Goal: Complete application form: Complete application form

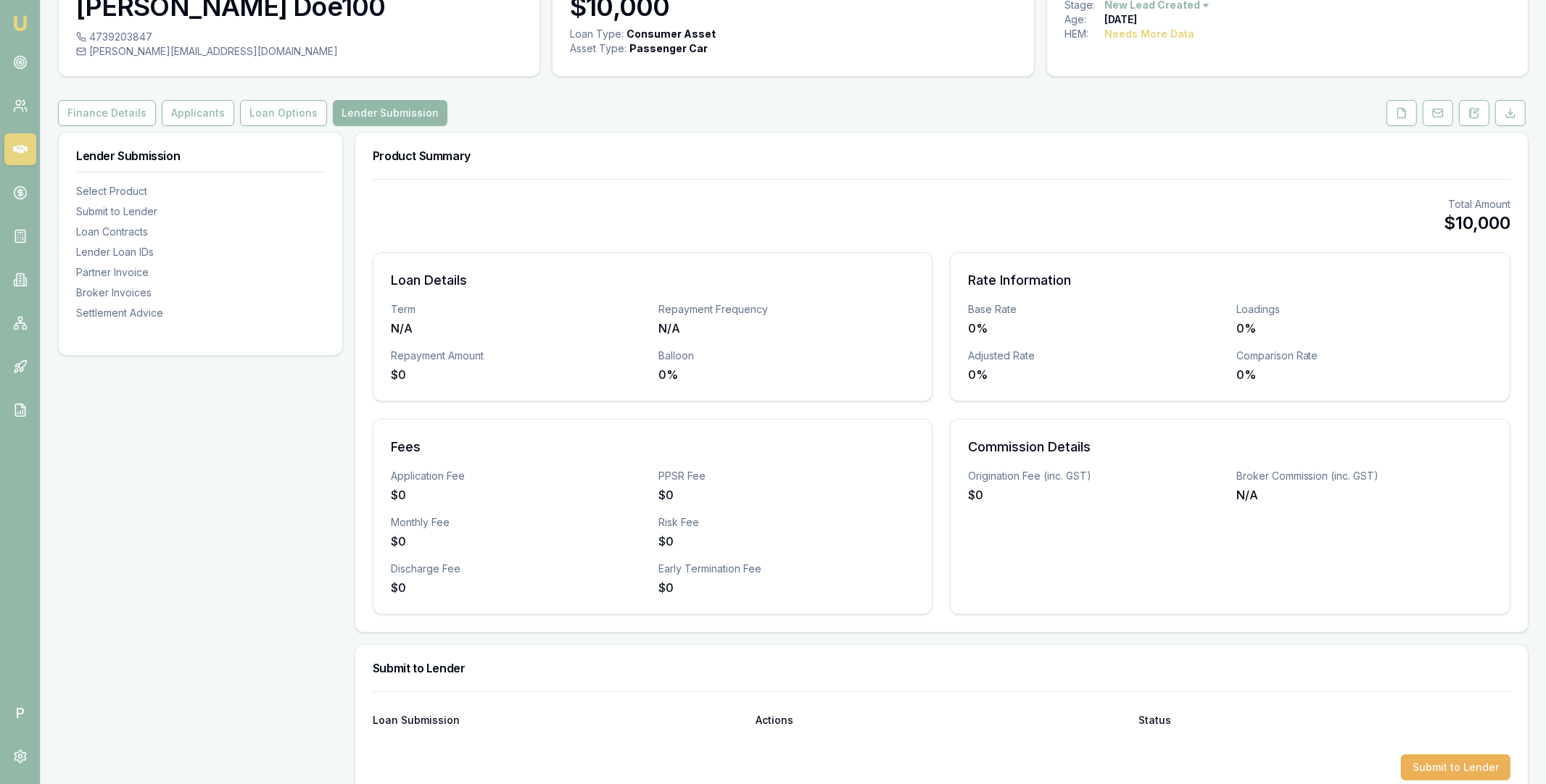
scroll to position [205, 0]
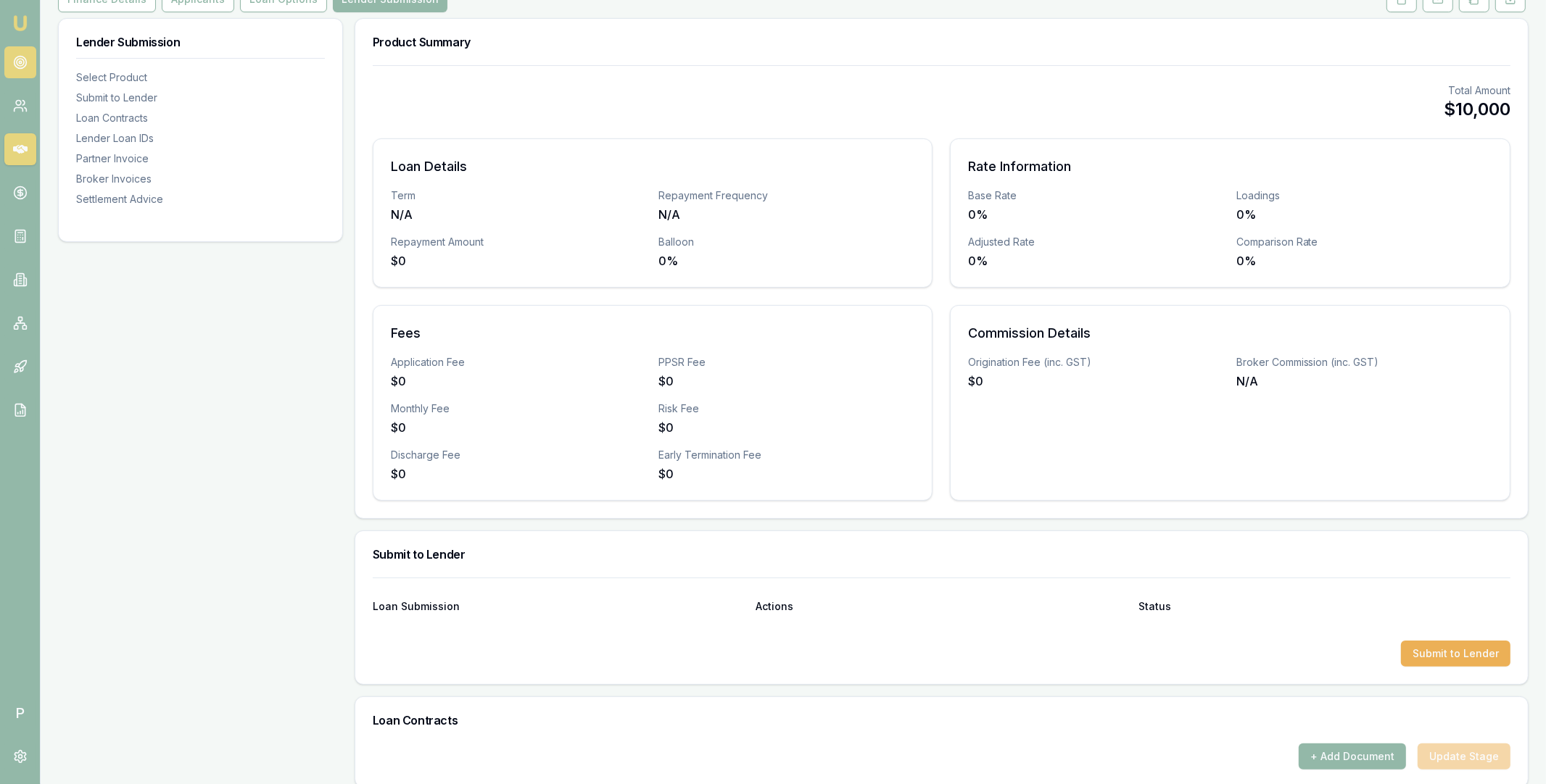
click at [25, 63] on circle at bounding box center [19, 62] width 12 height 12
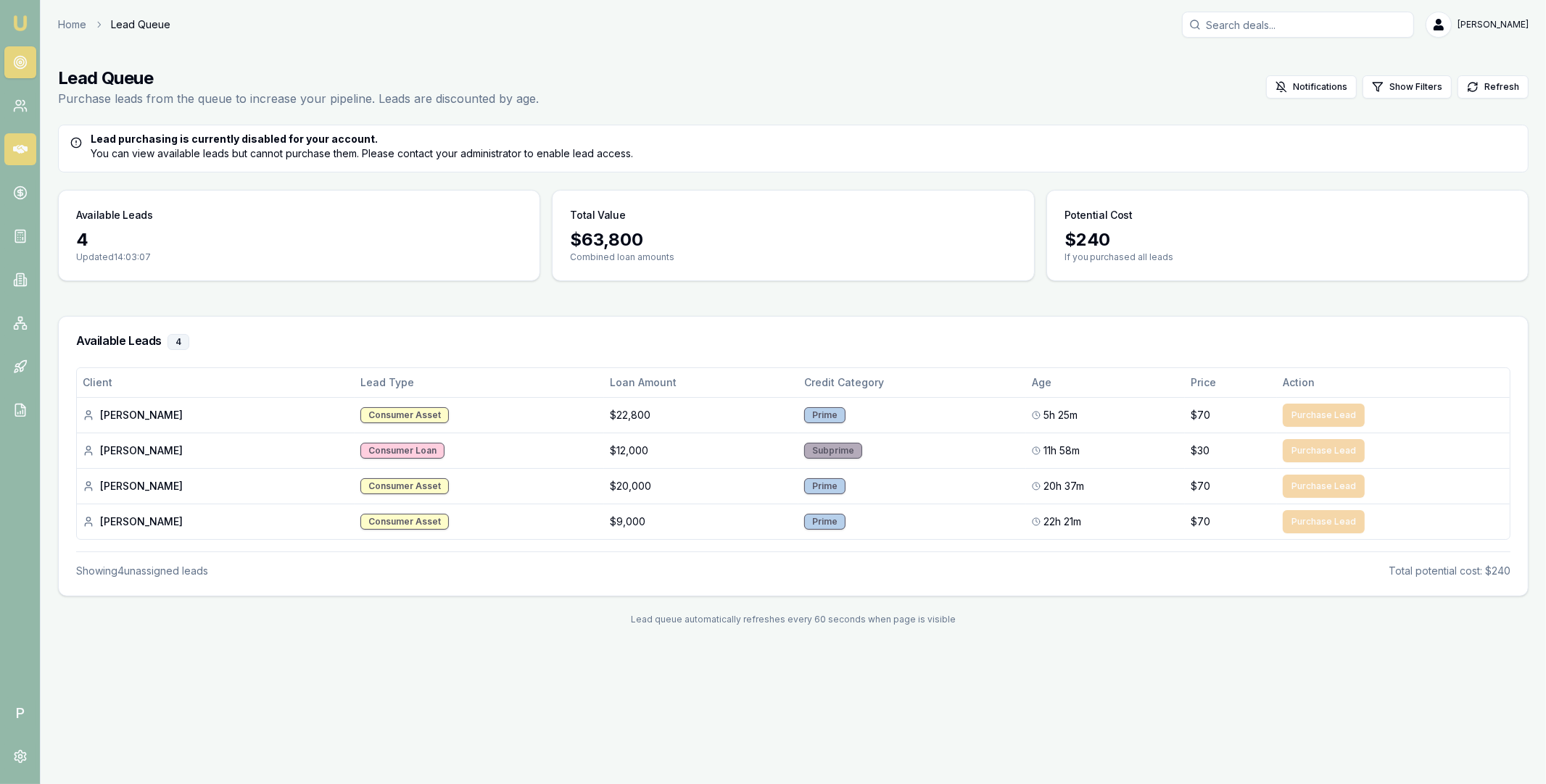
click at [17, 154] on icon at bounding box center [20, 149] width 15 height 15
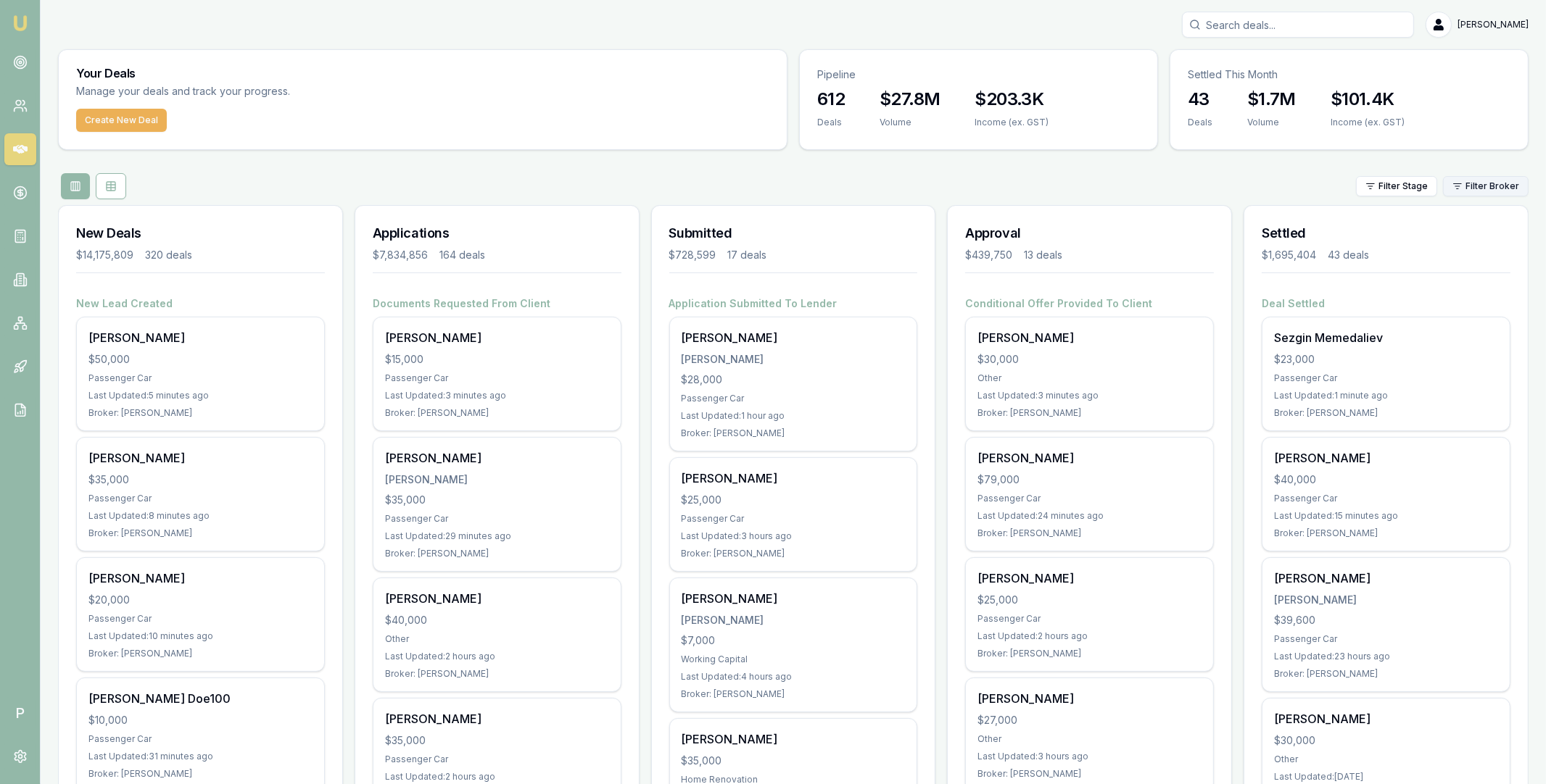
click at [1489, 195] on html "Emu Broker P [PERSON_NAME] Toggle Menu Your Deals Manage your deals and track y…" at bounding box center [773, 392] width 1546 height 784
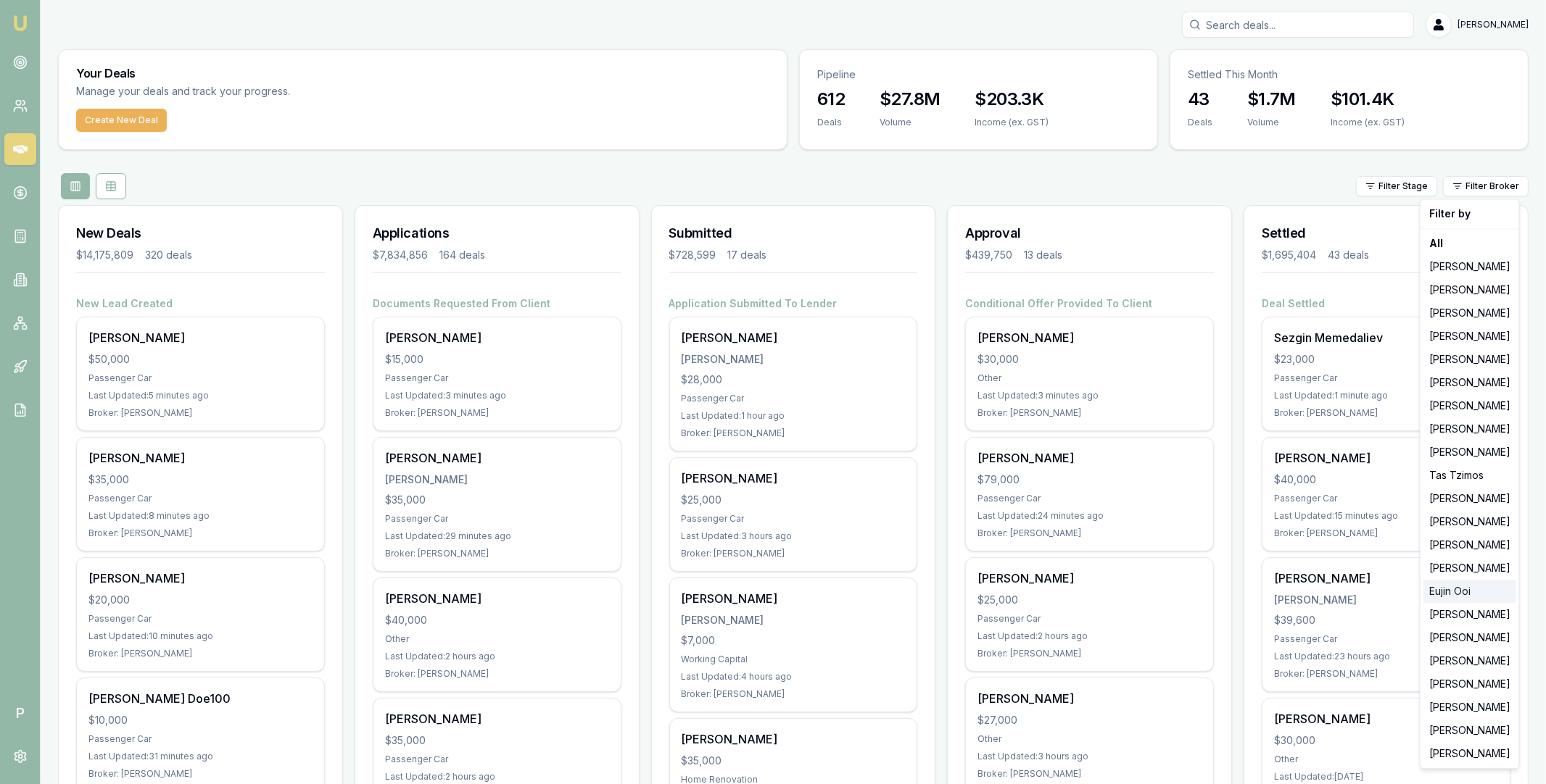
click at [1453, 582] on div "Eujin Ooi" at bounding box center [1470, 591] width 93 height 23
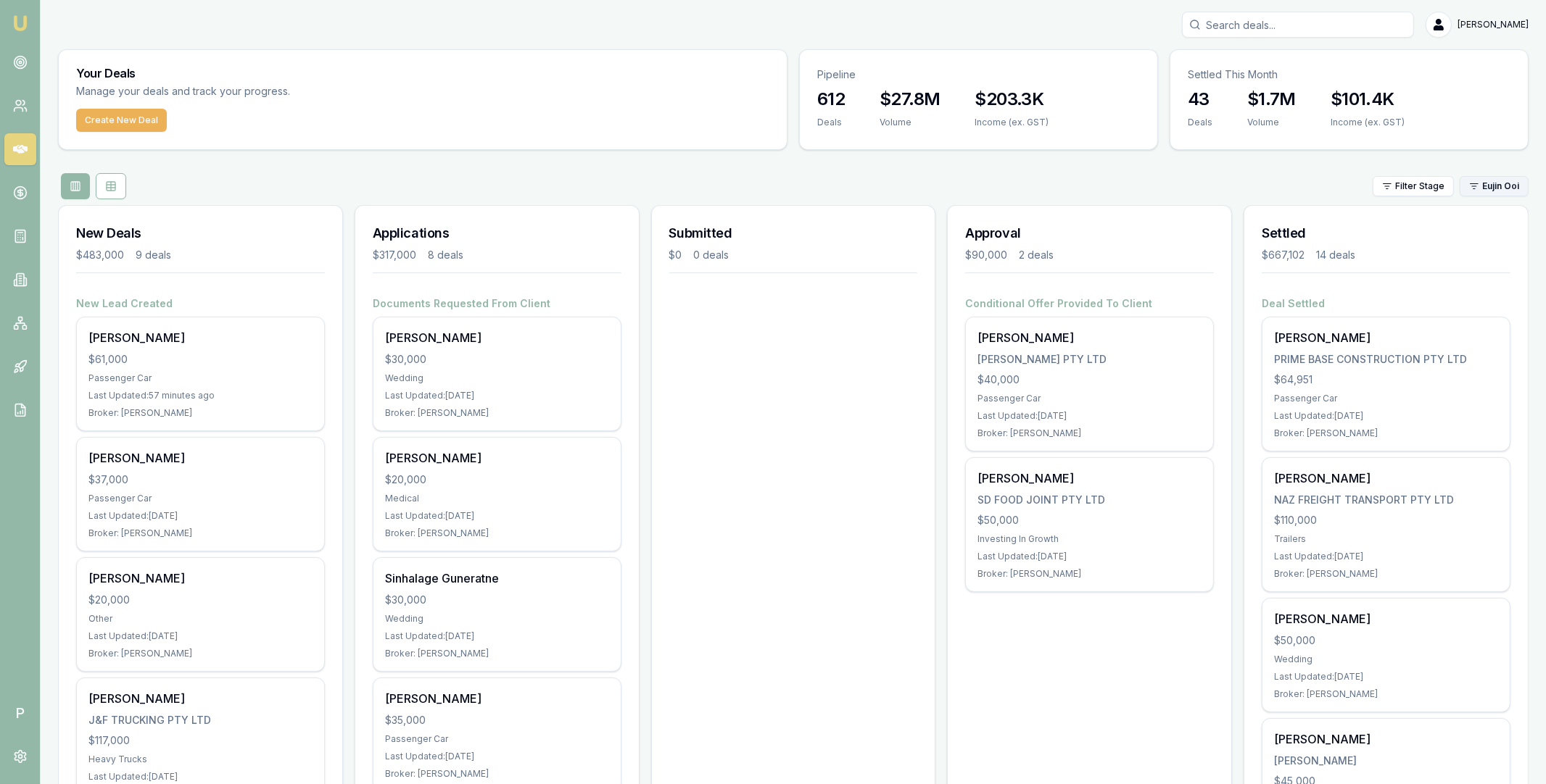
click at [1501, 187] on html "Emu Broker P Matt Leeburn Toggle Menu Your Deals Manage your deals and track yo…" at bounding box center [773, 392] width 1546 height 784
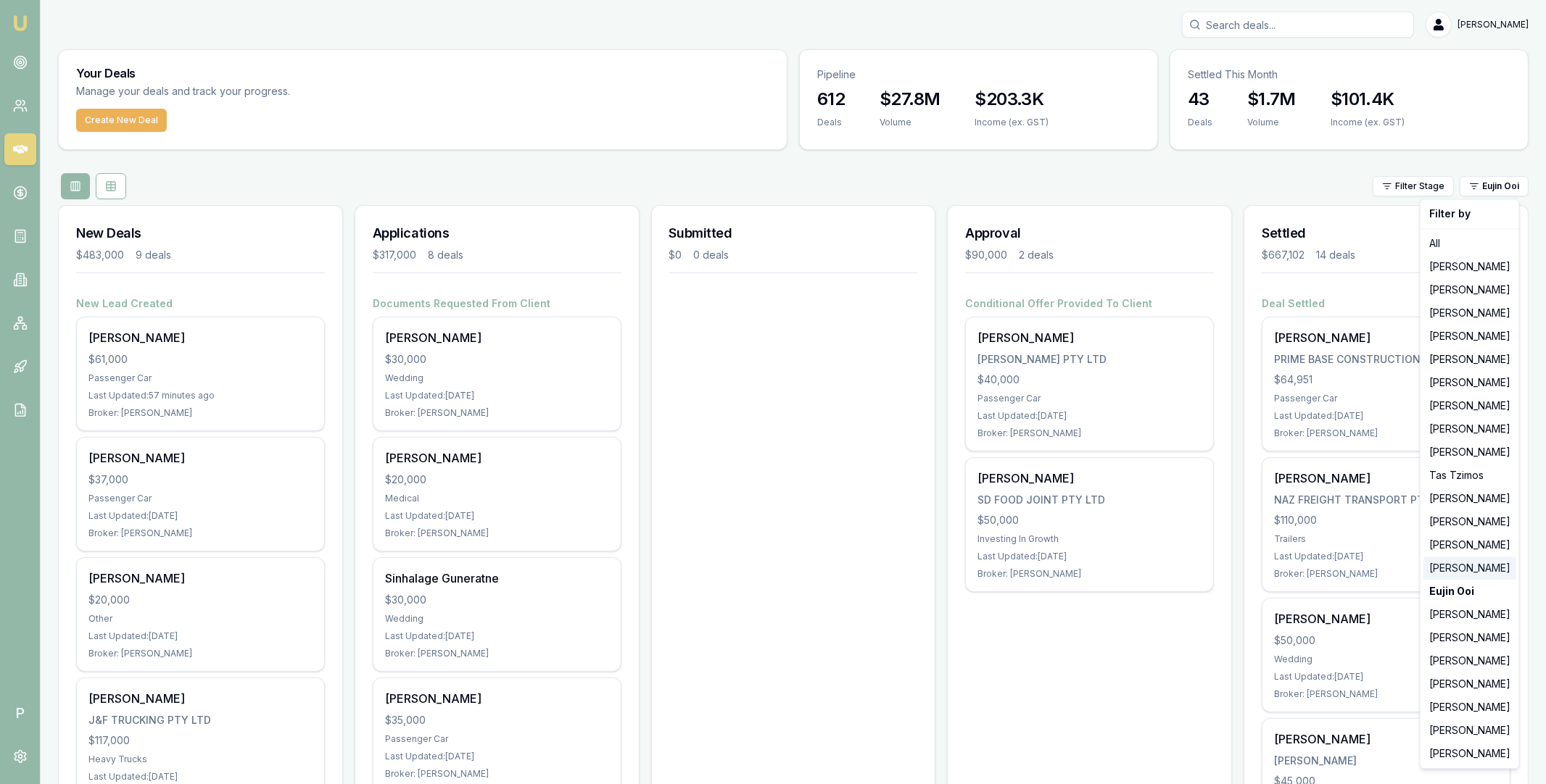
click at [1459, 563] on div "Erin Shield" at bounding box center [1470, 568] width 93 height 23
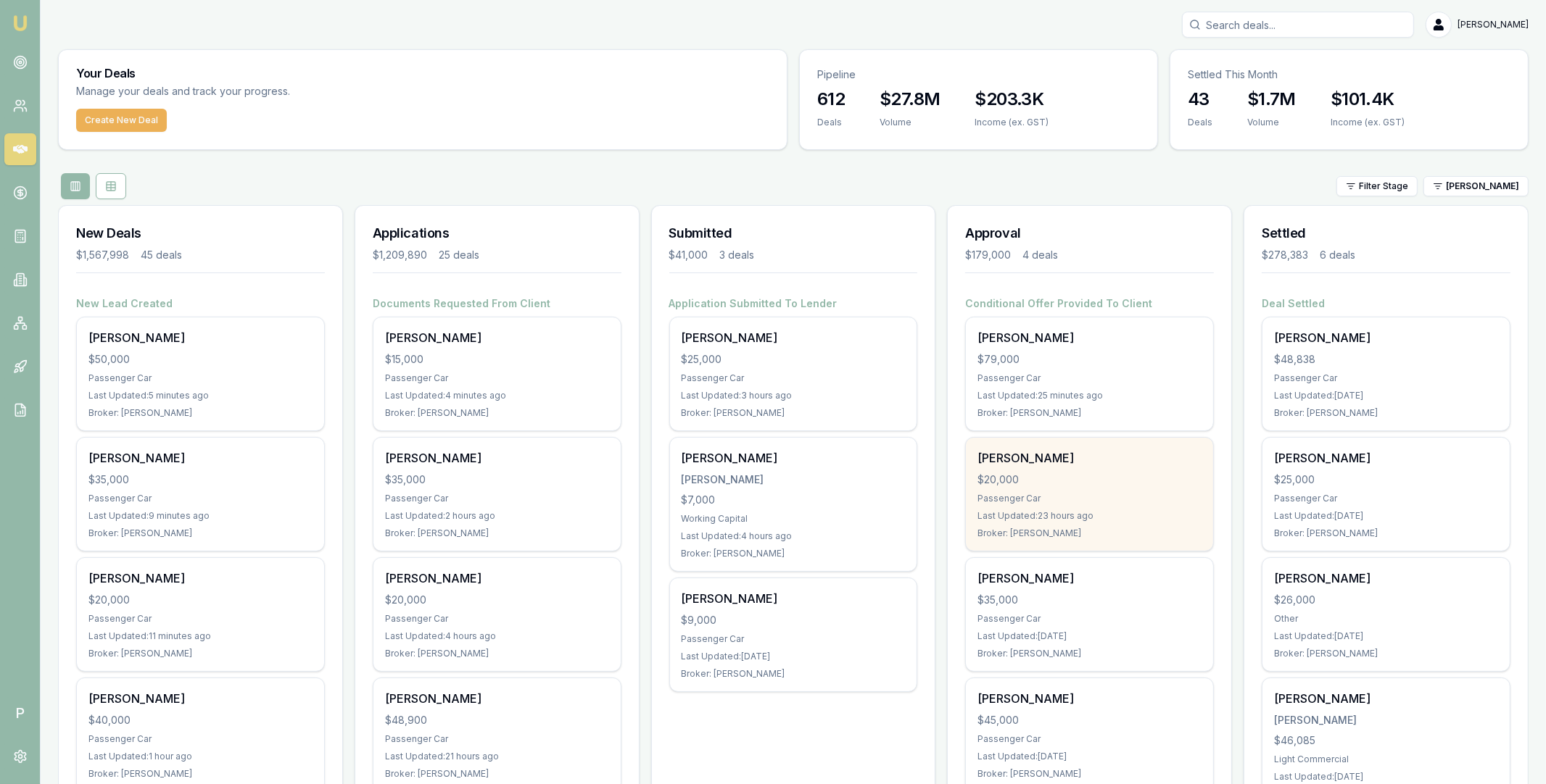
scroll to position [109, 0]
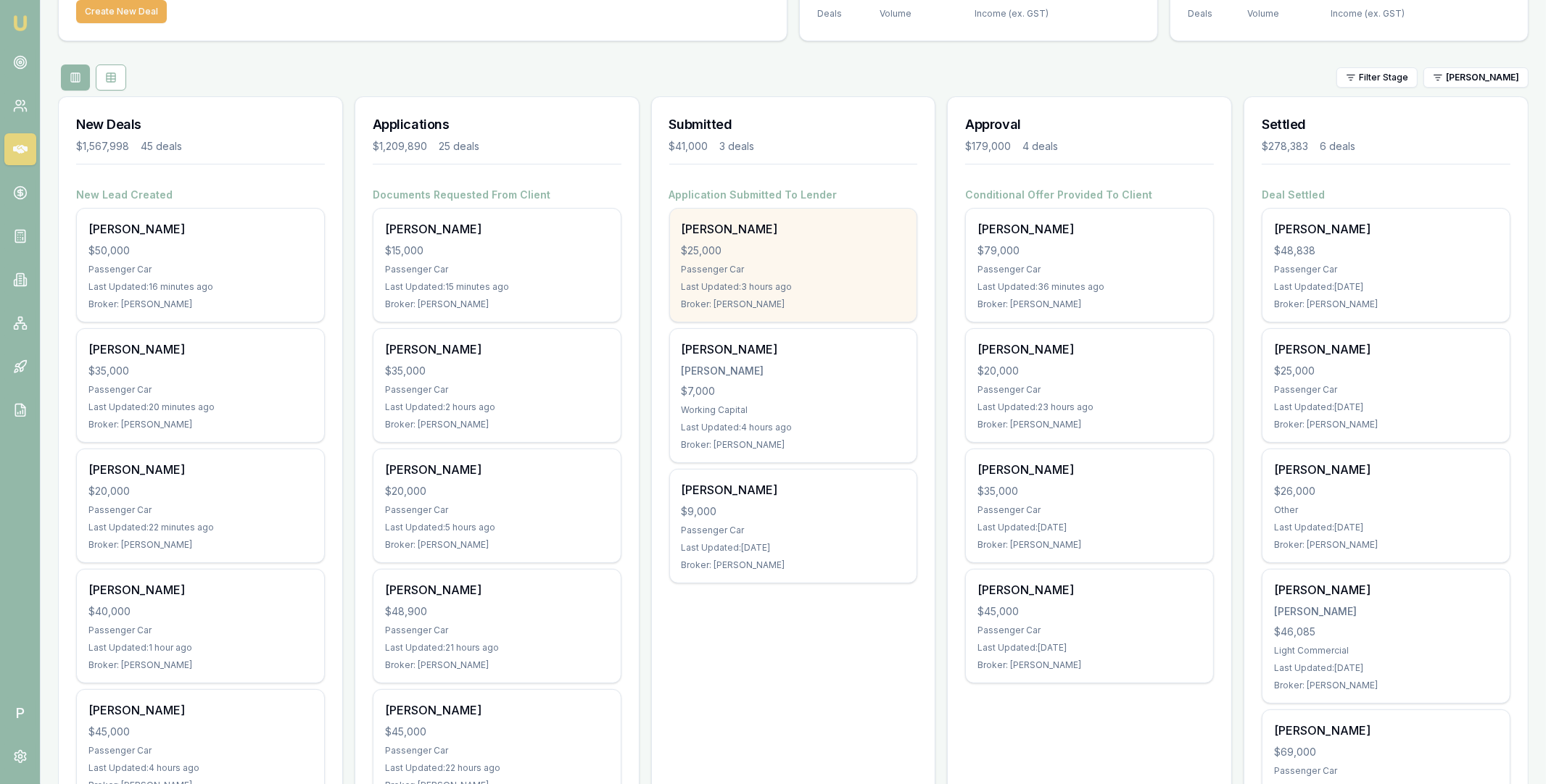
click at [790, 238] on div "Joseph Dawes $25,000 Passenger Car Last Updated: 3 hours ago Broker: Erin Shield" at bounding box center [793, 266] width 247 height 113
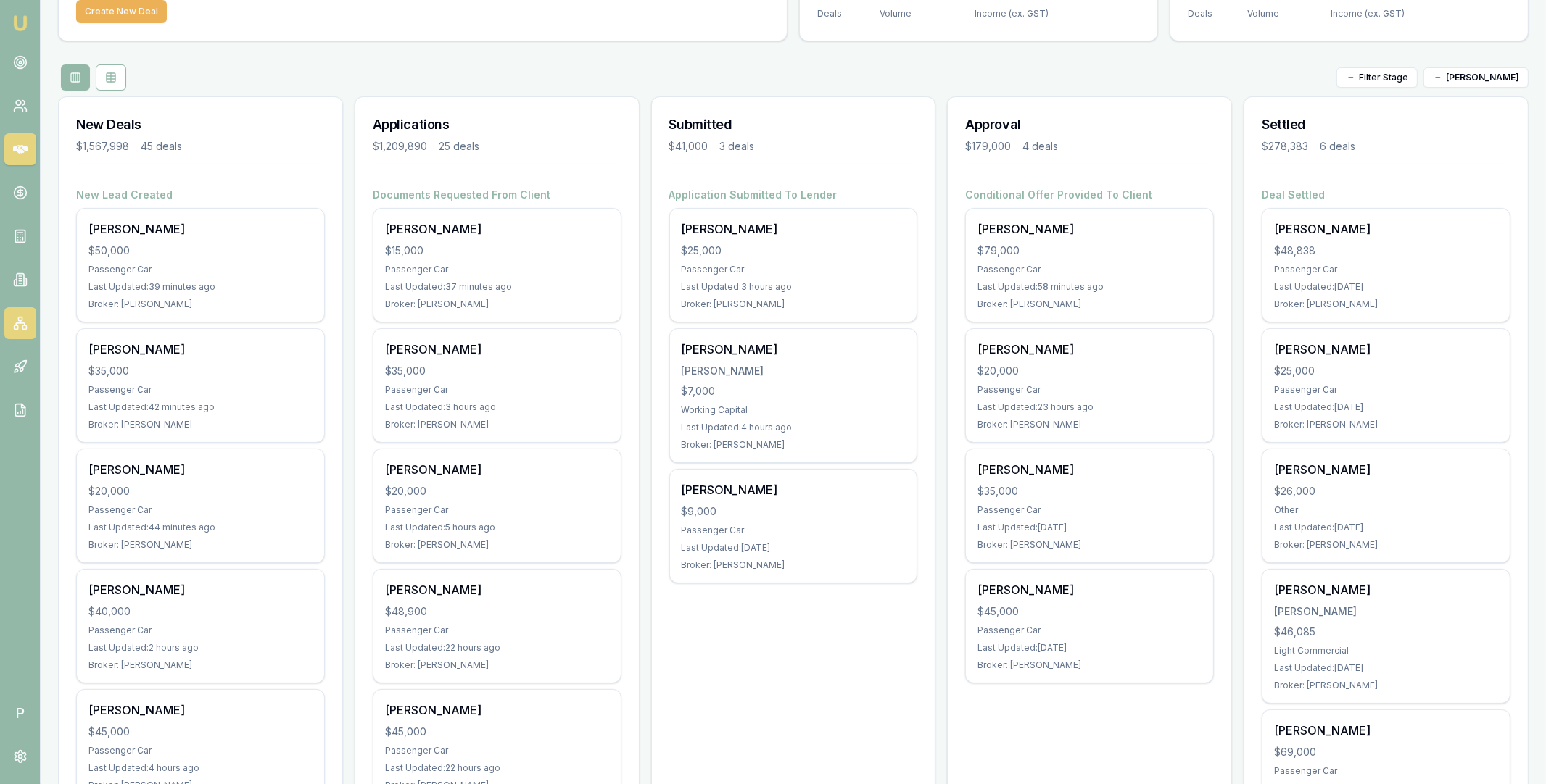
click at [23, 323] on icon at bounding box center [20, 324] width 9 height 2
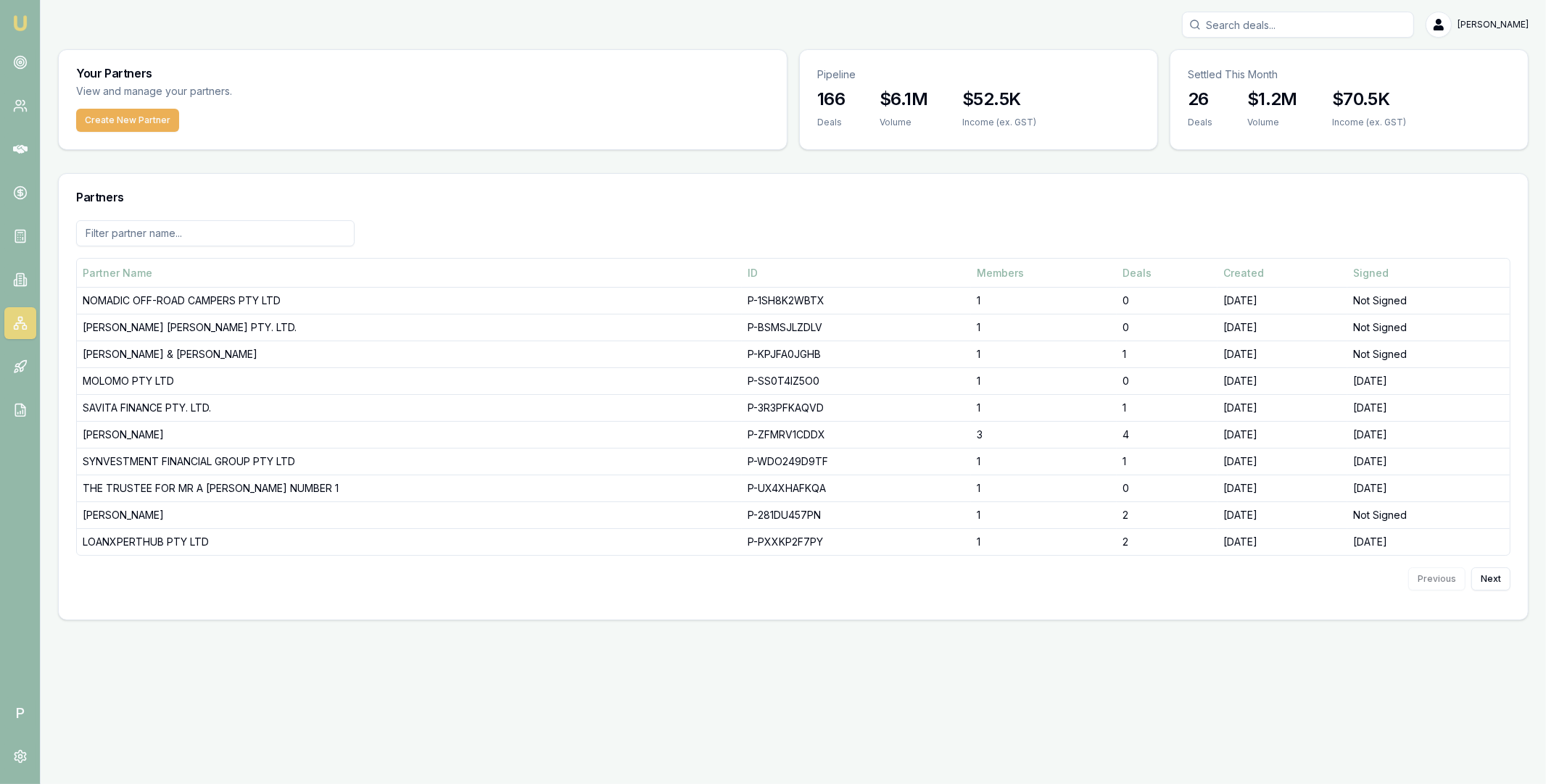
click at [215, 220] on input at bounding box center [216, 233] width 279 height 26
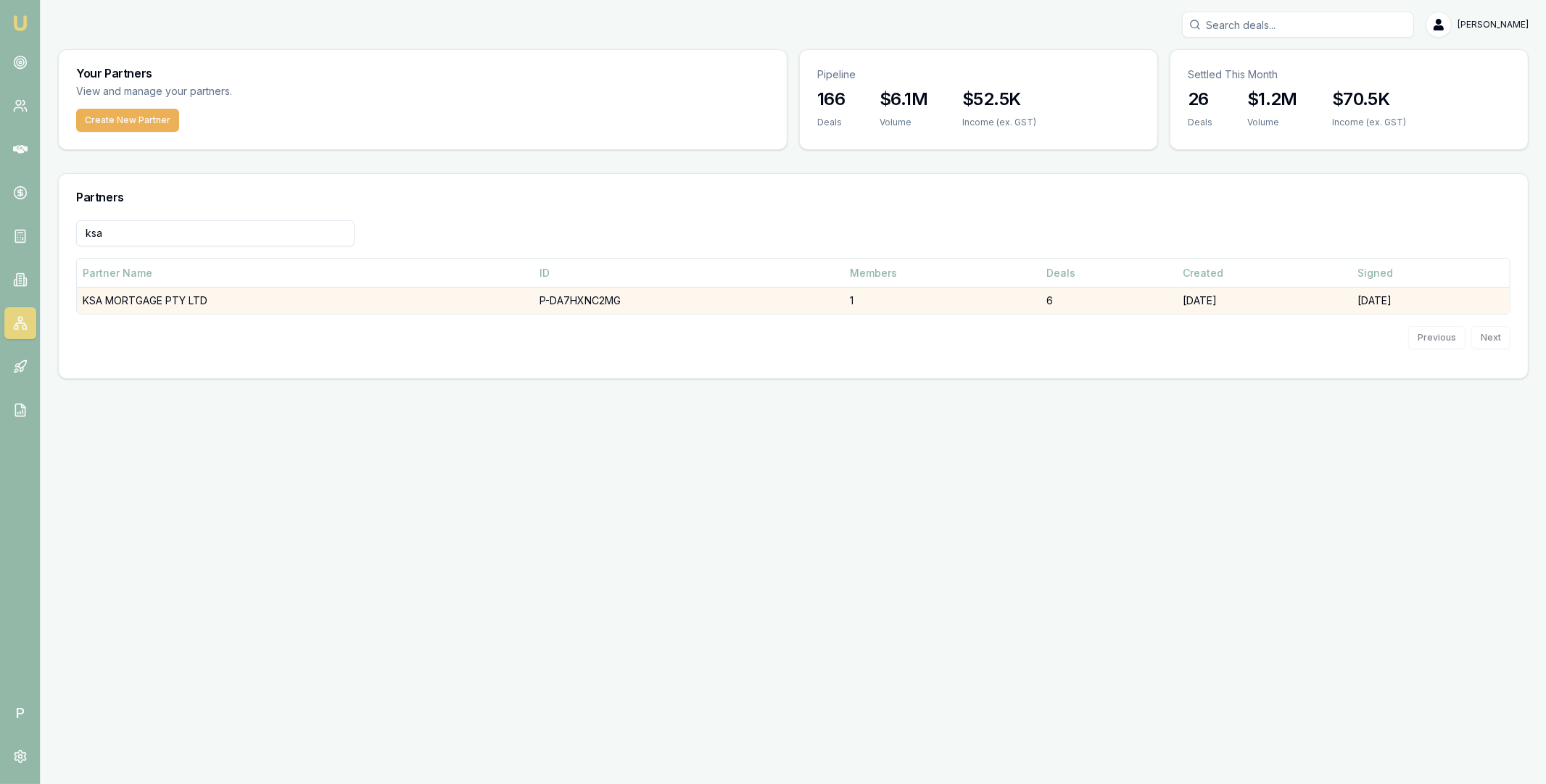
type input "ksa"
click at [246, 302] on td "KSA MORTGAGE PTY LTD" at bounding box center [305, 300] width 457 height 27
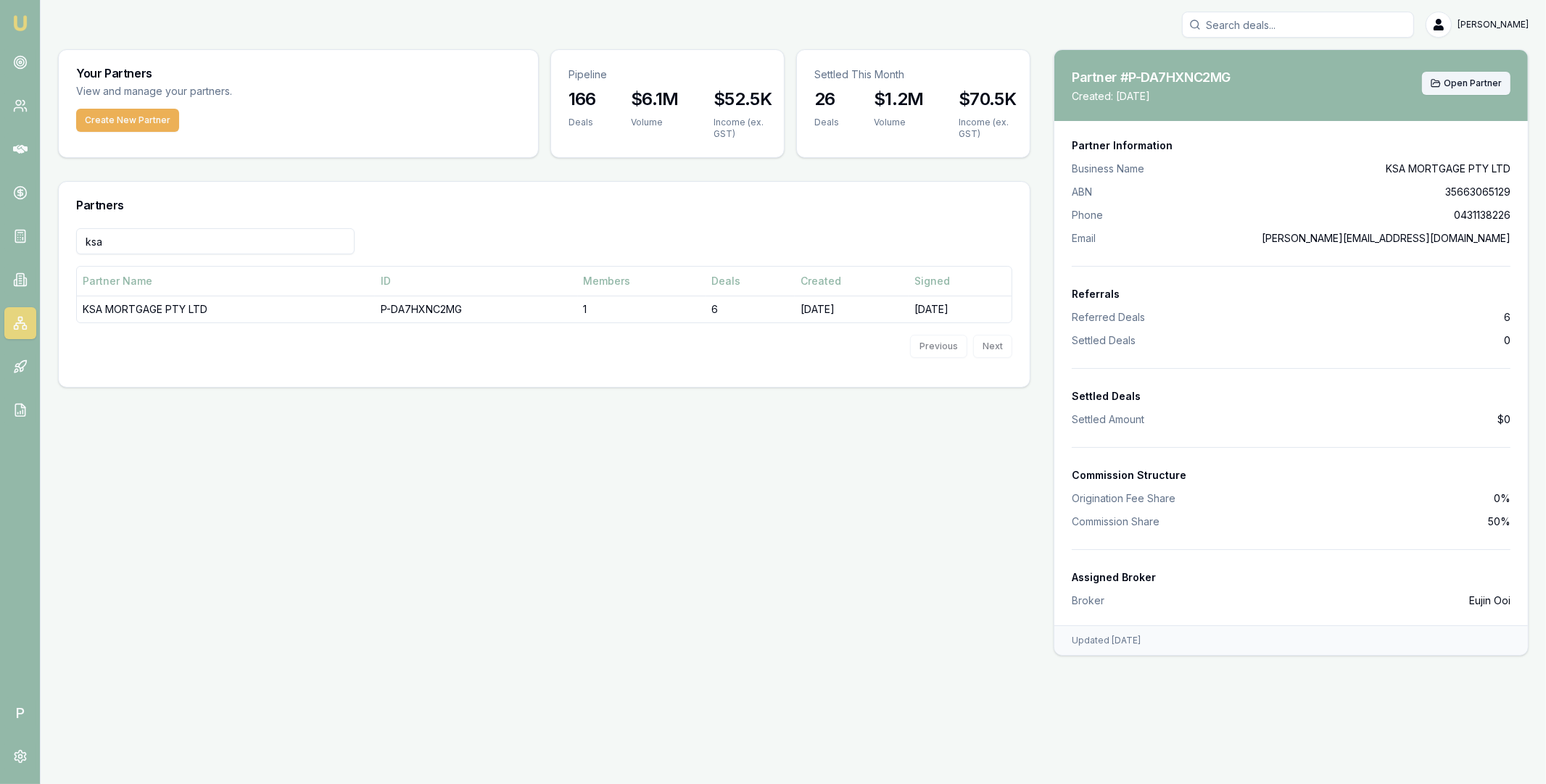
click at [1463, 83] on span "Open Partner" at bounding box center [1473, 83] width 58 height 11
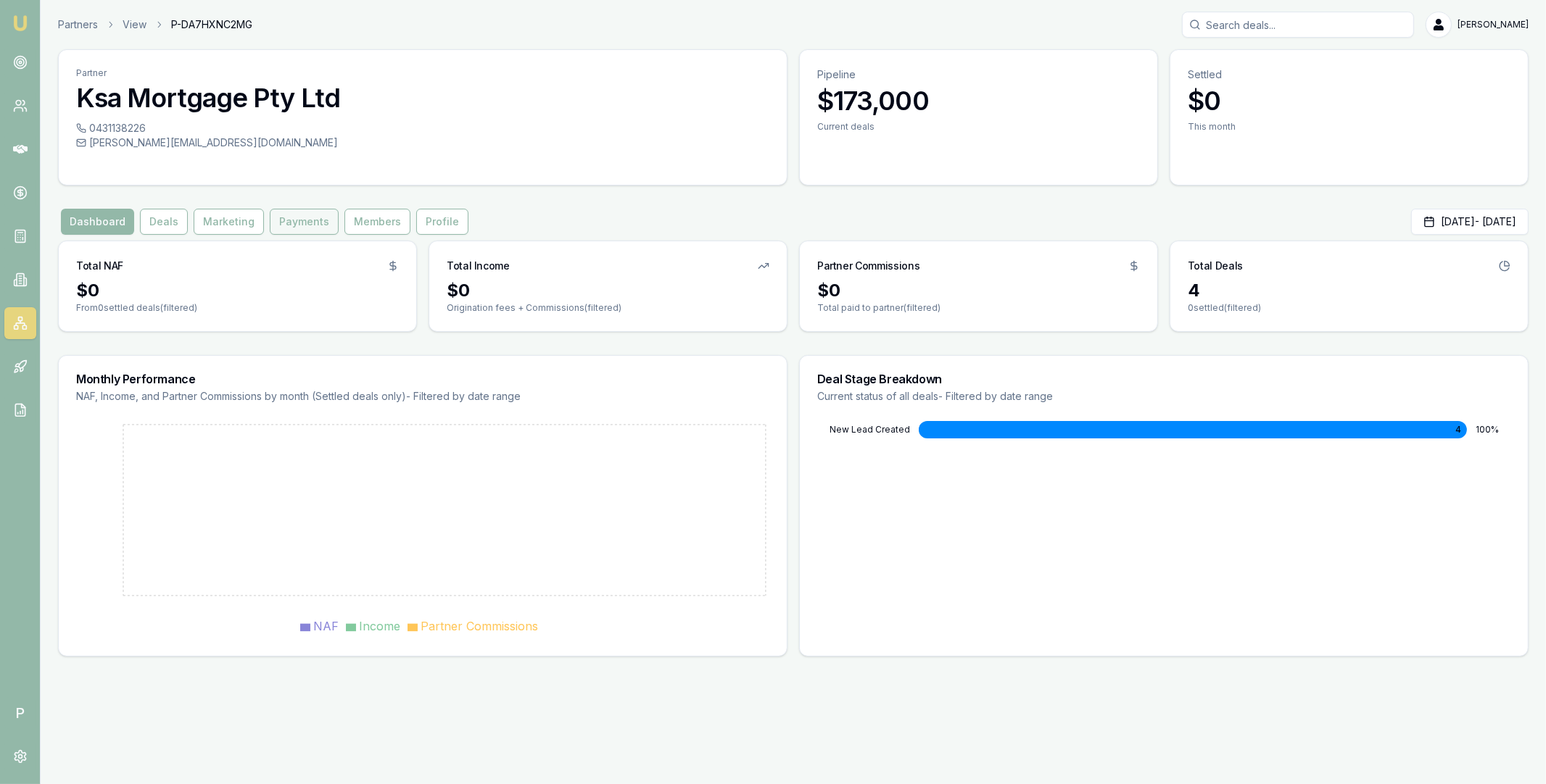
click at [320, 226] on button "Payments" at bounding box center [304, 222] width 69 height 26
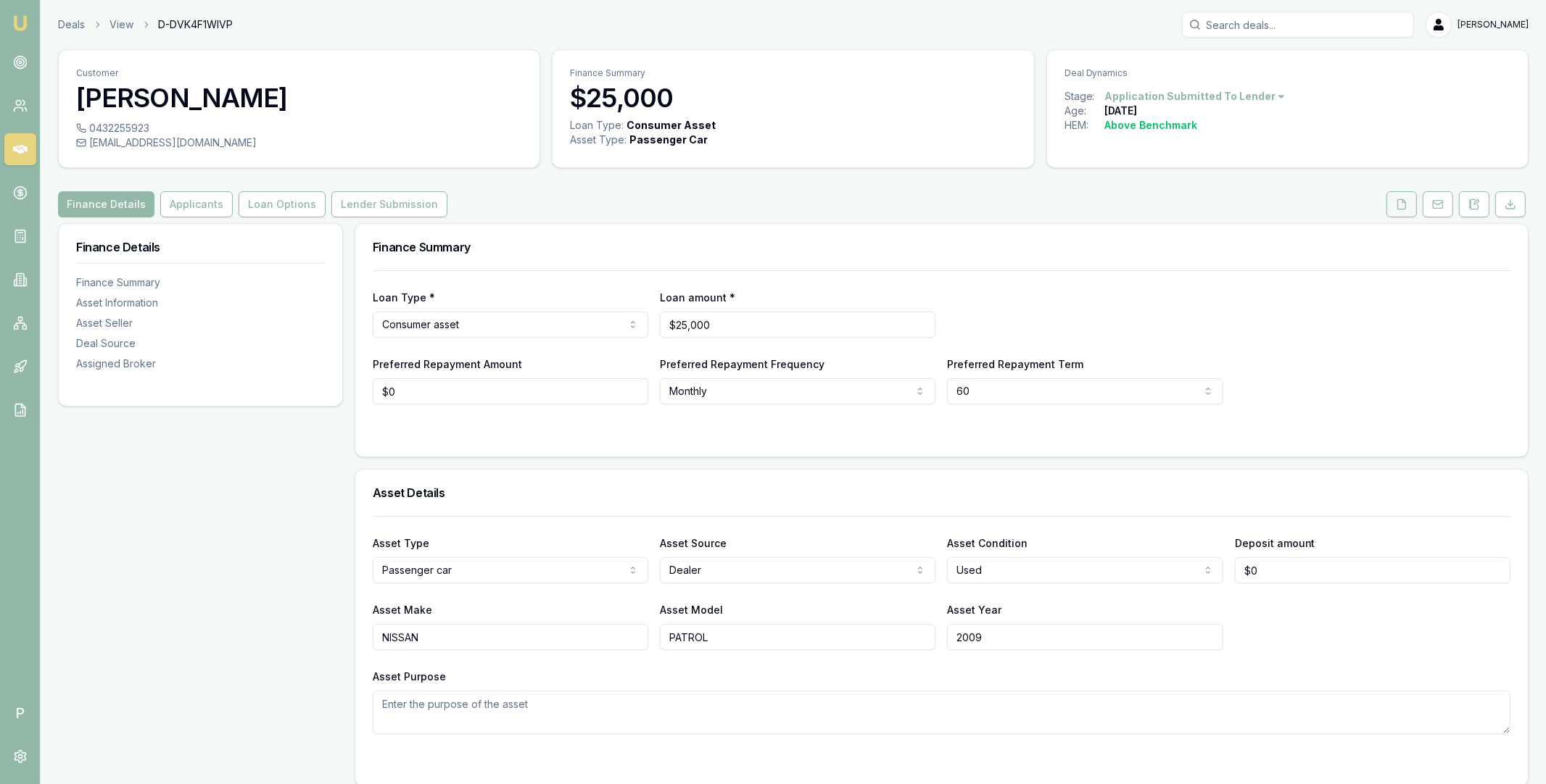
click at [1394, 210] on button at bounding box center [1402, 204] width 31 height 26
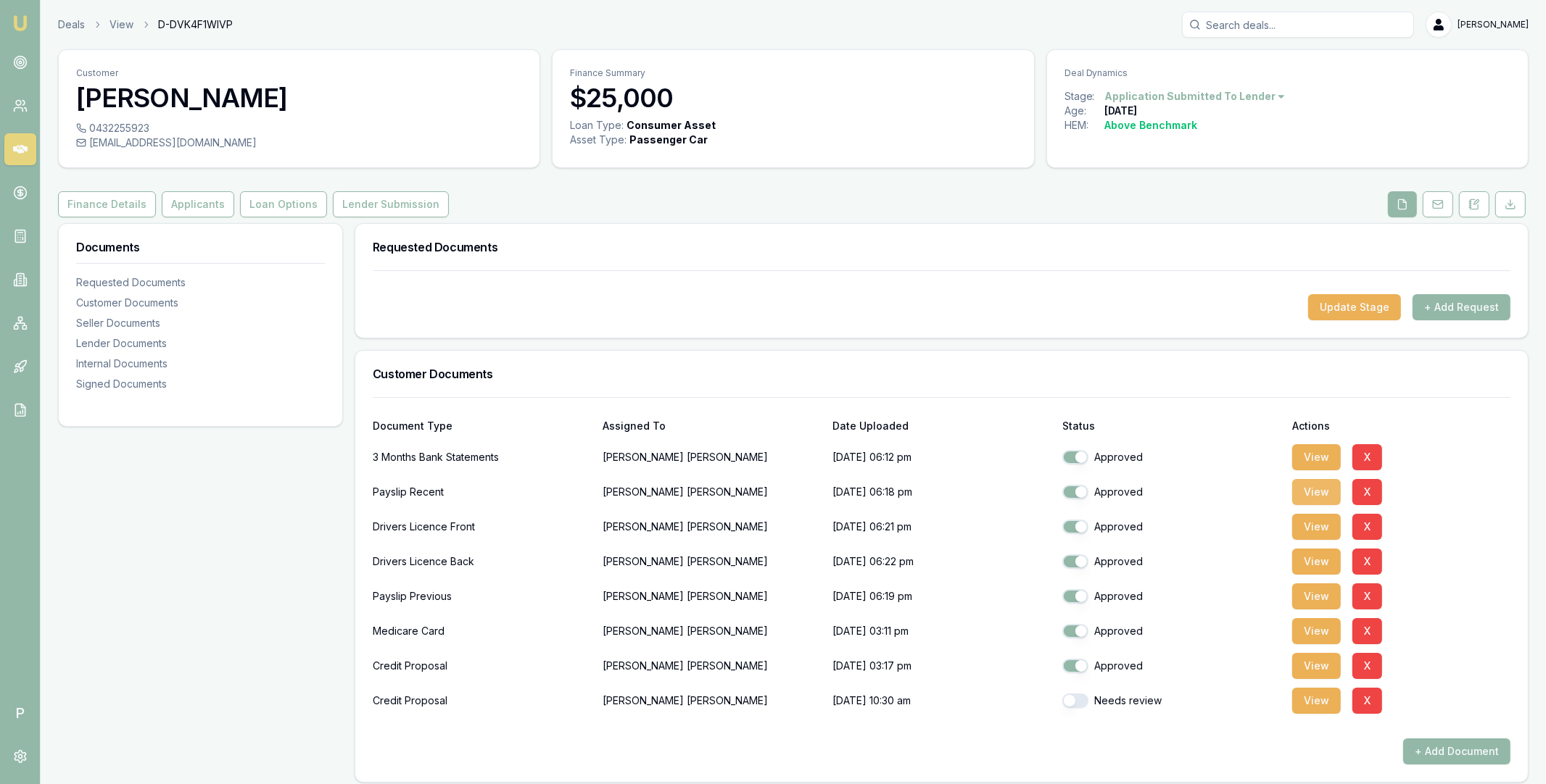
click at [1318, 493] on button "View" at bounding box center [1317, 492] width 49 height 26
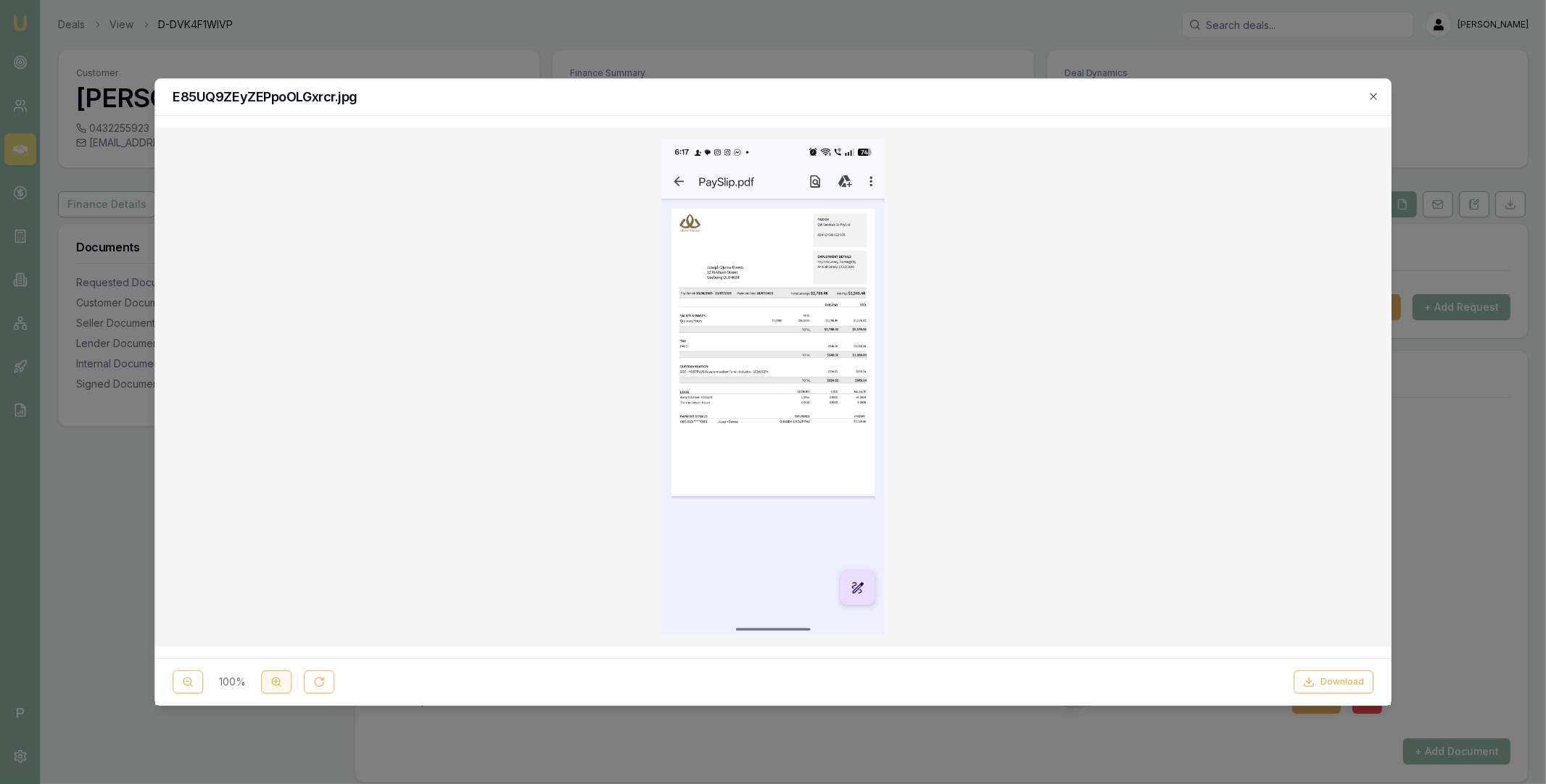
click at [273, 678] on icon at bounding box center [276, 682] width 11 height 11
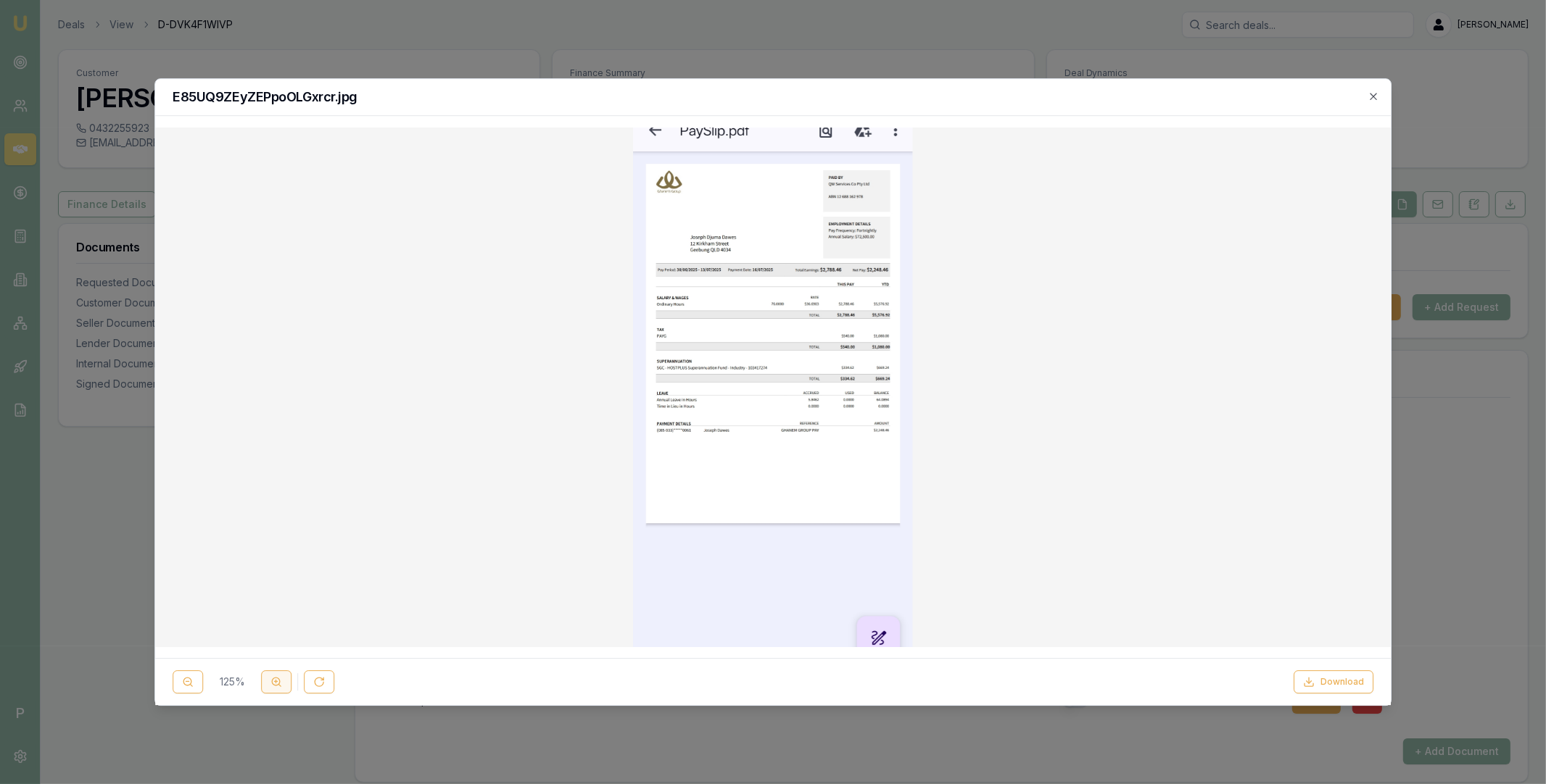
click at [273, 678] on icon at bounding box center [276, 682] width 11 height 11
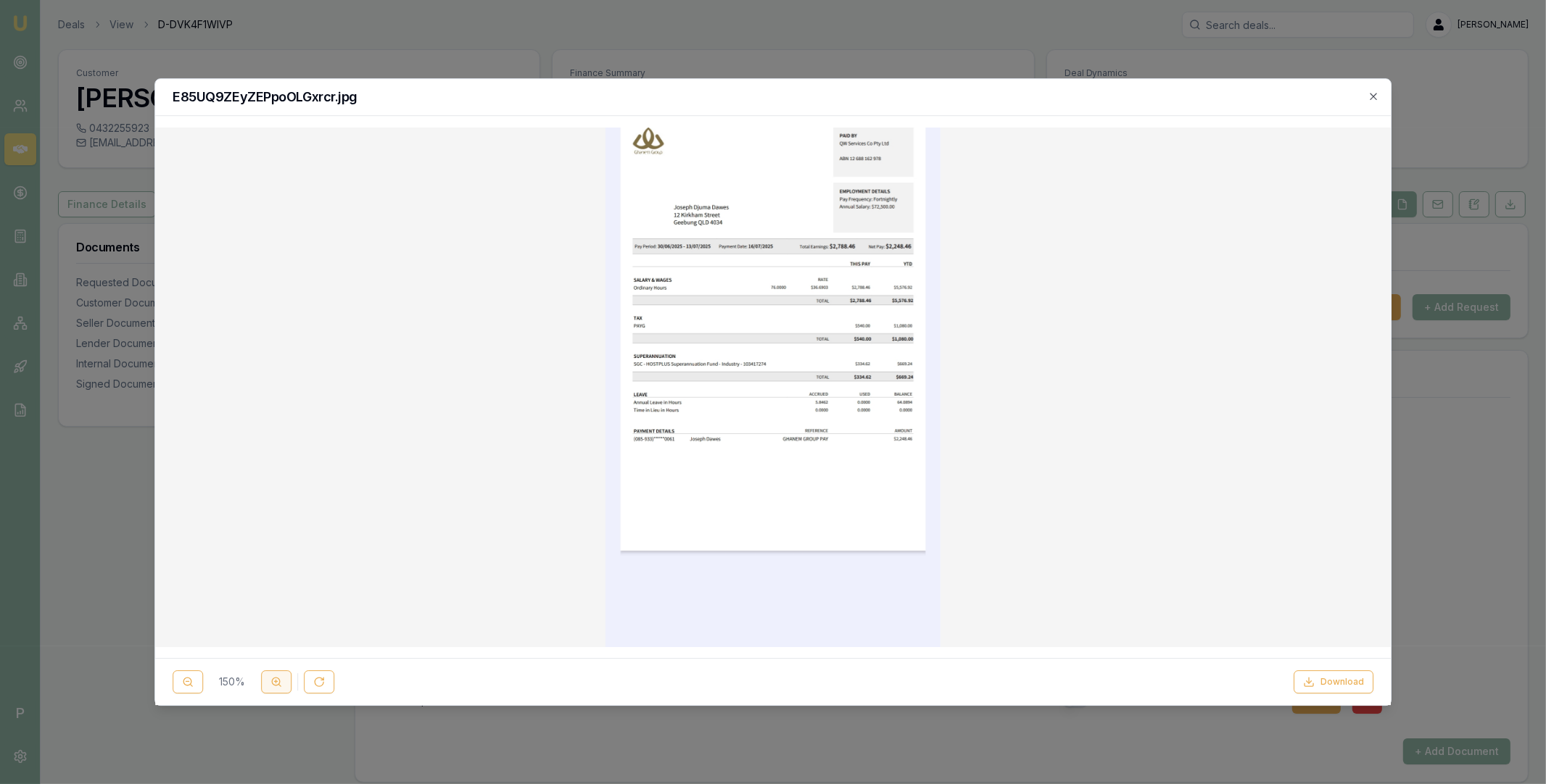
click at [273, 678] on icon at bounding box center [276, 682] width 11 height 11
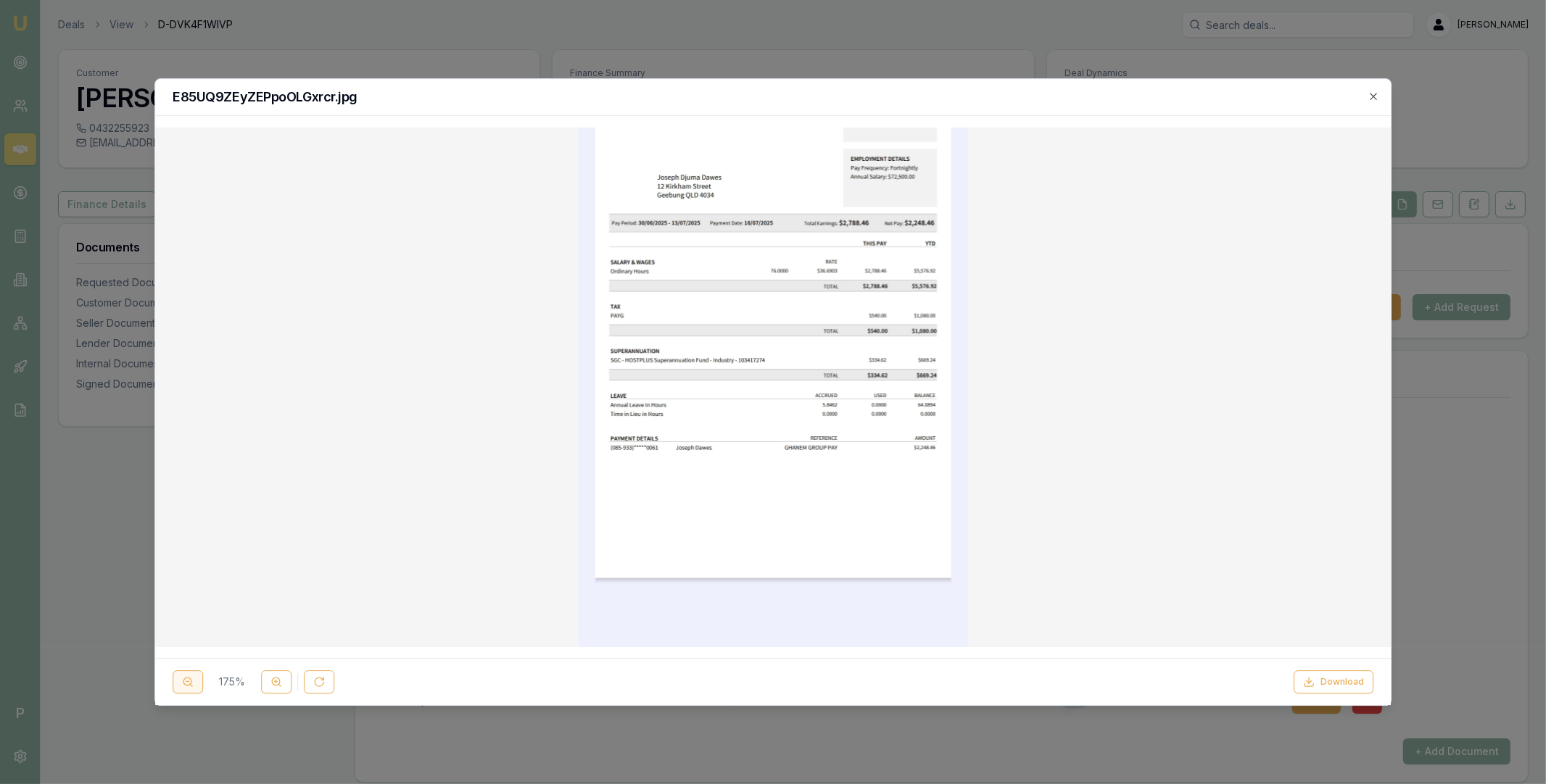
click at [190, 682] on icon at bounding box center [188, 682] width 11 height 11
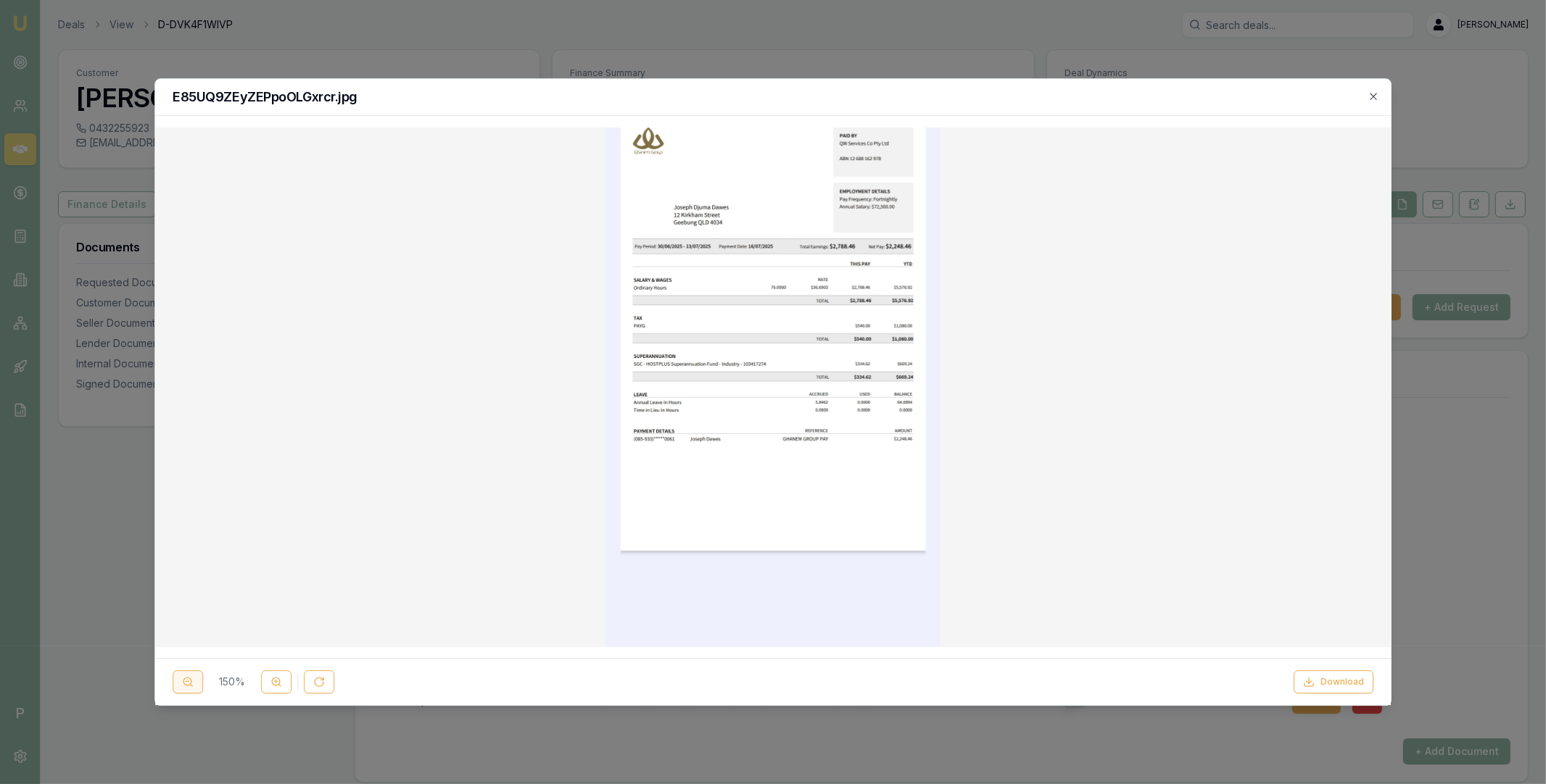
click at [190, 682] on icon at bounding box center [188, 682] width 11 height 11
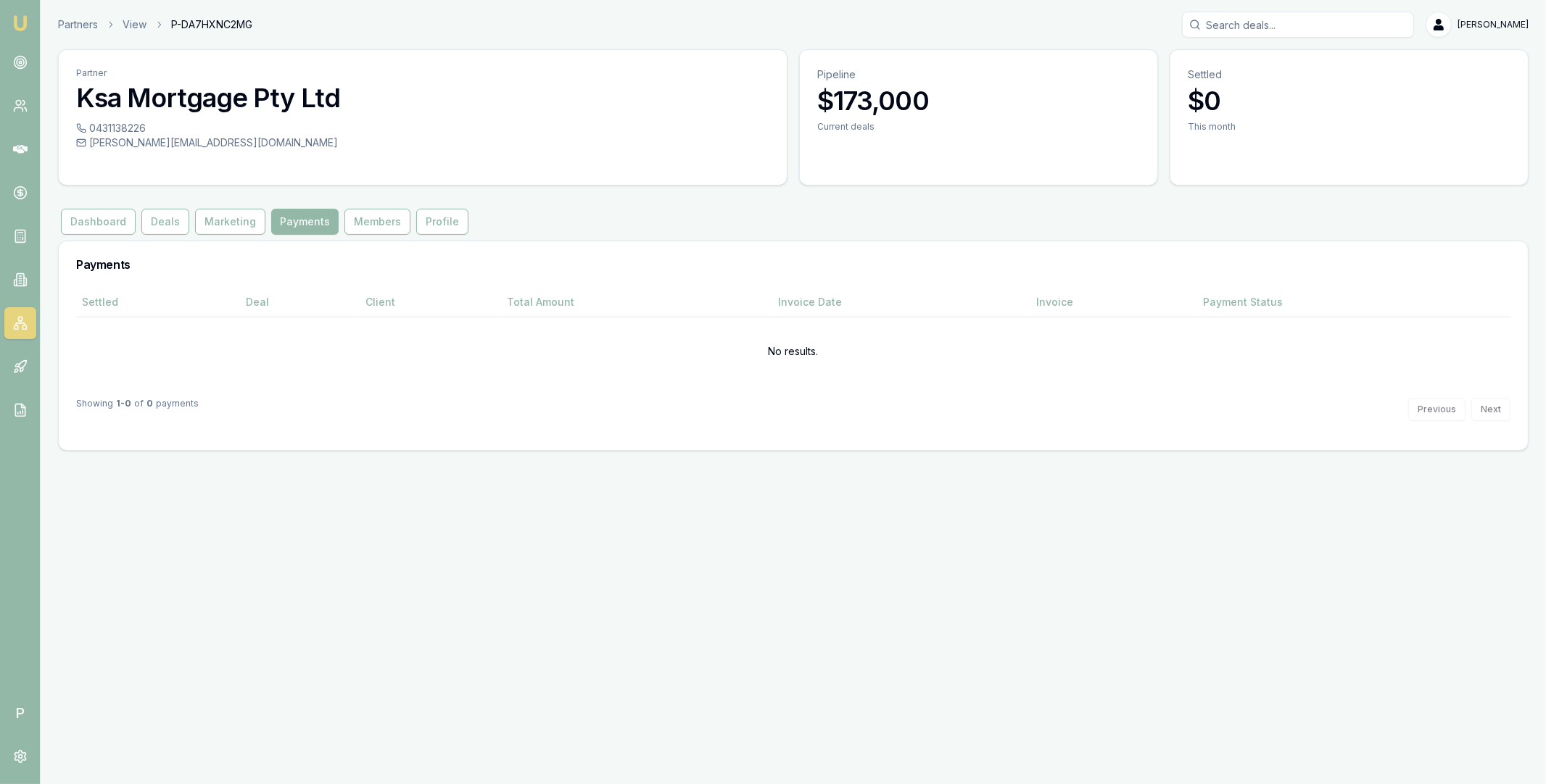
click at [162, 224] on button "Deals" at bounding box center [165, 222] width 48 height 26
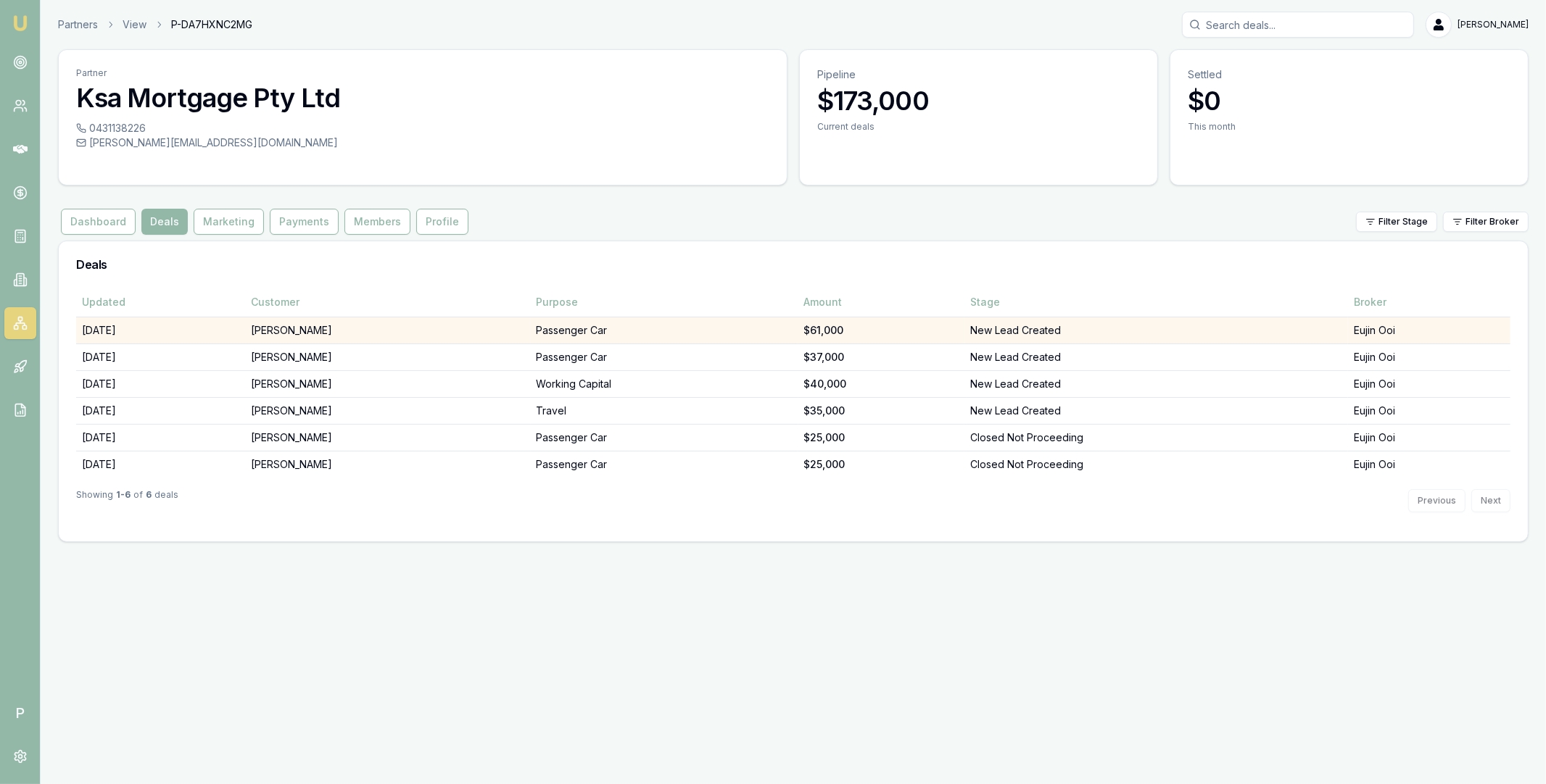
click at [354, 330] on td "[PERSON_NAME]" at bounding box center [387, 330] width 285 height 27
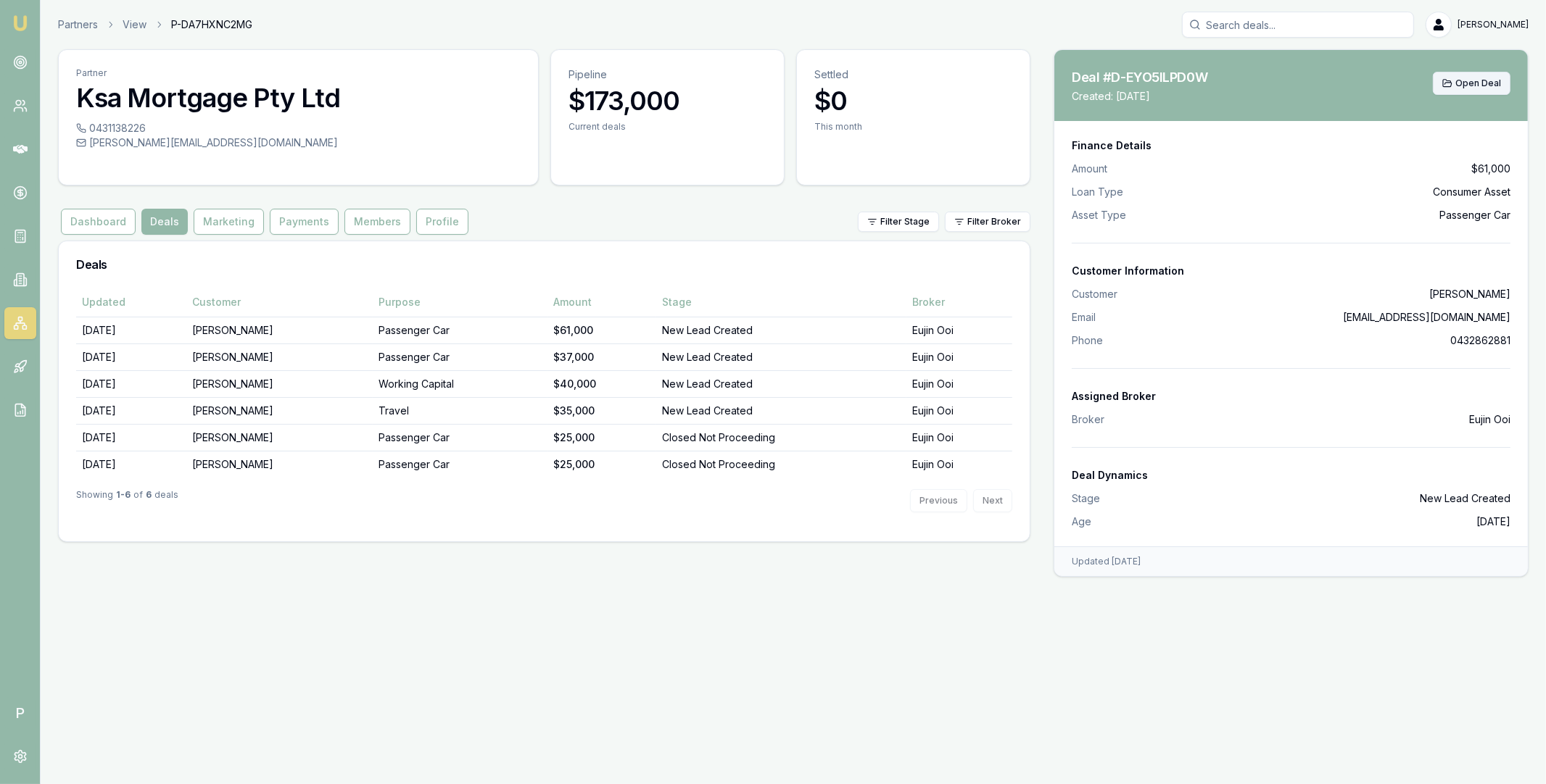
click at [1477, 81] on span "Open Deal" at bounding box center [1478, 83] width 45 height 11
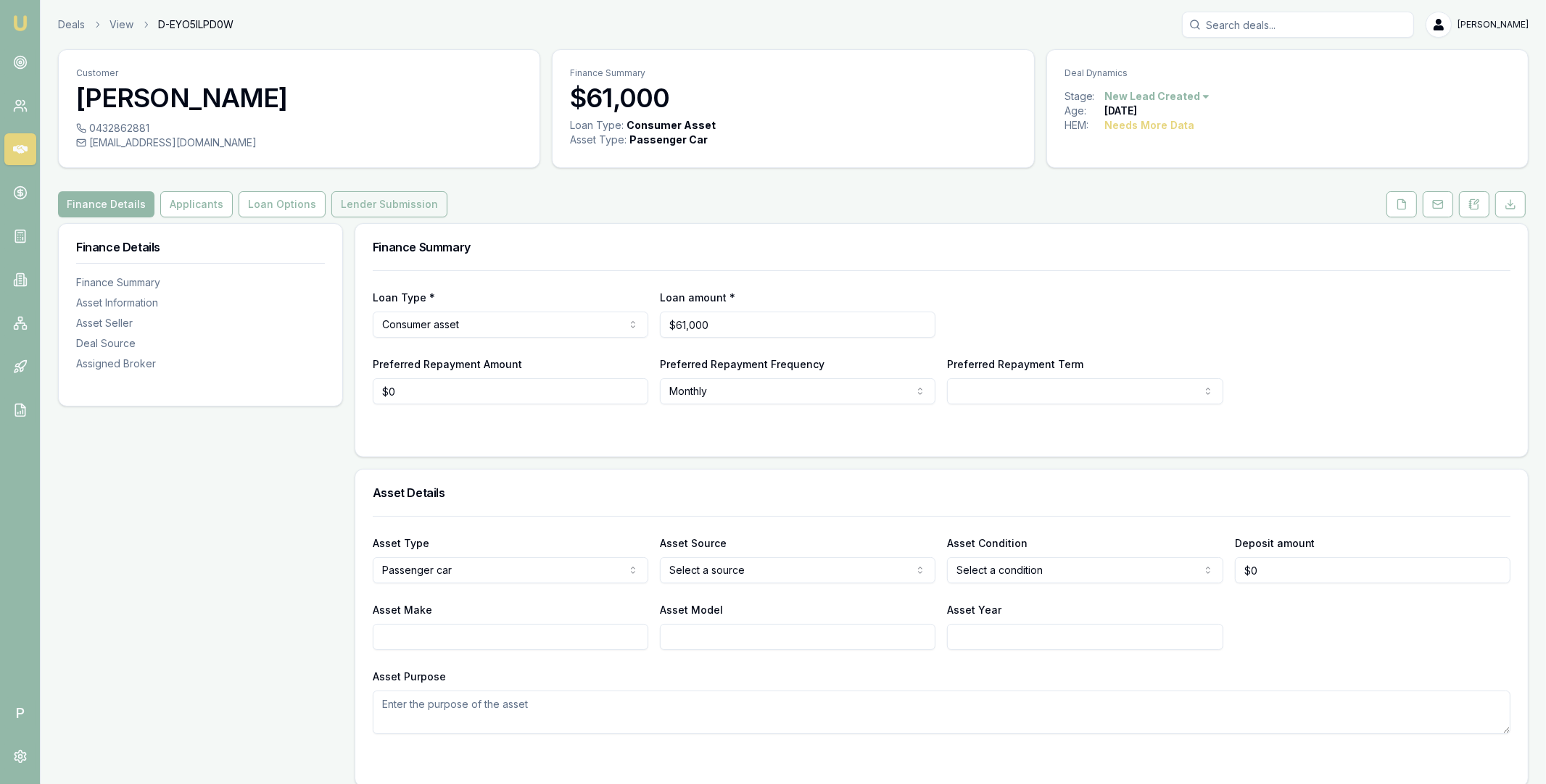
click at [402, 209] on button "Lender Submission" at bounding box center [389, 204] width 116 height 26
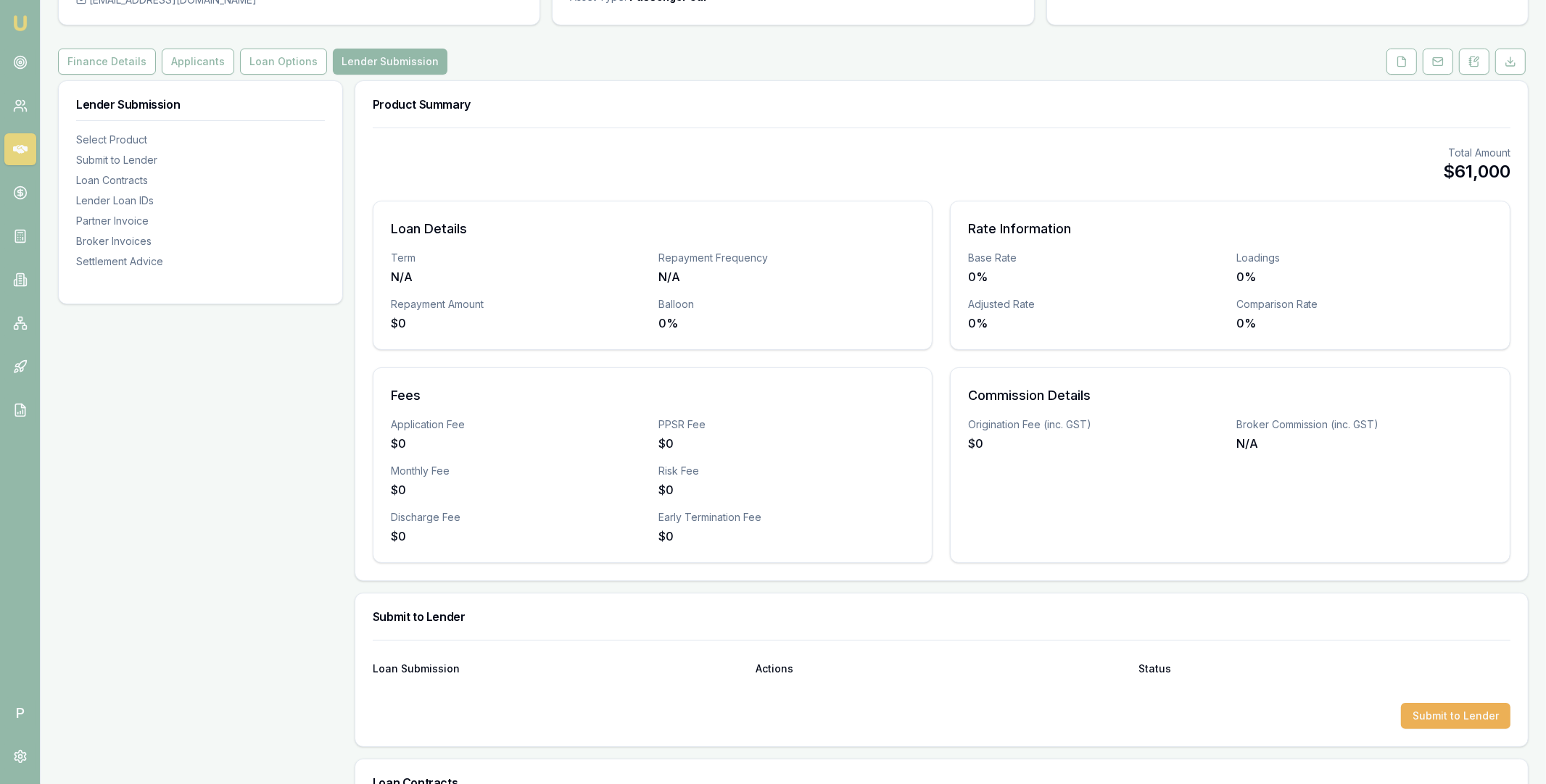
scroll to position [10, 0]
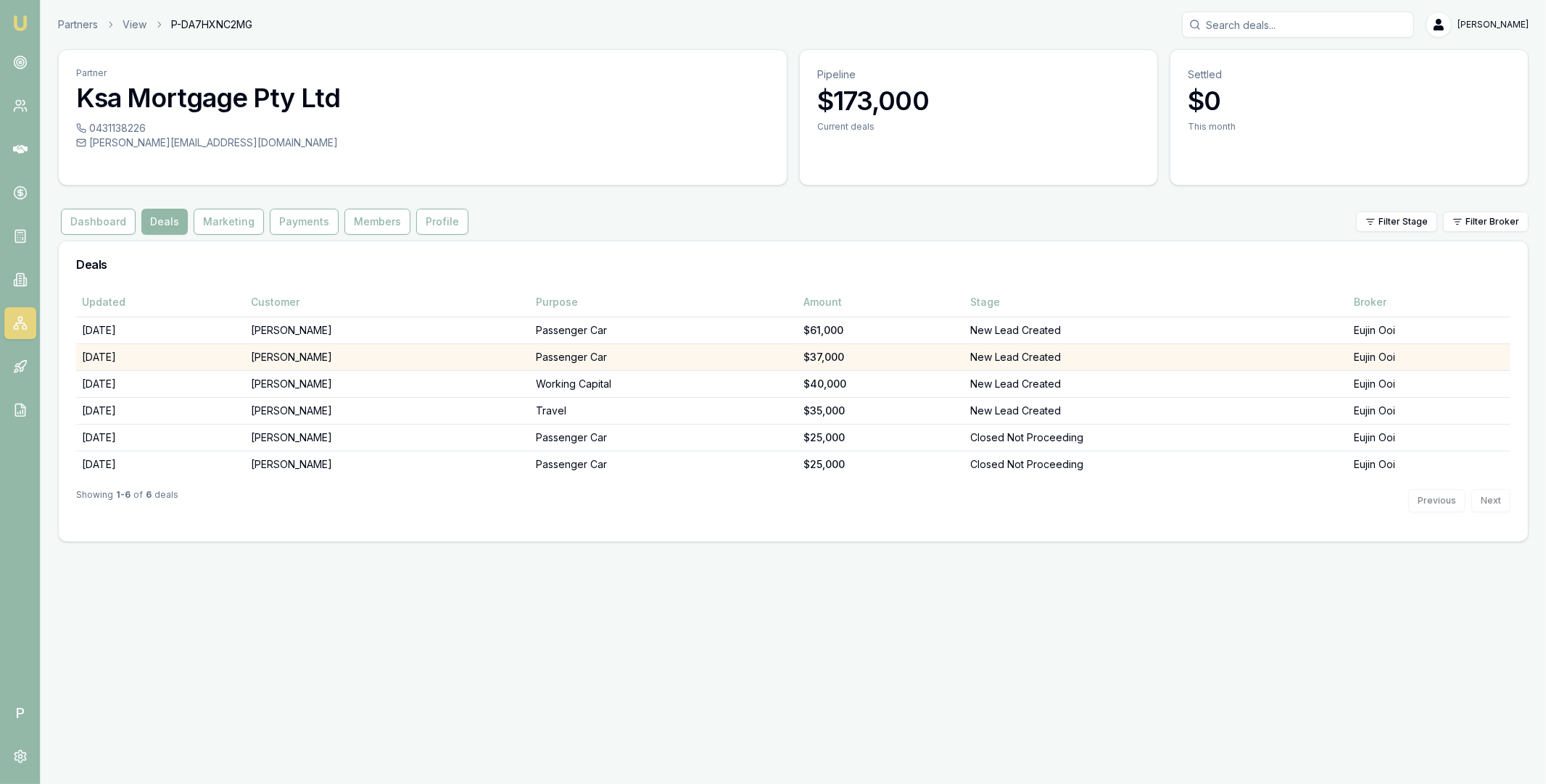
click at [350, 348] on td "[PERSON_NAME]" at bounding box center [387, 356] width 285 height 27
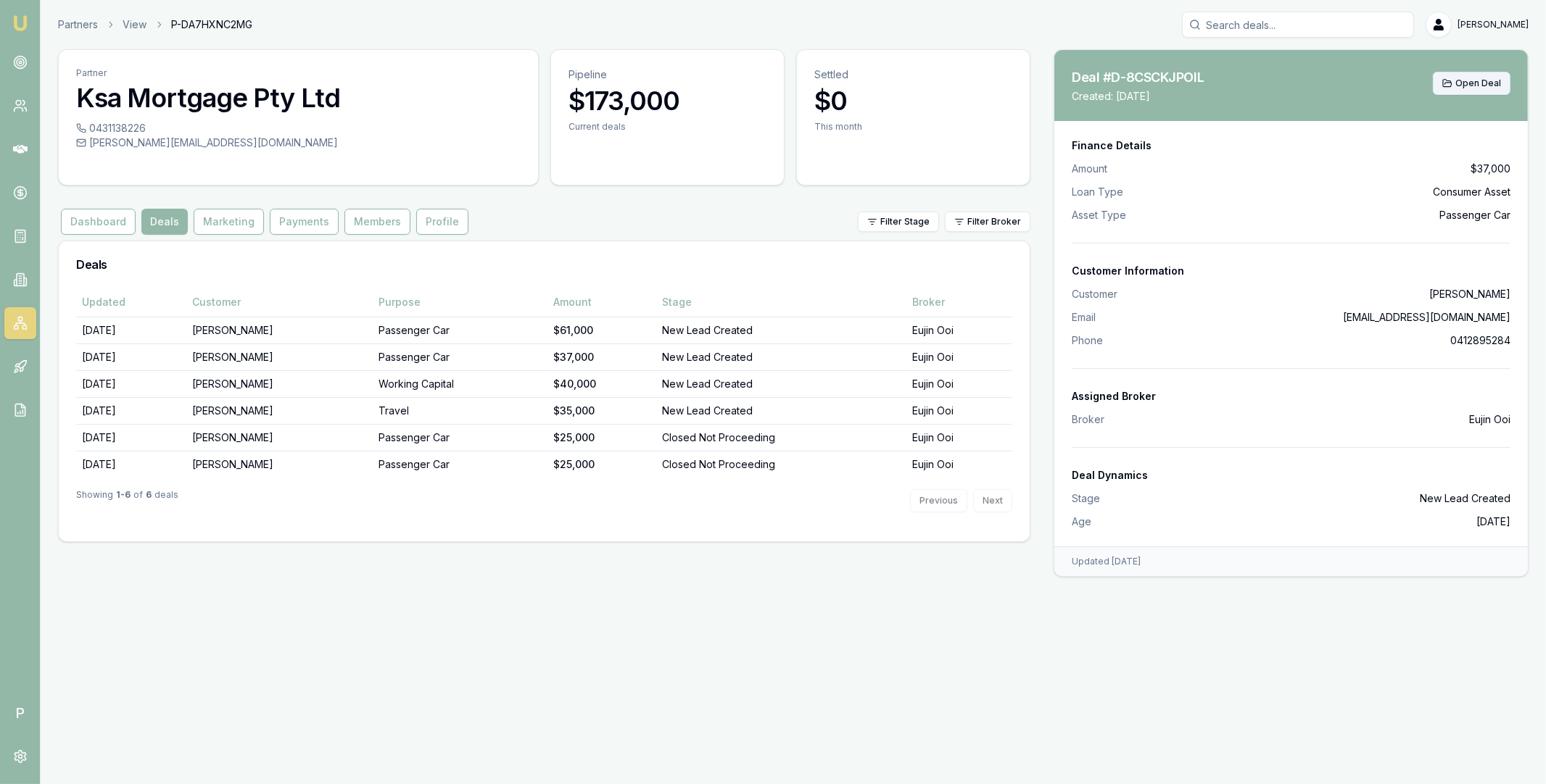
click at [1467, 82] on span "Open Deal" at bounding box center [1478, 83] width 45 height 11
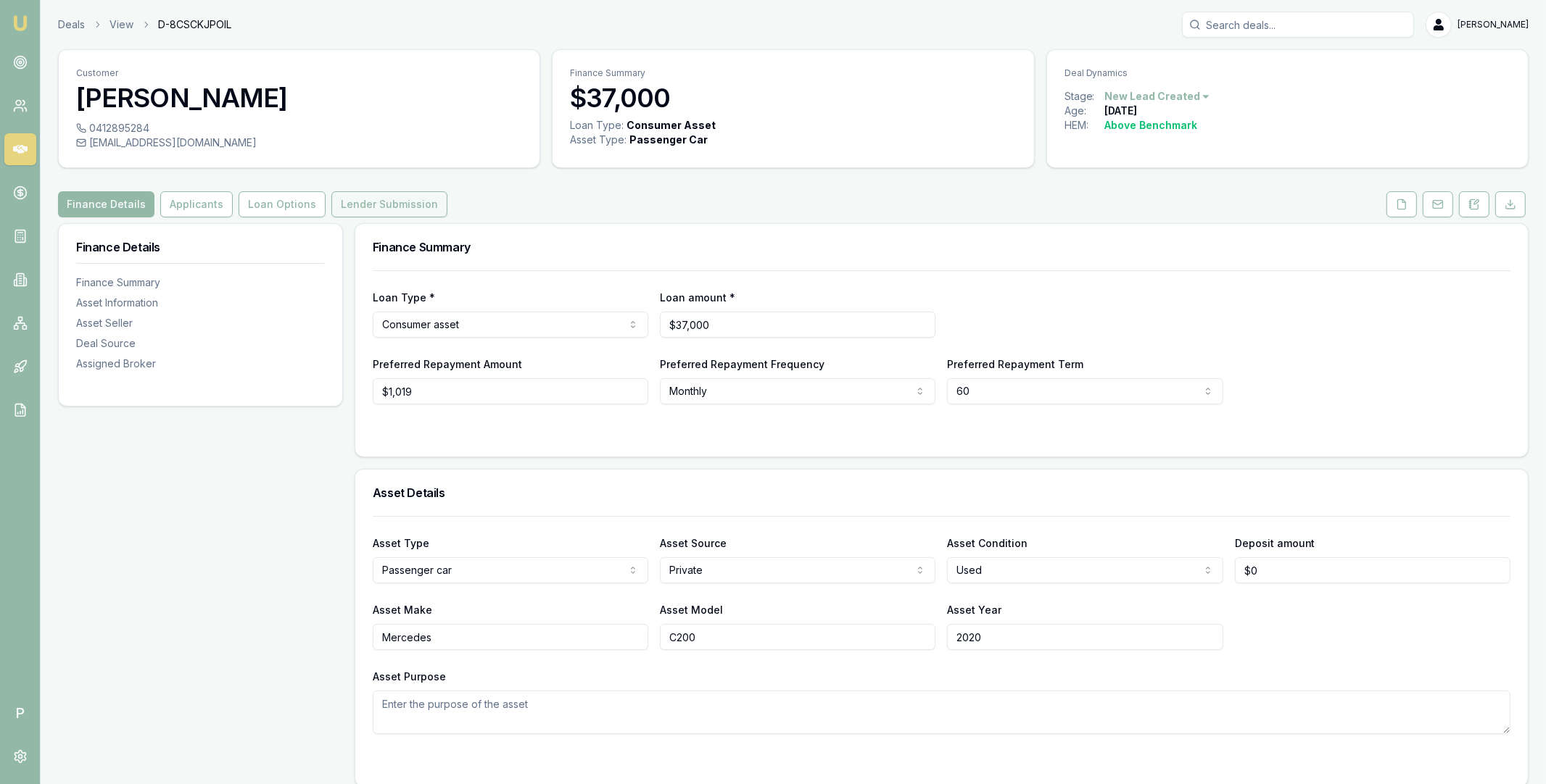
click at [397, 213] on button "Lender Submission" at bounding box center [389, 204] width 116 height 26
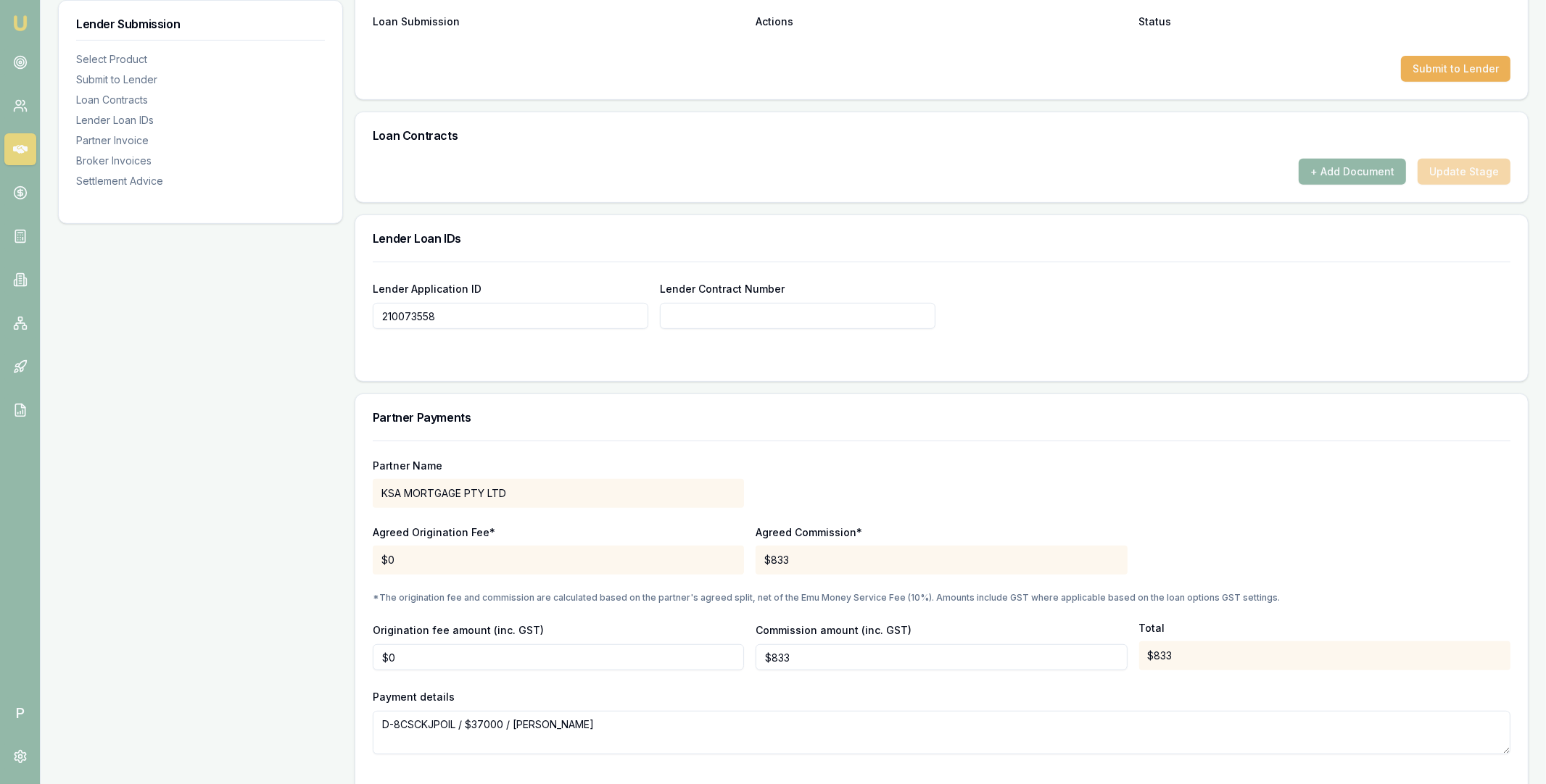
scroll to position [865, 0]
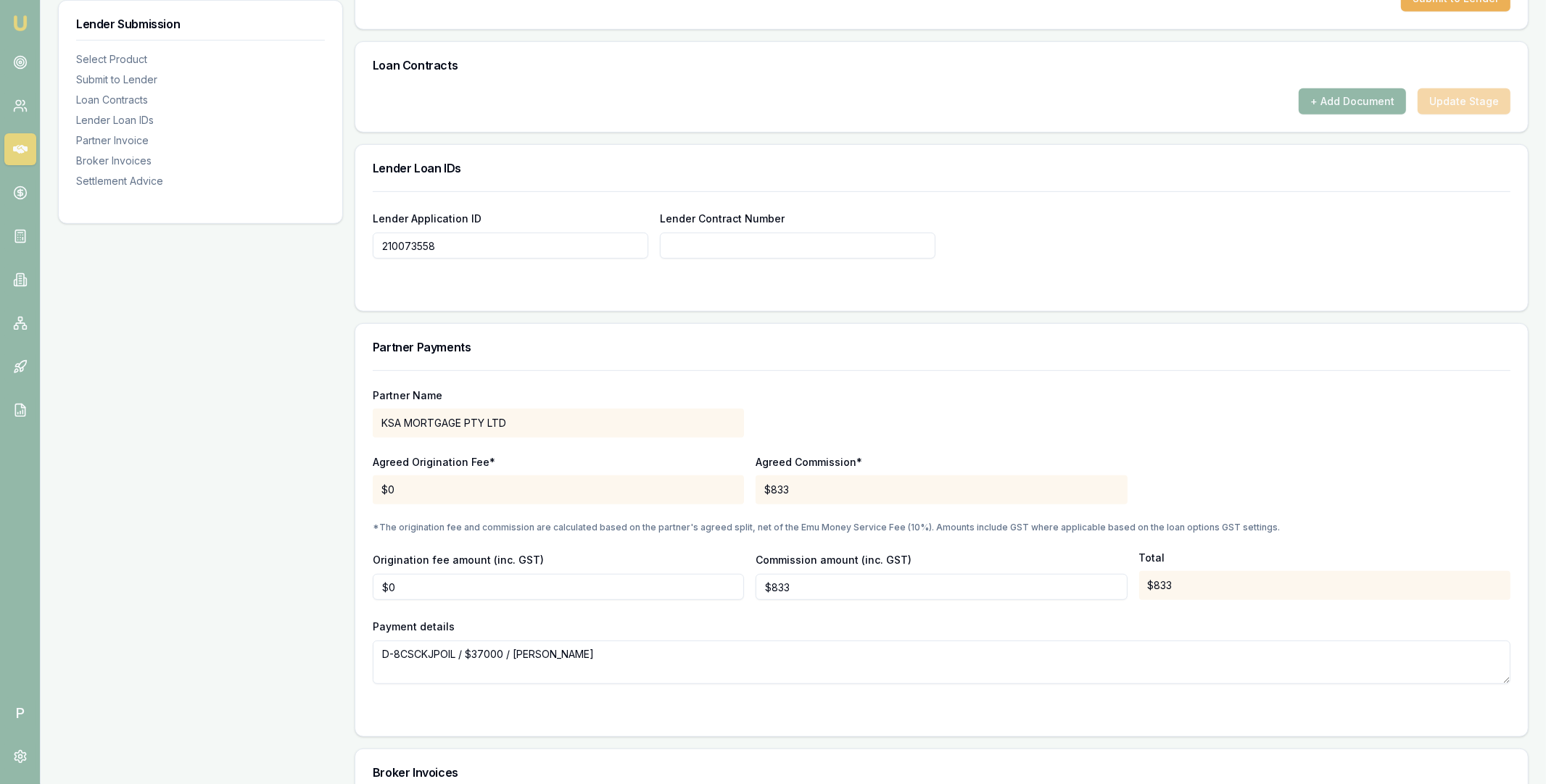
drag, startPoint x: 515, startPoint y: 656, endPoint x: 586, endPoint y: 655, distance: 71.0
click at [586, 655] on textarea "D-8CSCKJPOIL / $37000 / Manpreet kaur" at bounding box center [942, 663] width 1138 height 44
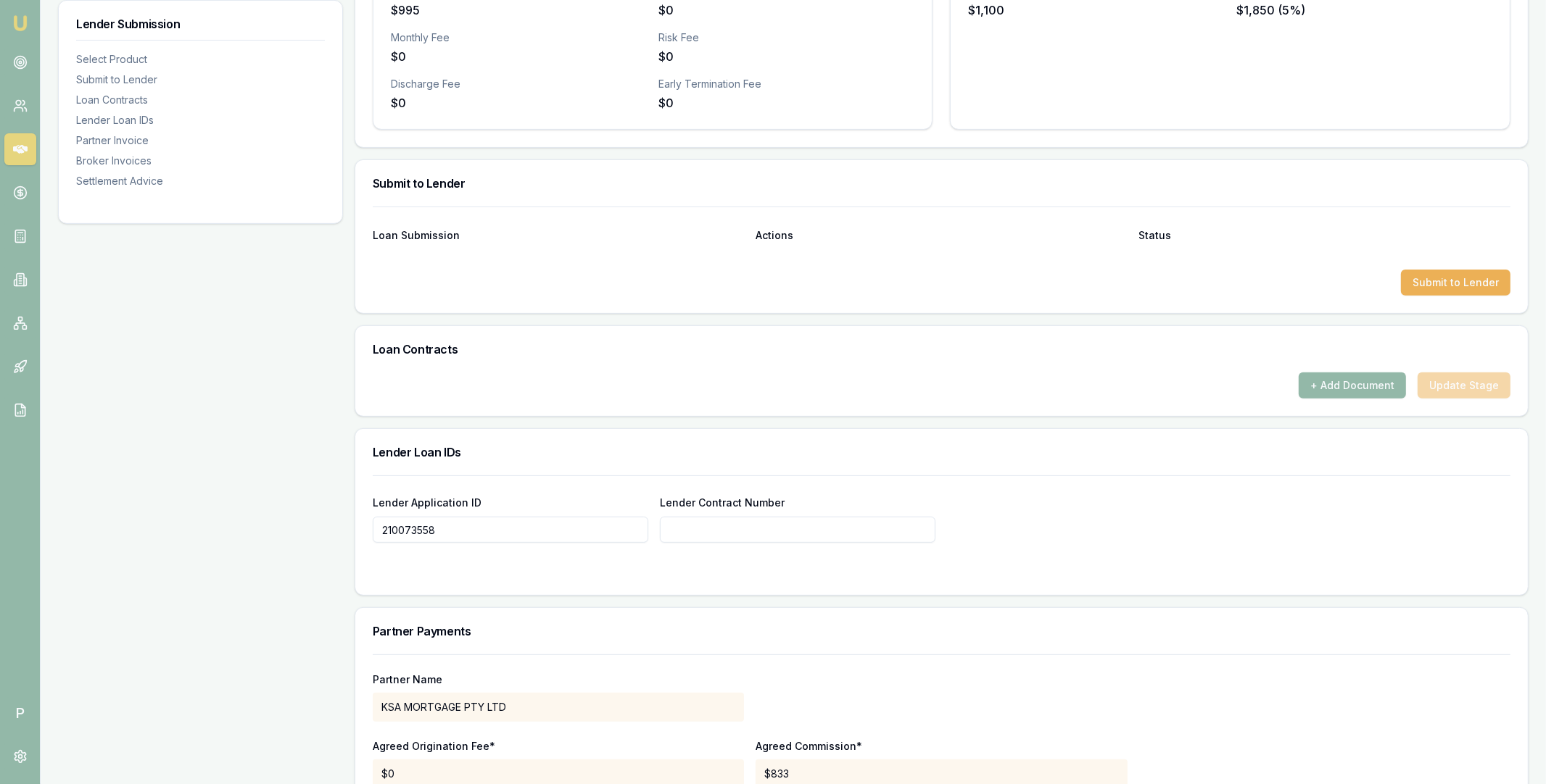
scroll to position [1009, 0]
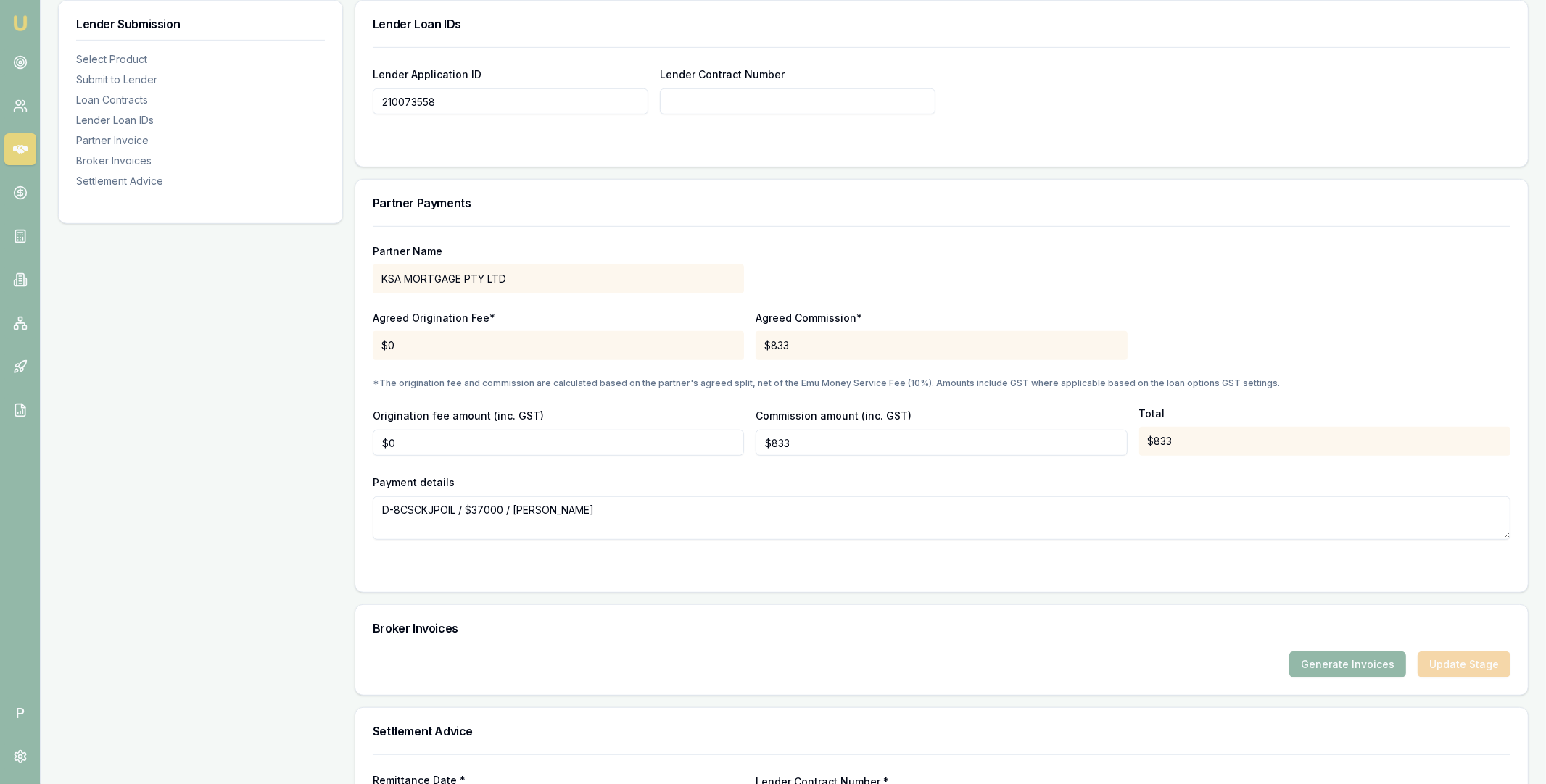
click at [437, 510] on textarea "D-8CSCKJPOIL / $37000 / Manpreet kaur" at bounding box center [942, 518] width 1138 height 44
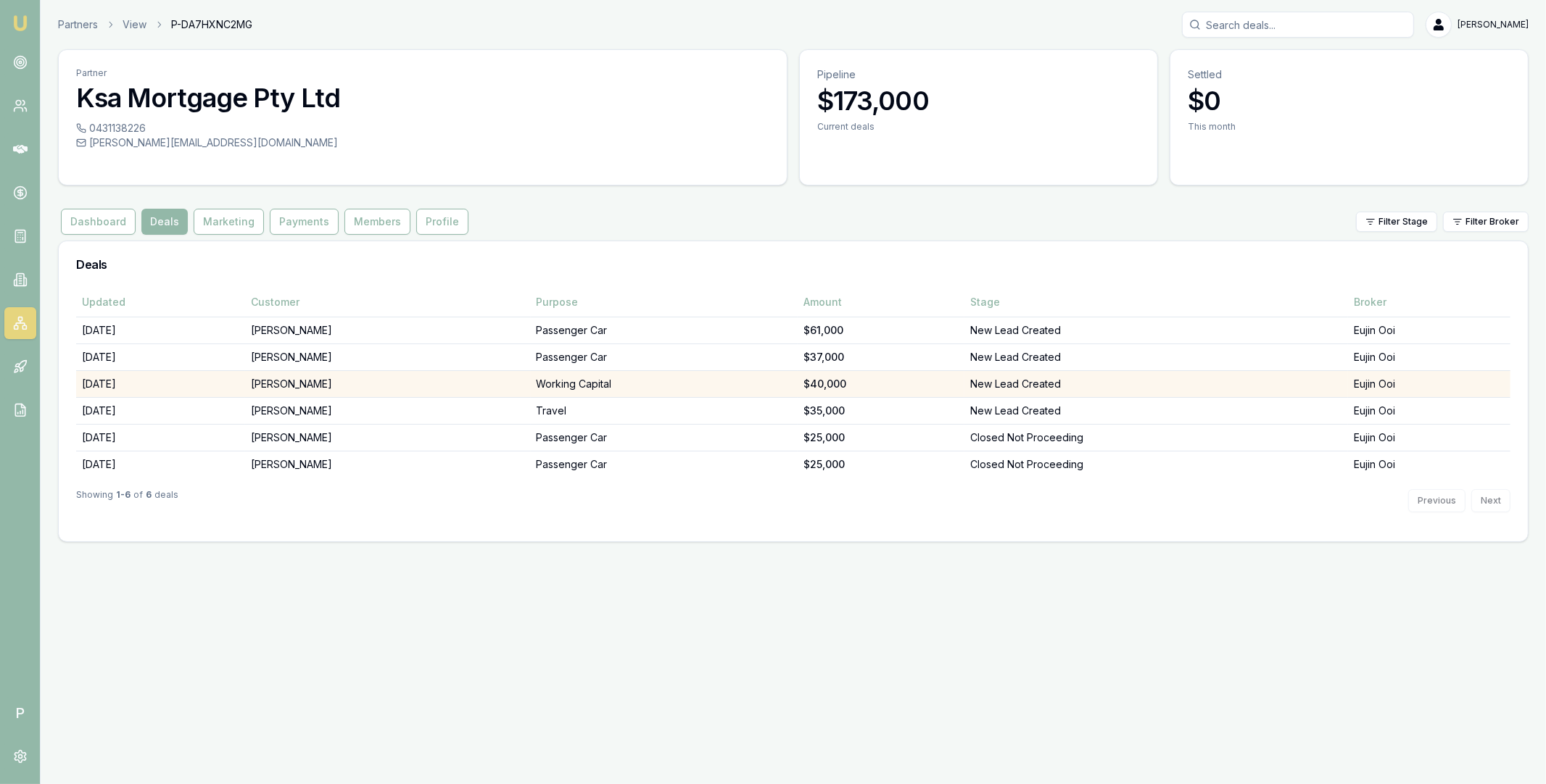
click at [389, 386] on td "hardeep singh" at bounding box center [387, 383] width 285 height 27
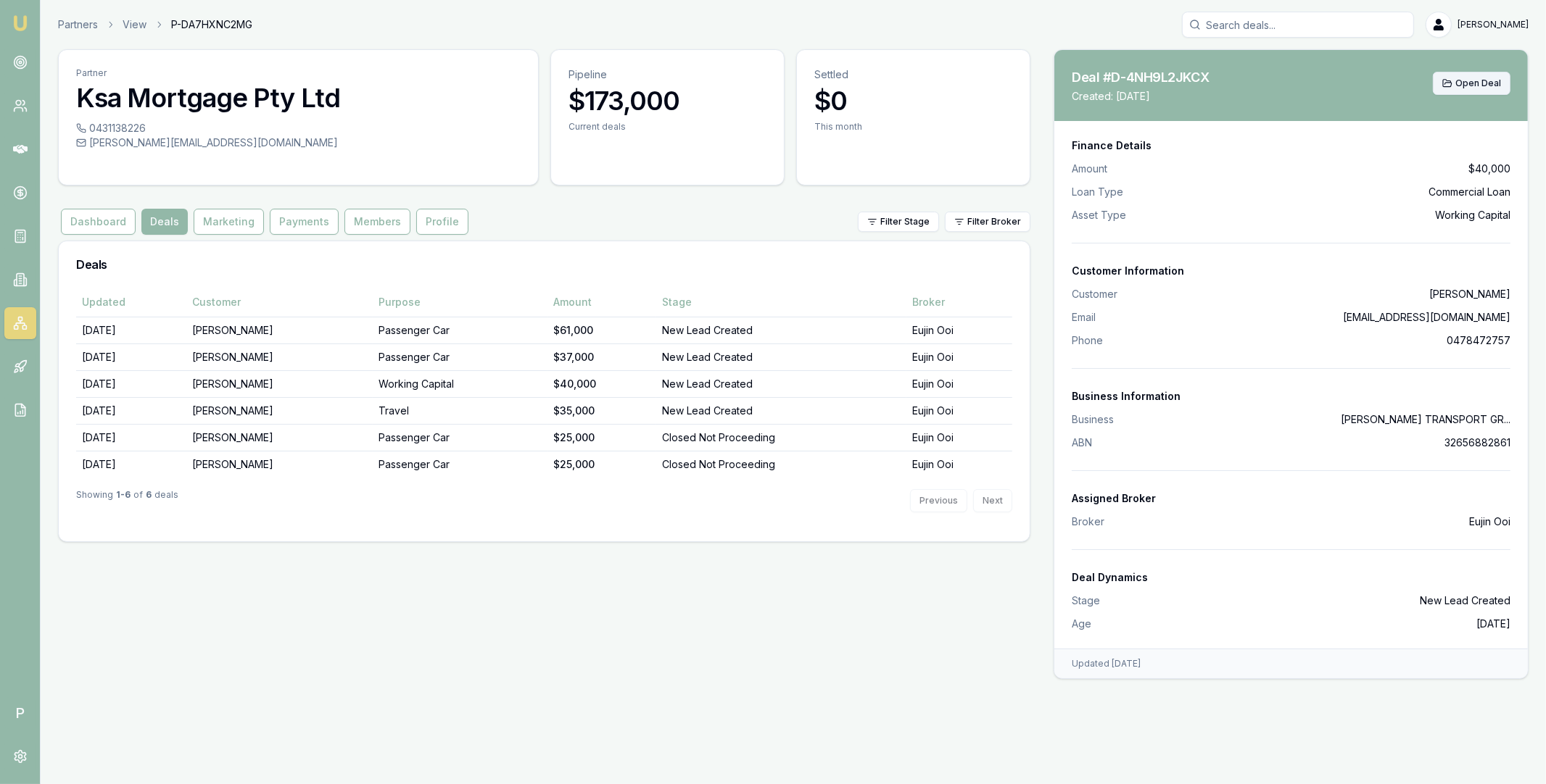
click at [1477, 72] on button "Open Deal" at bounding box center [1471, 83] width 78 height 23
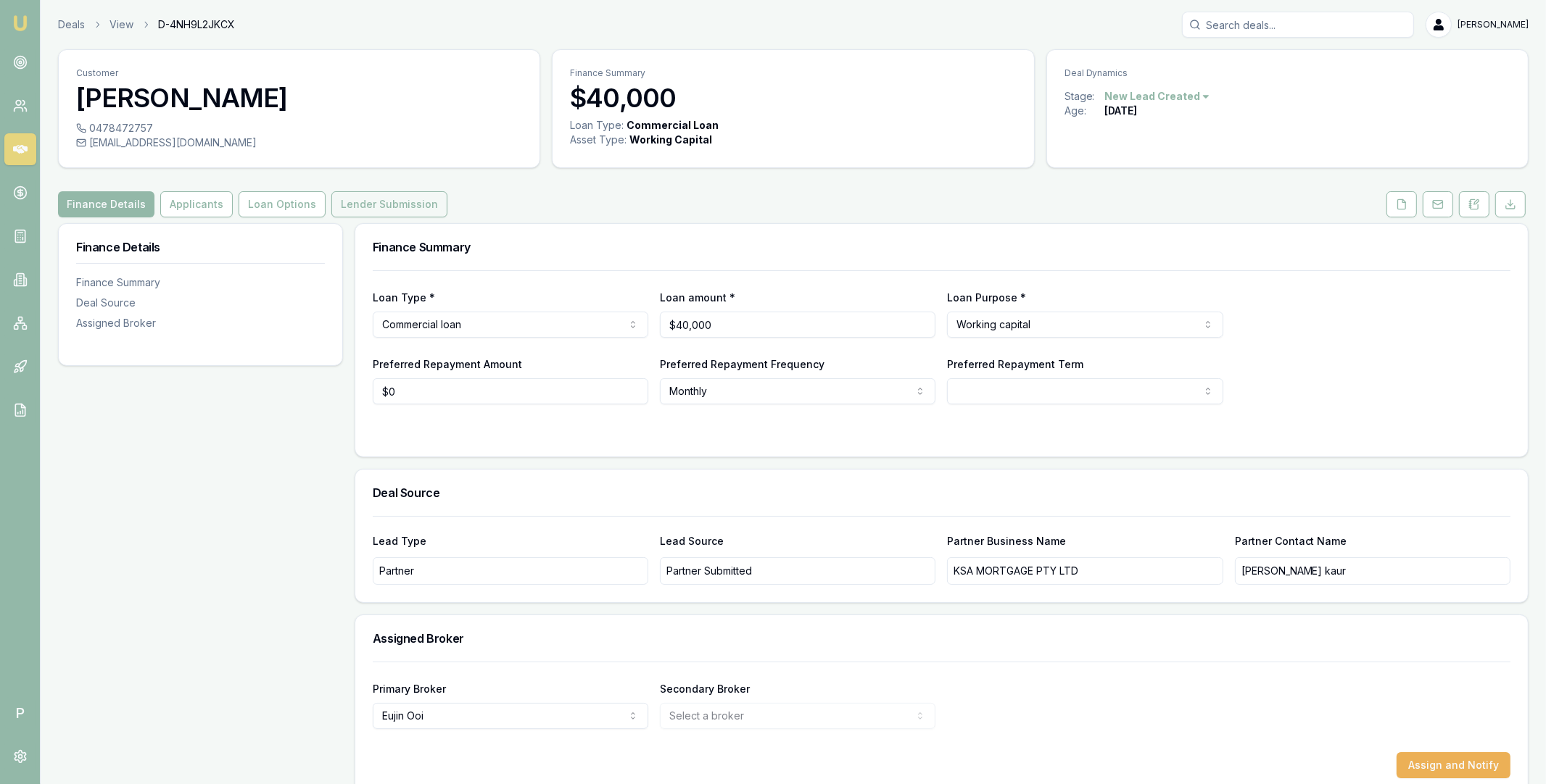
click at [390, 202] on button "Lender Submission" at bounding box center [389, 204] width 116 height 26
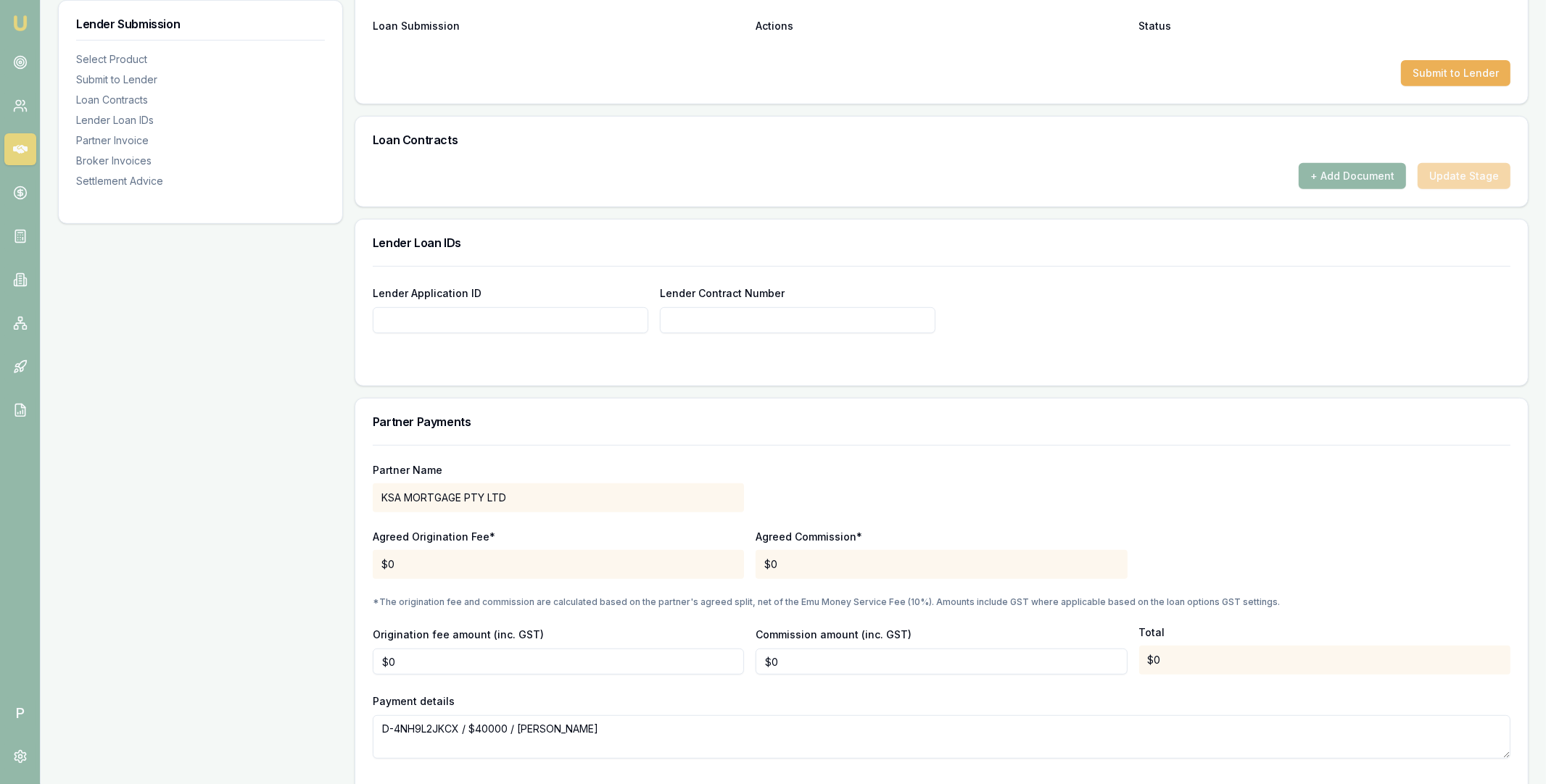
scroll to position [915, 0]
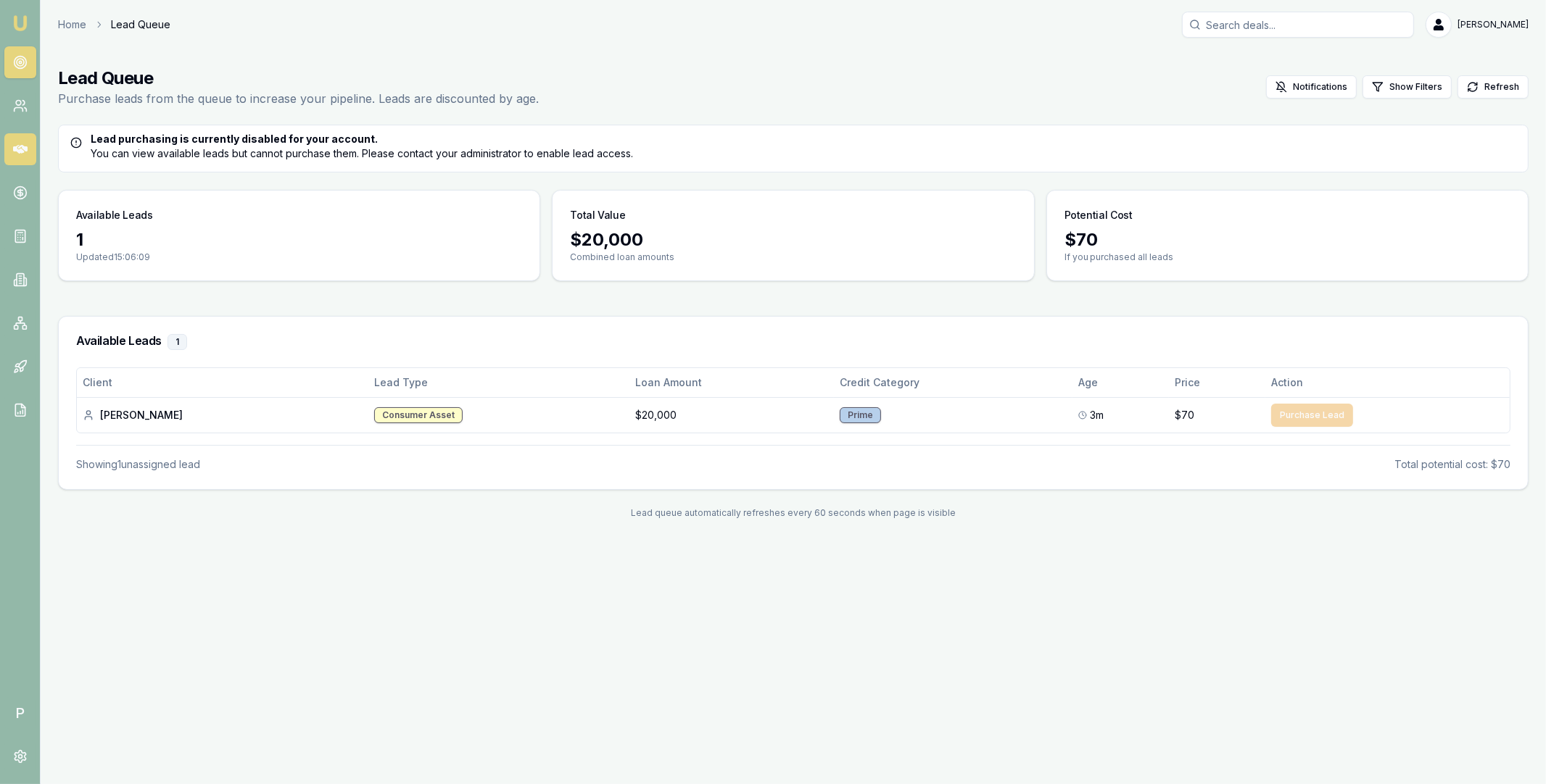
click at [21, 151] on icon at bounding box center [20, 149] width 15 height 9
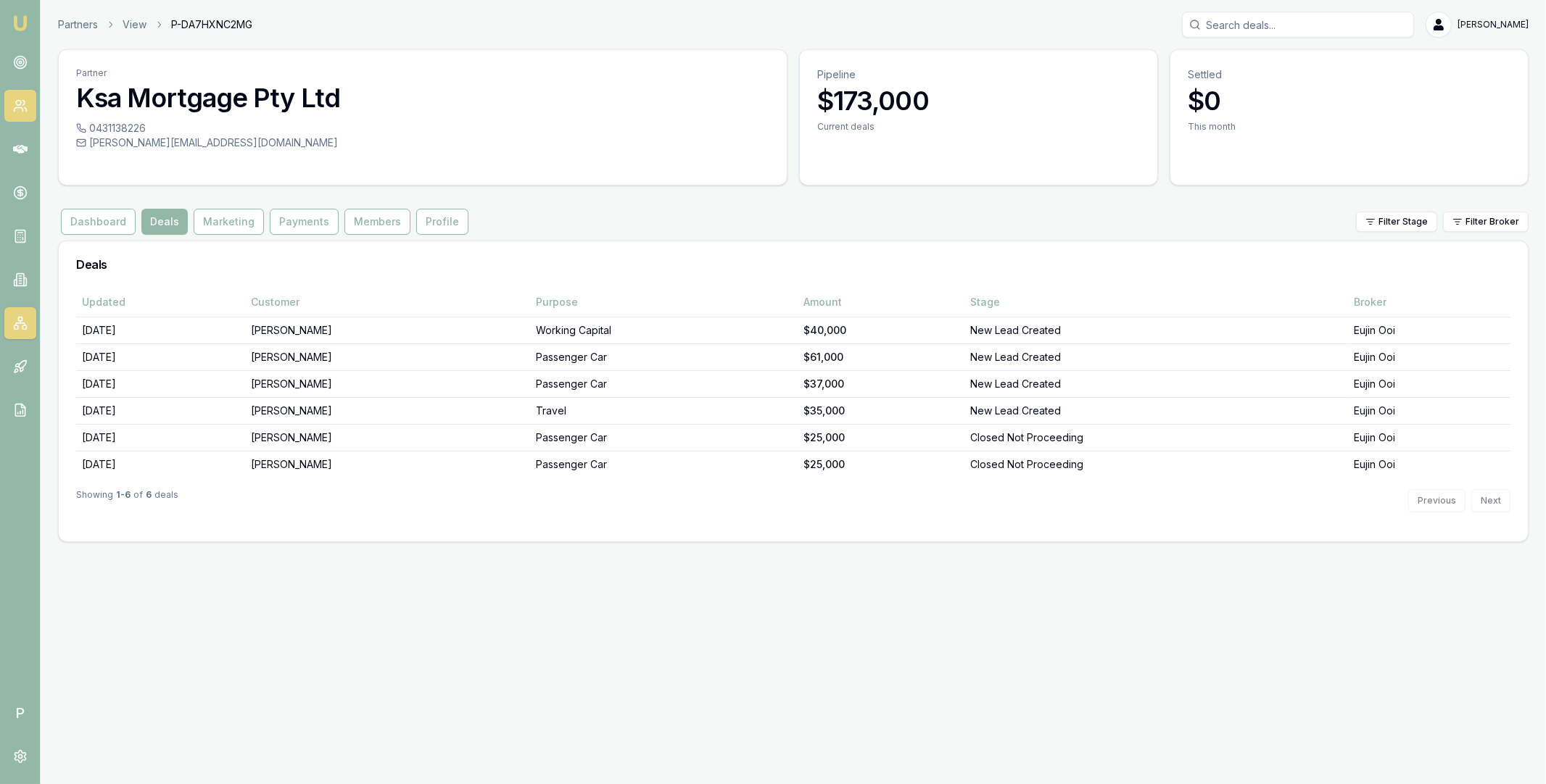
click at [23, 103] on icon at bounding box center [20, 106] width 15 height 15
click at [15, 154] on icon at bounding box center [20, 149] width 15 height 15
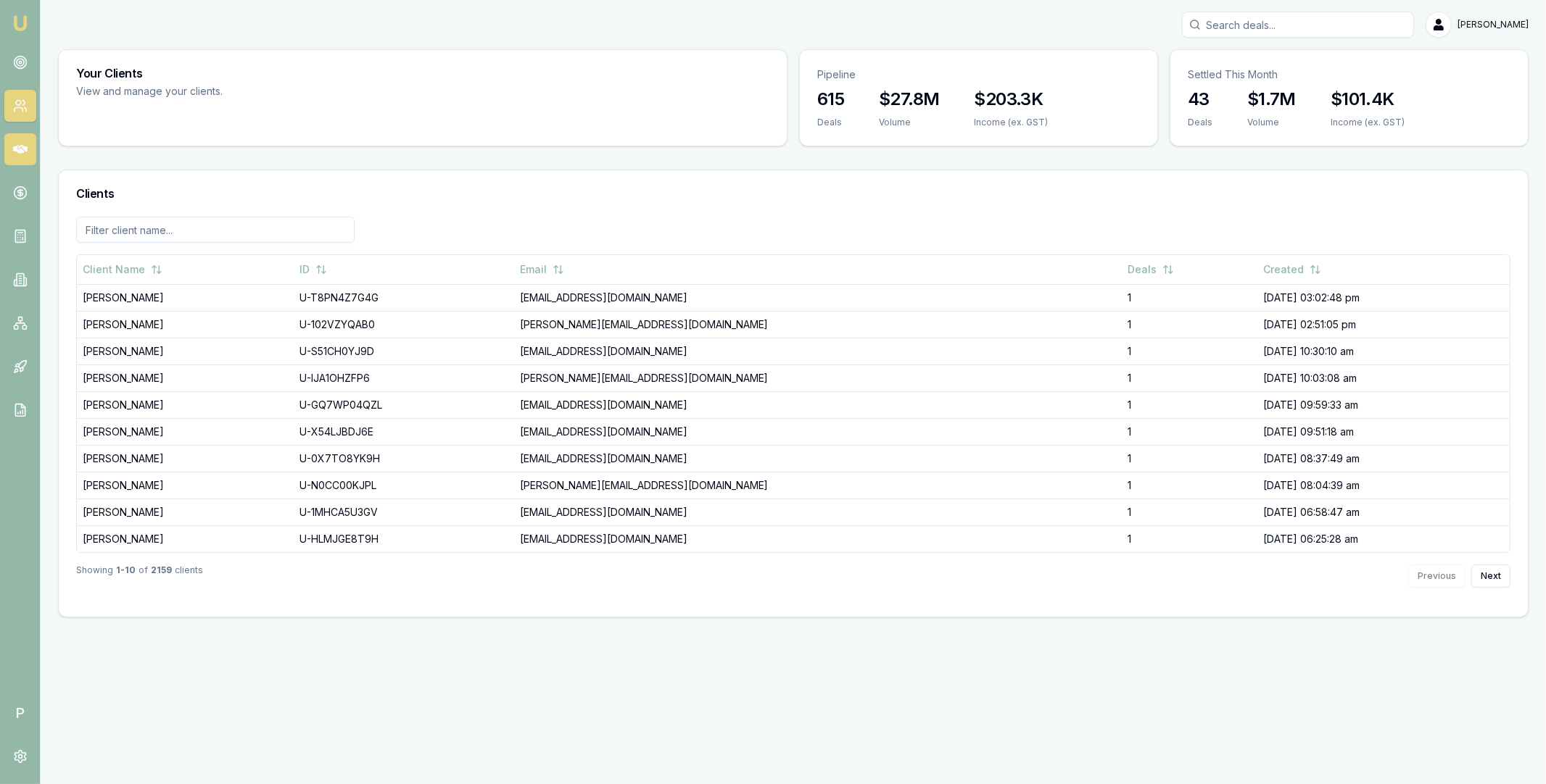
click at [23, 148] on icon at bounding box center [20, 149] width 15 height 9
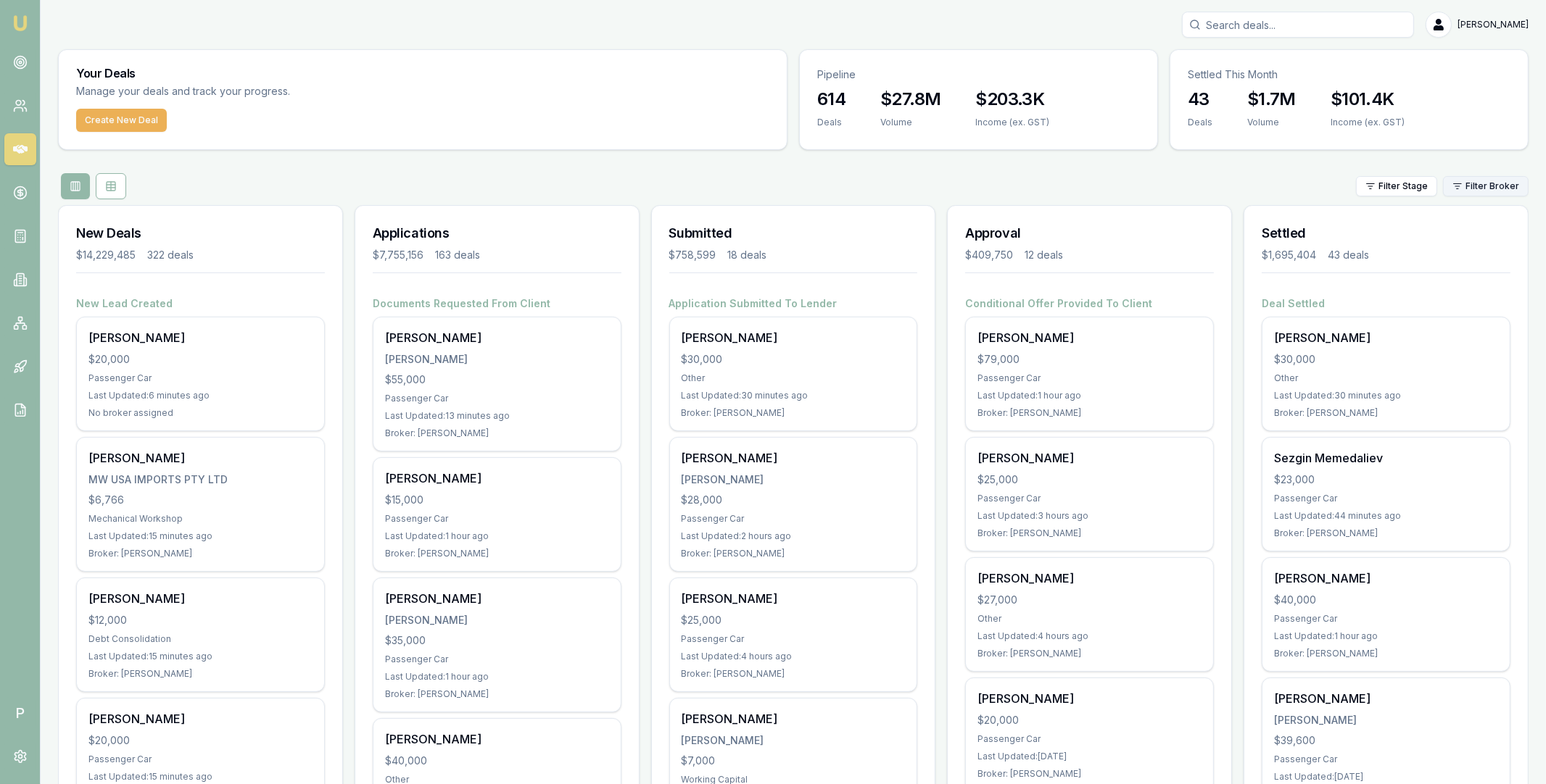
click at [1484, 183] on html "Emu Broker P Matt Leeburn Toggle Menu Your Deals Manage your deals and track yo…" at bounding box center [773, 392] width 1546 height 784
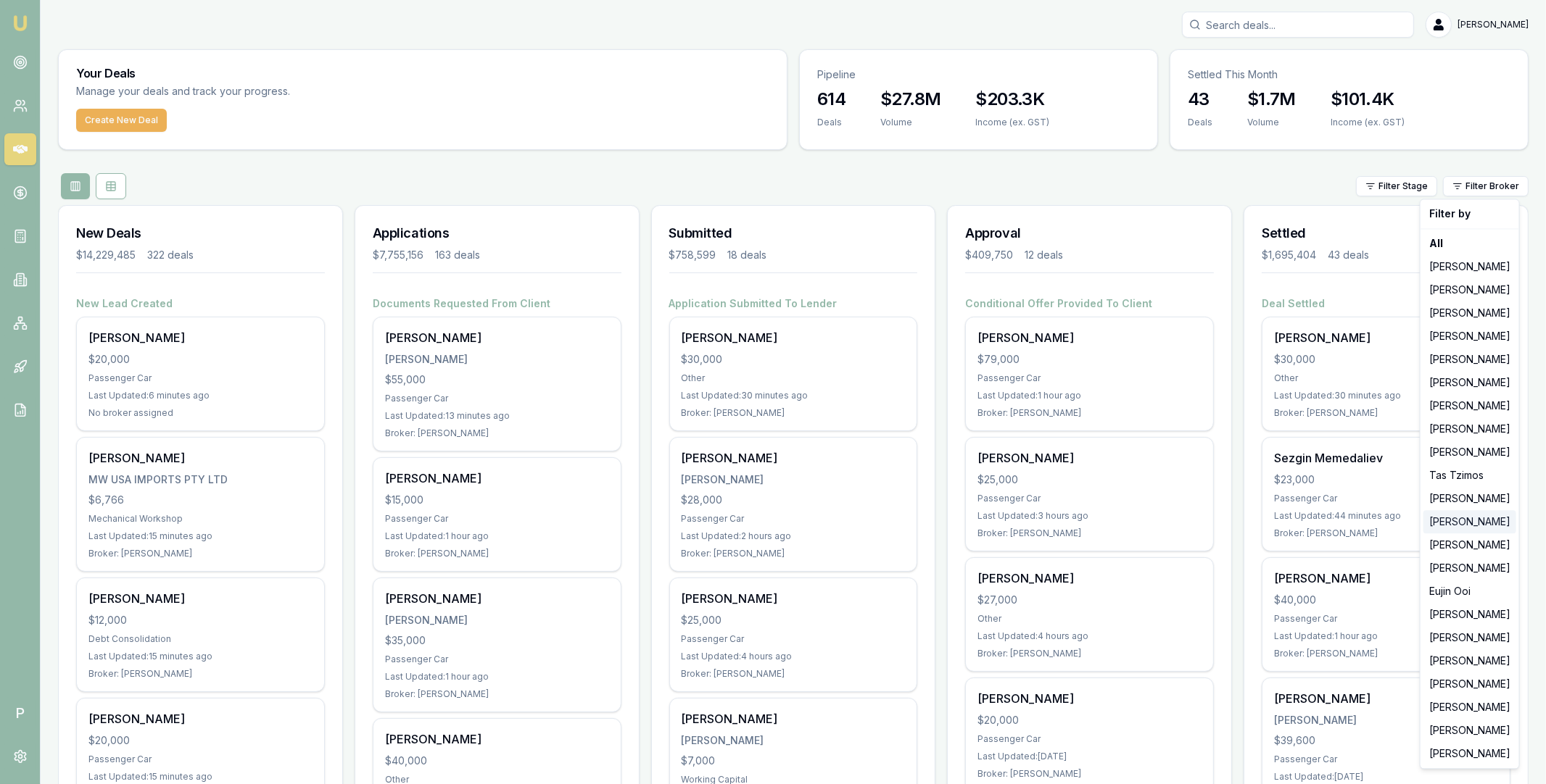
click at [1461, 518] on div "Pinkesh Patel" at bounding box center [1470, 522] width 93 height 23
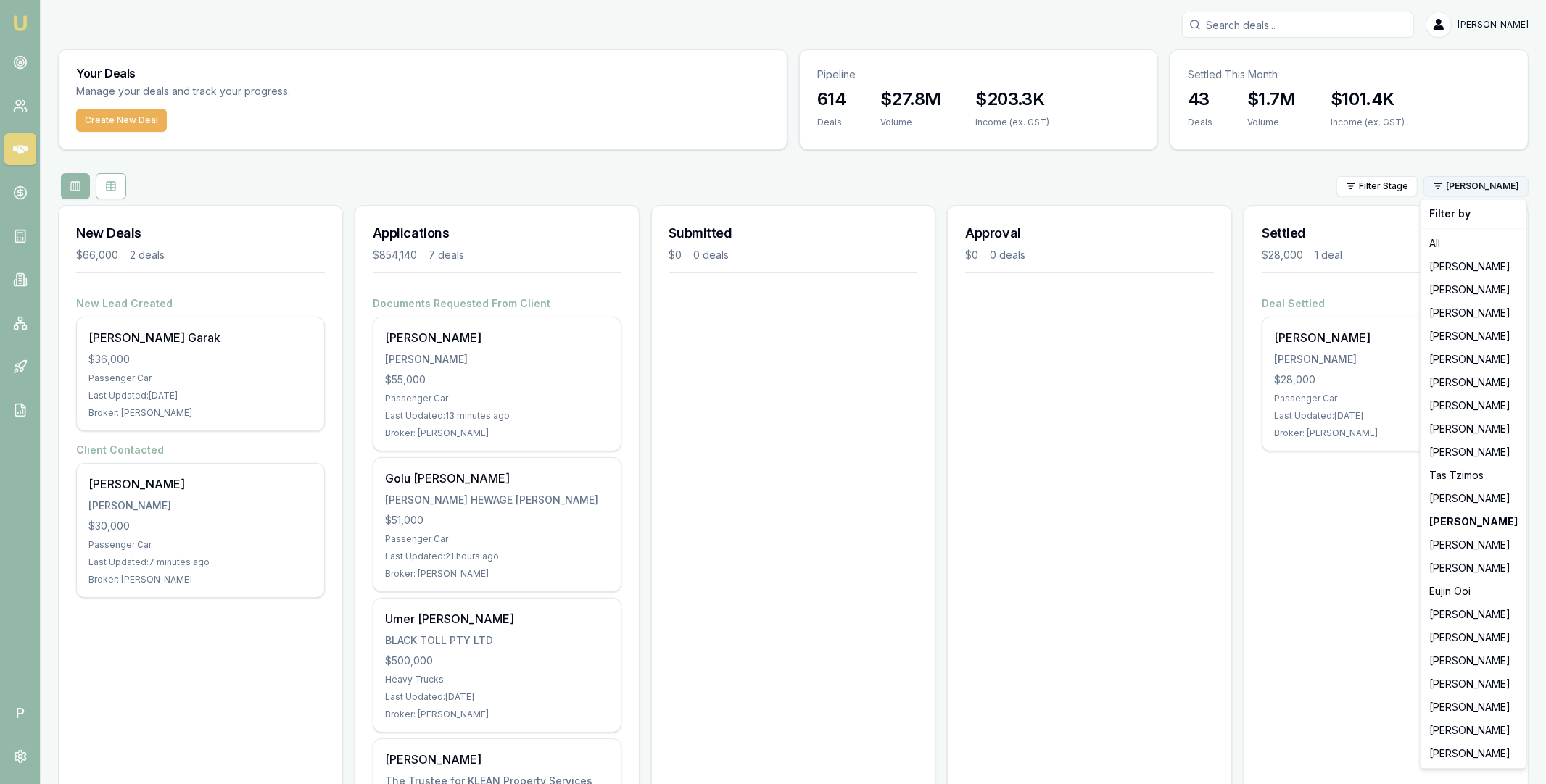
click at [1445, 190] on html "Emu Broker P Matt Leeburn Toggle Menu Your Deals Manage your deals and track yo…" at bounding box center [773, 392] width 1546 height 784
click at [1460, 296] on div "Stevette Gelavis" at bounding box center [1474, 290] width 100 height 23
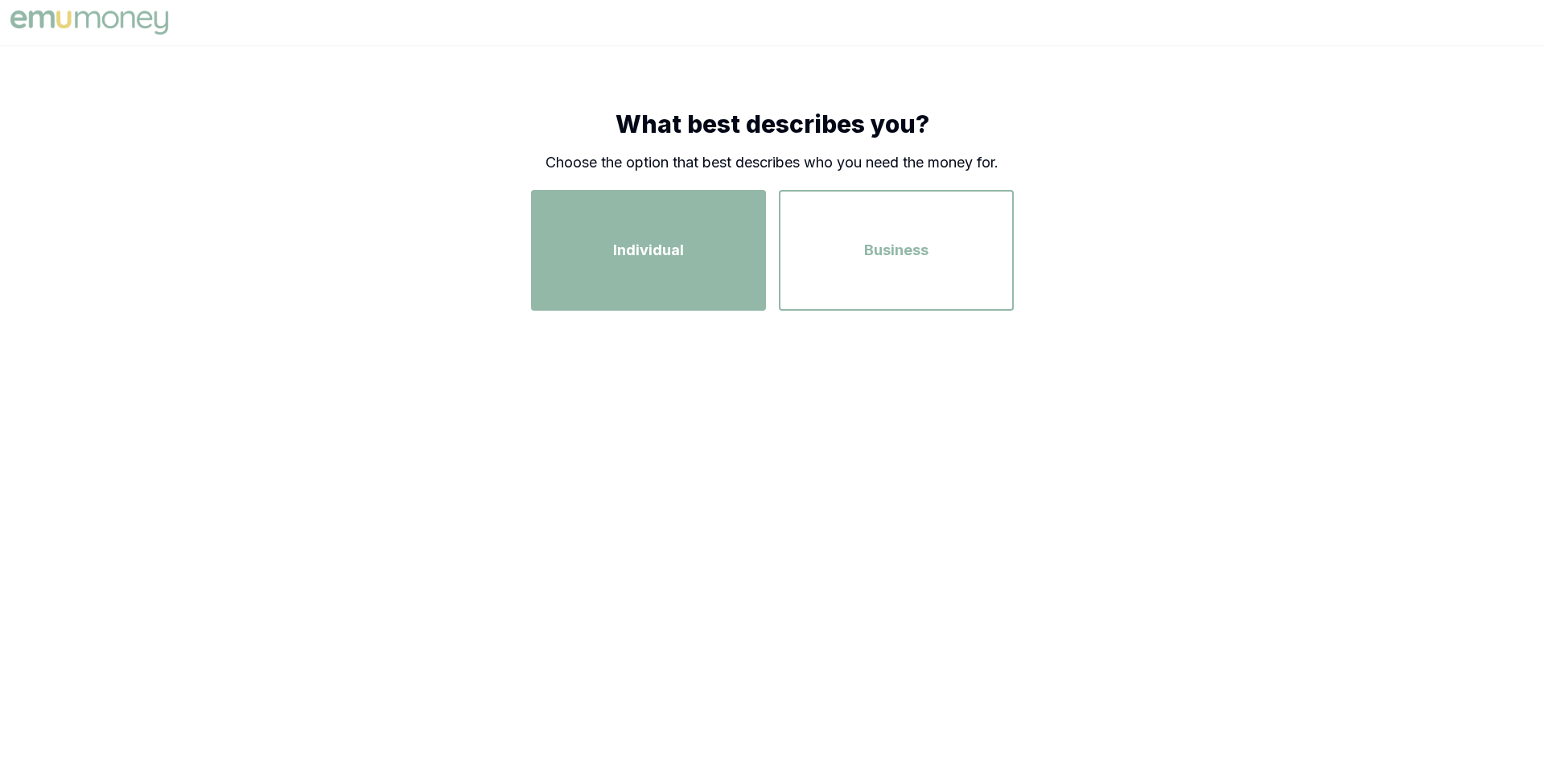
click at [653, 245] on span "Individual" at bounding box center [648, 250] width 71 height 22
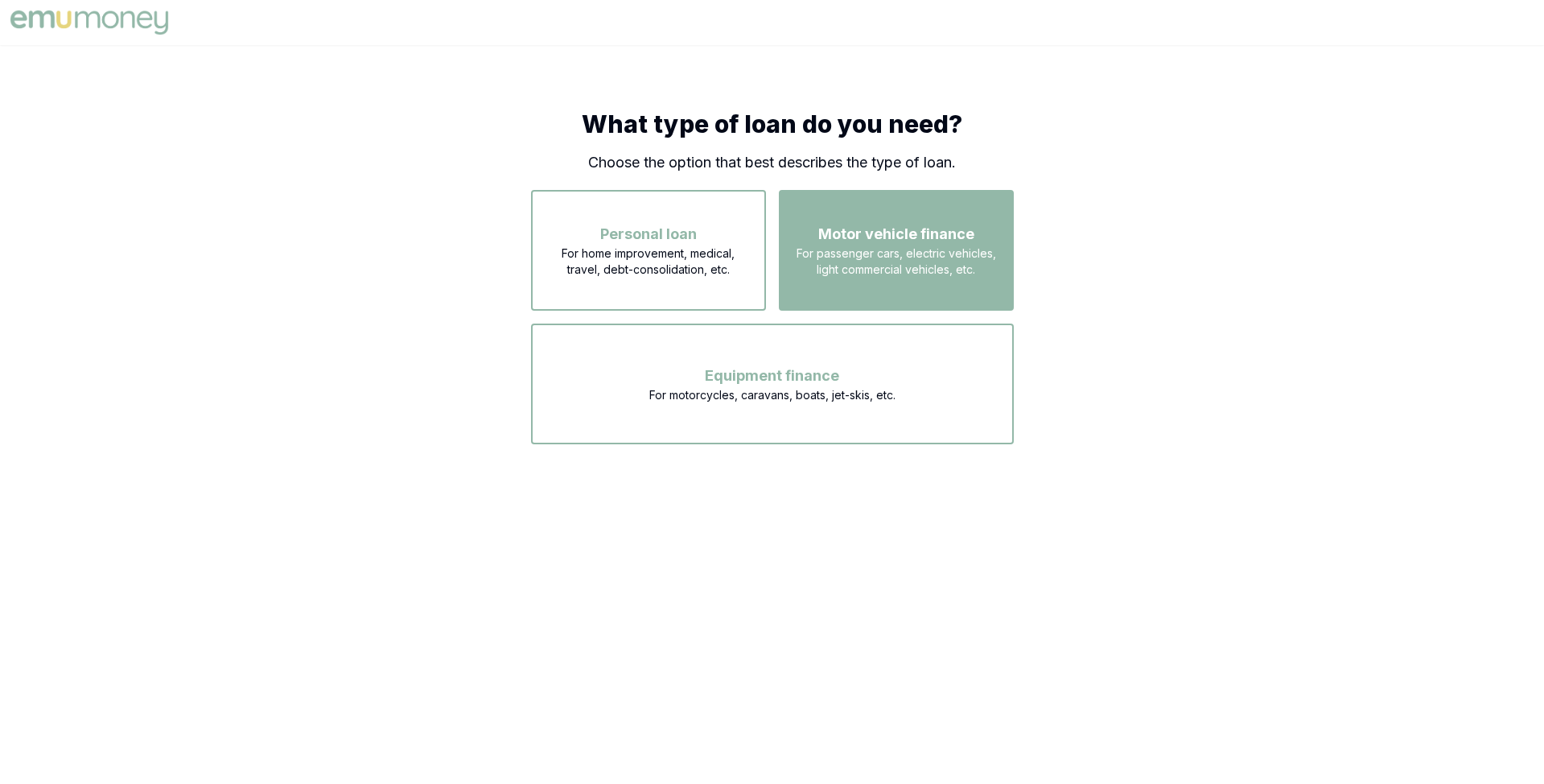
click at [880, 234] on span "Motor vehicle finance" at bounding box center [897, 234] width 156 height 22
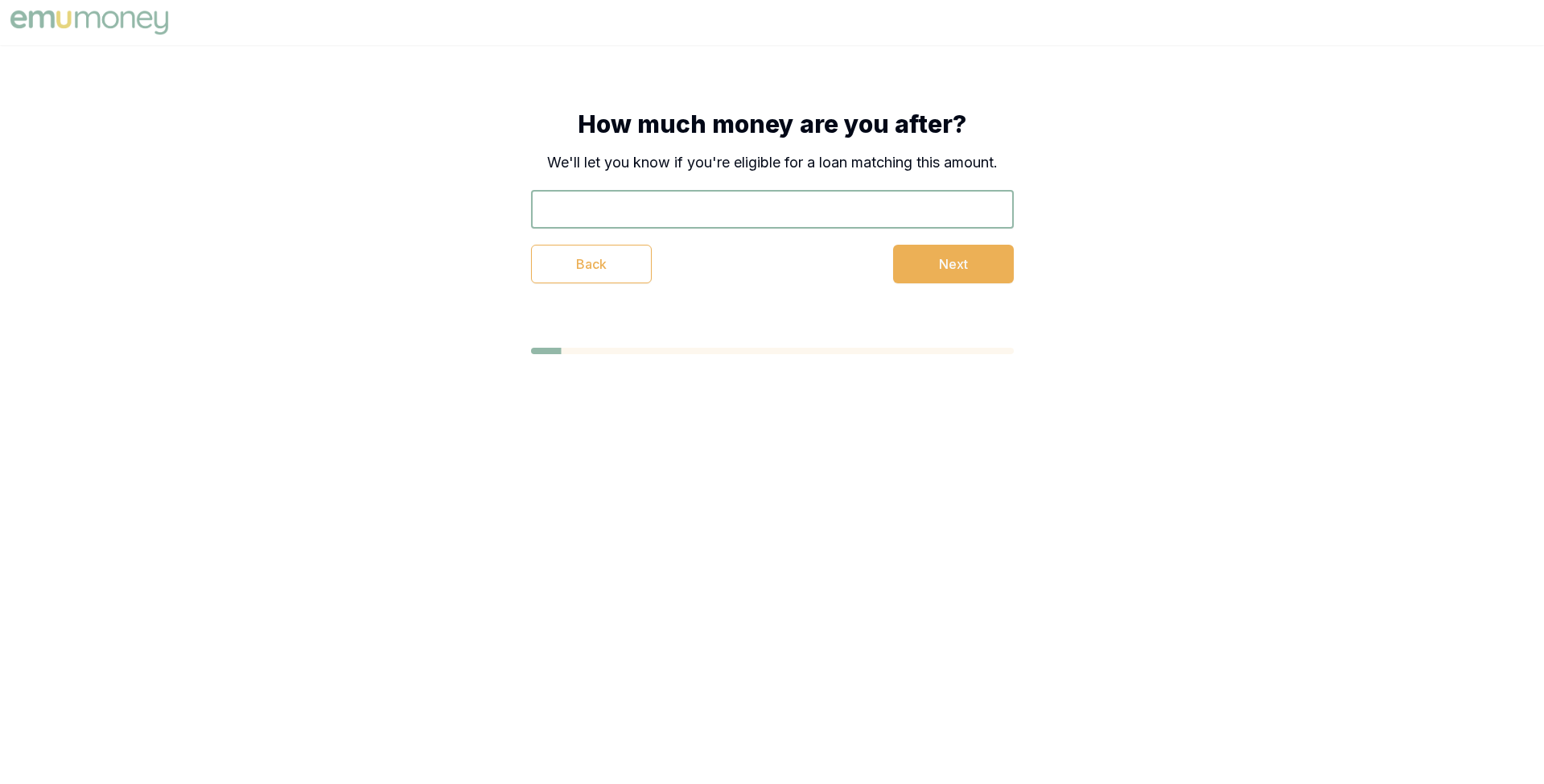
click at [761, 200] on input "text" at bounding box center [772, 209] width 483 height 39
type input "$20,000"
click at [923, 264] on button "Next" at bounding box center [953, 263] width 120 height 39
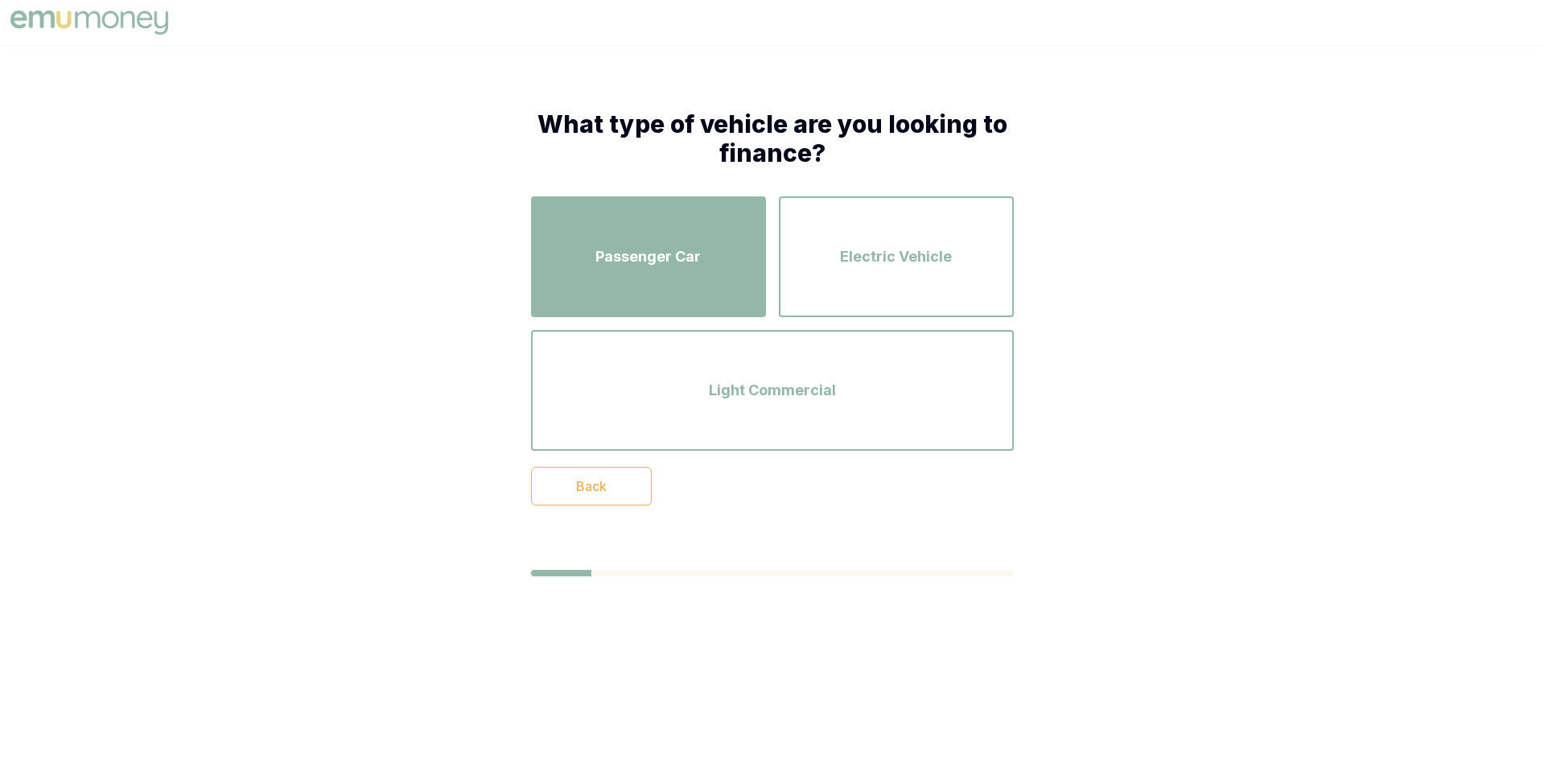
click at [716, 254] on div "Passenger Car" at bounding box center [648, 256] width 206 height 92
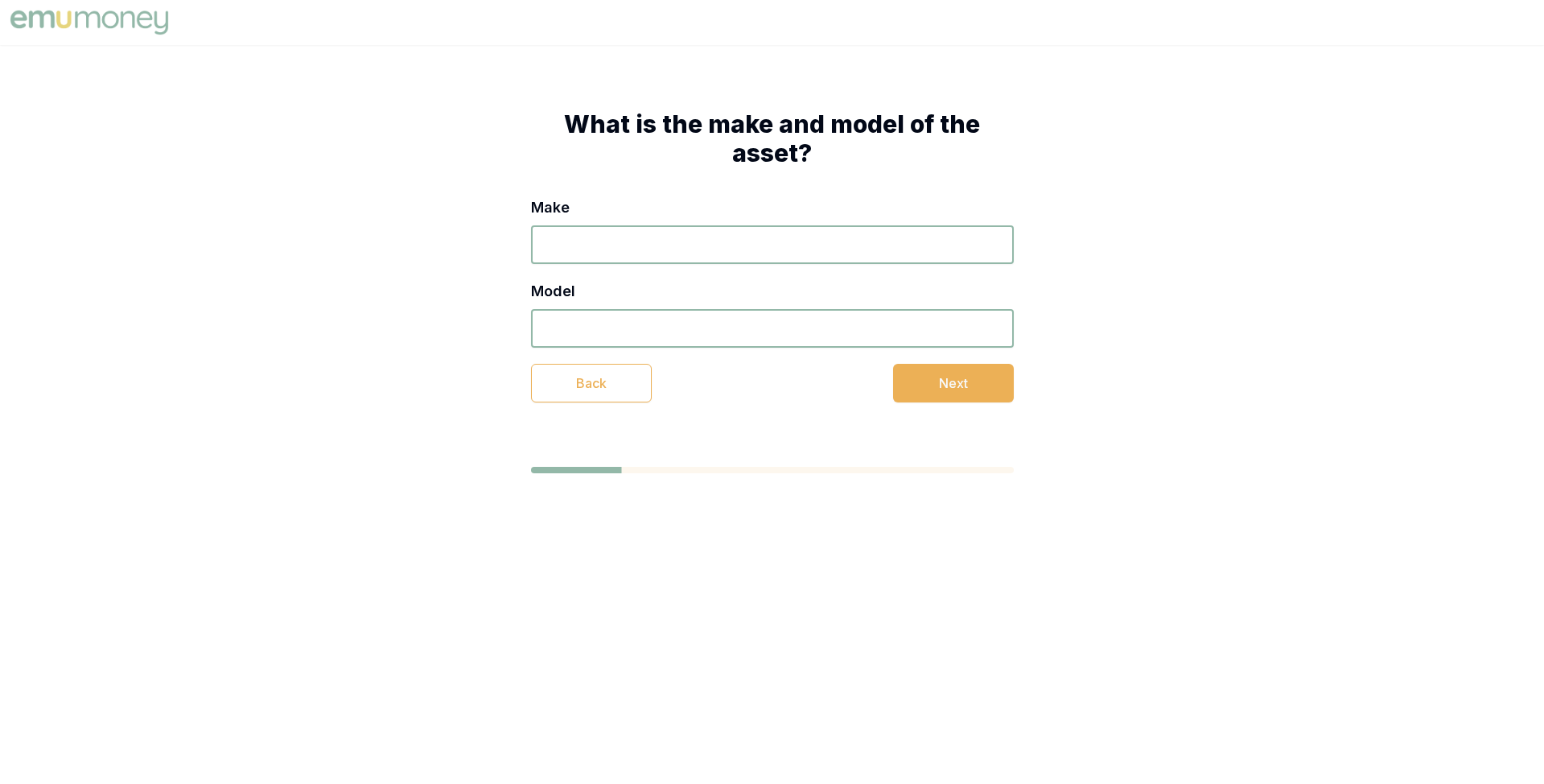
click at [731, 254] on input "Make" at bounding box center [772, 245] width 483 height 39
type input "AXC"
type input "SDC"
click at [933, 384] on button "Next" at bounding box center [953, 383] width 120 height 39
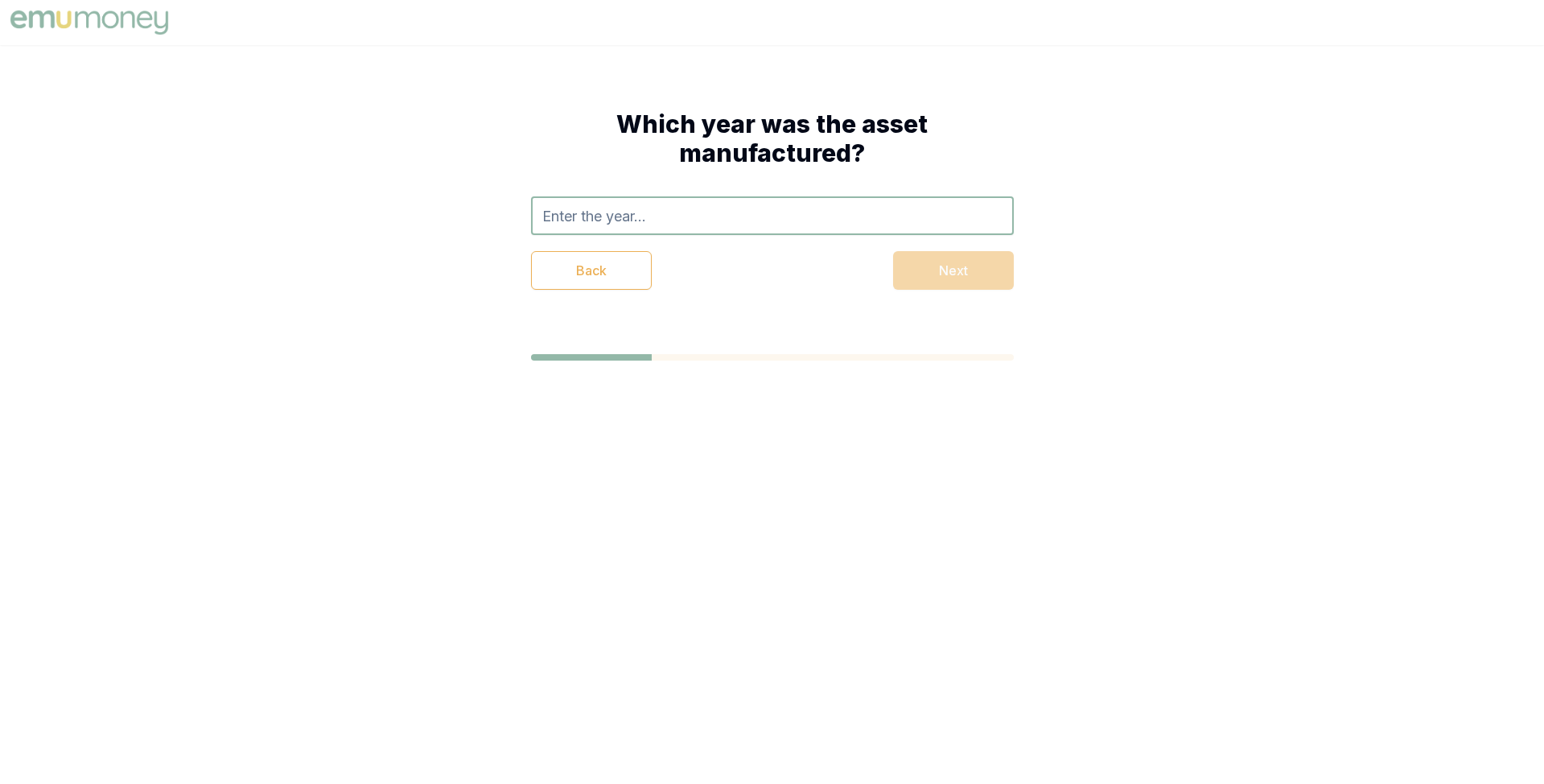
click at [708, 214] on input "text" at bounding box center [772, 215] width 483 height 39
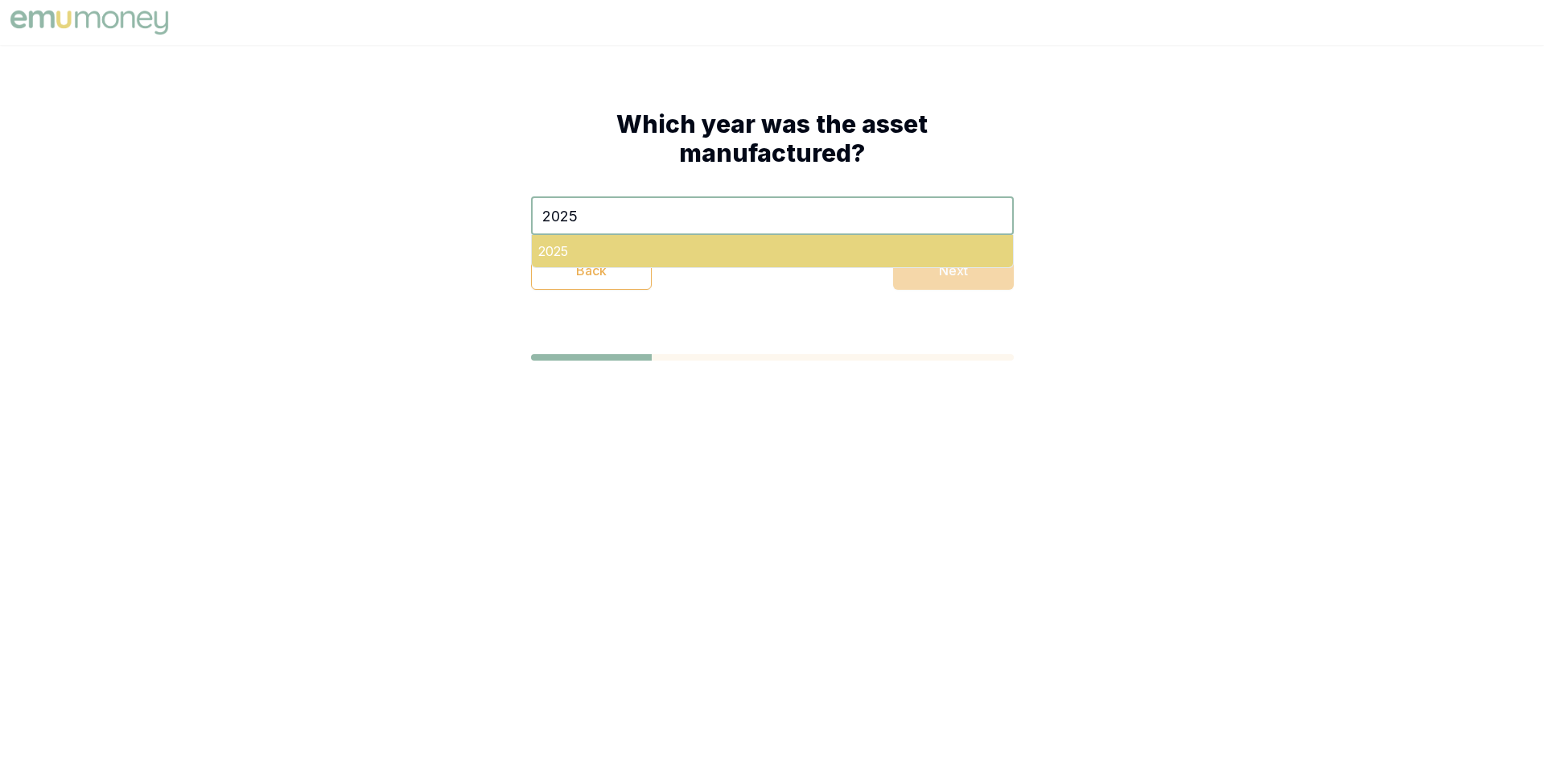
type input "2025"
click at [718, 240] on div "2025" at bounding box center [772, 251] width 481 height 32
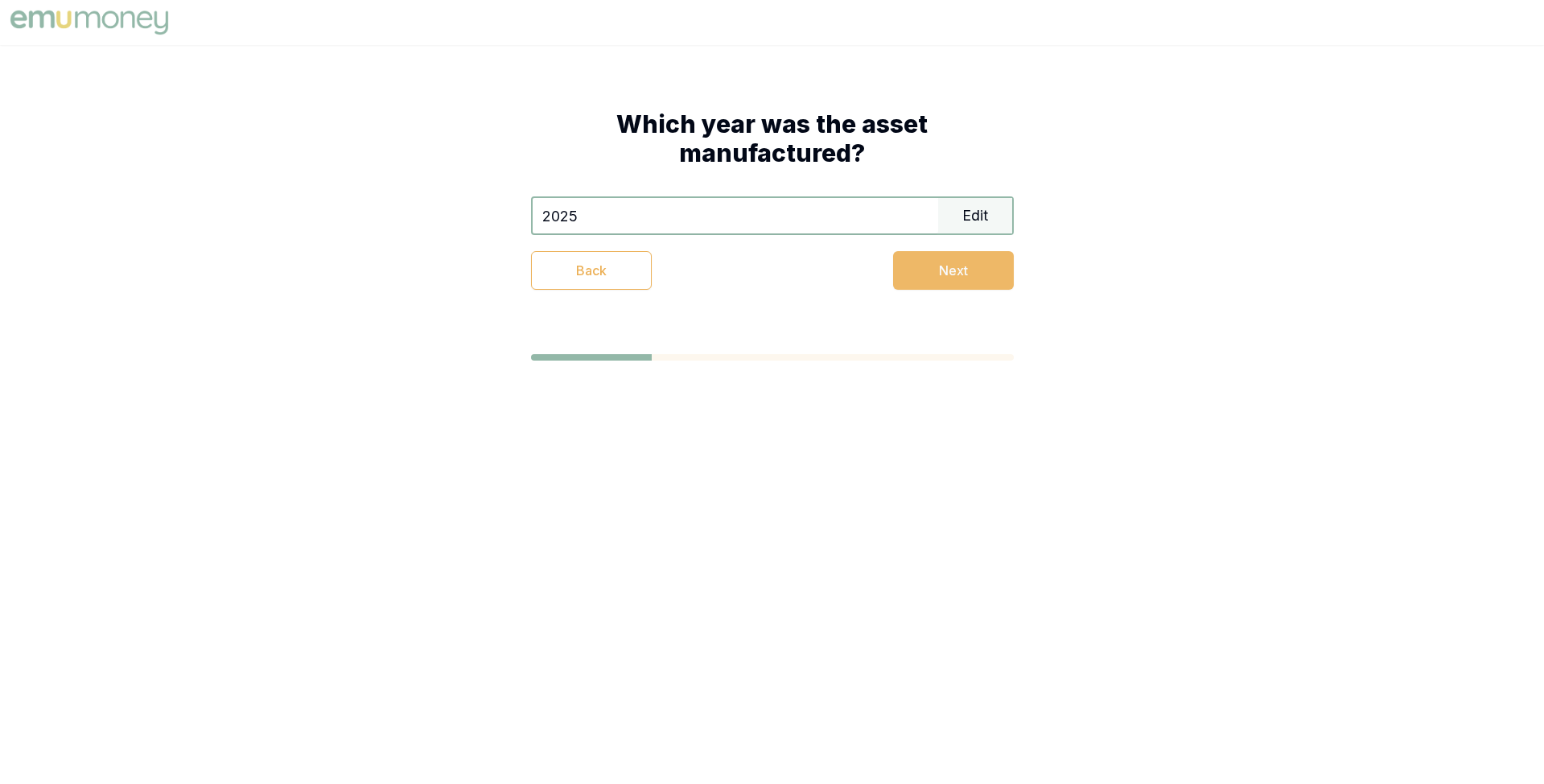
click at [918, 271] on button "Next" at bounding box center [953, 270] width 120 height 39
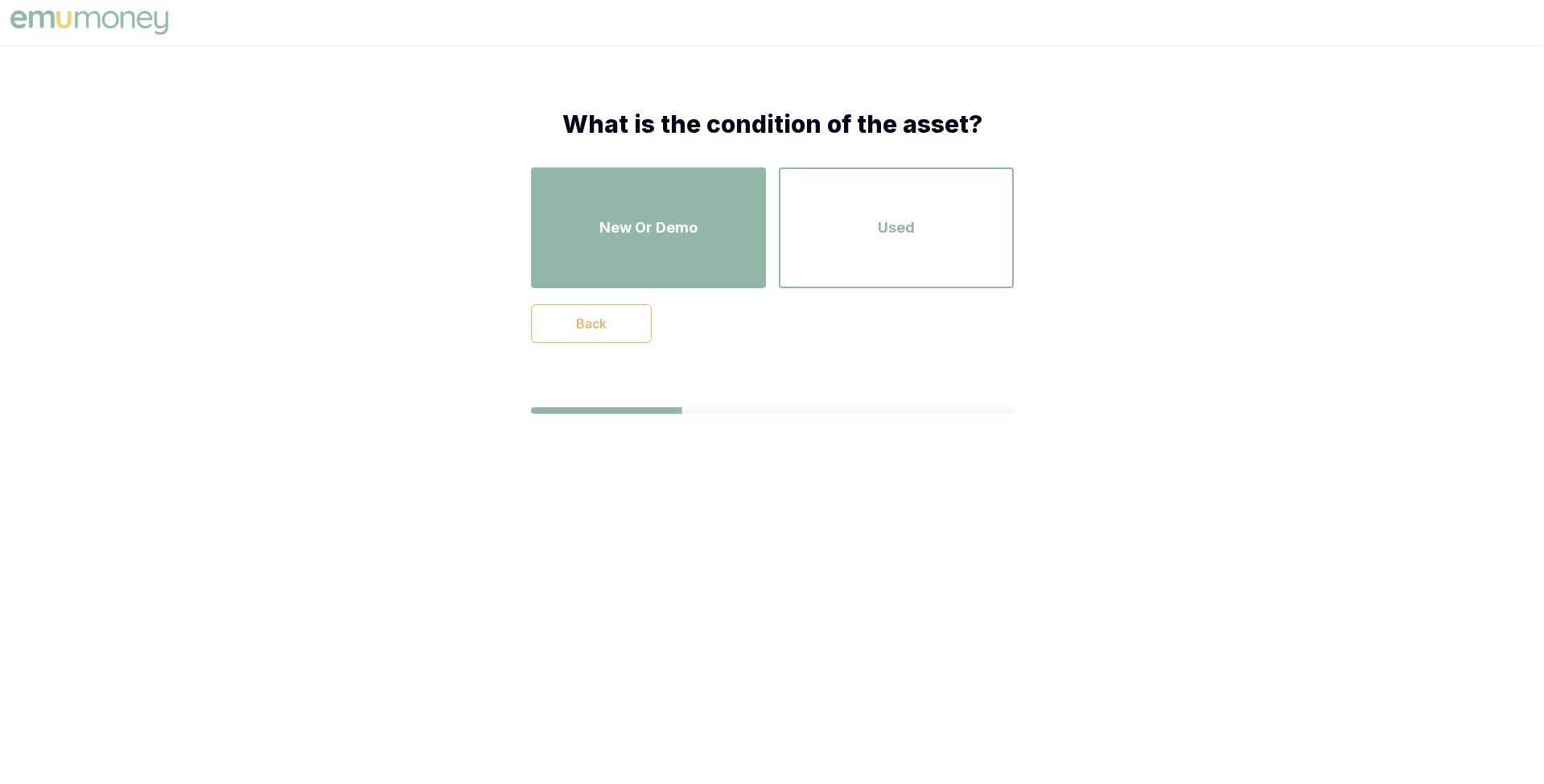
click at [736, 236] on div "New Or Demo" at bounding box center [648, 227] width 206 height 92
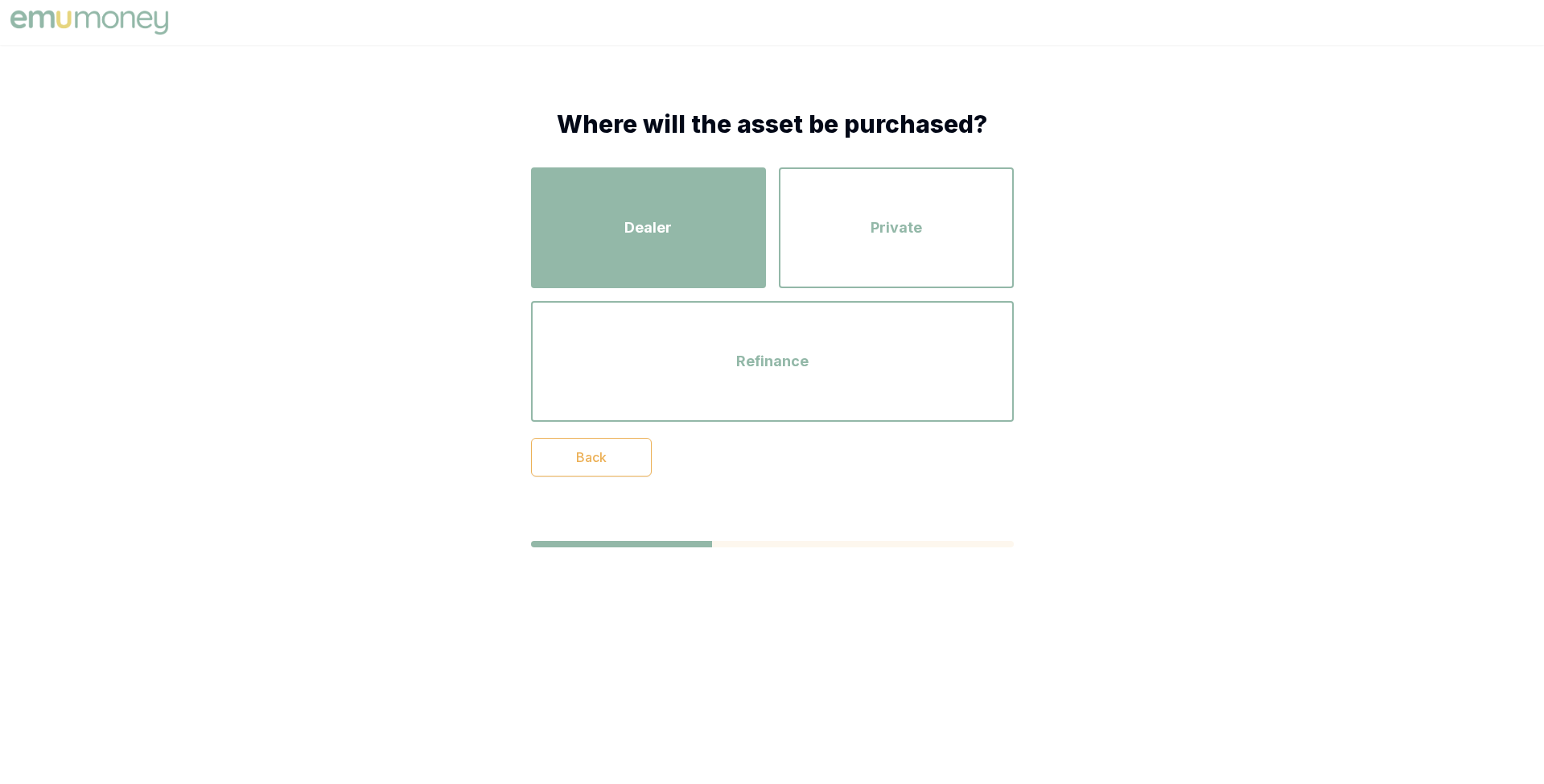
click at [728, 225] on div "Dealer" at bounding box center [648, 227] width 206 height 92
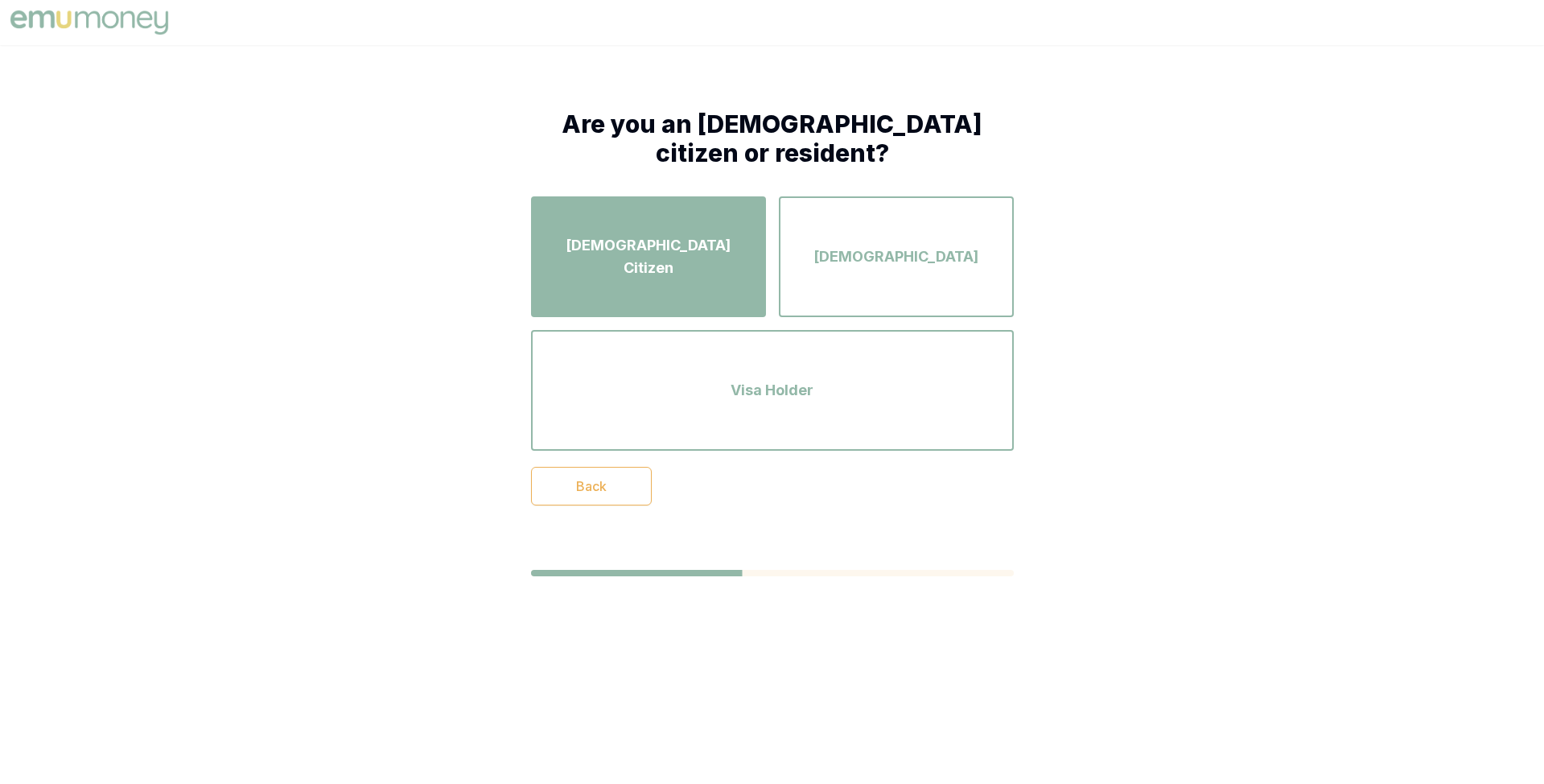
click at [725, 244] on div "[DEMOGRAPHIC_DATA] Citizen" at bounding box center [648, 256] width 206 height 92
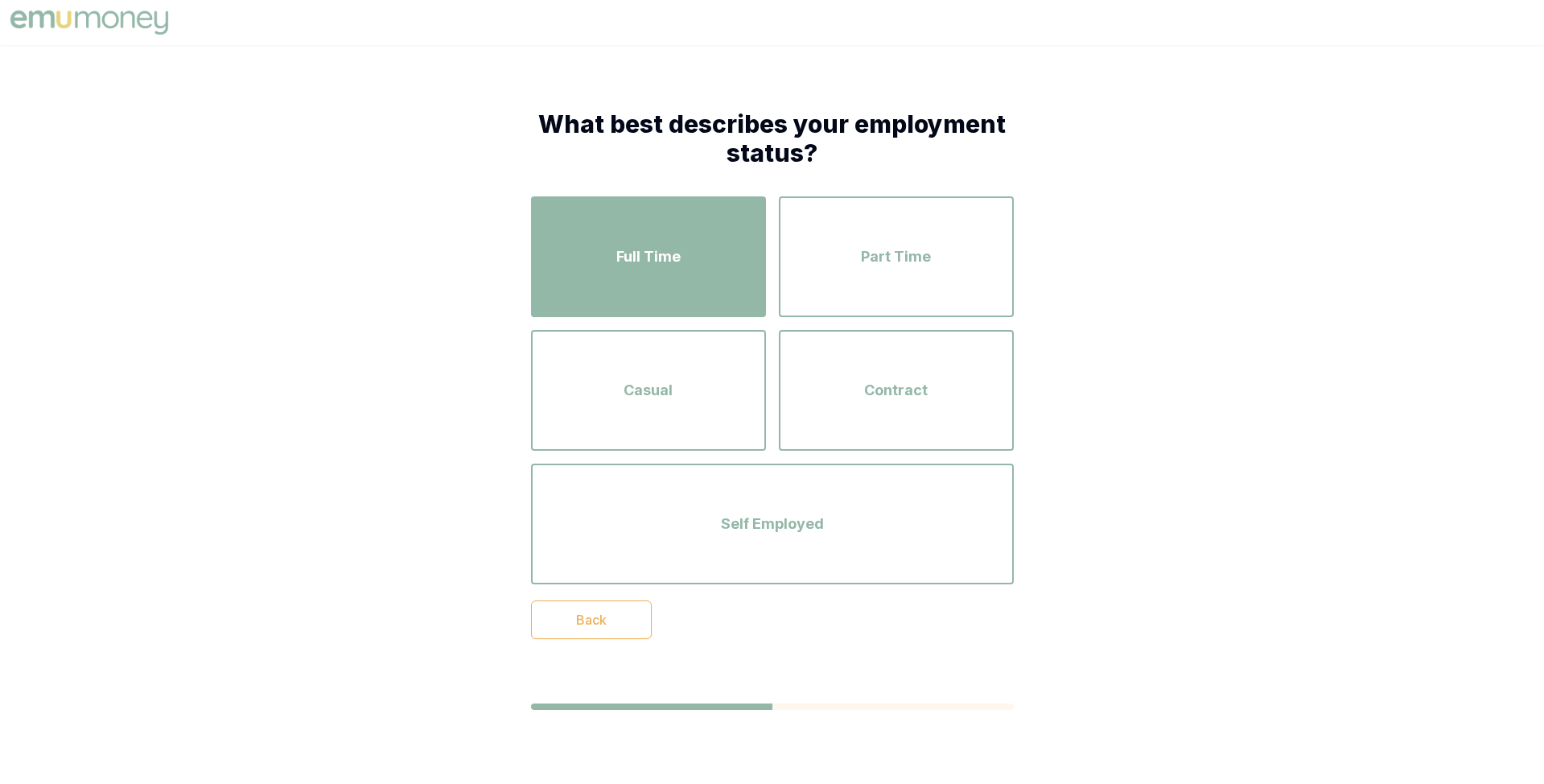
click at [727, 276] on div "Full Time" at bounding box center [648, 256] width 206 height 92
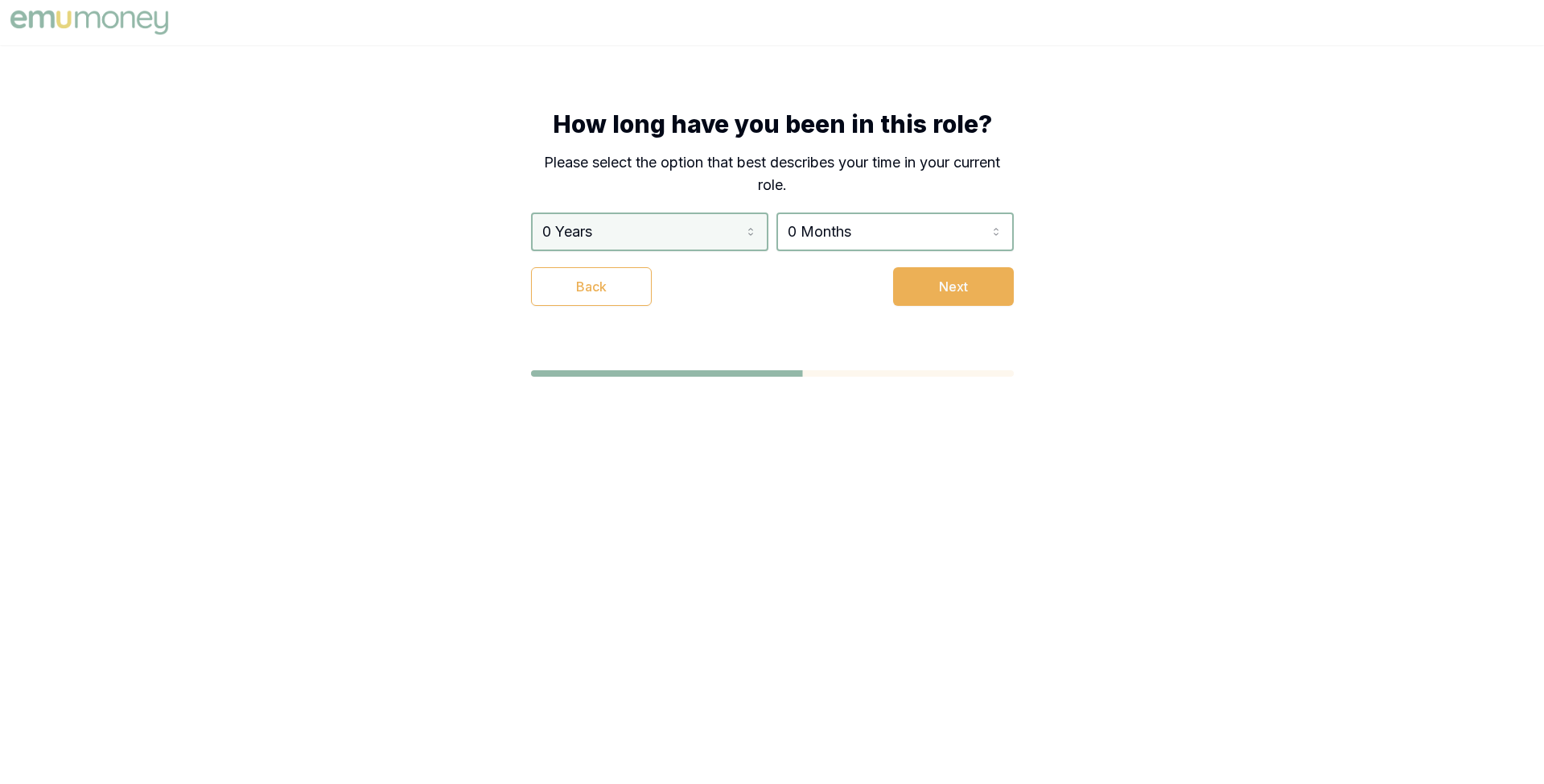
click at [740, 241] on html "How long have you been in this role? Please select the option that best describ…" at bounding box center [772, 392] width 1544 height 784
select select "3"
click at [858, 244] on html "How long have you been in this role? Please select the option that best describ…" at bounding box center [772, 392] width 1544 height 784
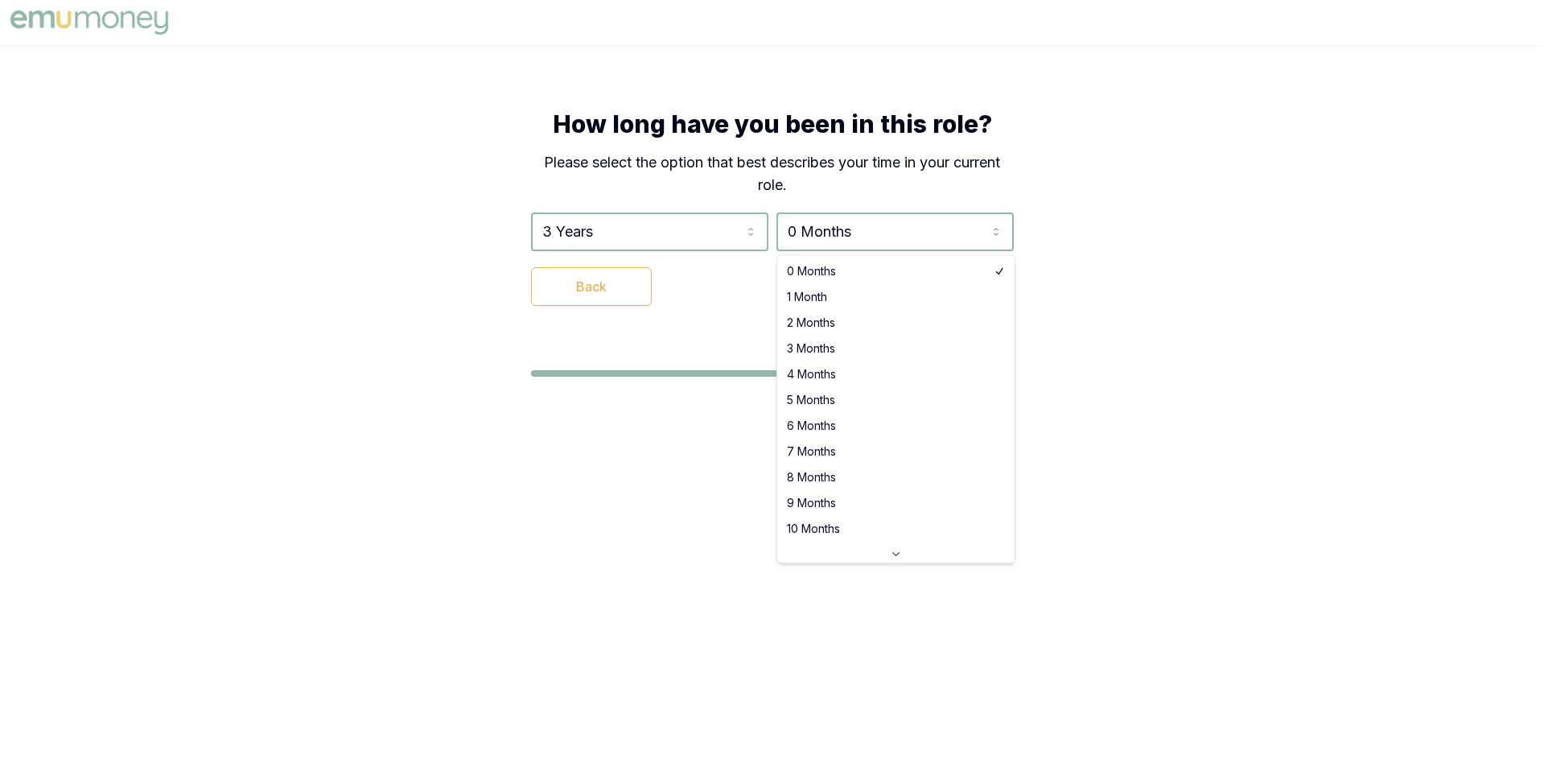
select select "3"
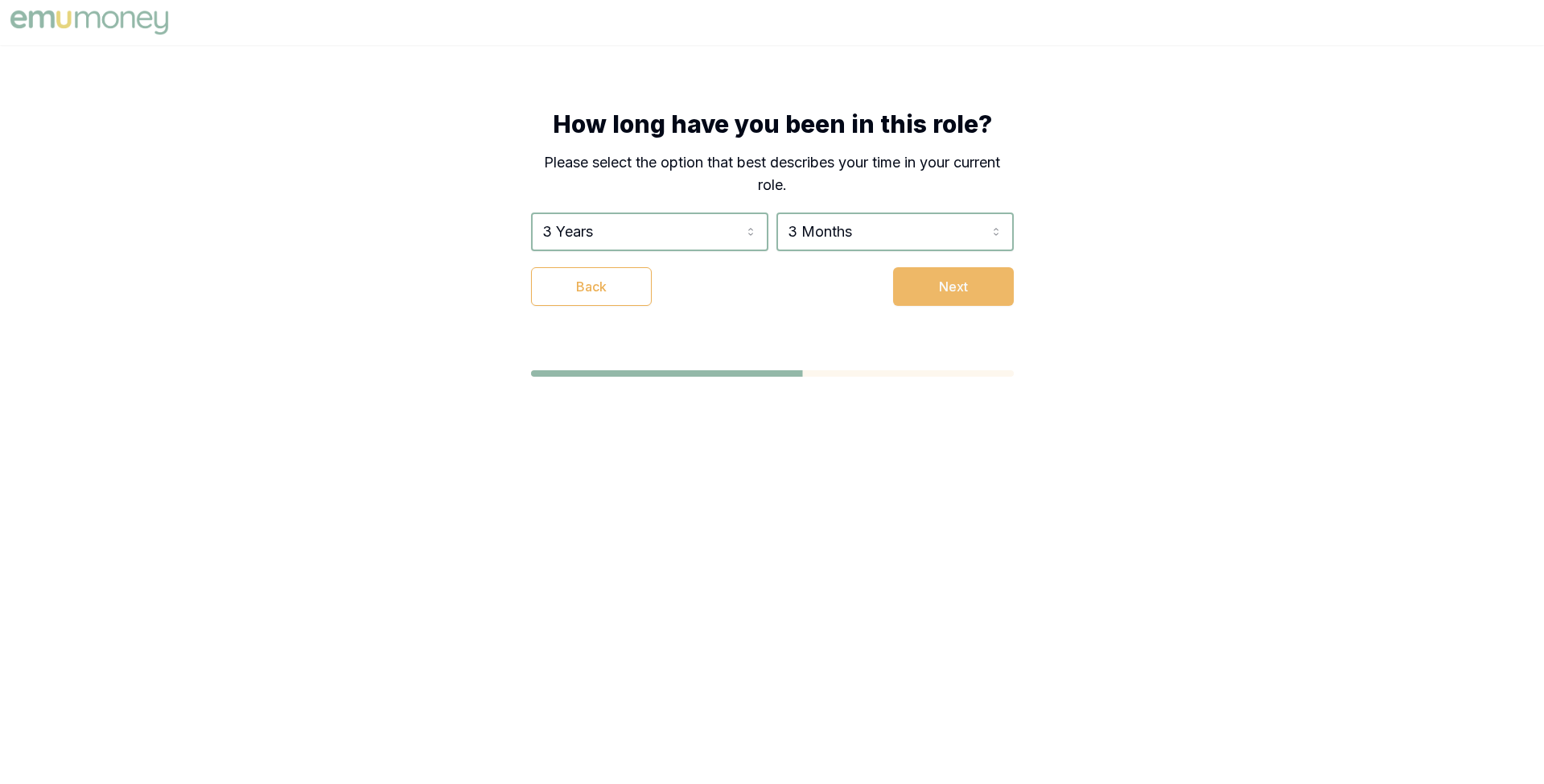
click at [948, 279] on button "Next" at bounding box center [953, 286] width 120 height 39
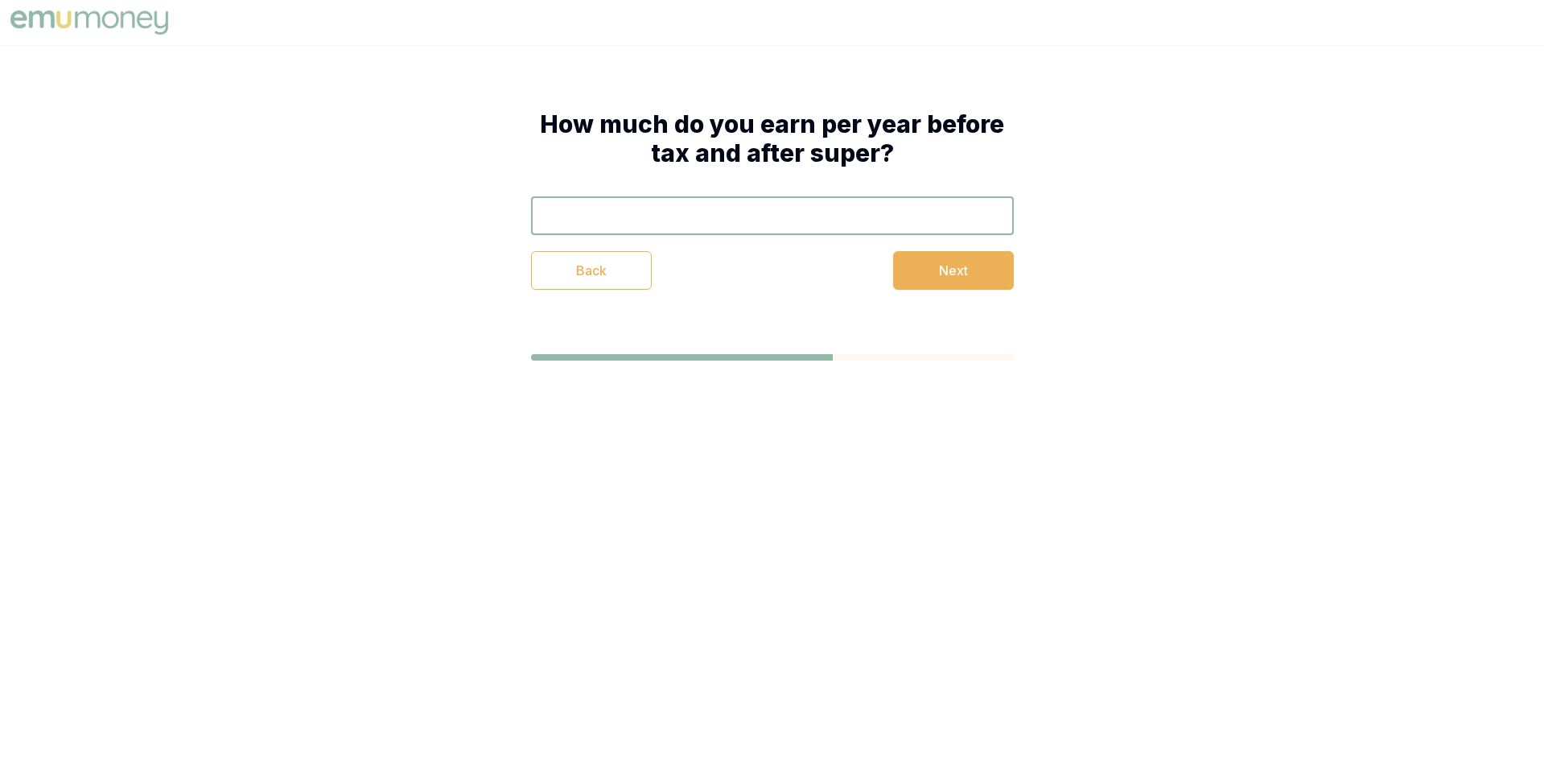
click at [870, 208] on input "text" at bounding box center [772, 215] width 483 height 39
type input "$120,000"
click at [958, 264] on button "Next" at bounding box center [953, 270] width 120 height 39
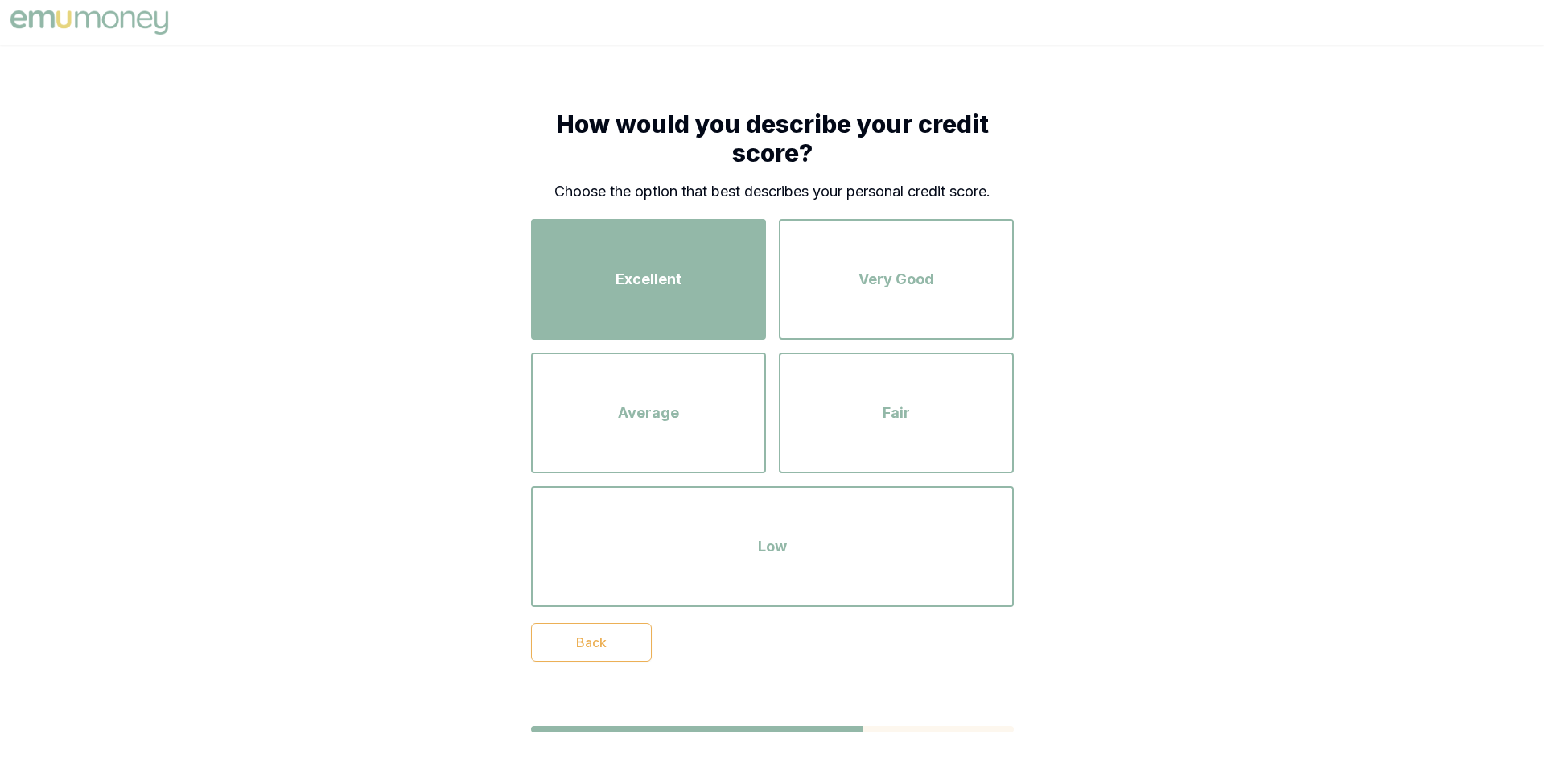
click at [693, 249] on div "Excellent" at bounding box center [648, 280] width 206 height 92
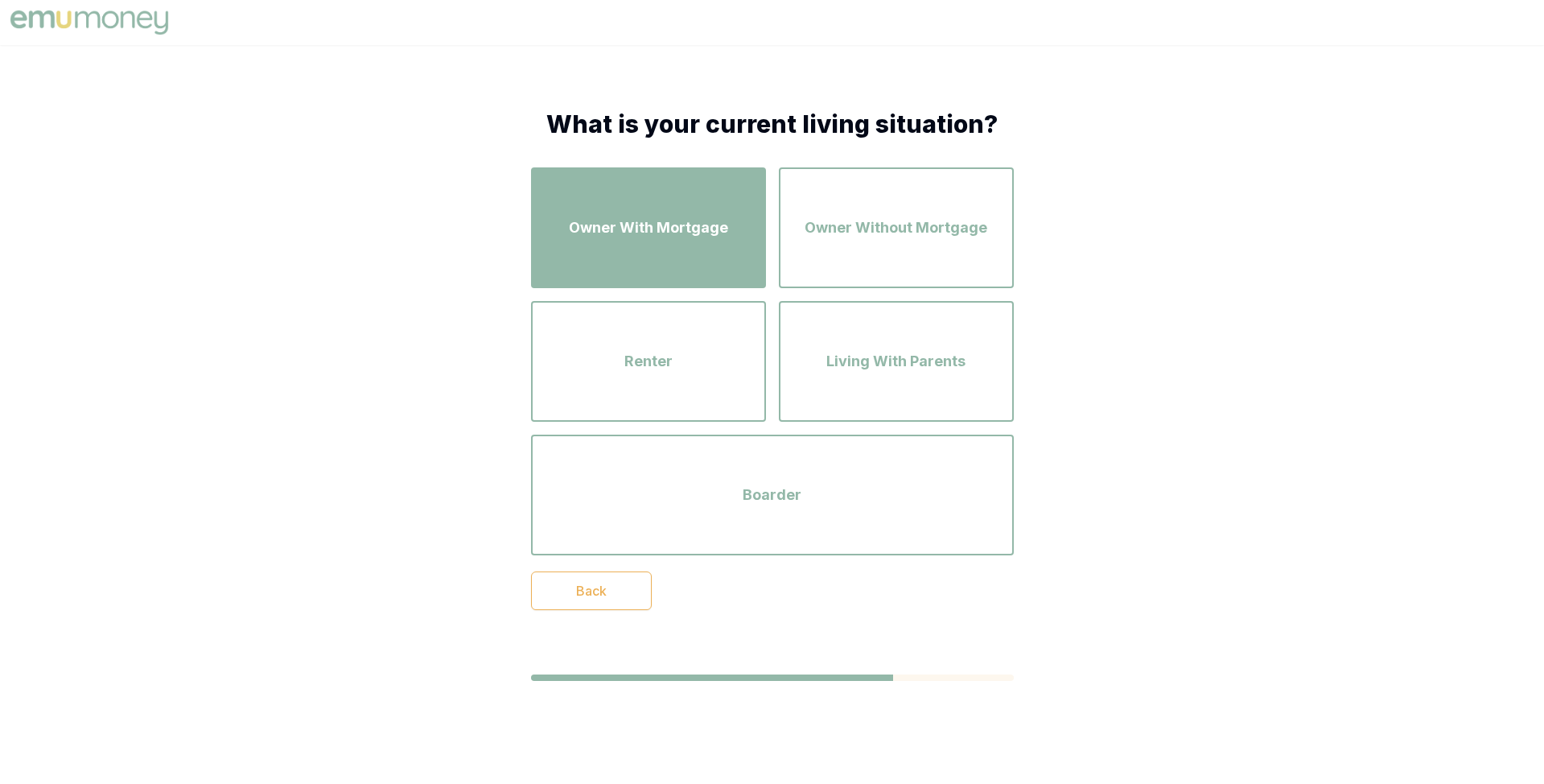
click at [685, 249] on div "Owner With Mortgage" at bounding box center [648, 227] width 206 height 92
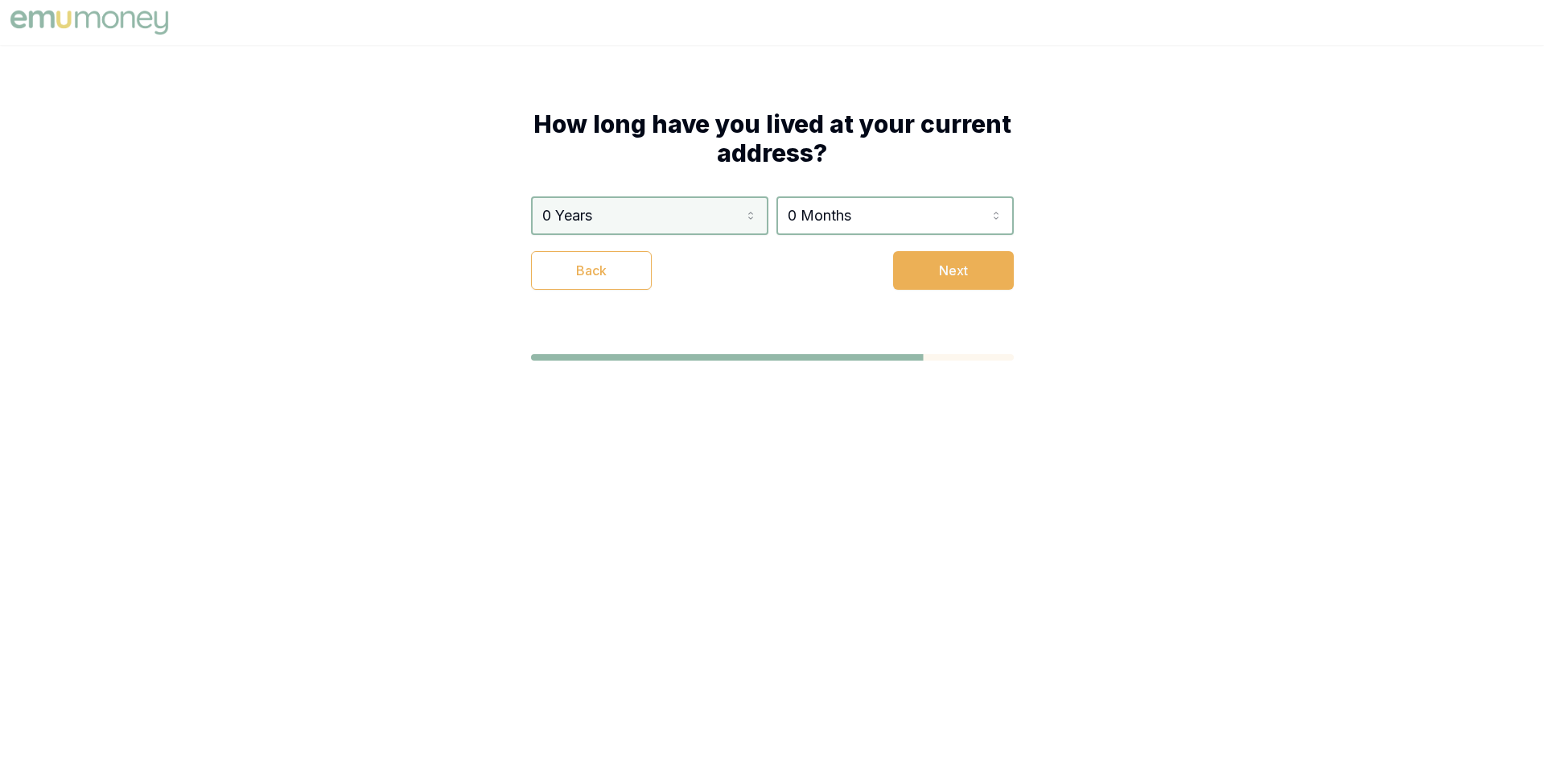
click at [687, 223] on html "How long have you lived at your current address? 0 Years 0 Years 1 Year 2 Years…" at bounding box center [772, 392] width 1544 height 784
select select "3"
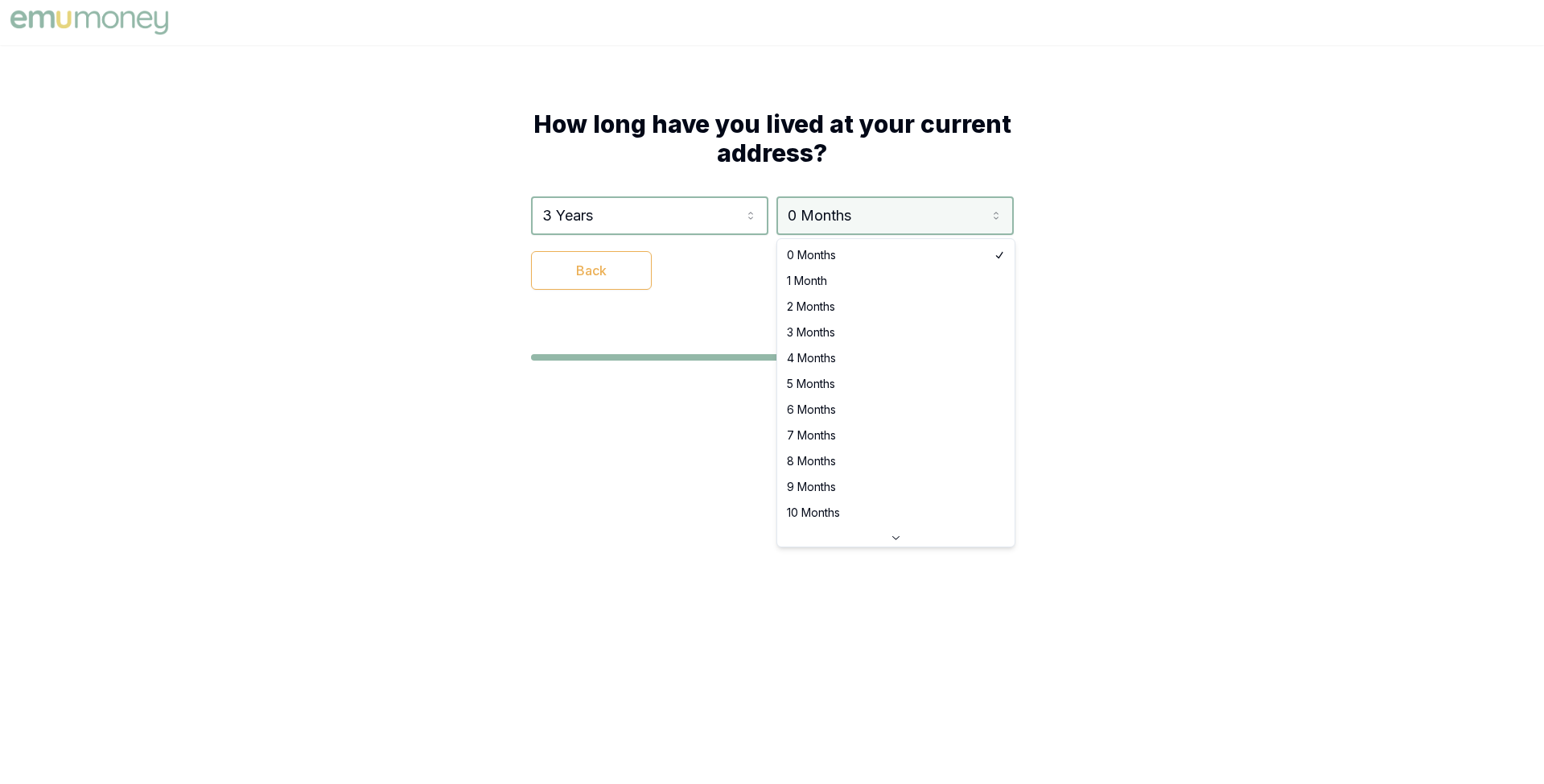
click at [848, 225] on html "How long have you lived at your current address? 3 Years 0 Years 1 Year 2 Years…" at bounding box center [772, 392] width 1544 height 784
select select "3"
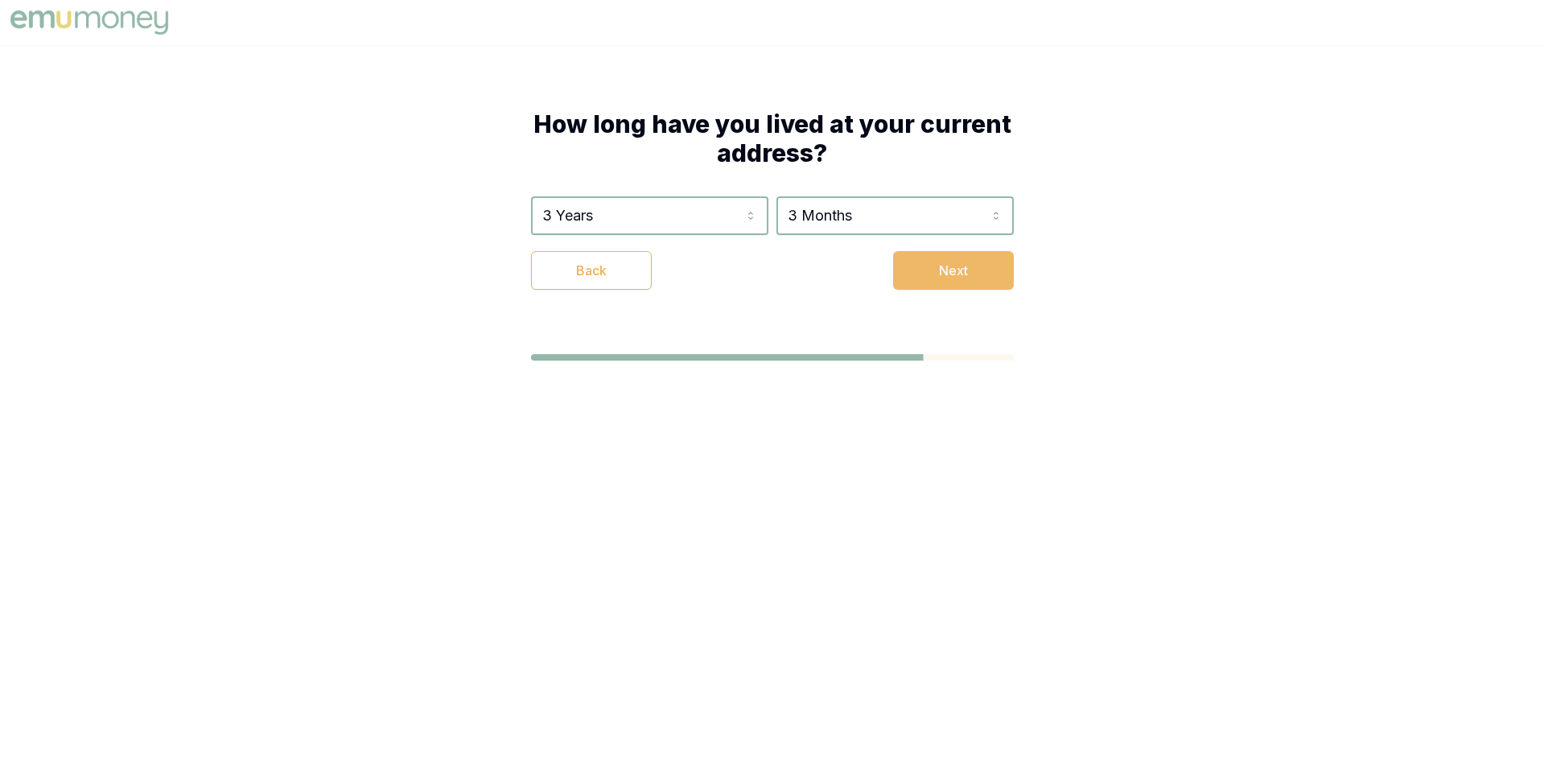
click at [920, 273] on button "Next" at bounding box center [953, 270] width 120 height 39
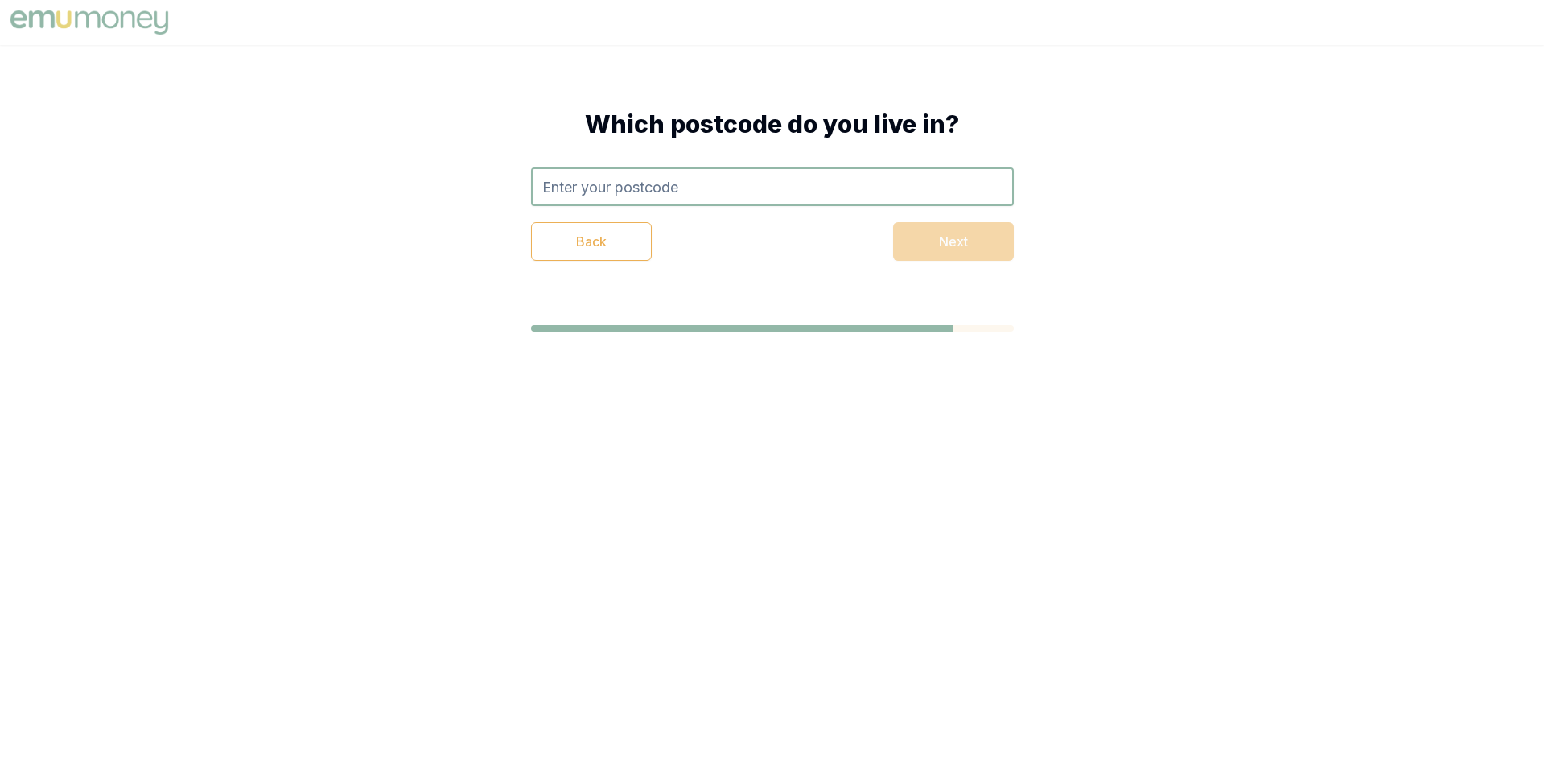
click at [730, 191] on input "text" at bounding box center [772, 186] width 483 height 39
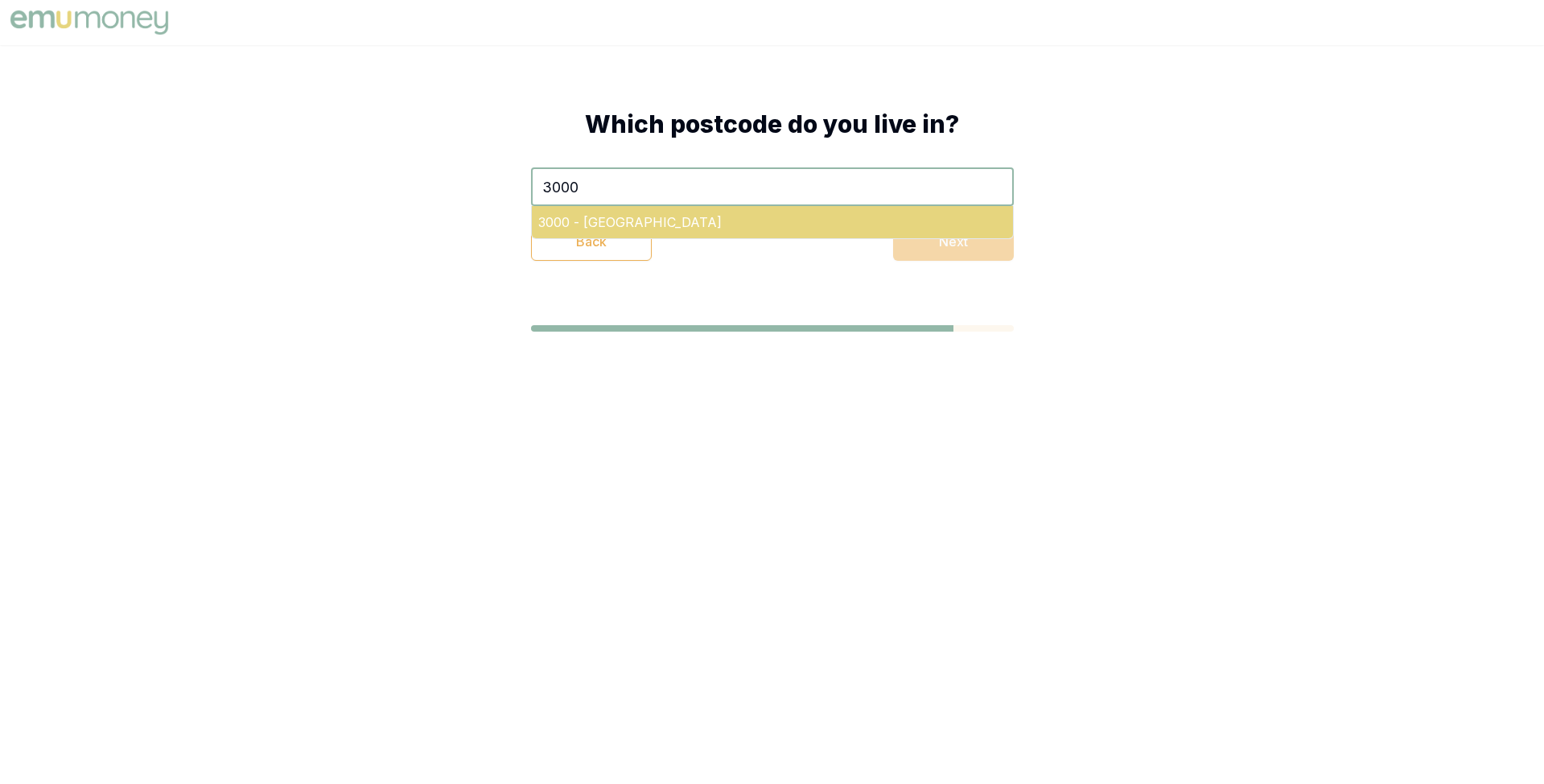
type input "3000"
click at [846, 212] on div "3000 - Melbourne" at bounding box center [772, 222] width 481 height 32
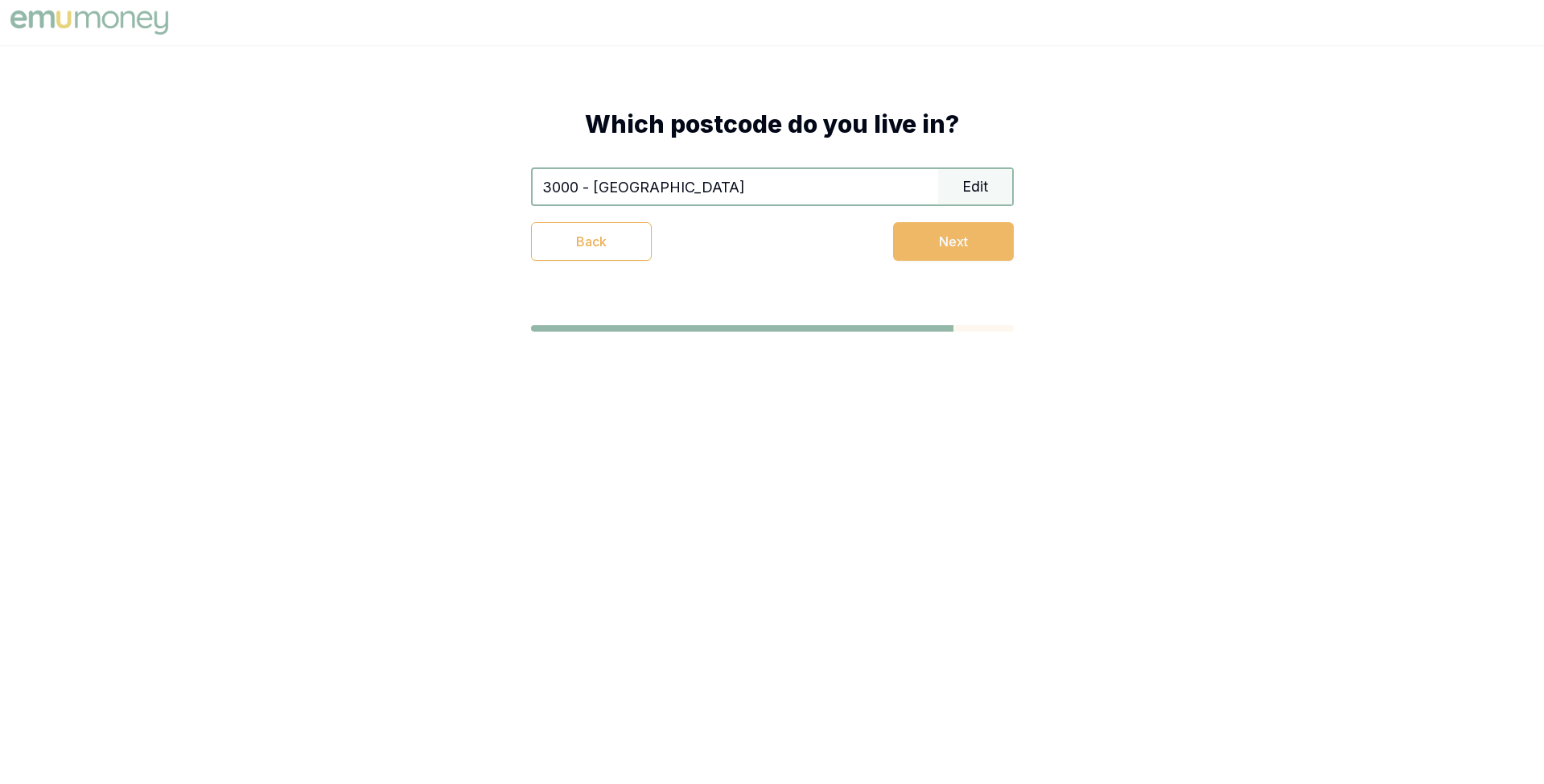
click at [915, 241] on button "Next" at bounding box center [953, 241] width 120 height 39
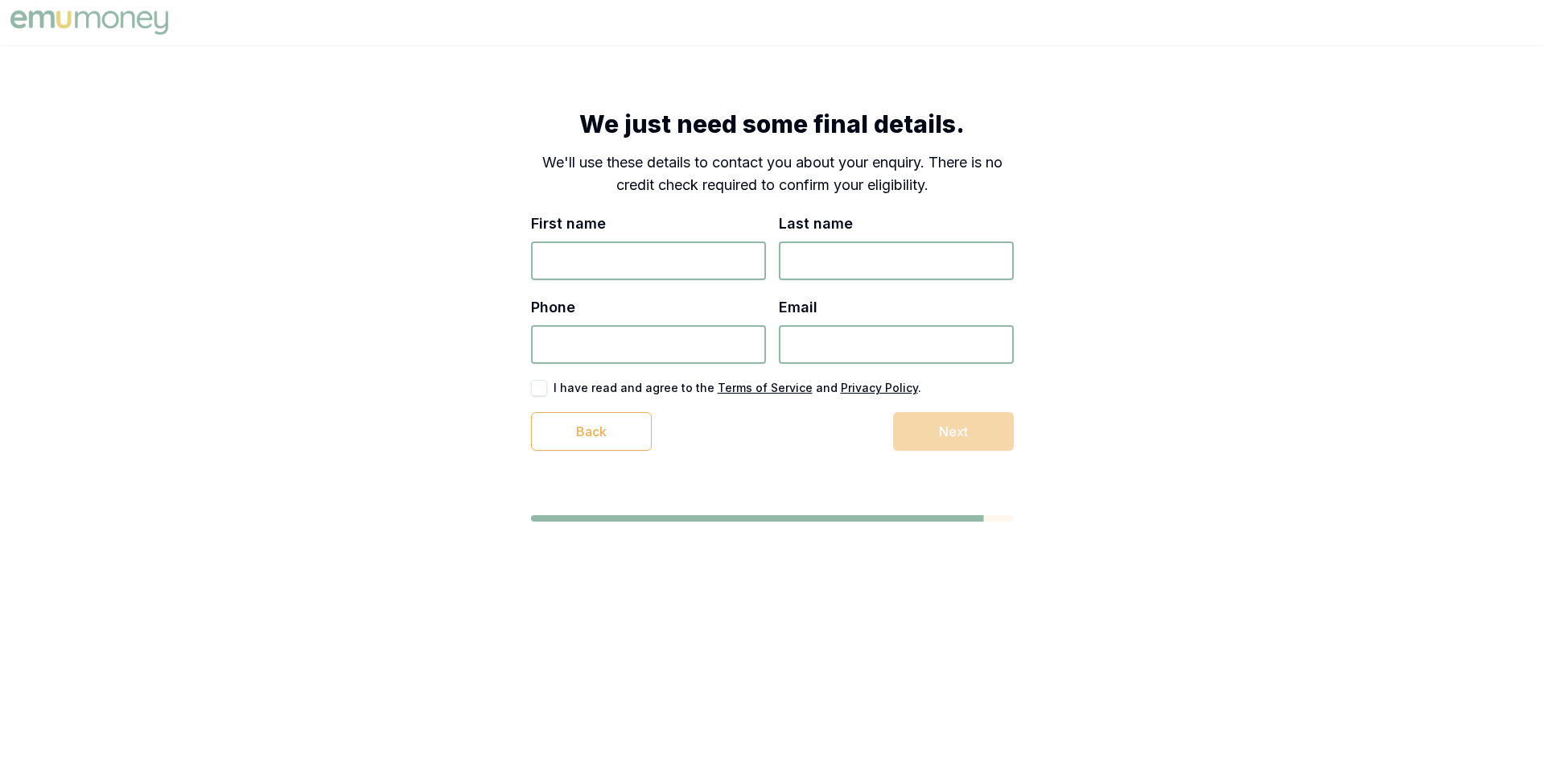
click at [679, 247] on input "First name" at bounding box center [648, 260] width 235 height 39
type input "Matt"
type input "Test"
type input "9484 939 393"
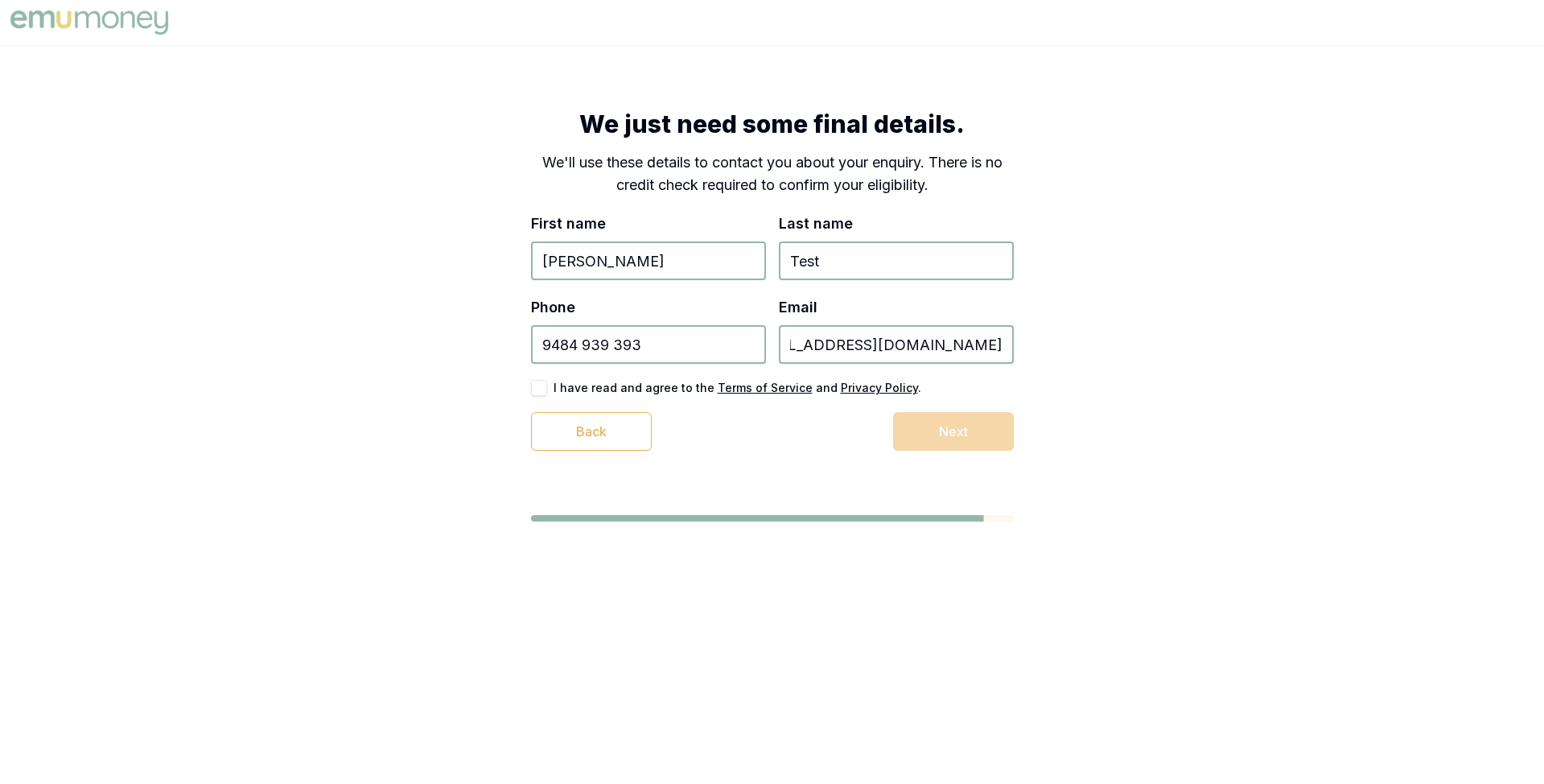
type input "test_1+4389034890322@emumoney.com.au"
click at [538, 380] on button "button" at bounding box center [540, 388] width 16 height 16
click at [937, 431] on button "Next" at bounding box center [953, 431] width 120 height 39
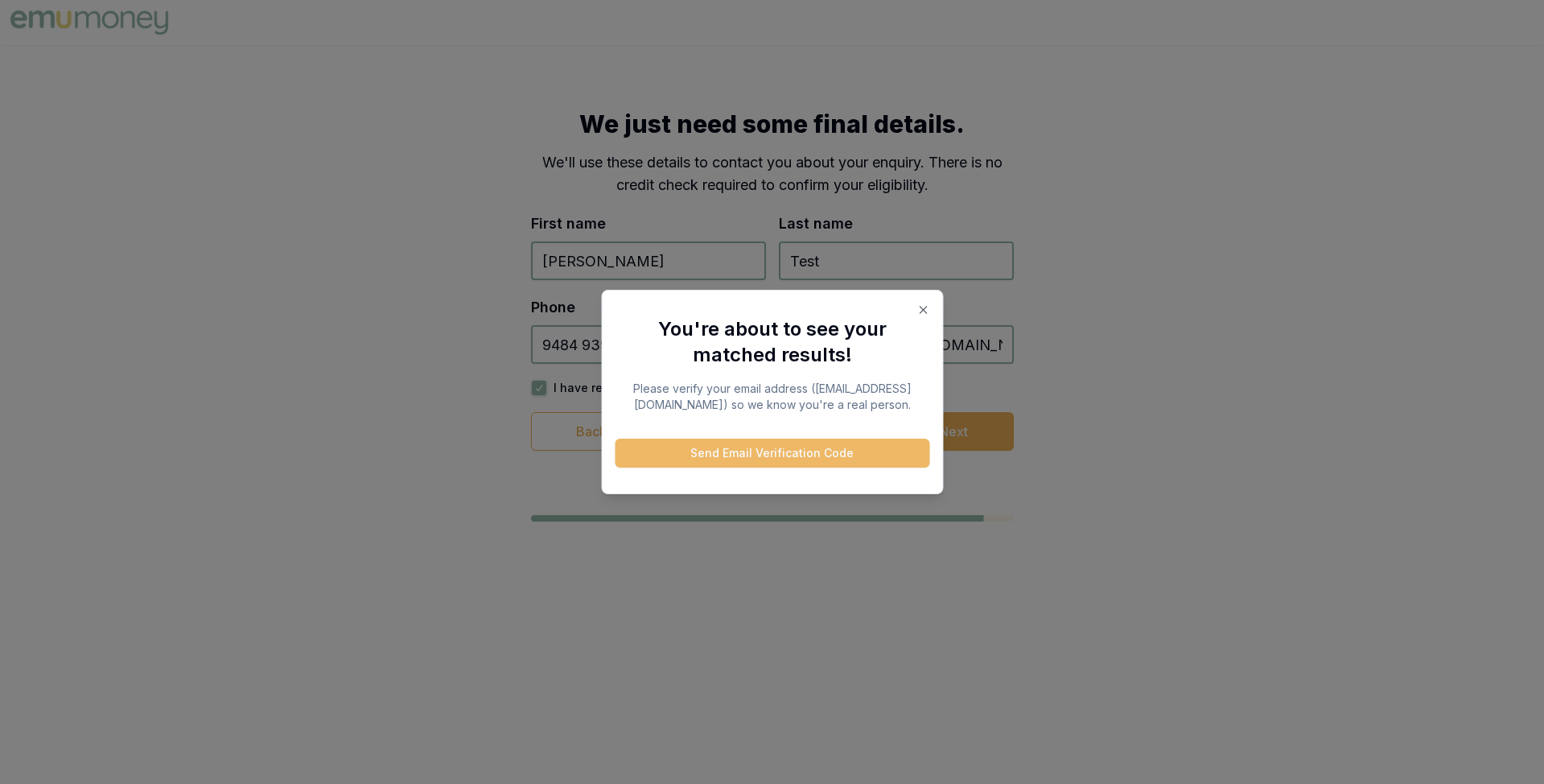
click at [777, 460] on button "Send Email Verification Code" at bounding box center [772, 453] width 315 height 29
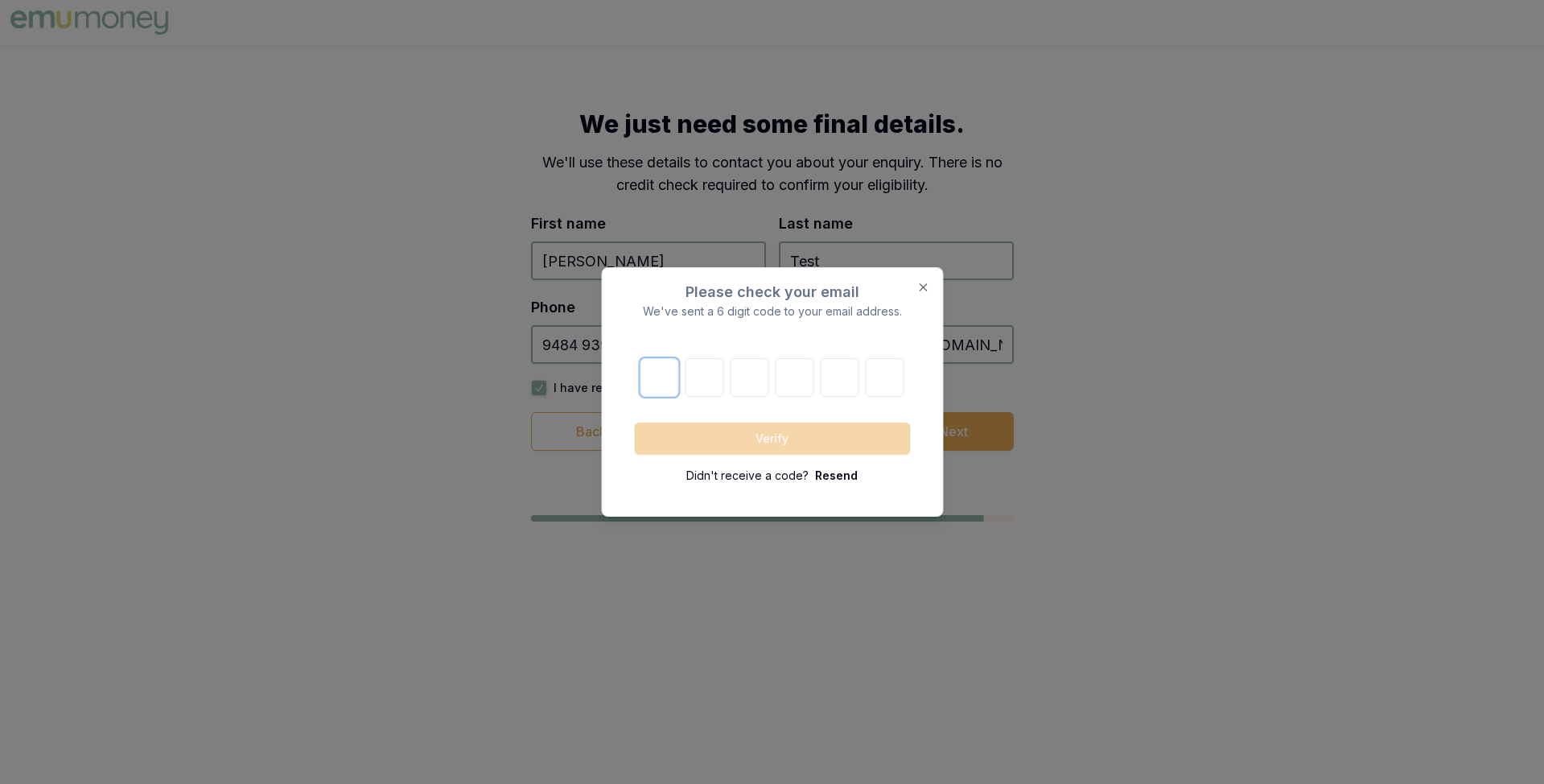
click at [655, 379] on input "text" at bounding box center [659, 377] width 39 height 39
paste input "4"
type input "4"
type input "1"
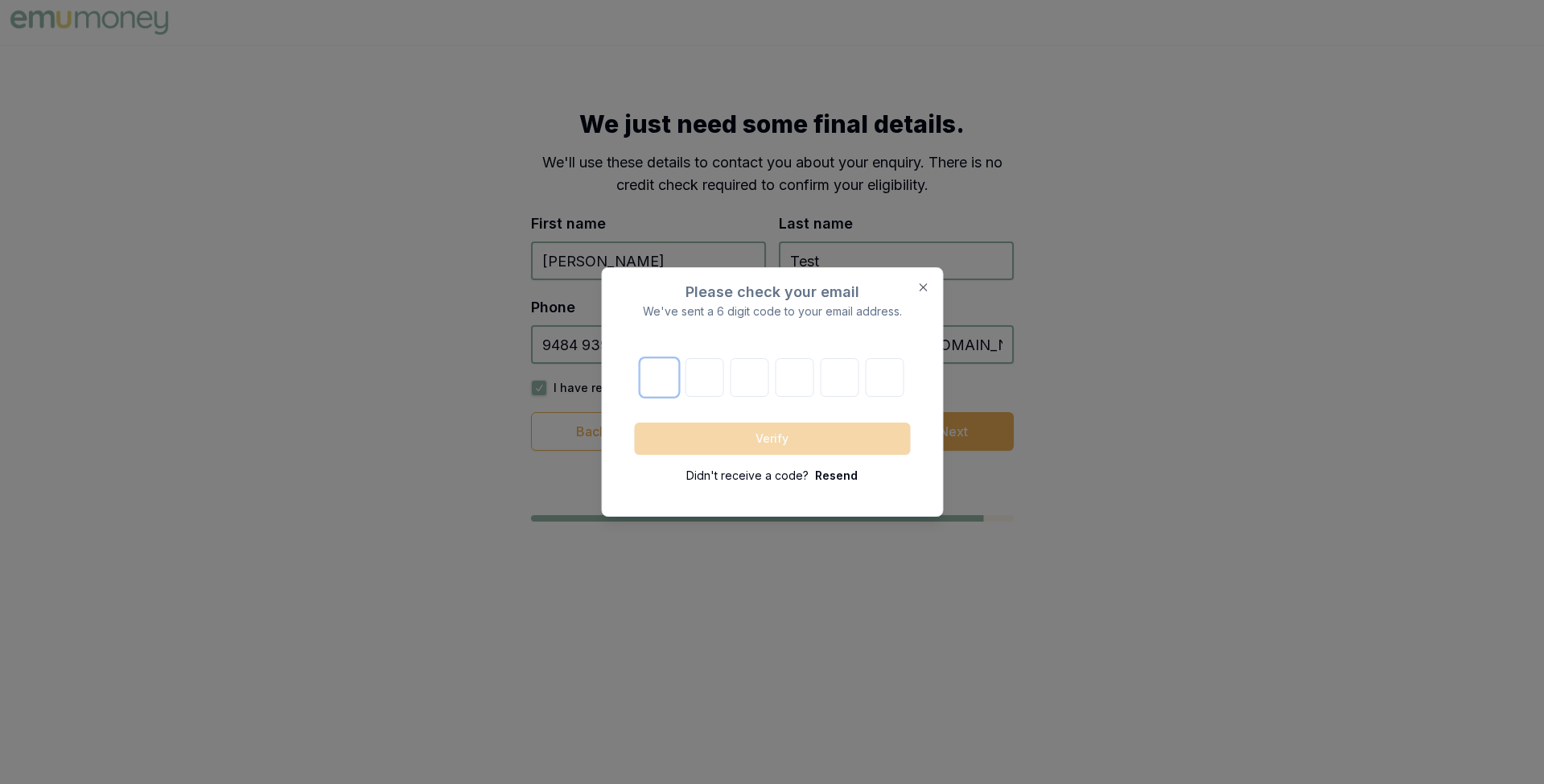
type input "5"
type input "8"
type input "2"
click at [770, 427] on button "Verify" at bounding box center [772, 439] width 276 height 32
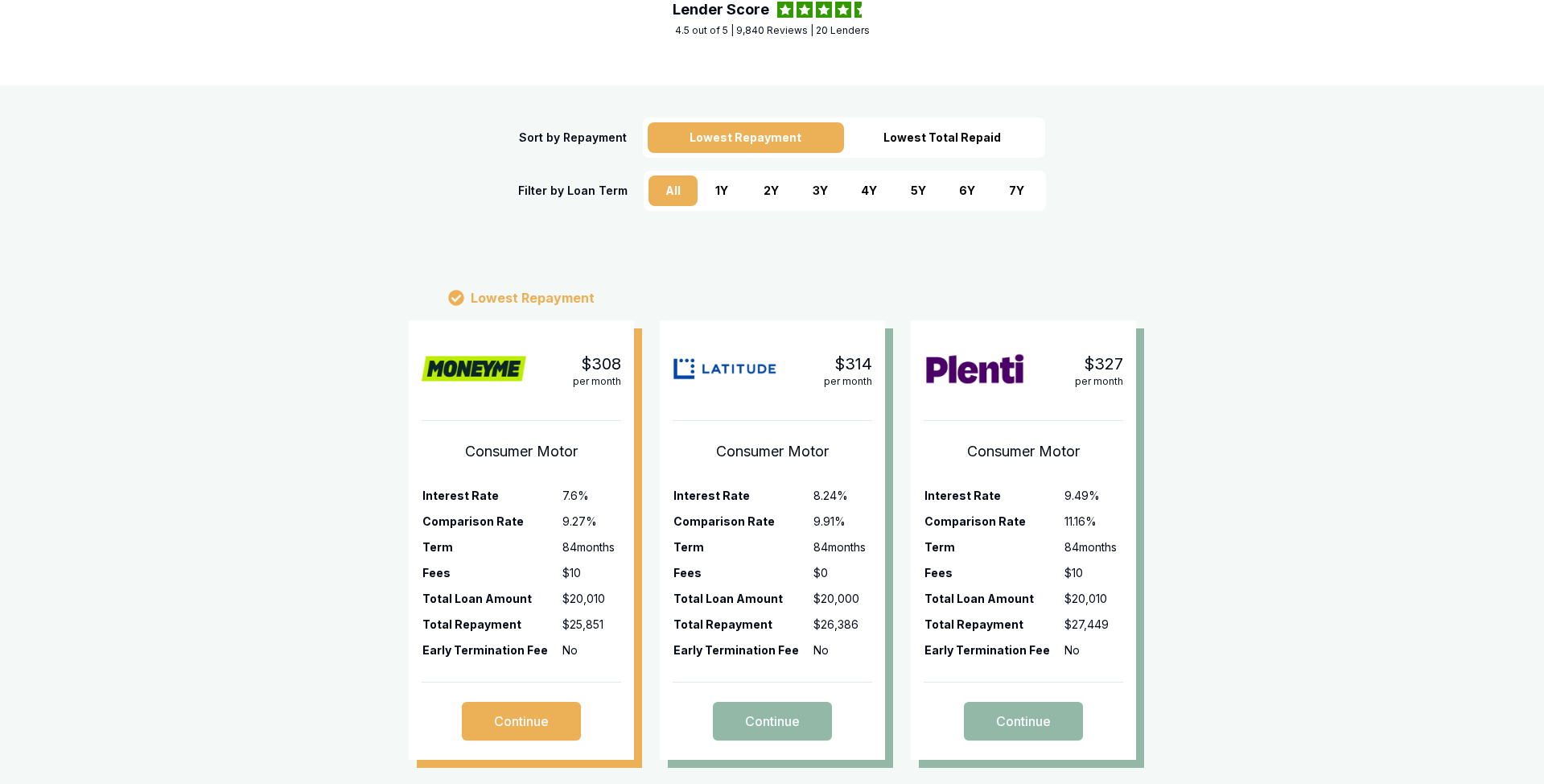
scroll to position [509, 0]
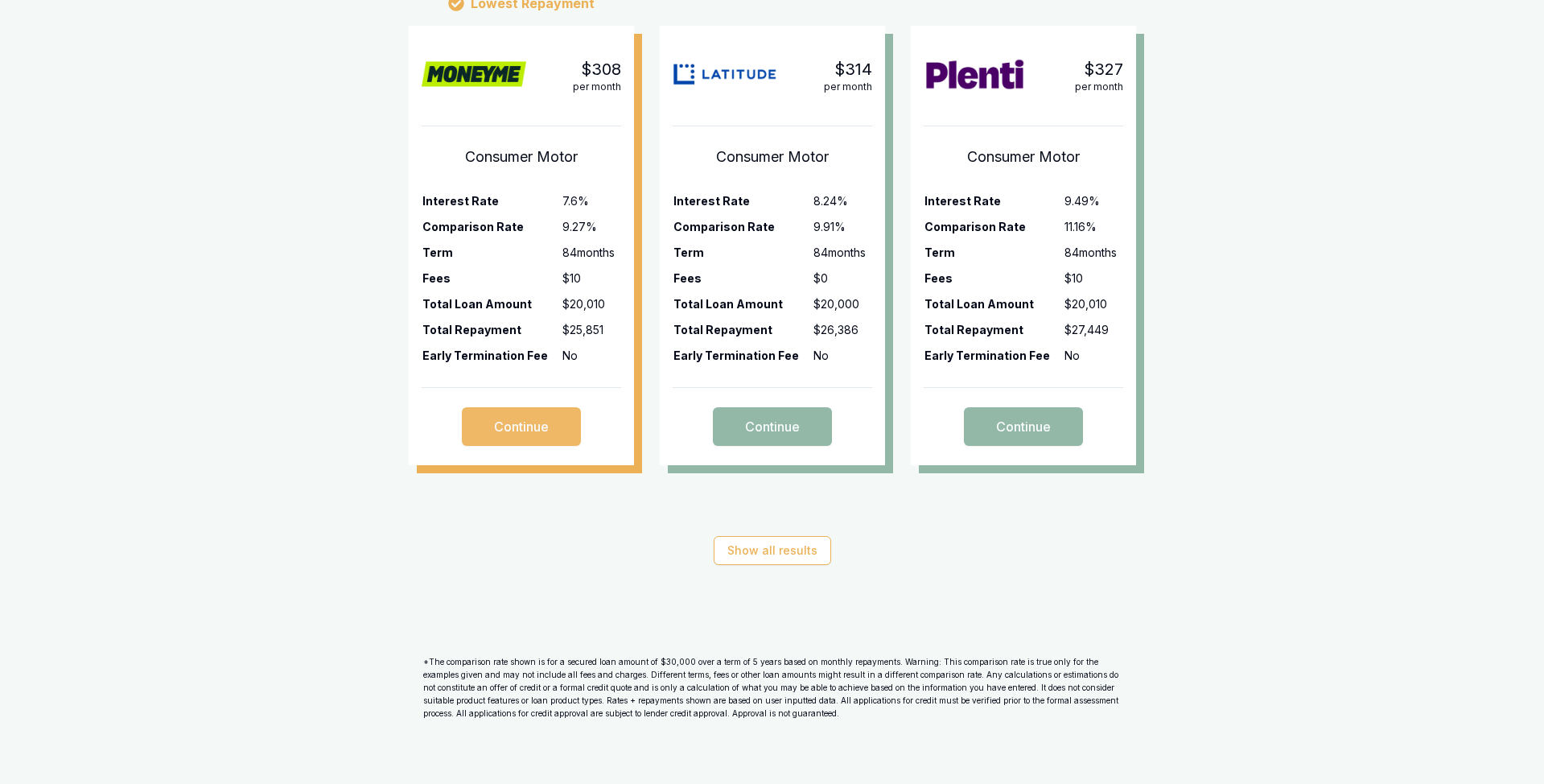
click at [524, 432] on button "Continue" at bounding box center [522, 426] width 119 height 39
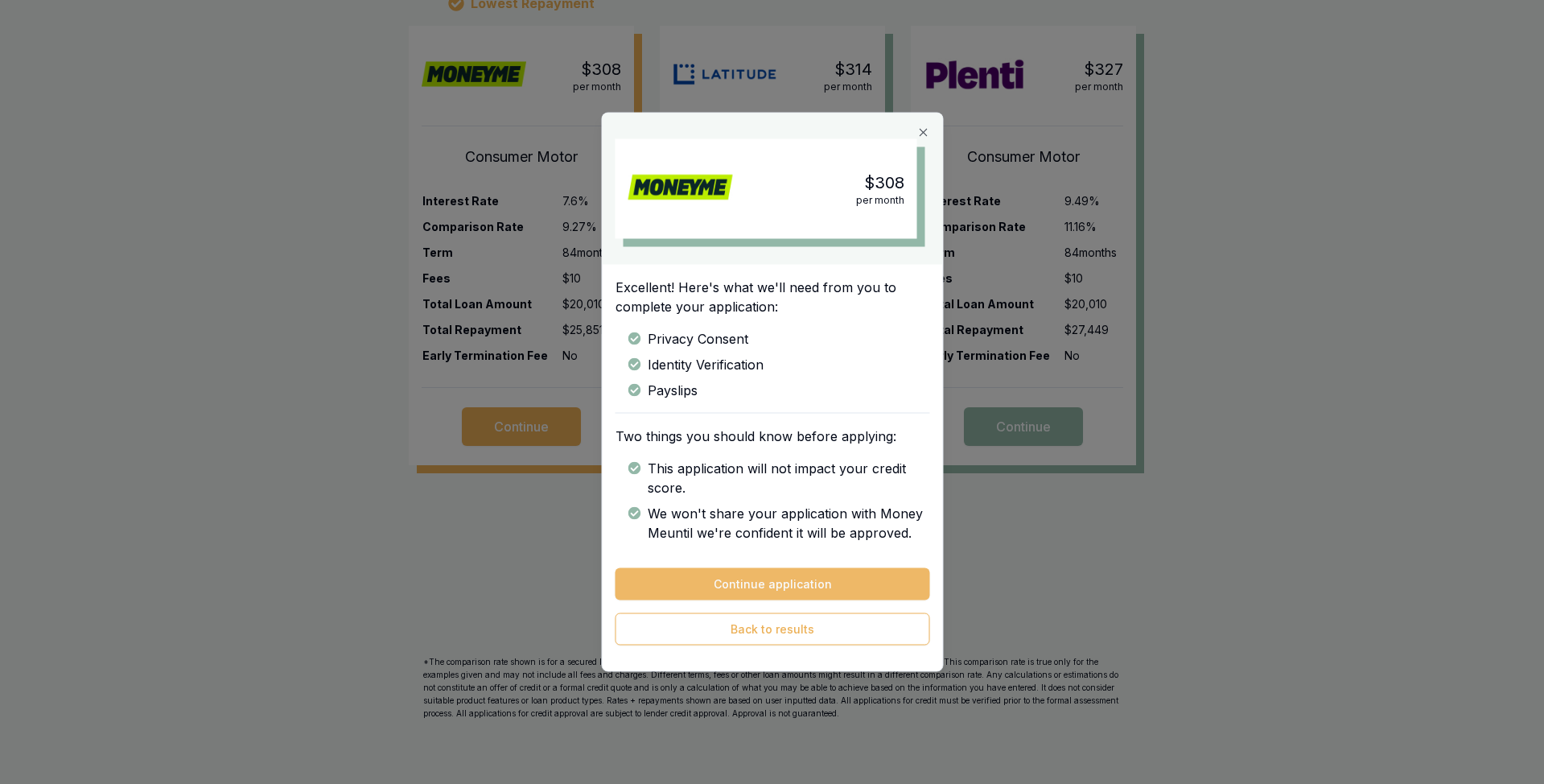
click at [772, 583] on button "Continue application" at bounding box center [772, 584] width 315 height 32
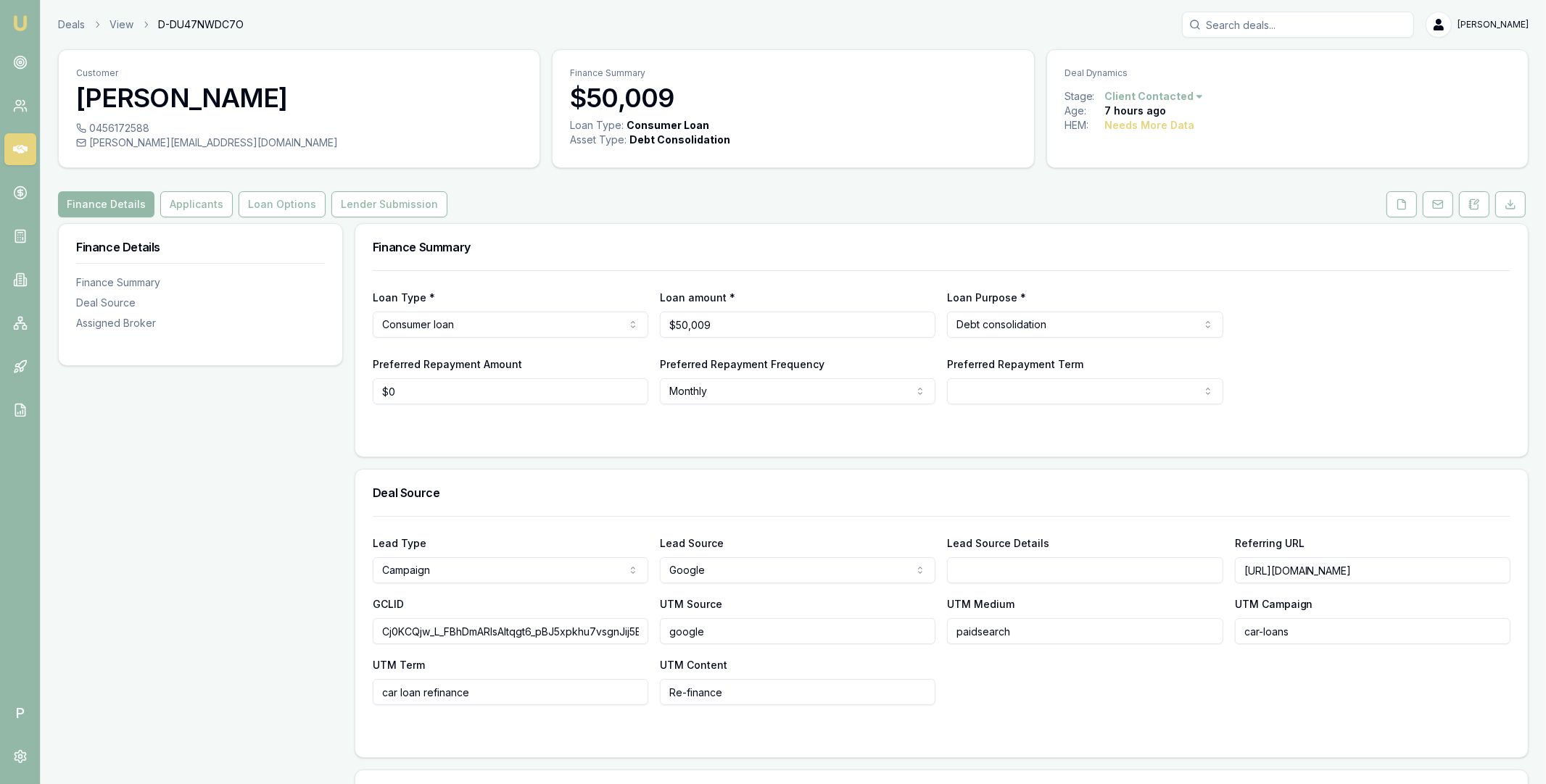
click at [24, 148] on icon at bounding box center [20, 149] width 15 height 9
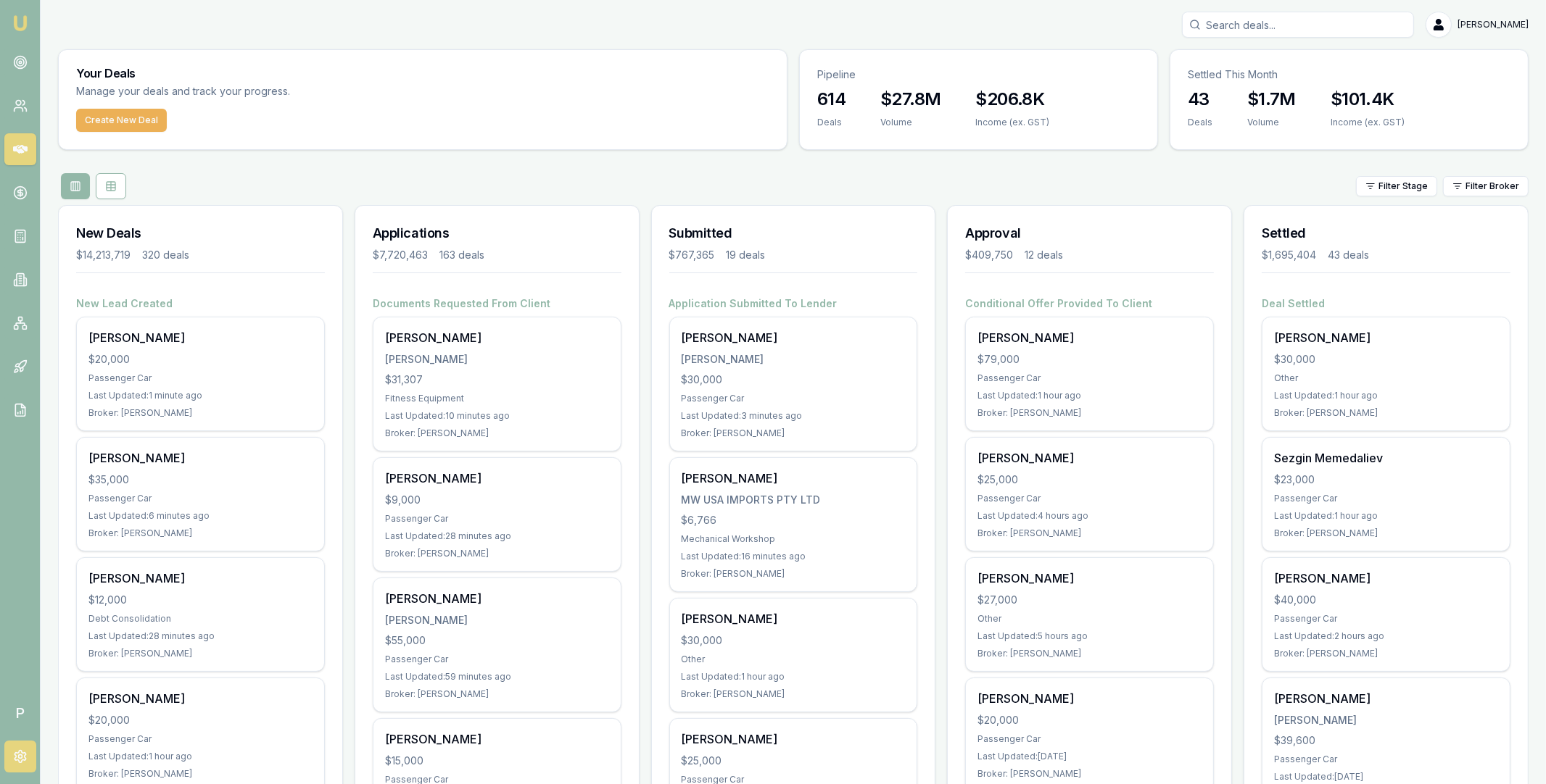
click at [23, 752] on icon at bounding box center [20, 756] width 15 height 15
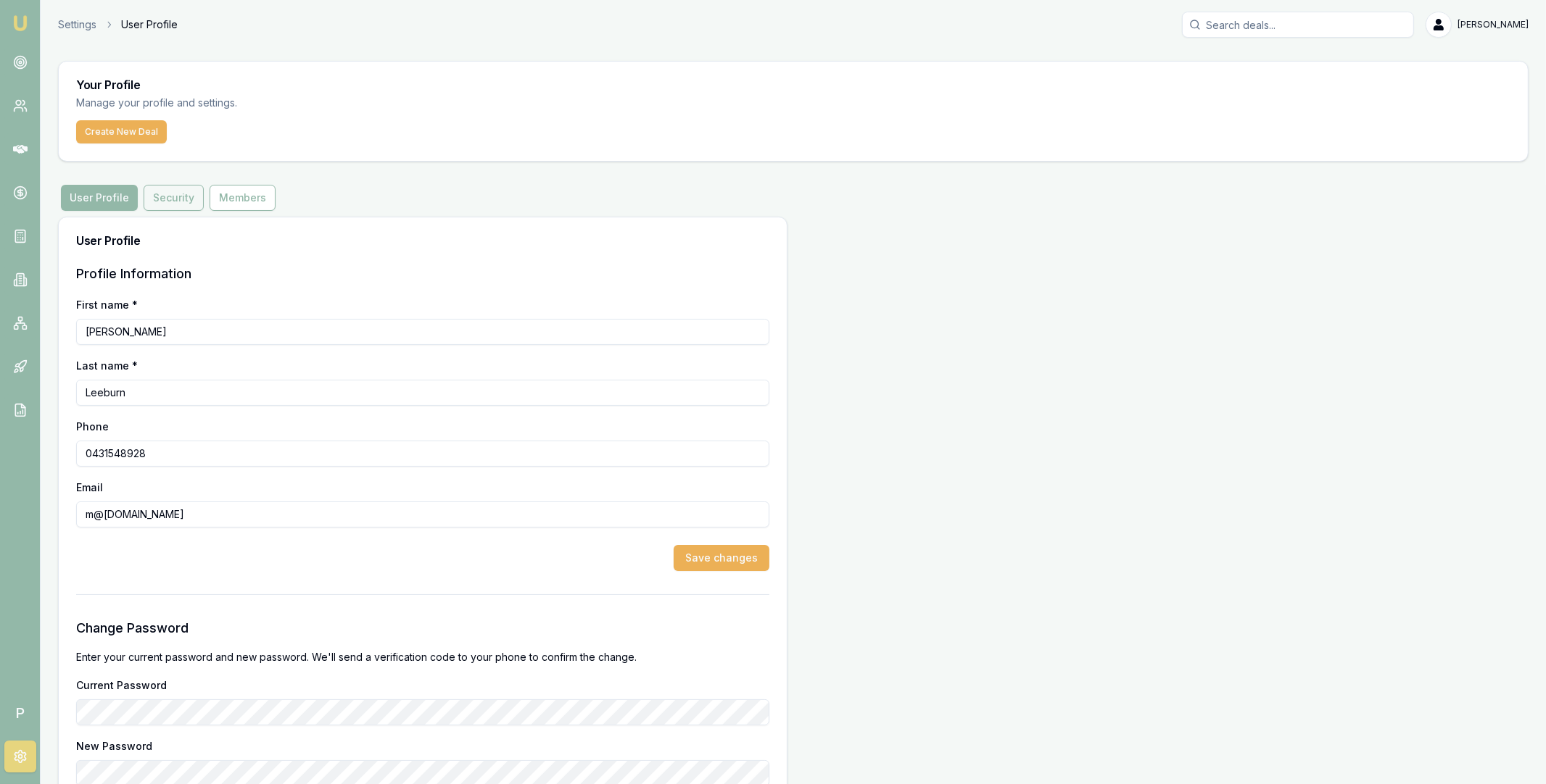
click at [177, 192] on button "Security" at bounding box center [173, 198] width 60 height 26
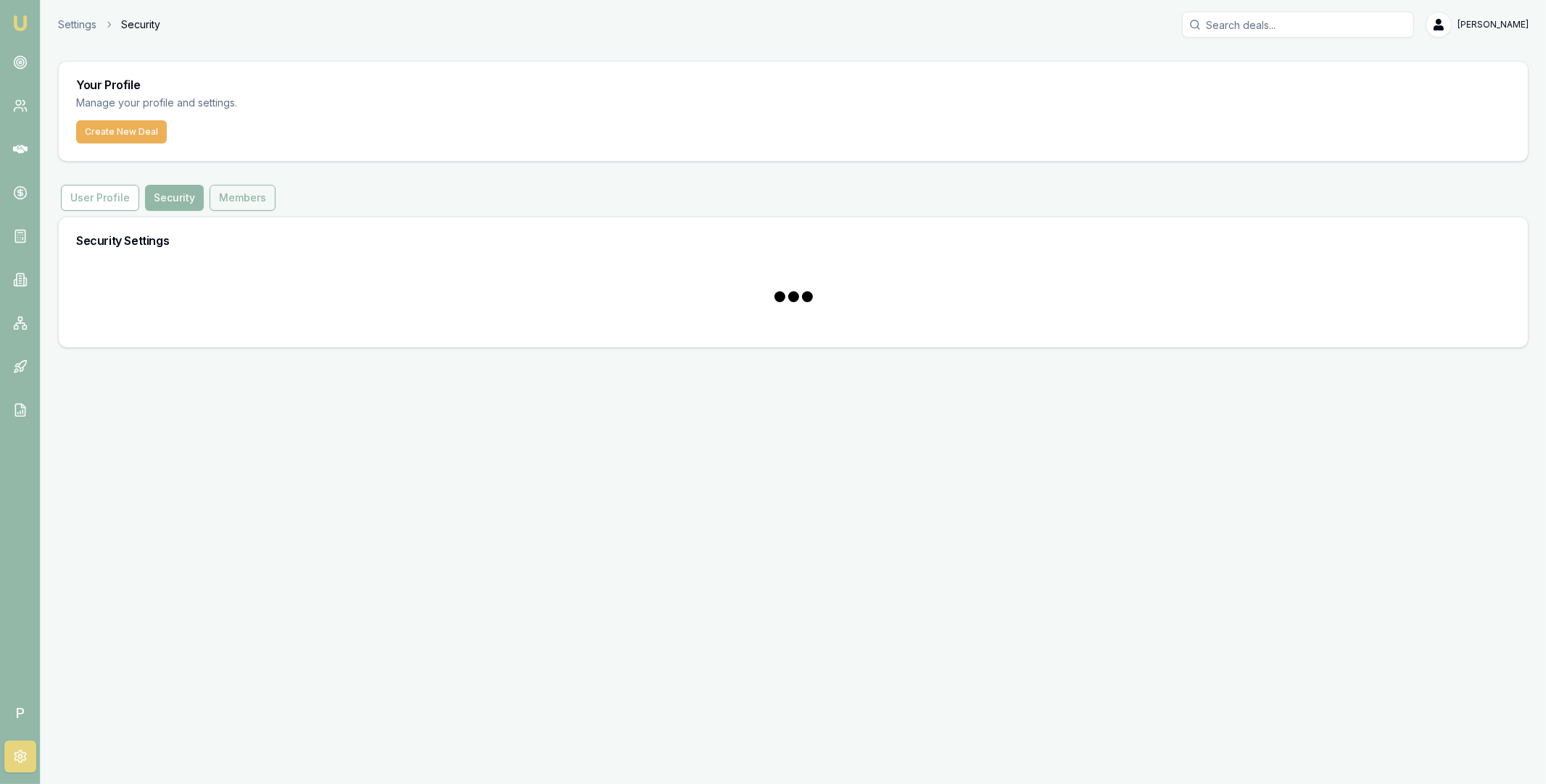
click at [247, 194] on button "Members" at bounding box center [242, 198] width 66 height 26
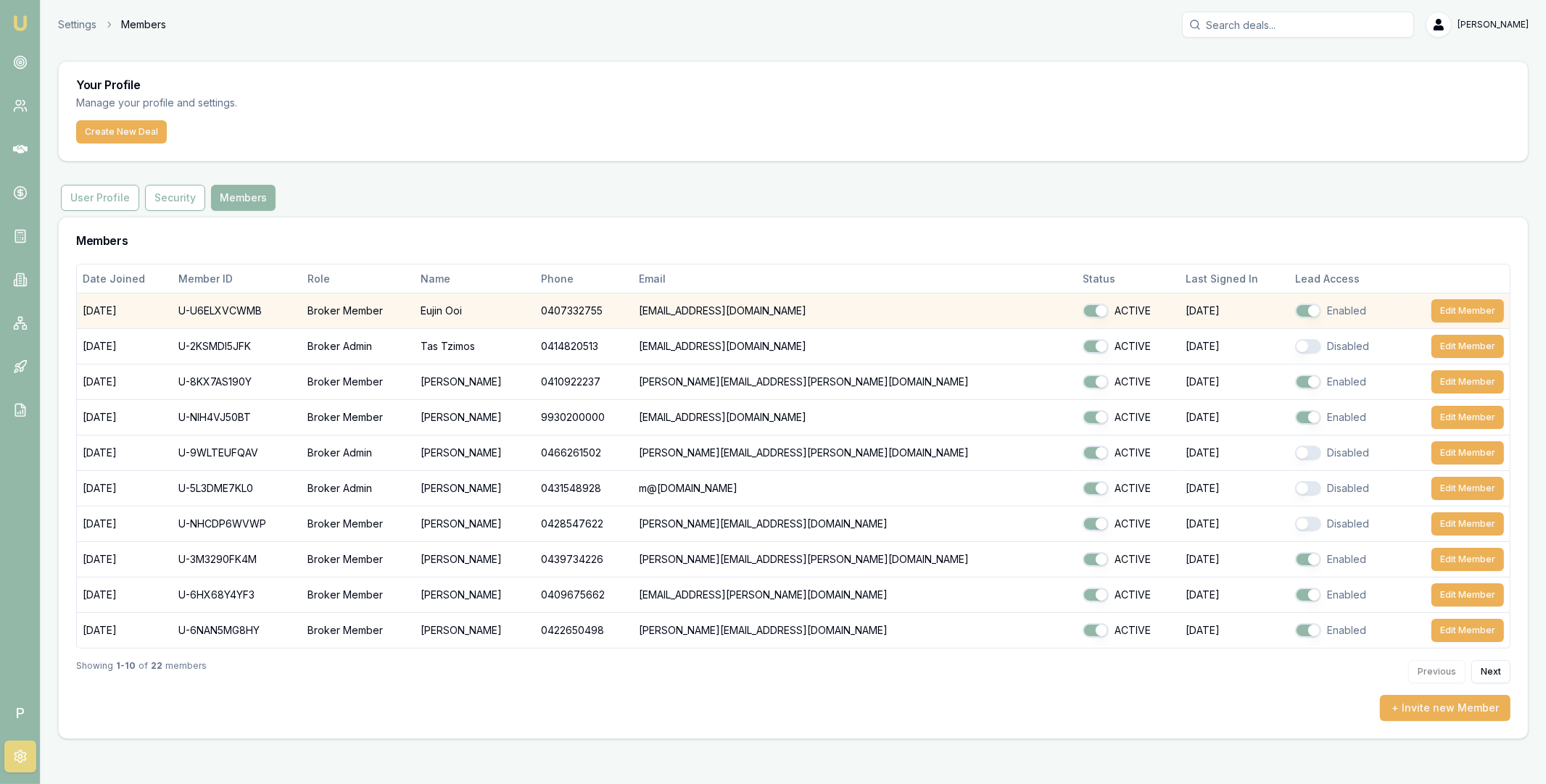
click at [1295, 308] on button "button" at bounding box center [1308, 311] width 26 height 15
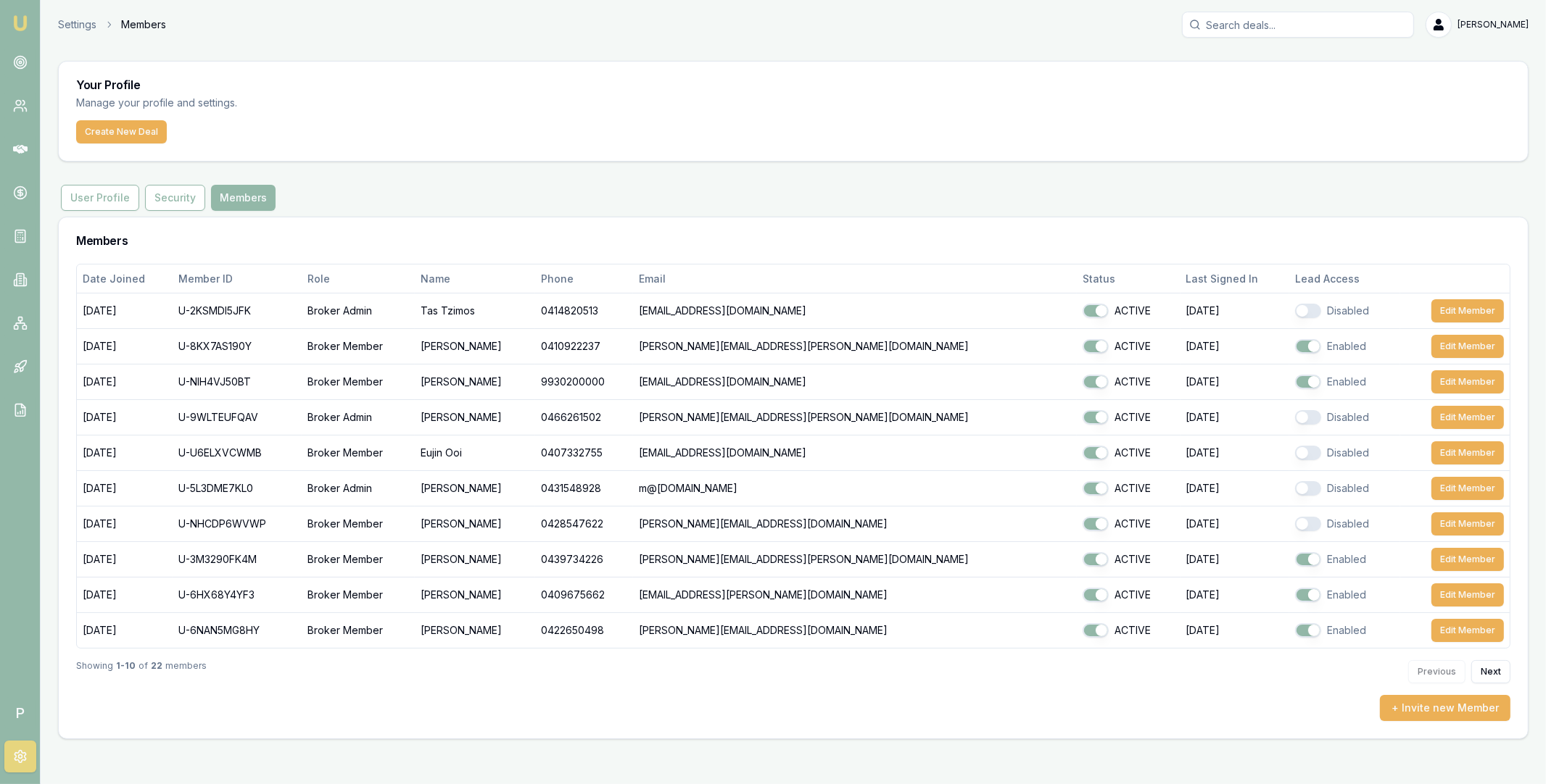
click at [1295, 308] on button "button" at bounding box center [1308, 311] width 26 height 15
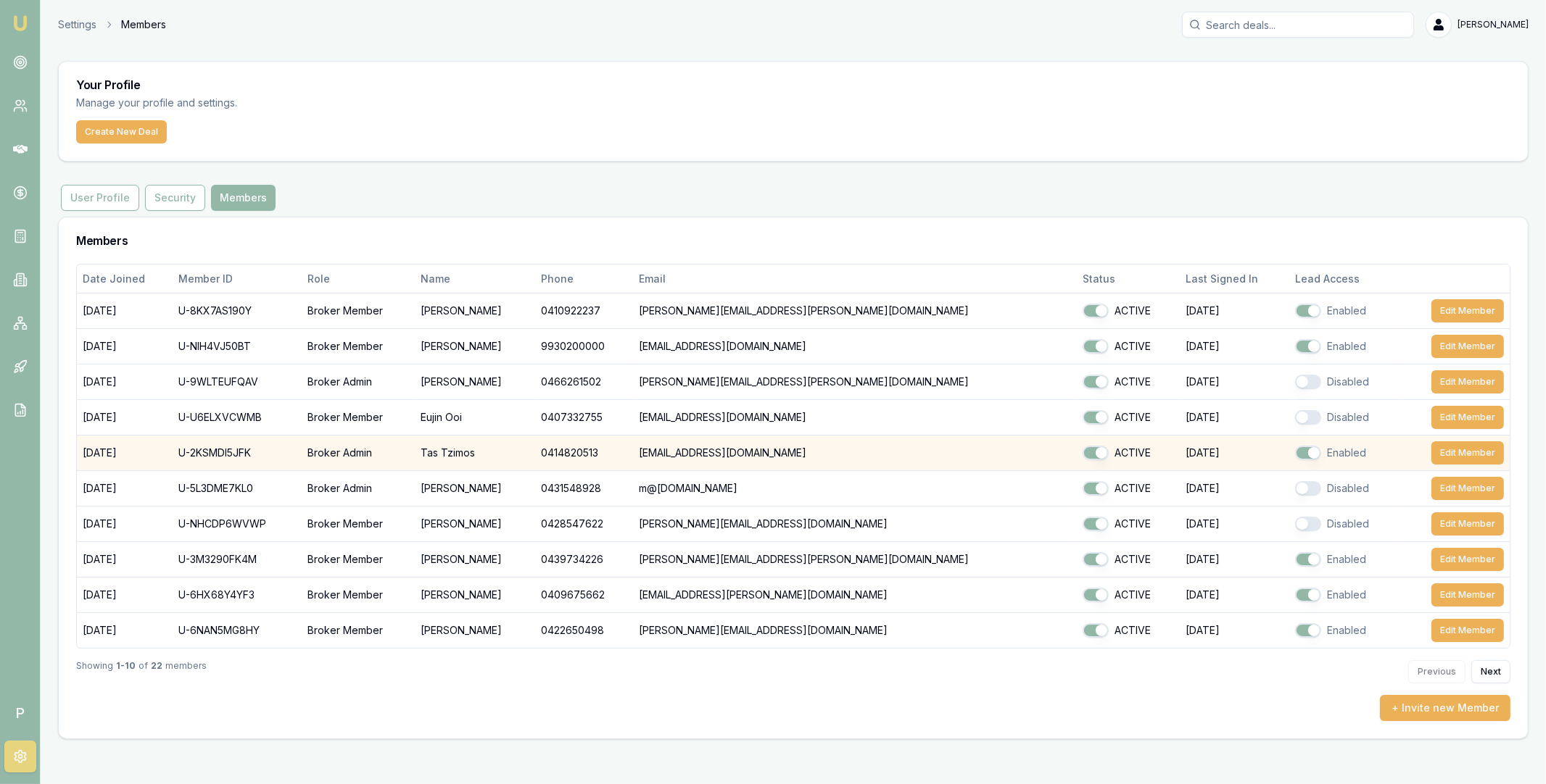
click at [1295, 452] on button "button" at bounding box center [1308, 453] width 26 height 15
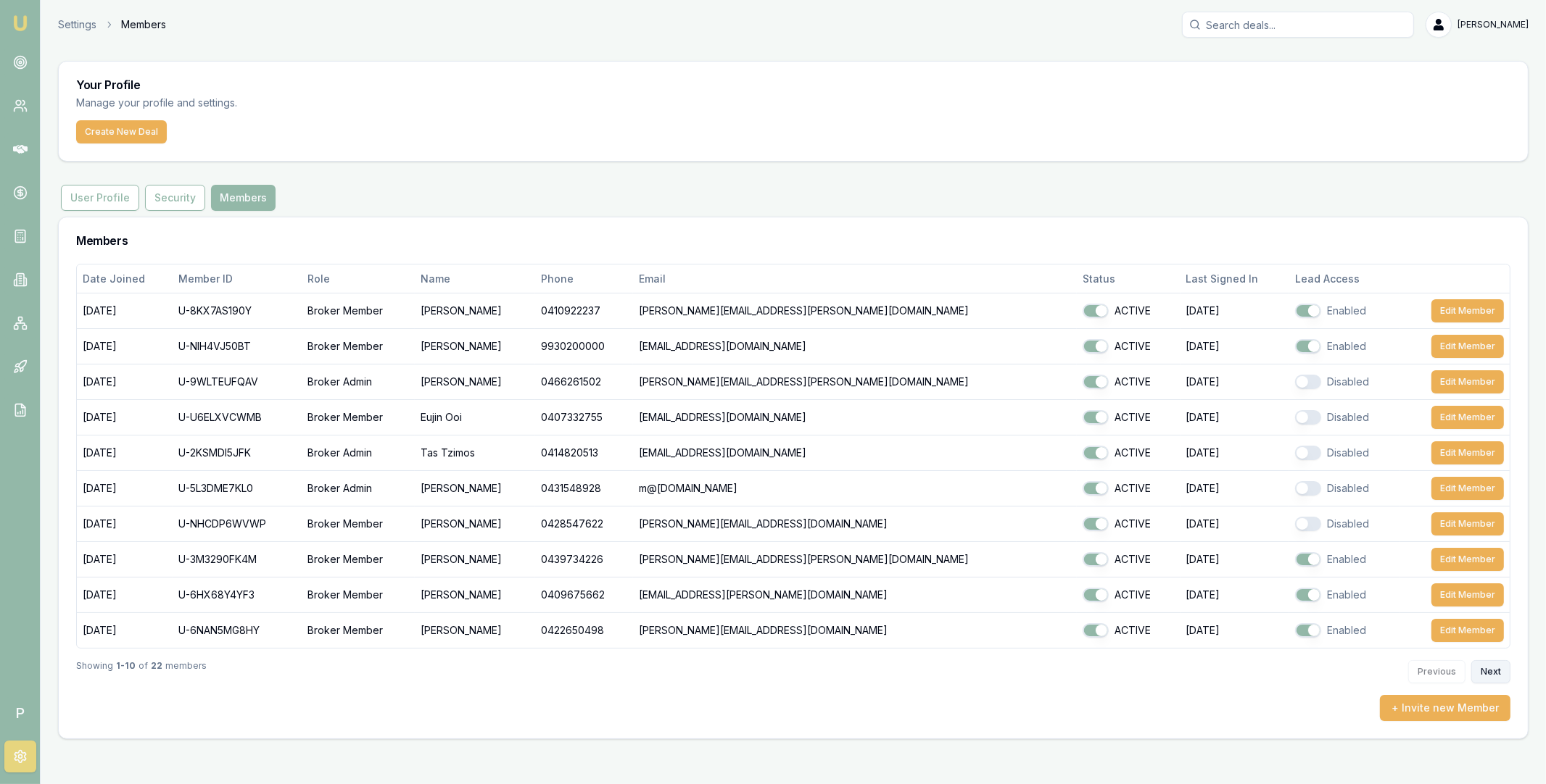
click at [1491, 668] on button "Next" at bounding box center [1491, 671] width 39 height 23
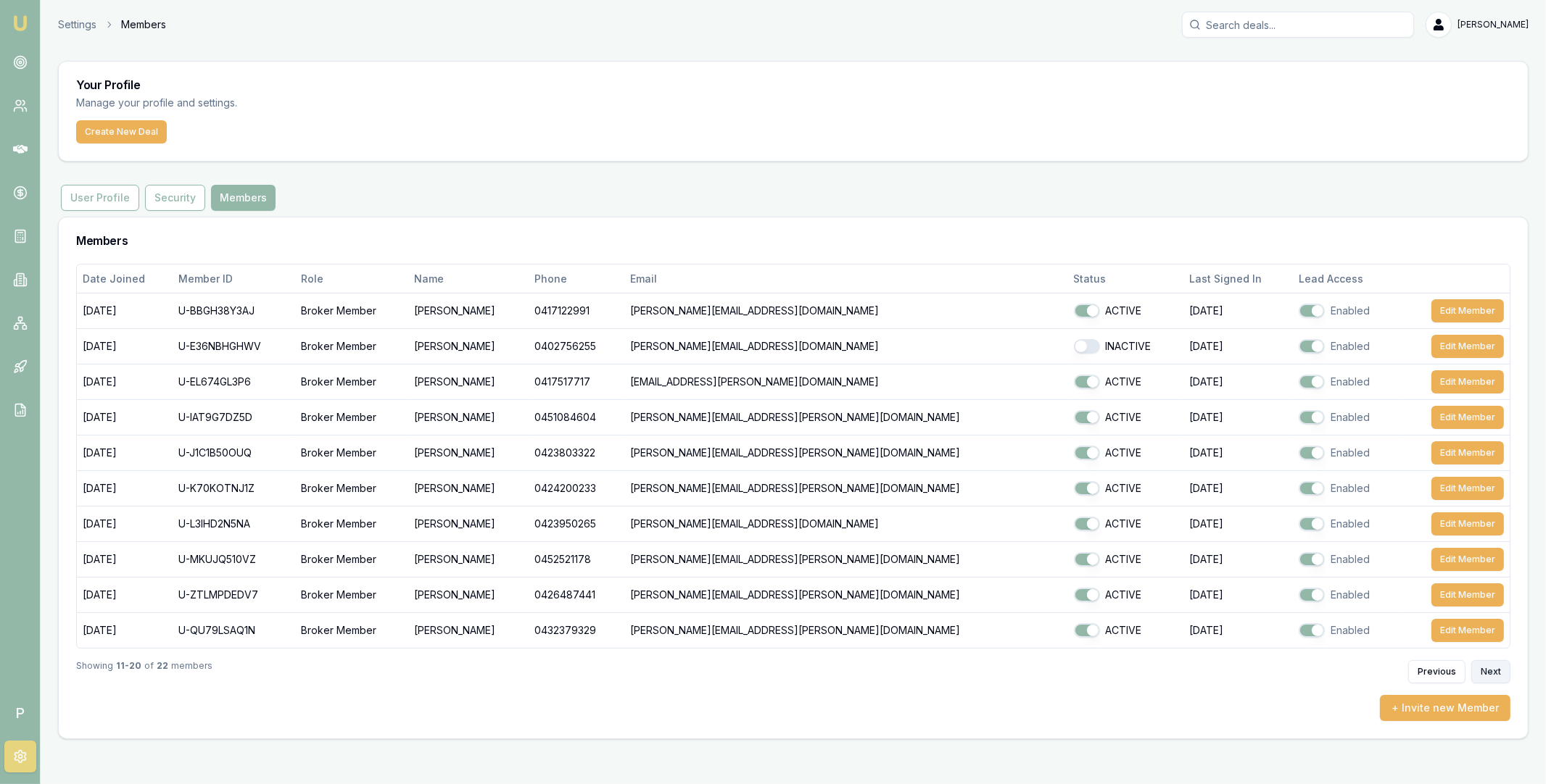
click at [1491, 668] on button "Next" at bounding box center [1491, 671] width 39 height 23
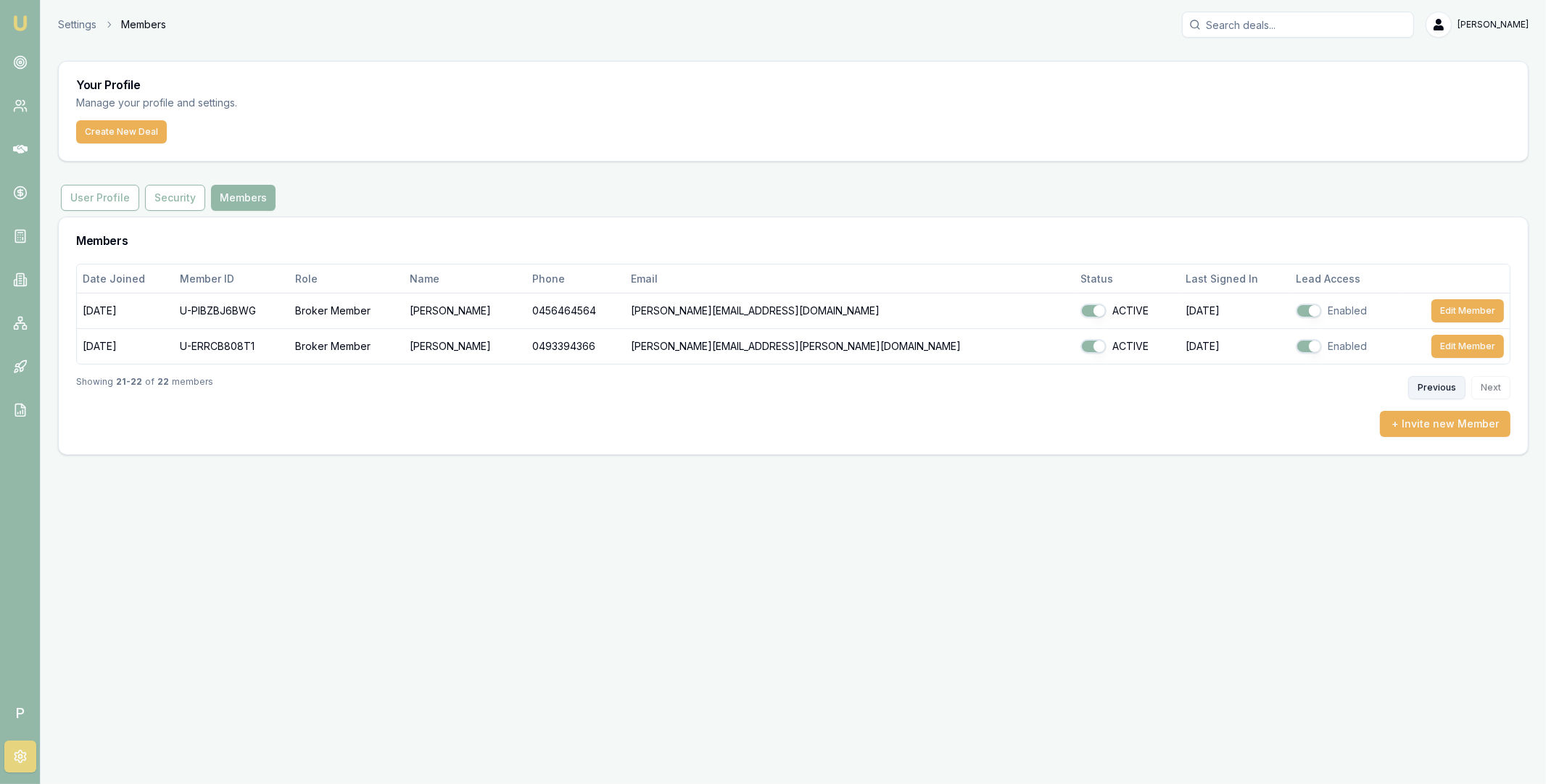
click at [1440, 390] on button "Previous" at bounding box center [1437, 387] width 58 height 23
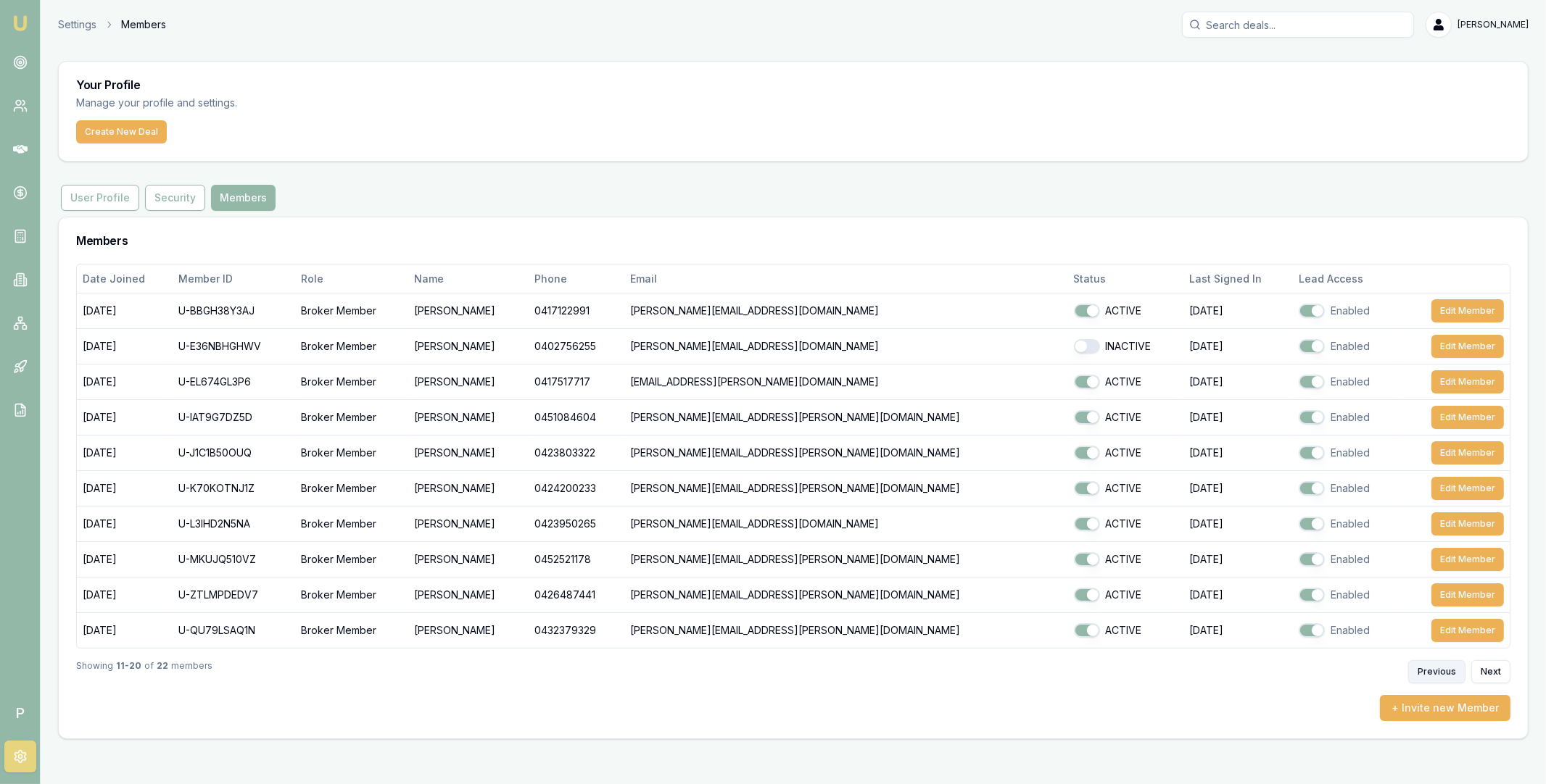
click at [1430, 663] on button "Previous" at bounding box center [1437, 671] width 58 height 23
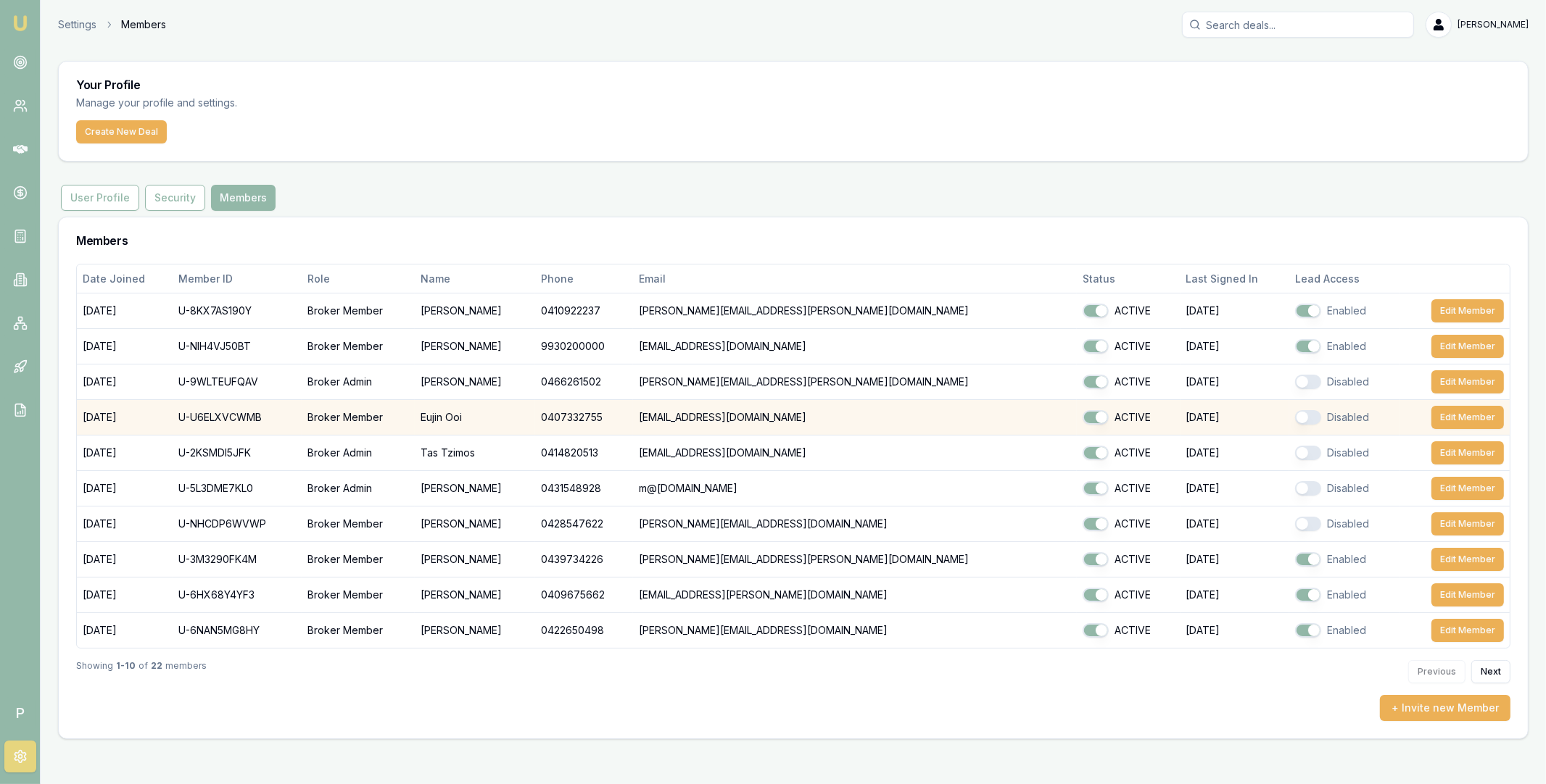
click at [1295, 418] on button "button" at bounding box center [1308, 418] width 26 height 15
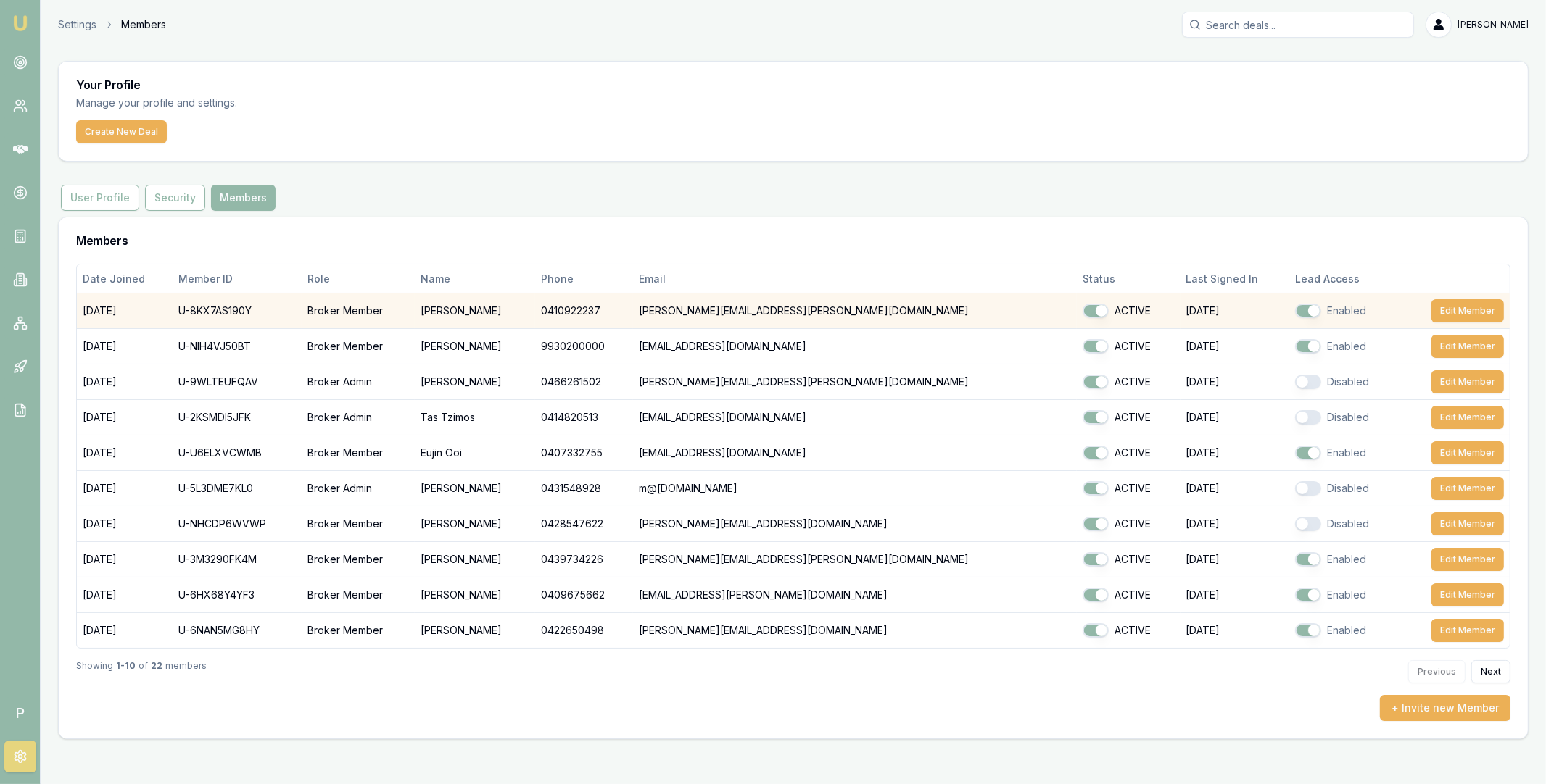
click at [1295, 311] on button "button" at bounding box center [1308, 311] width 26 height 15
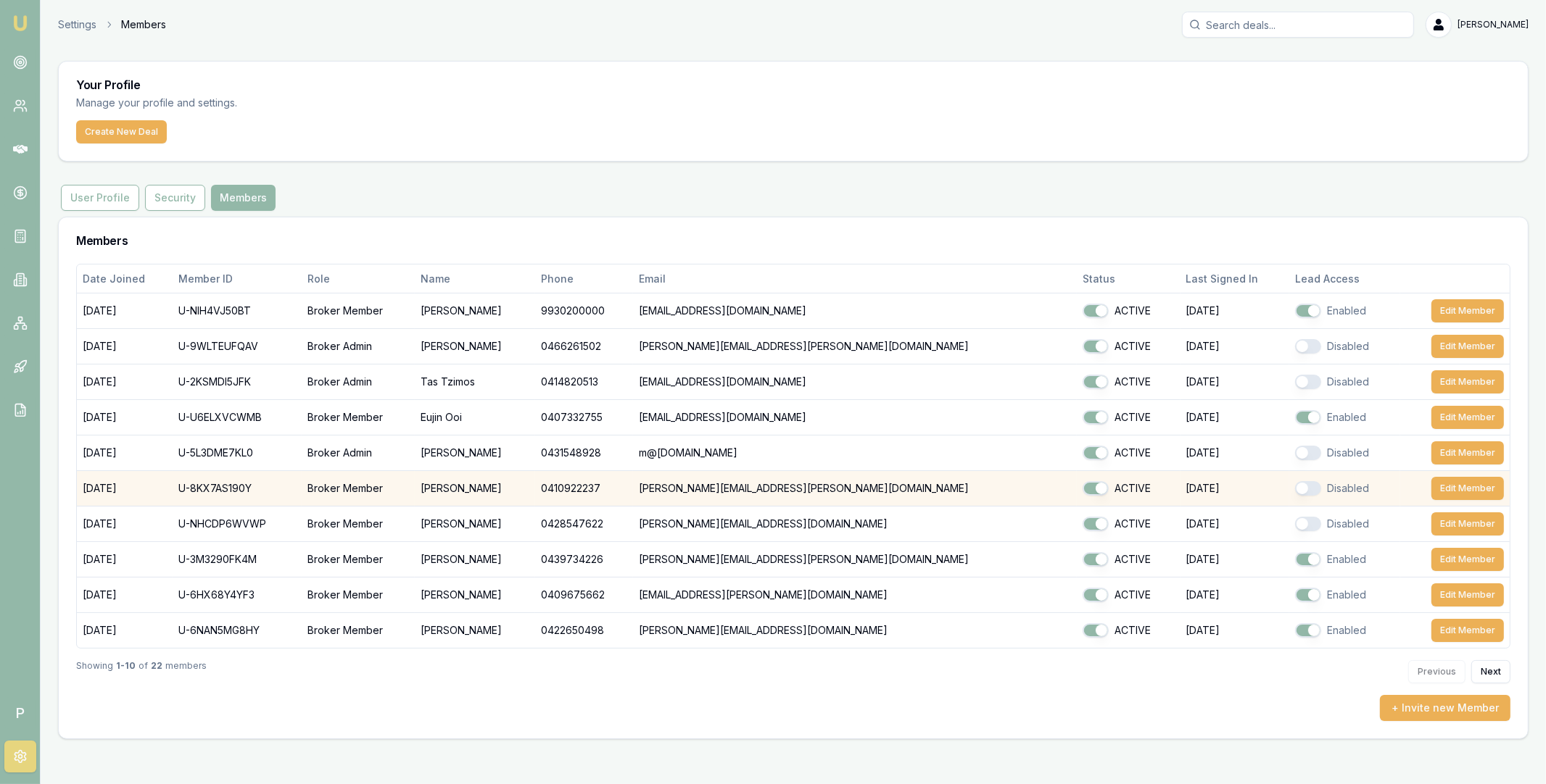
click at [1295, 488] on button "button" at bounding box center [1308, 488] width 26 height 15
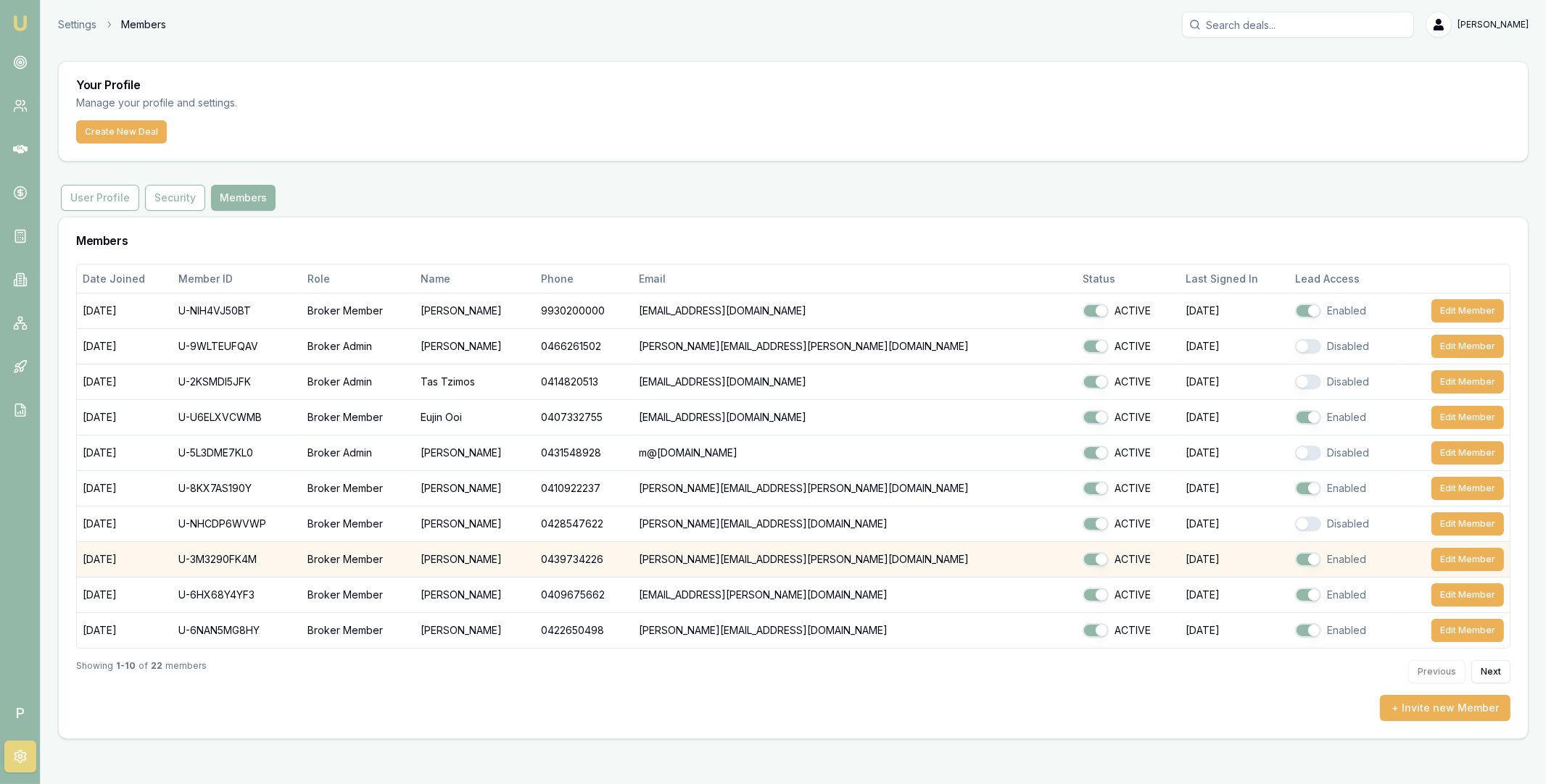
click at [1295, 561] on button "button" at bounding box center [1308, 560] width 26 height 15
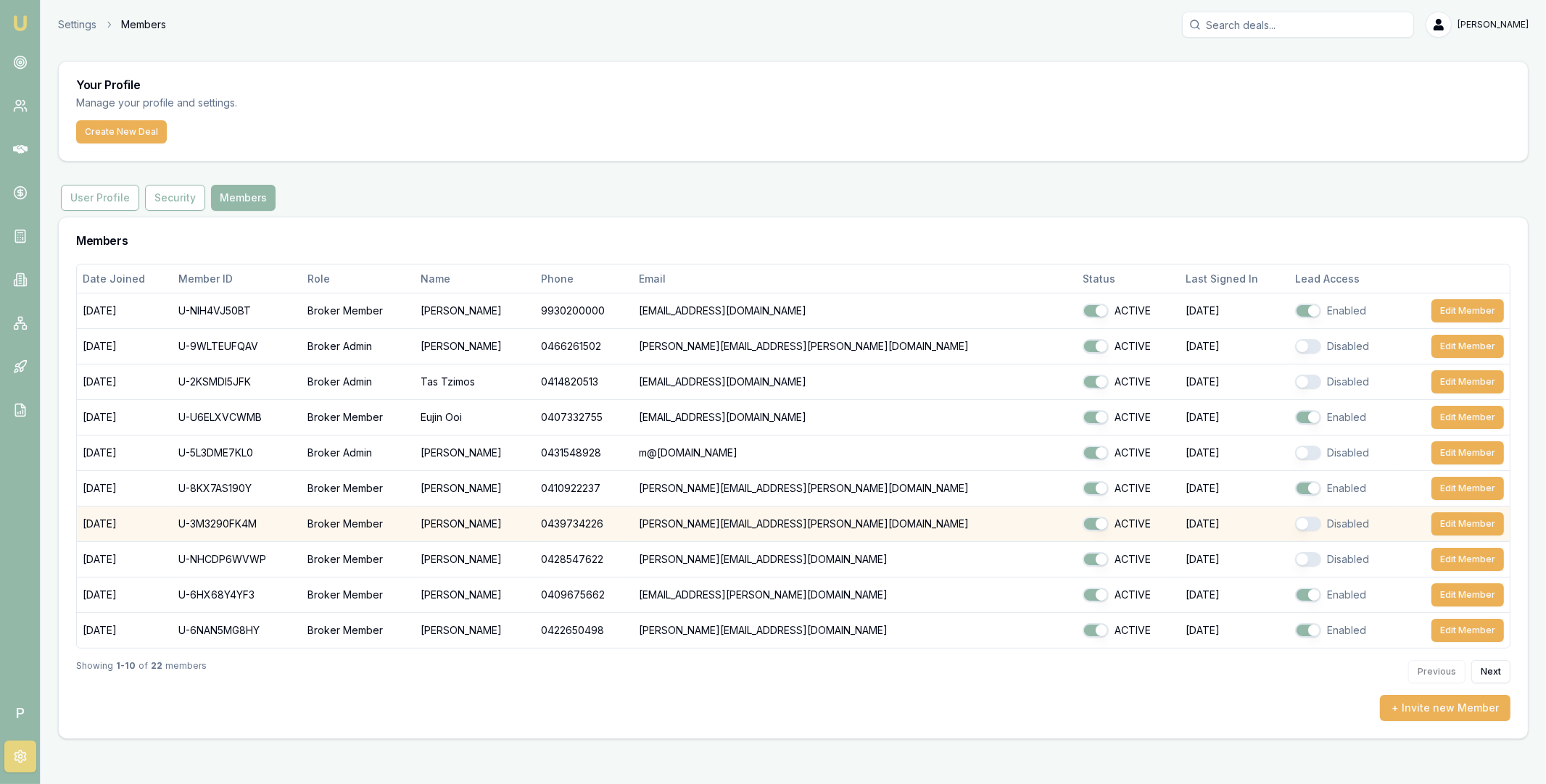
click at [1295, 526] on button "button" at bounding box center [1308, 524] width 26 height 15
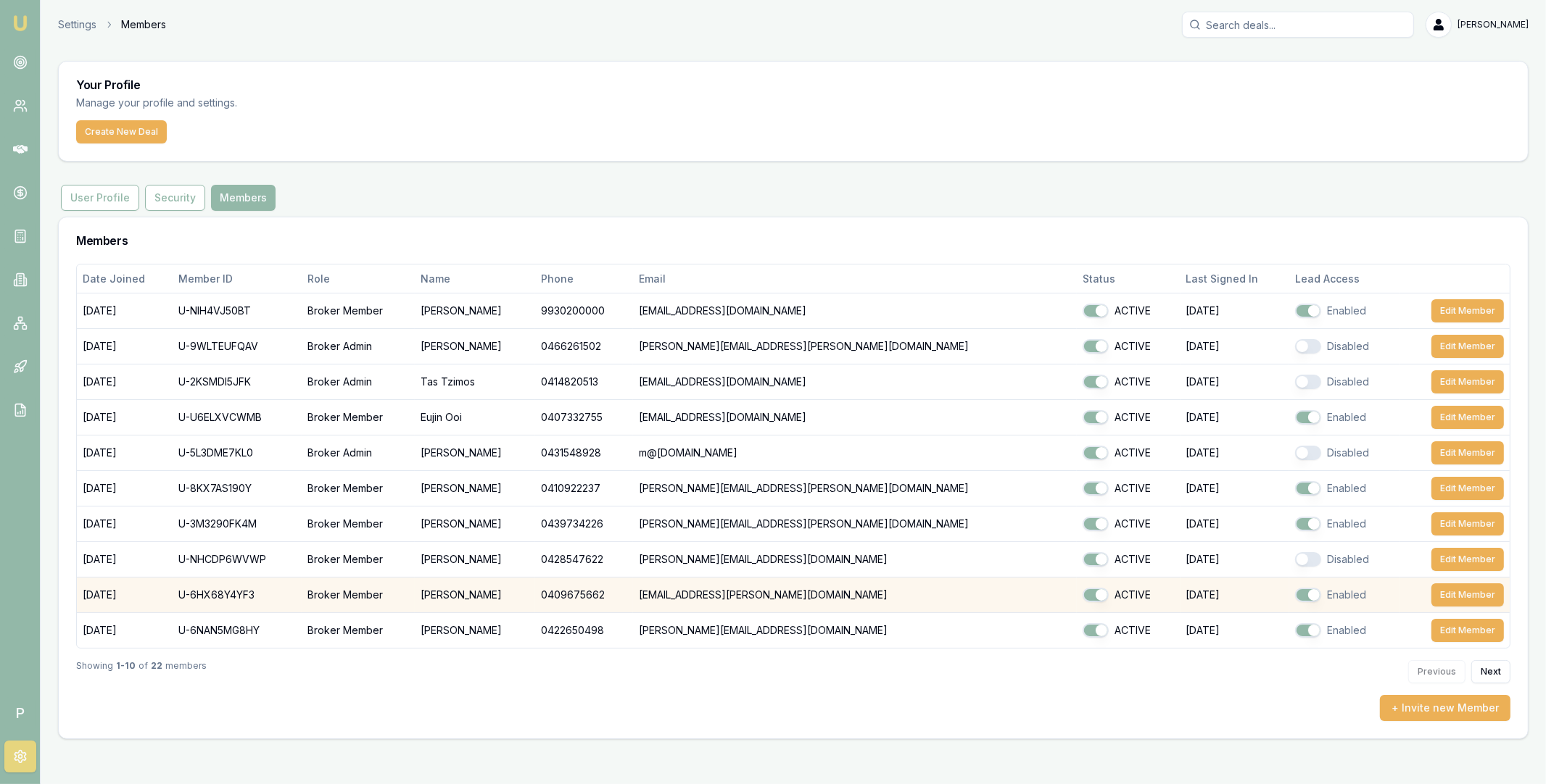
click at [1295, 594] on button "button" at bounding box center [1308, 595] width 26 height 15
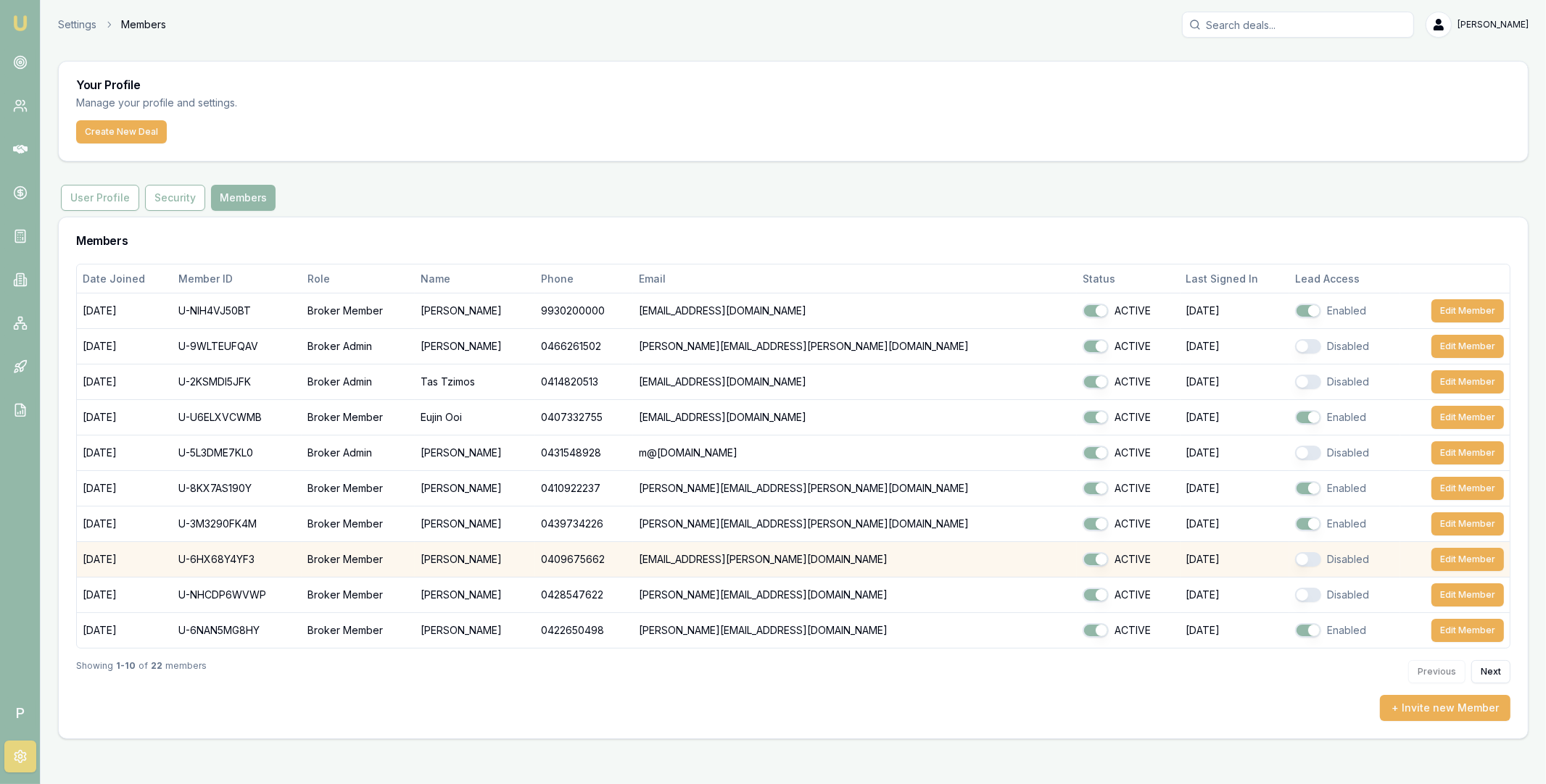
click at [1295, 560] on button "button" at bounding box center [1308, 560] width 26 height 15
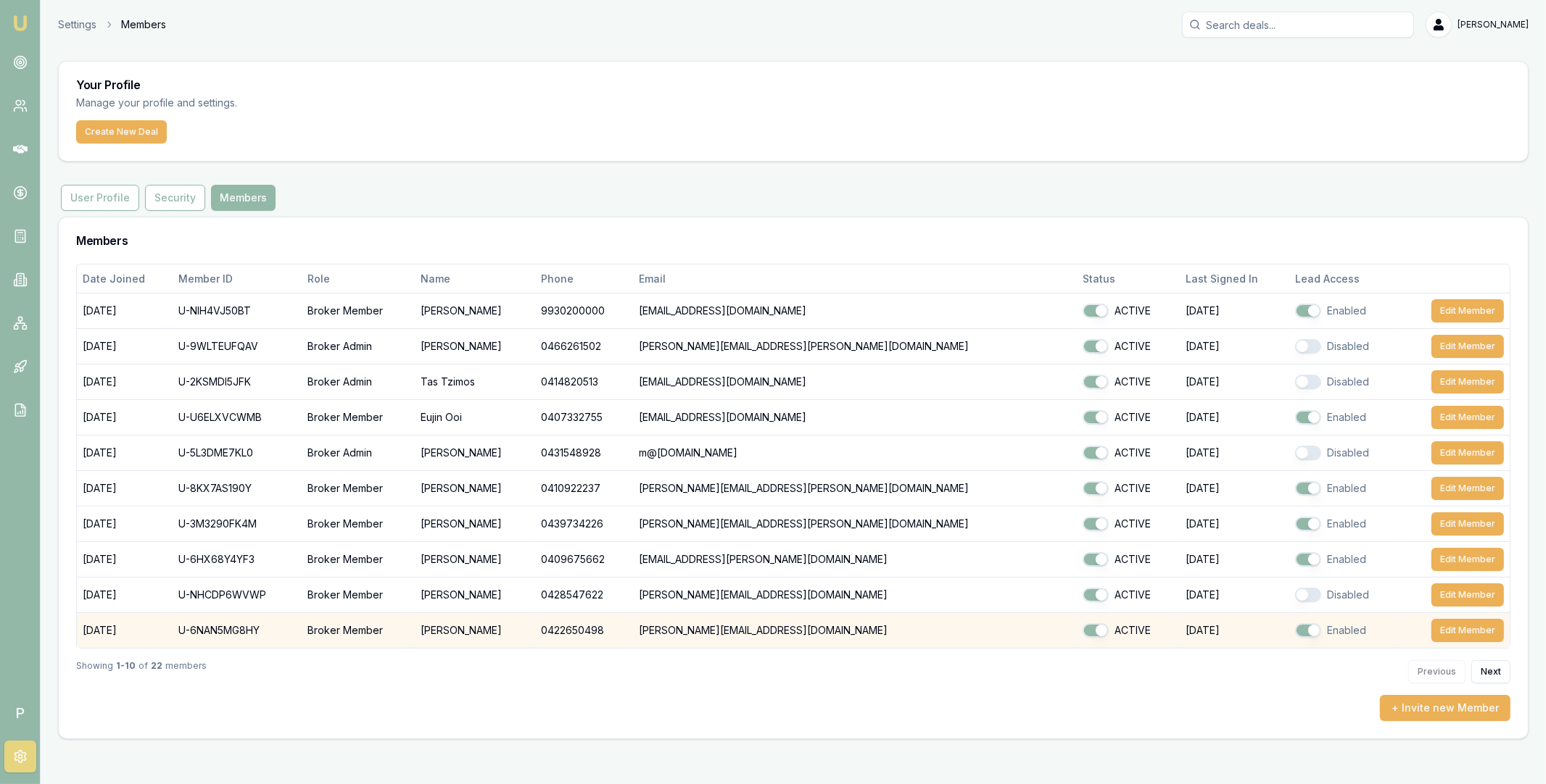
click at [1295, 633] on button "button" at bounding box center [1308, 631] width 26 height 15
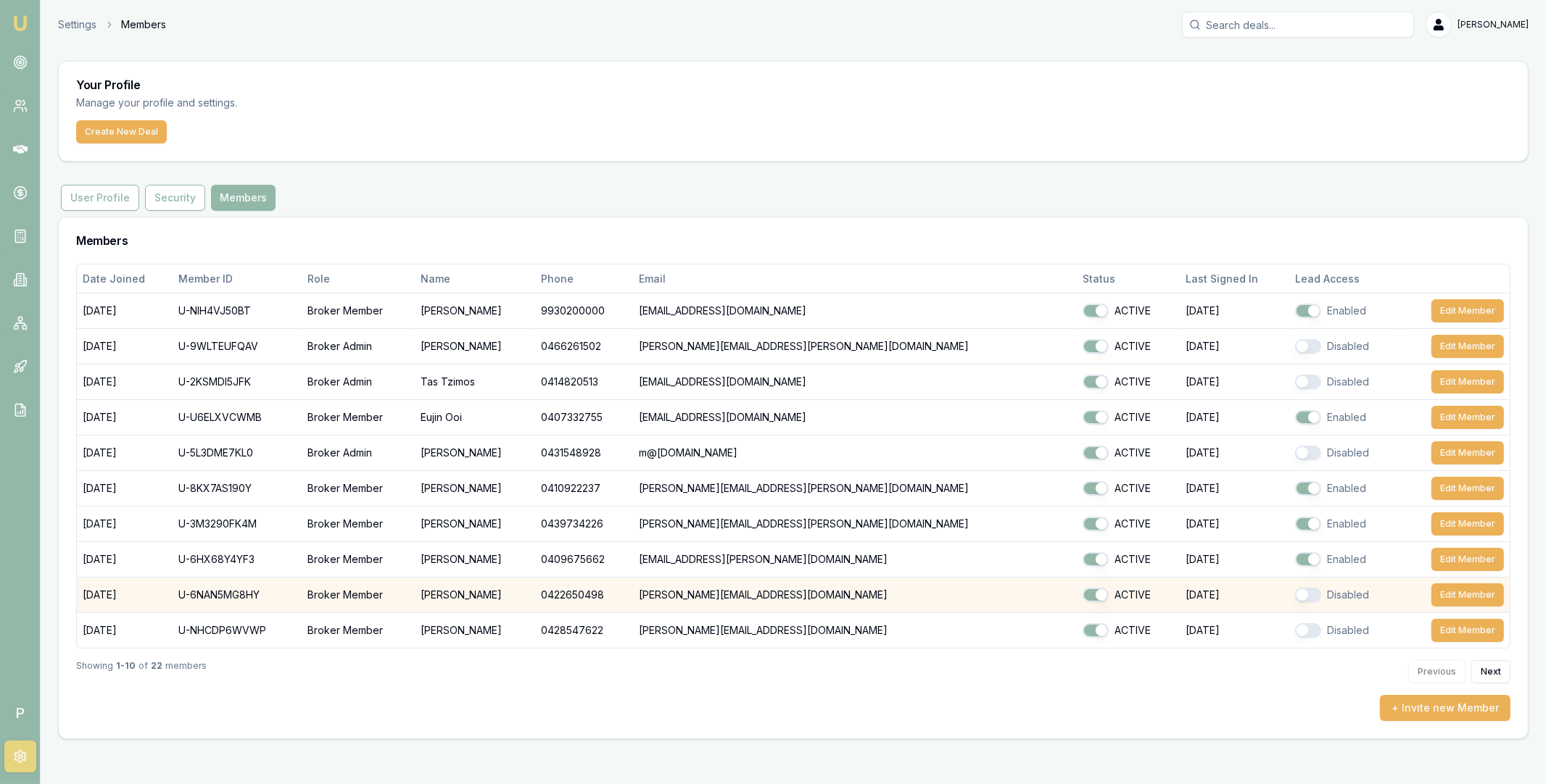
click at [1295, 597] on button "button" at bounding box center [1308, 595] width 26 height 15
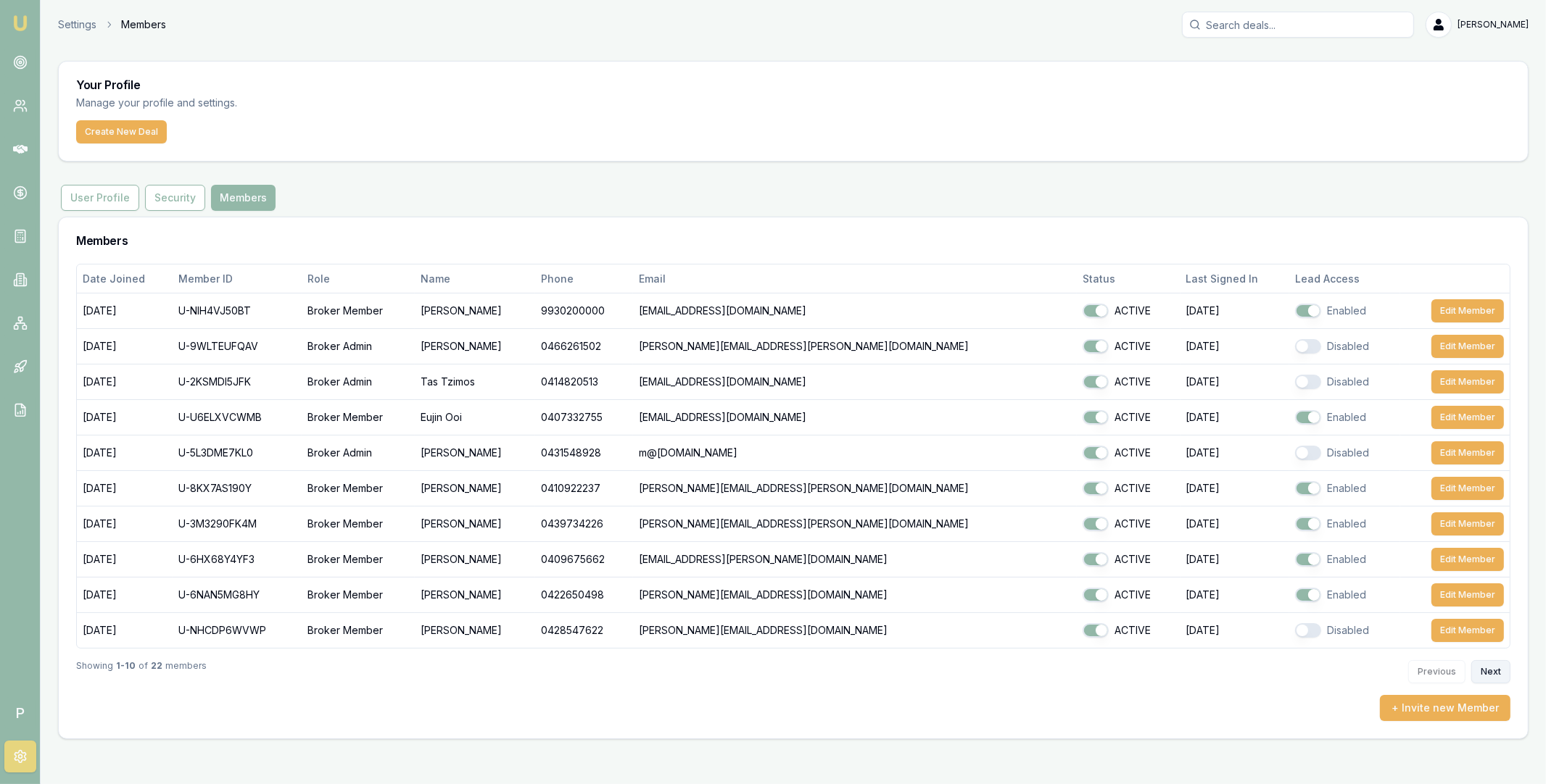
click at [1492, 670] on button "Next" at bounding box center [1491, 671] width 39 height 23
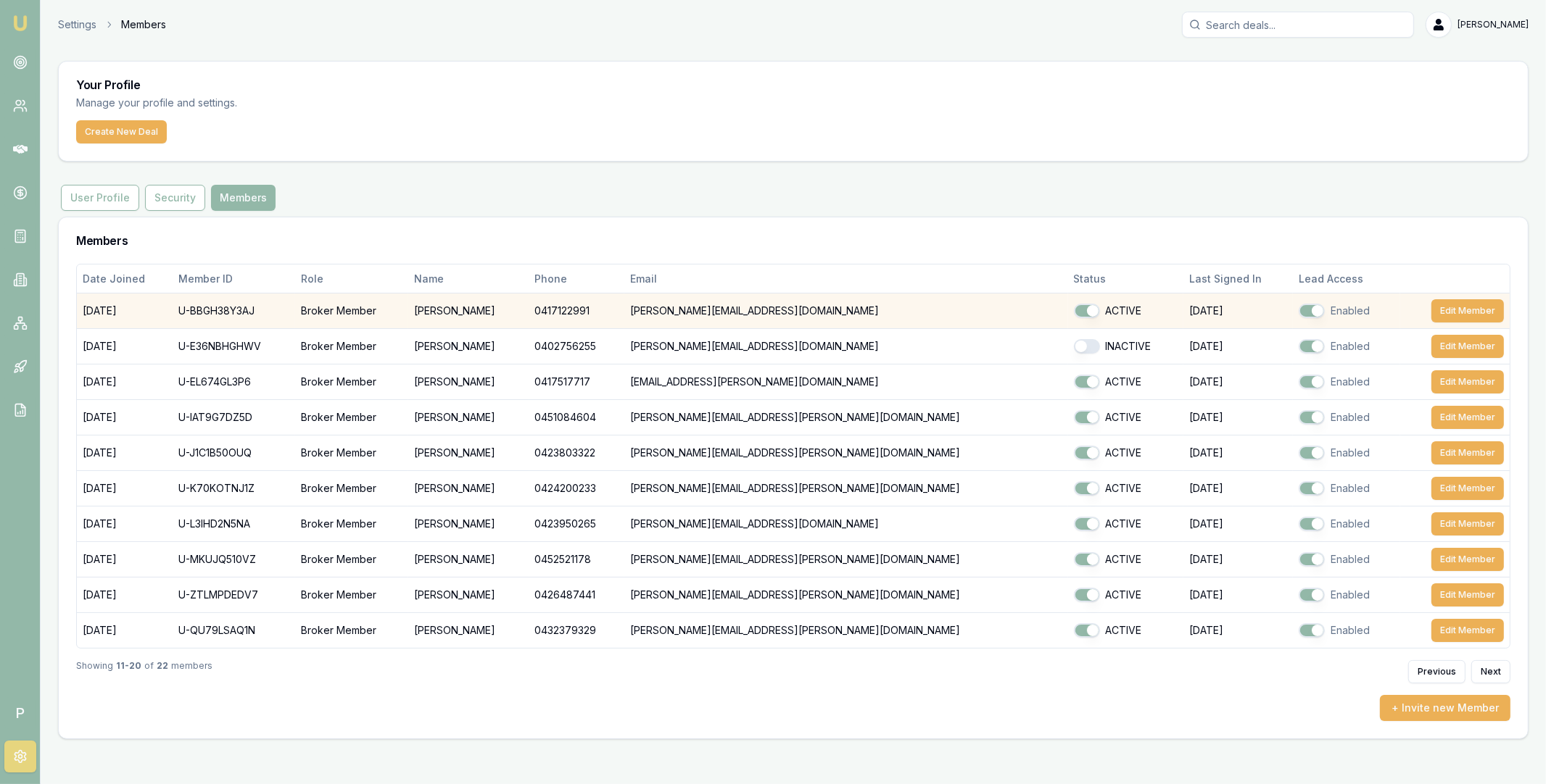
click at [1299, 314] on button "button" at bounding box center [1312, 311] width 26 height 15
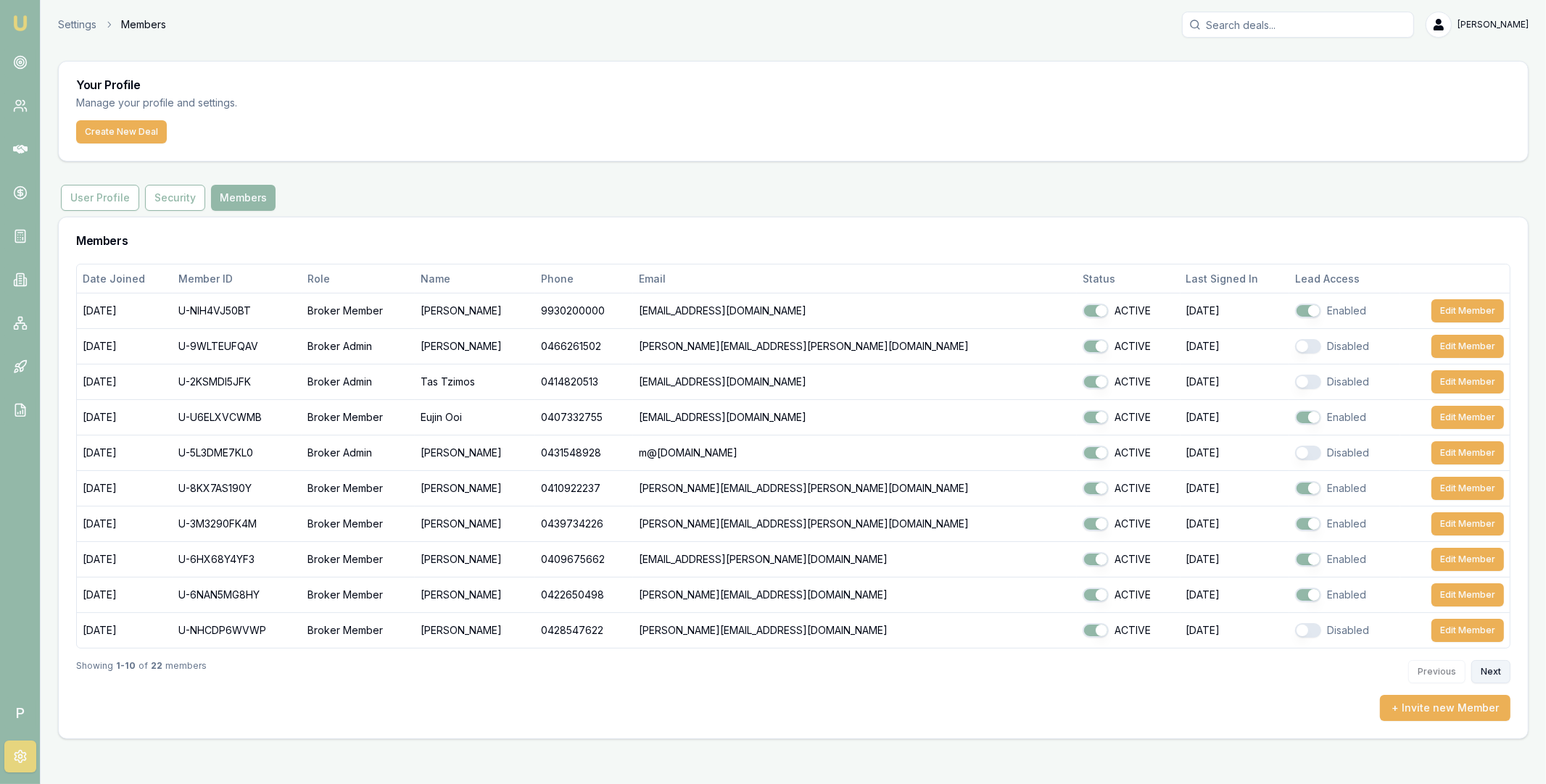
click at [1491, 676] on button "Next" at bounding box center [1491, 671] width 39 height 23
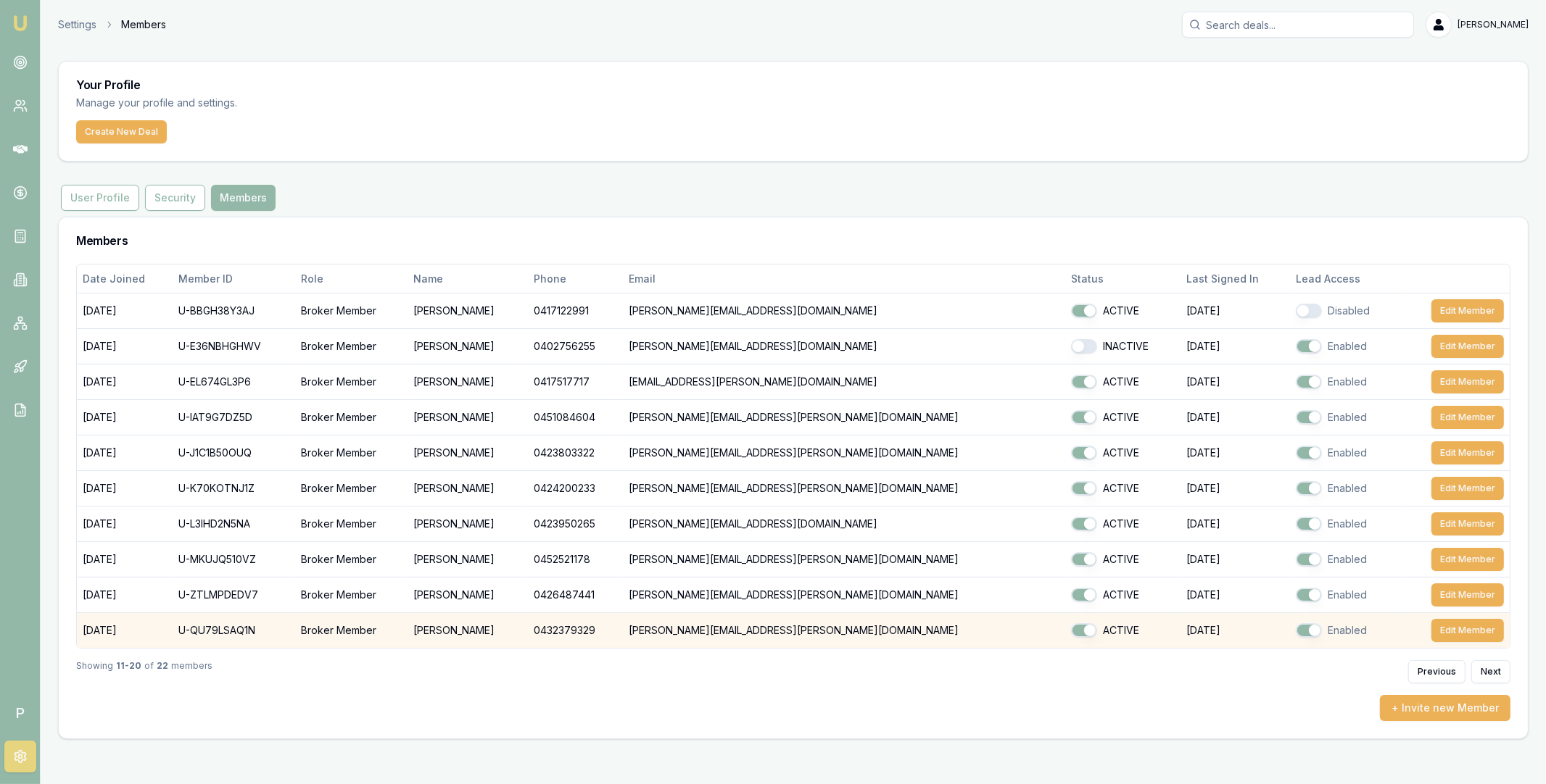
click at [1296, 634] on button "button" at bounding box center [1309, 631] width 26 height 15
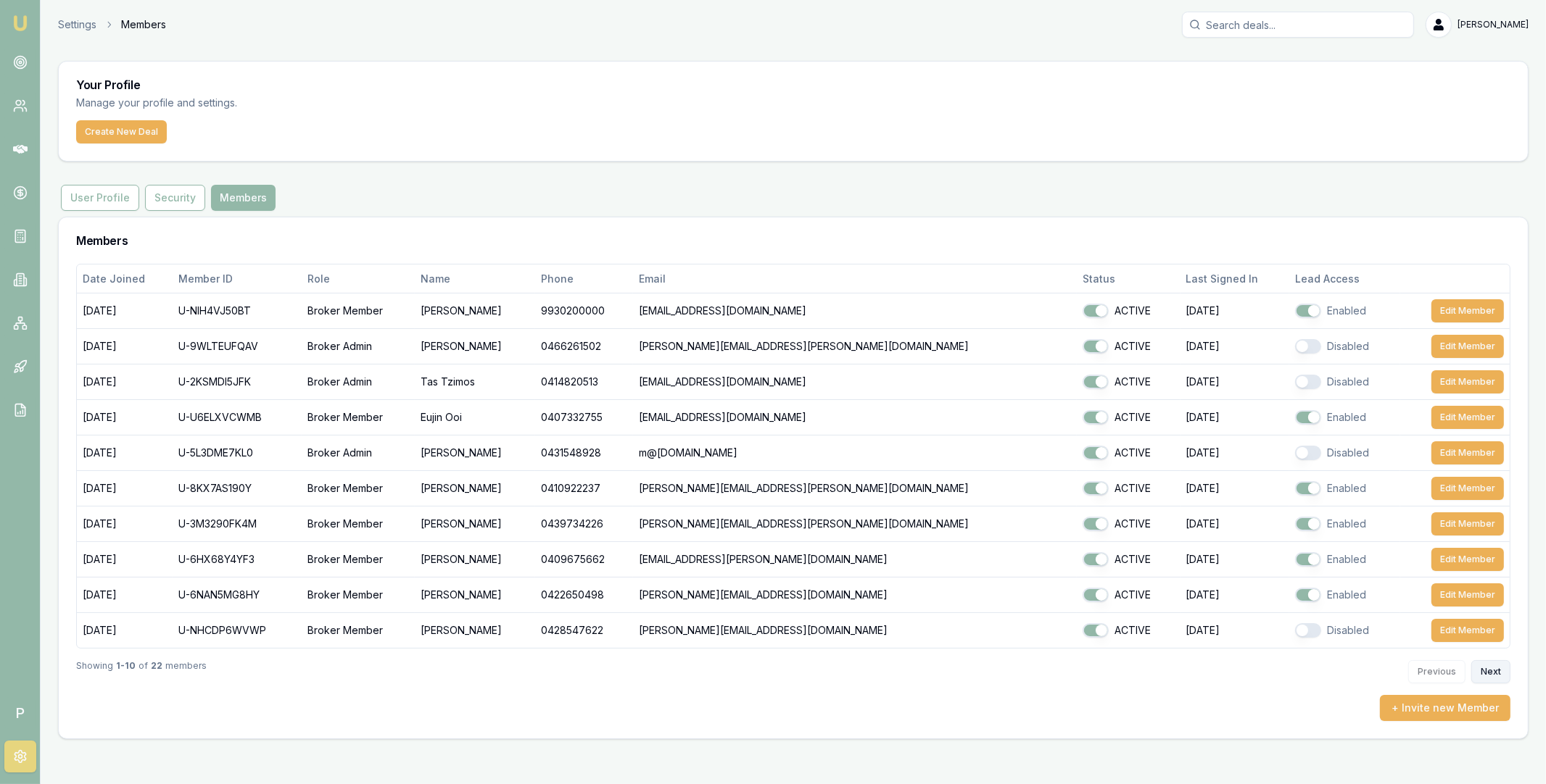
click at [1489, 672] on button "Next" at bounding box center [1491, 671] width 39 height 23
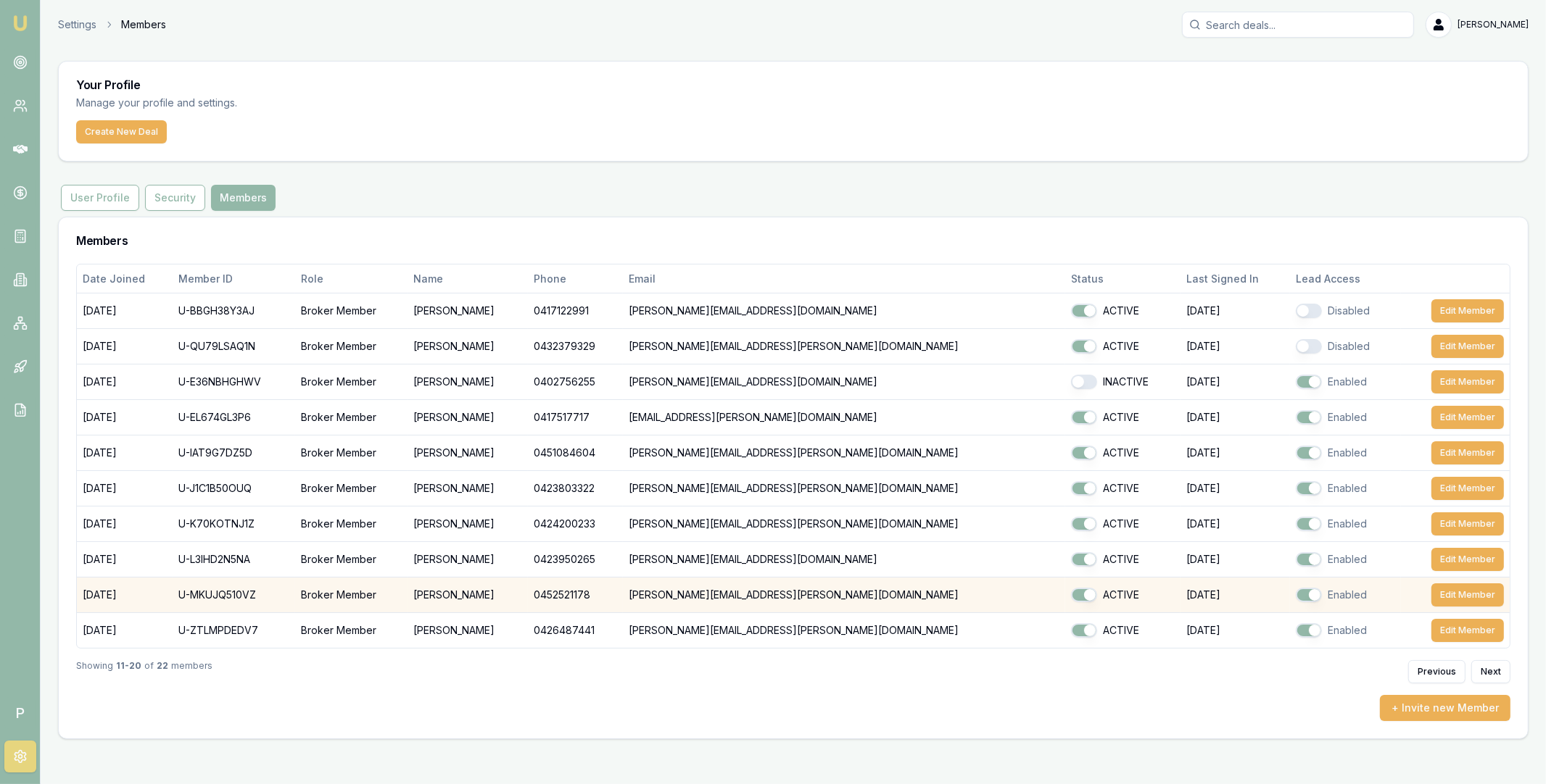
click at [1296, 599] on button "button" at bounding box center [1309, 595] width 26 height 15
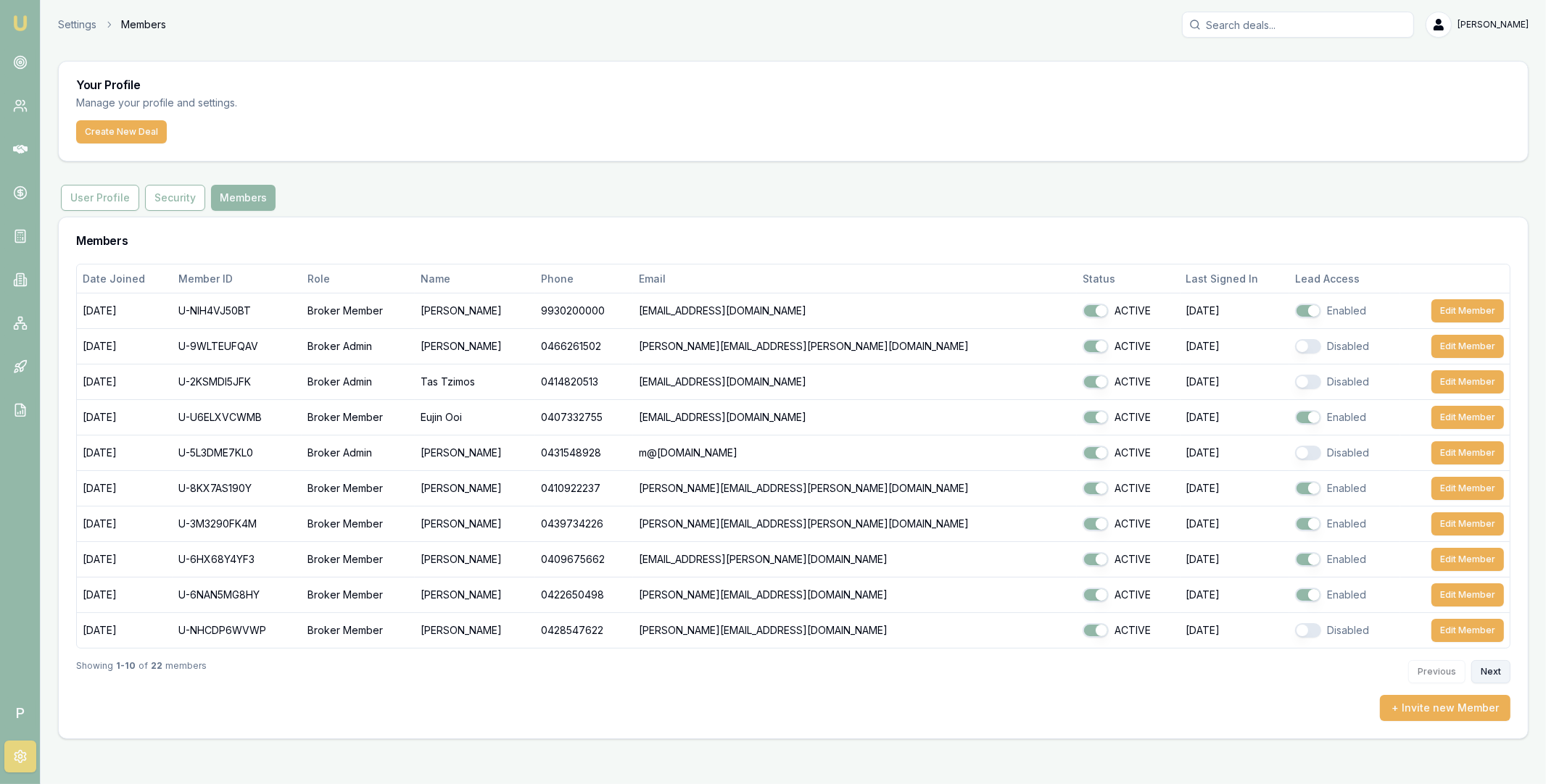
click at [1487, 672] on button "Next" at bounding box center [1491, 671] width 39 height 23
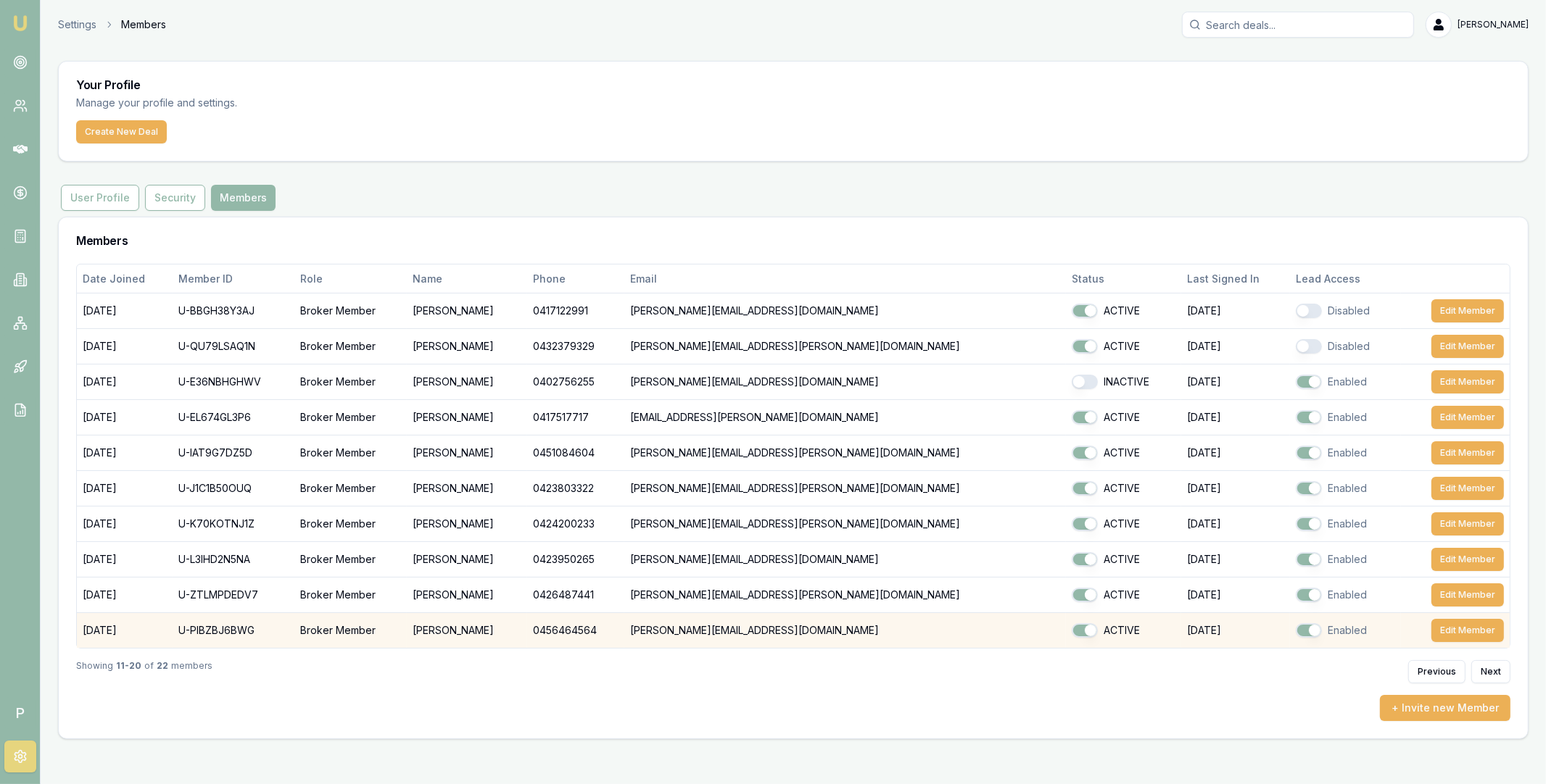
click at [1296, 629] on button "button" at bounding box center [1309, 631] width 26 height 15
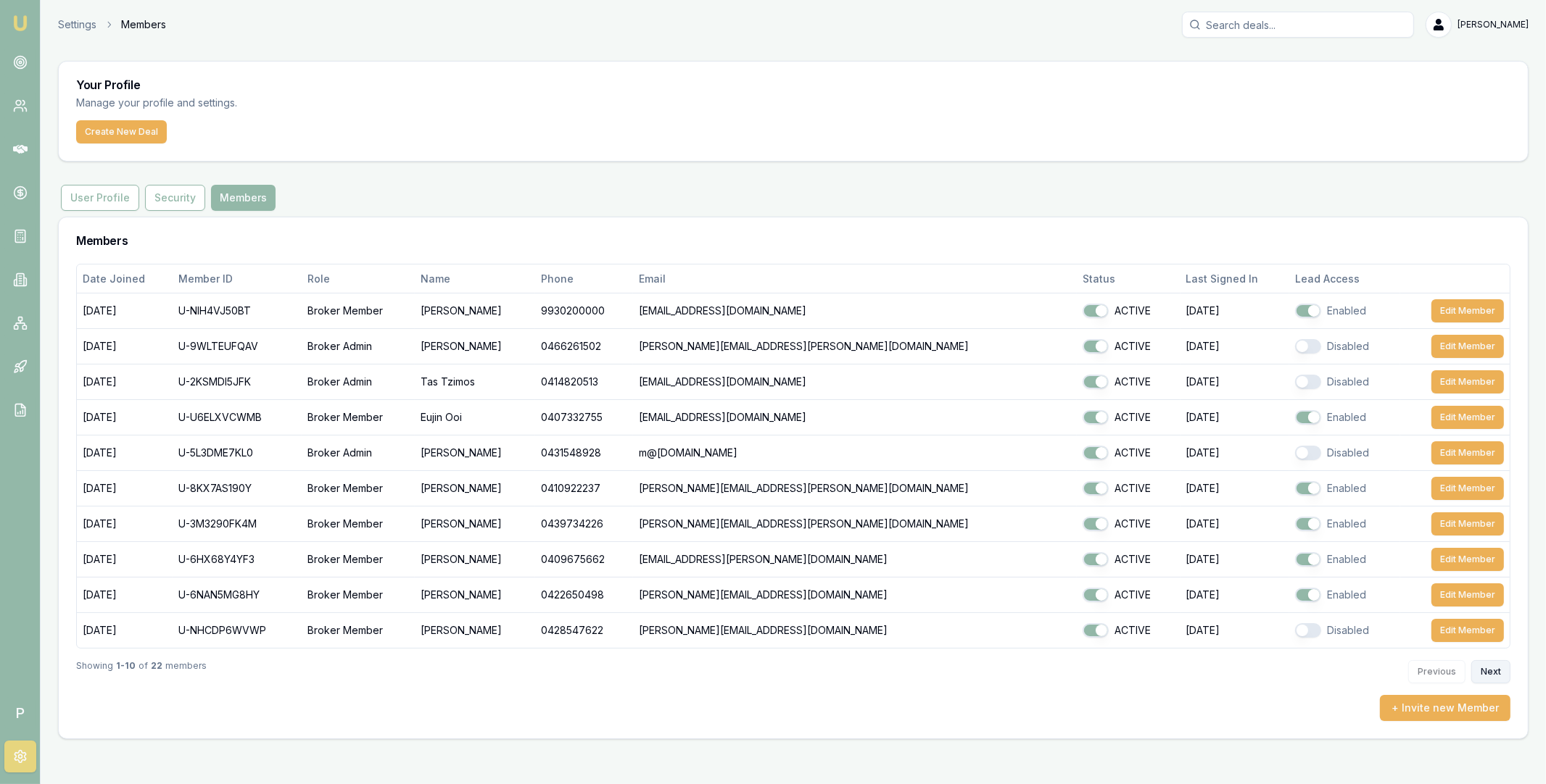
click at [1481, 671] on button "Next" at bounding box center [1491, 671] width 39 height 23
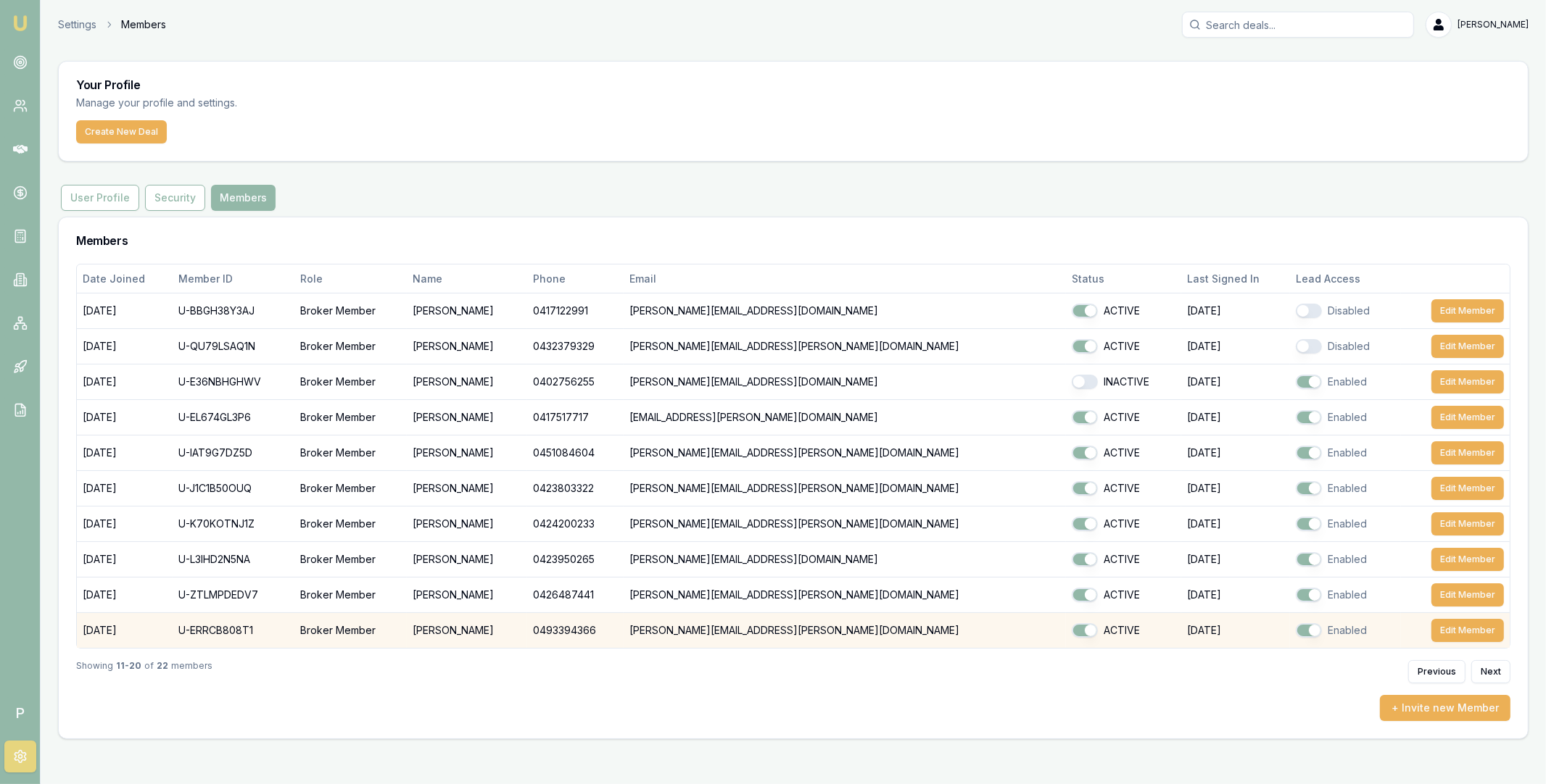
click at [1296, 629] on button "button" at bounding box center [1309, 631] width 26 height 15
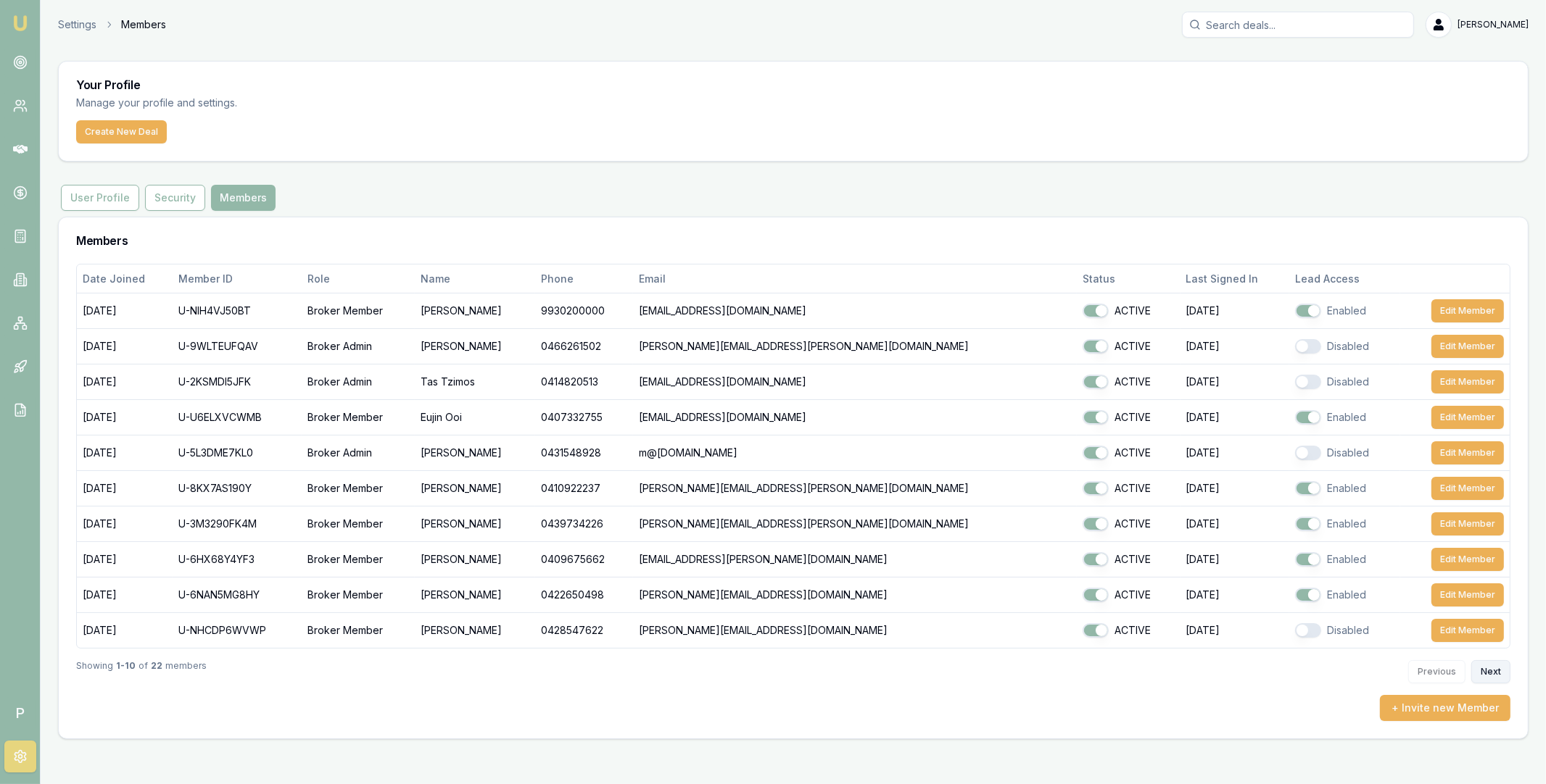
click at [1481, 671] on button "Next" at bounding box center [1491, 671] width 39 height 23
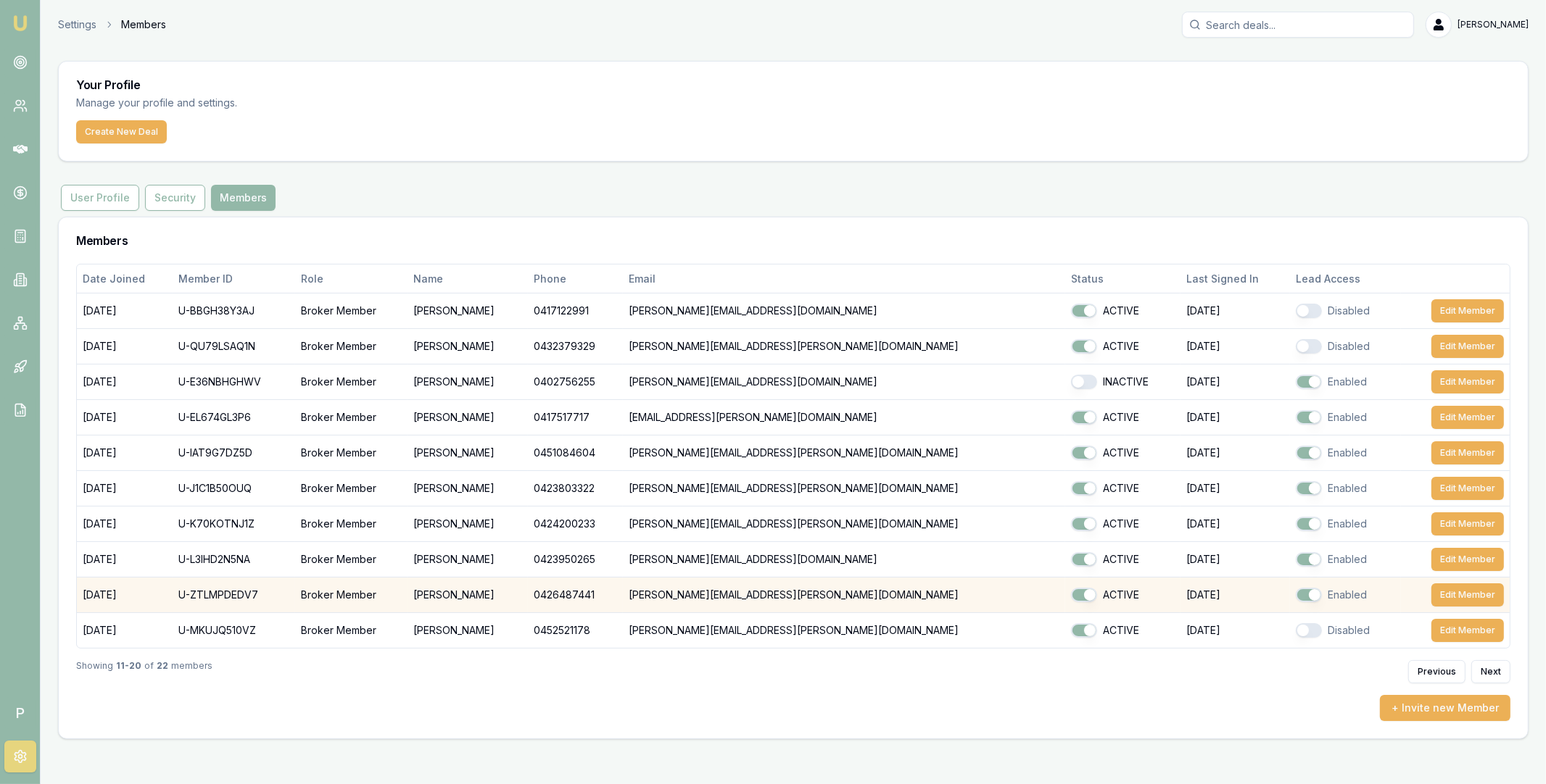
click at [1296, 598] on button "button" at bounding box center [1309, 595] width 26 height 15
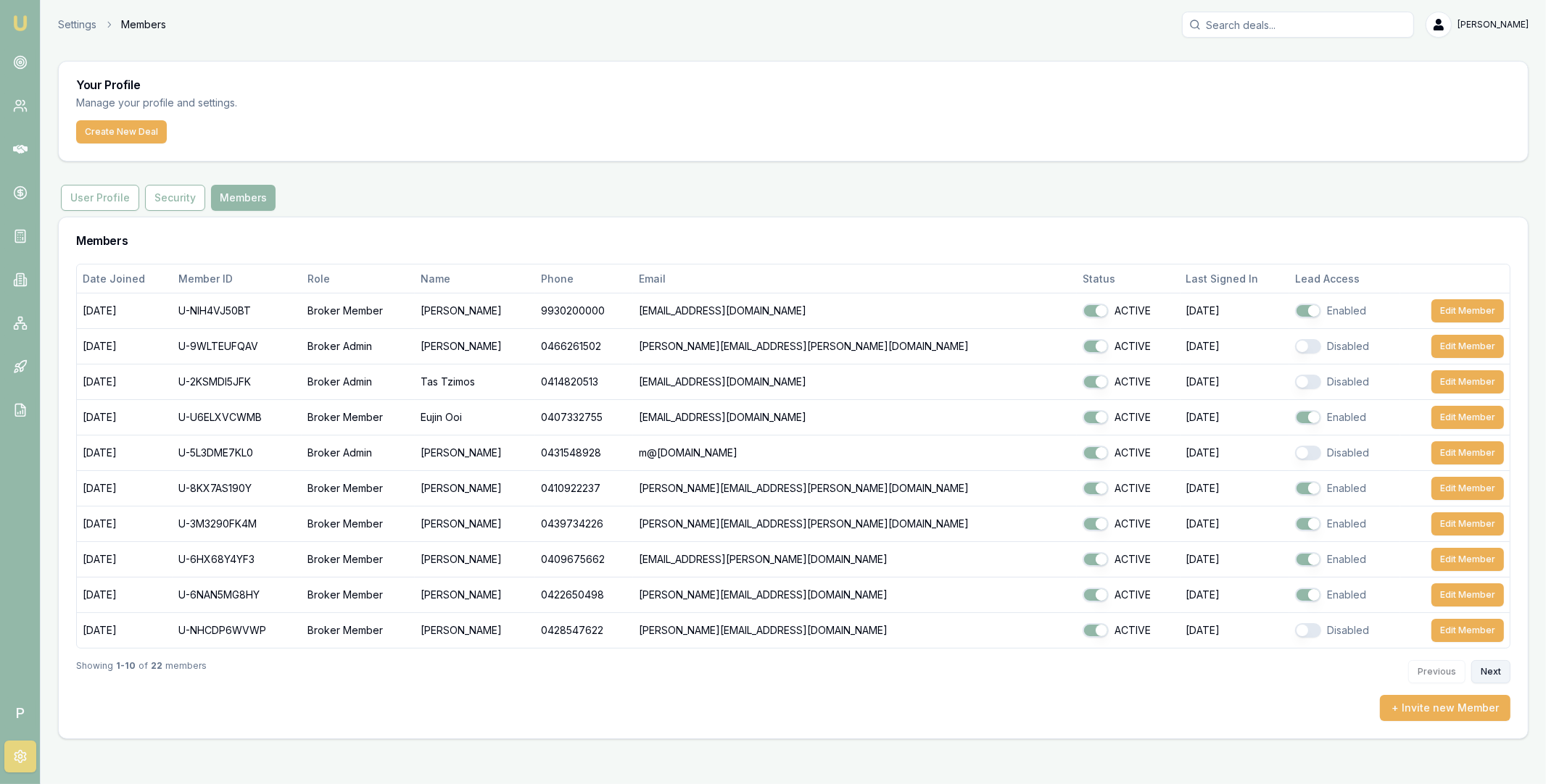
click at [1493, 668] on button "Next" at bounding box center [1491, 671] width 39 height 23
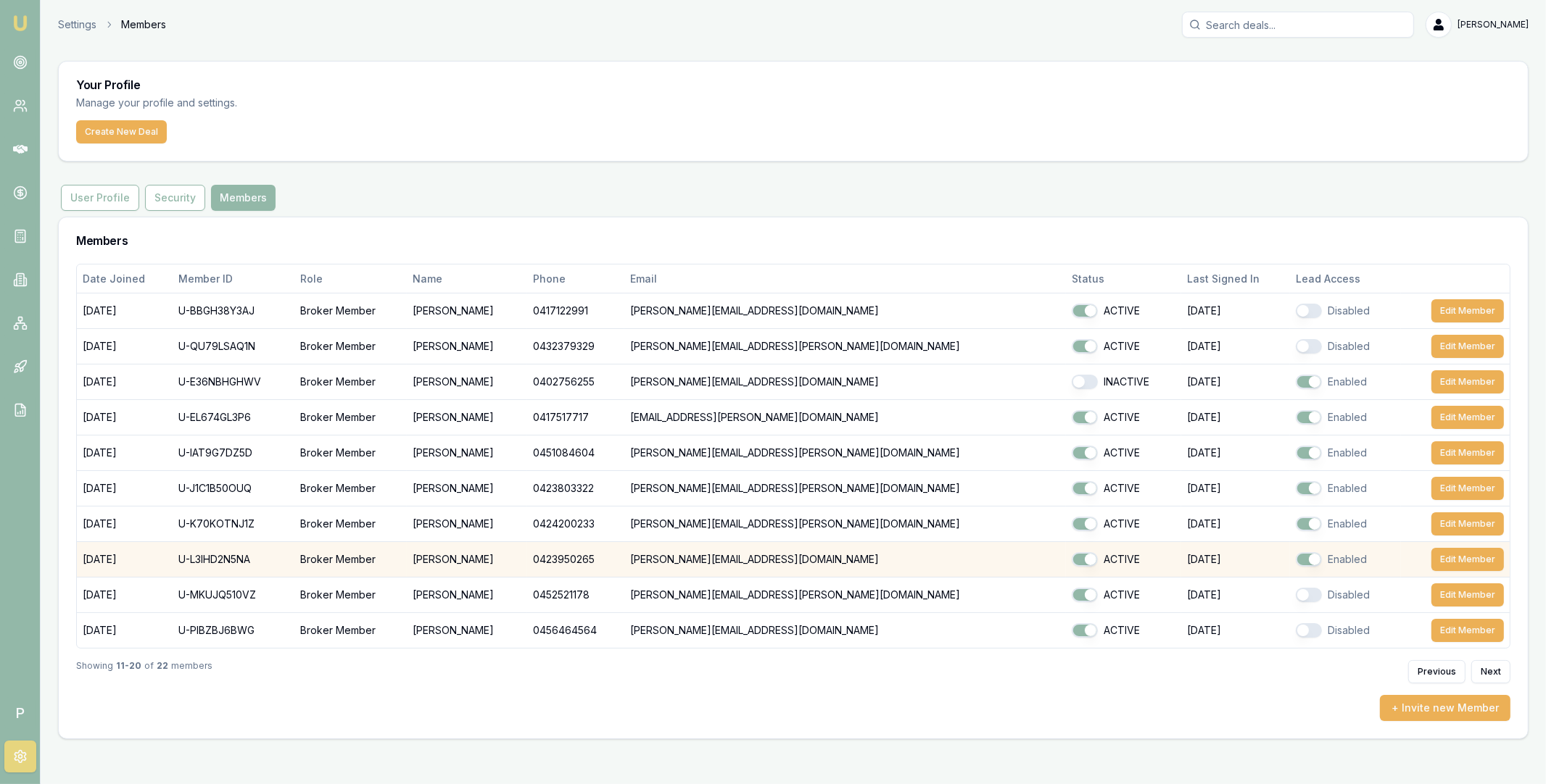
click at [1296, 562] on button "button" at bounding box center [1309, 560] width 26 height 15
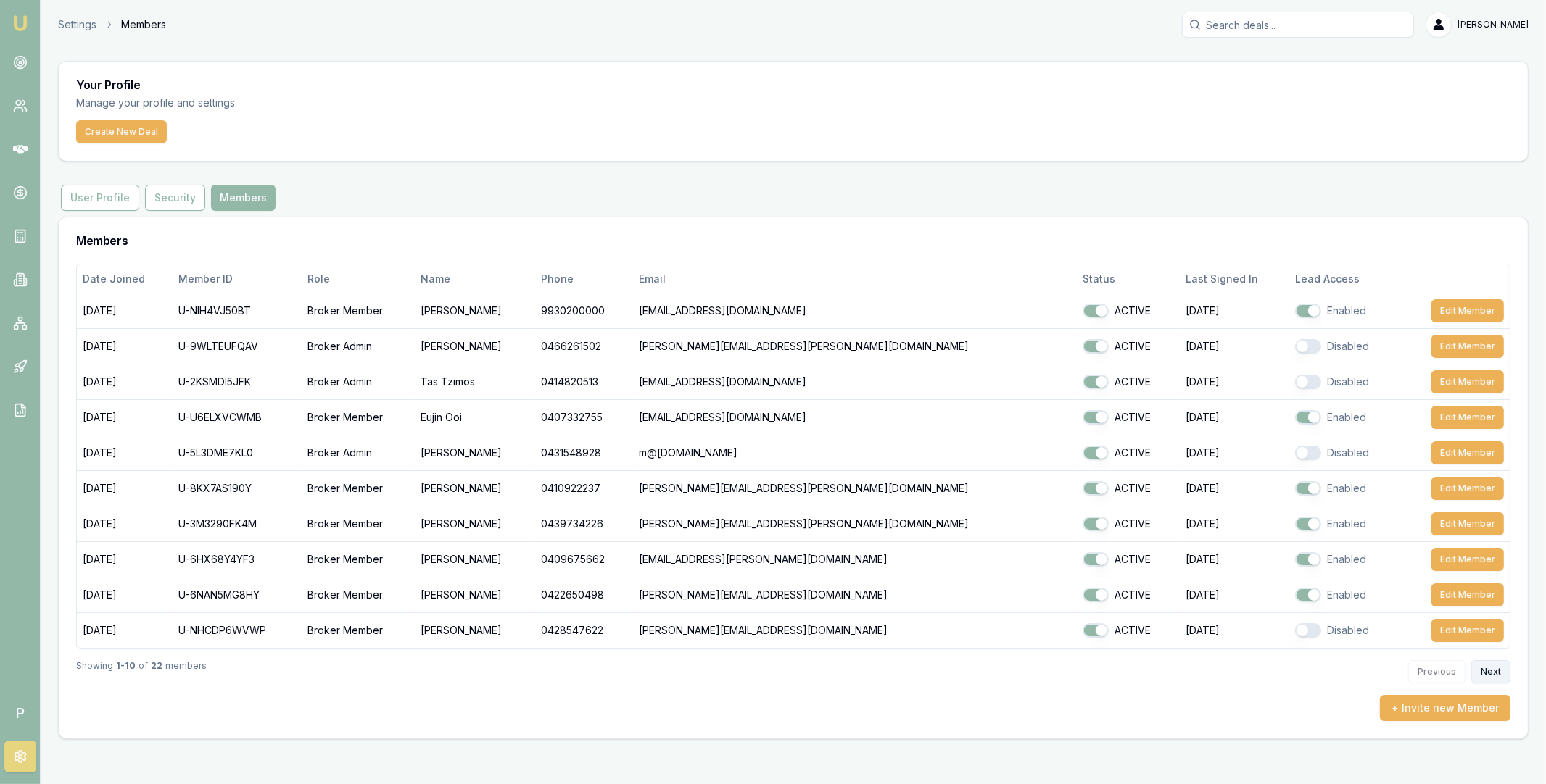
click at [1499, 672] on button "Next" at bounding box center [1491, 671] width 39 height 23
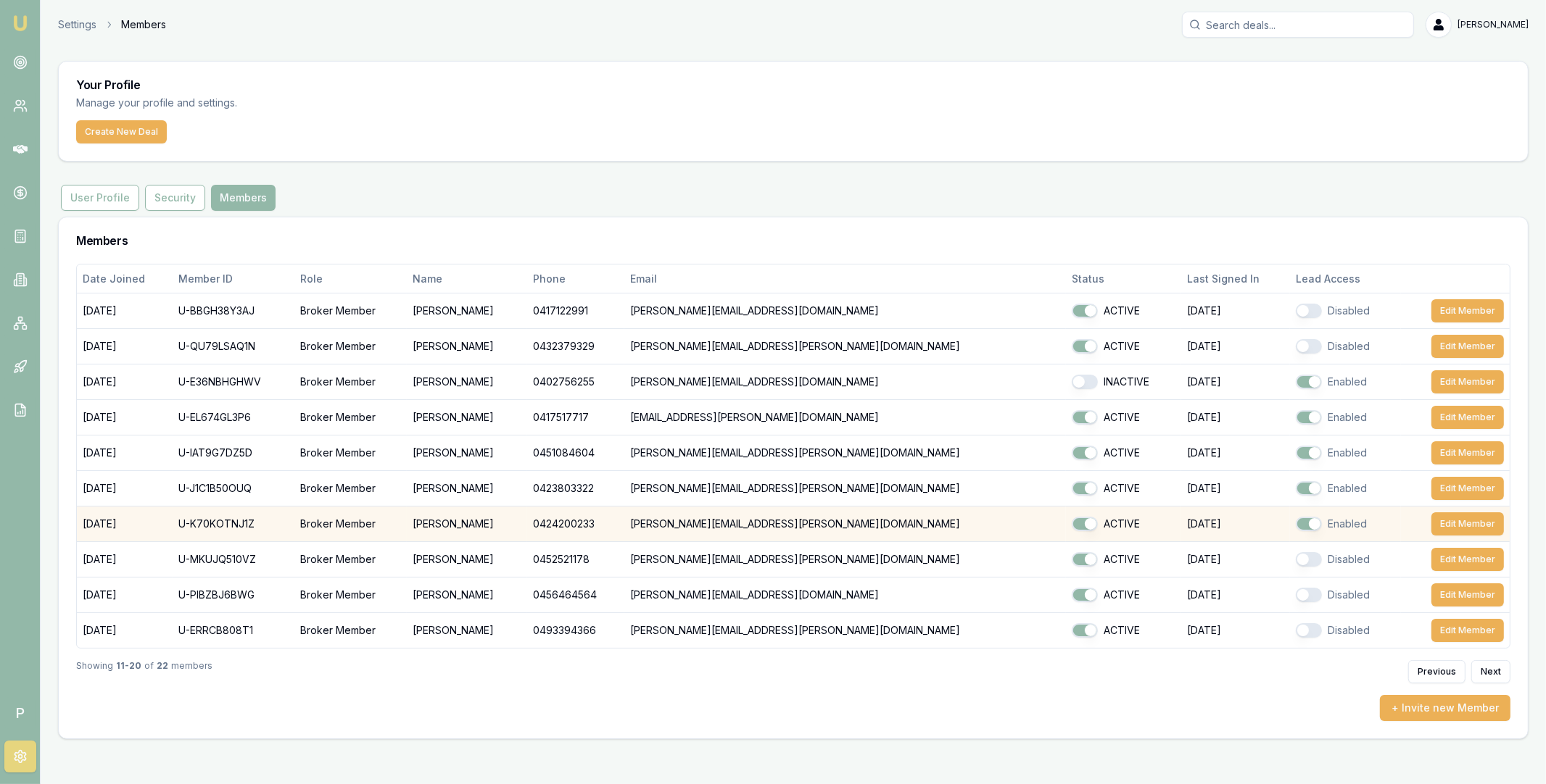
click at [1296, 522] on button "button" at bounding box center [1309, 524] width 26 height 15
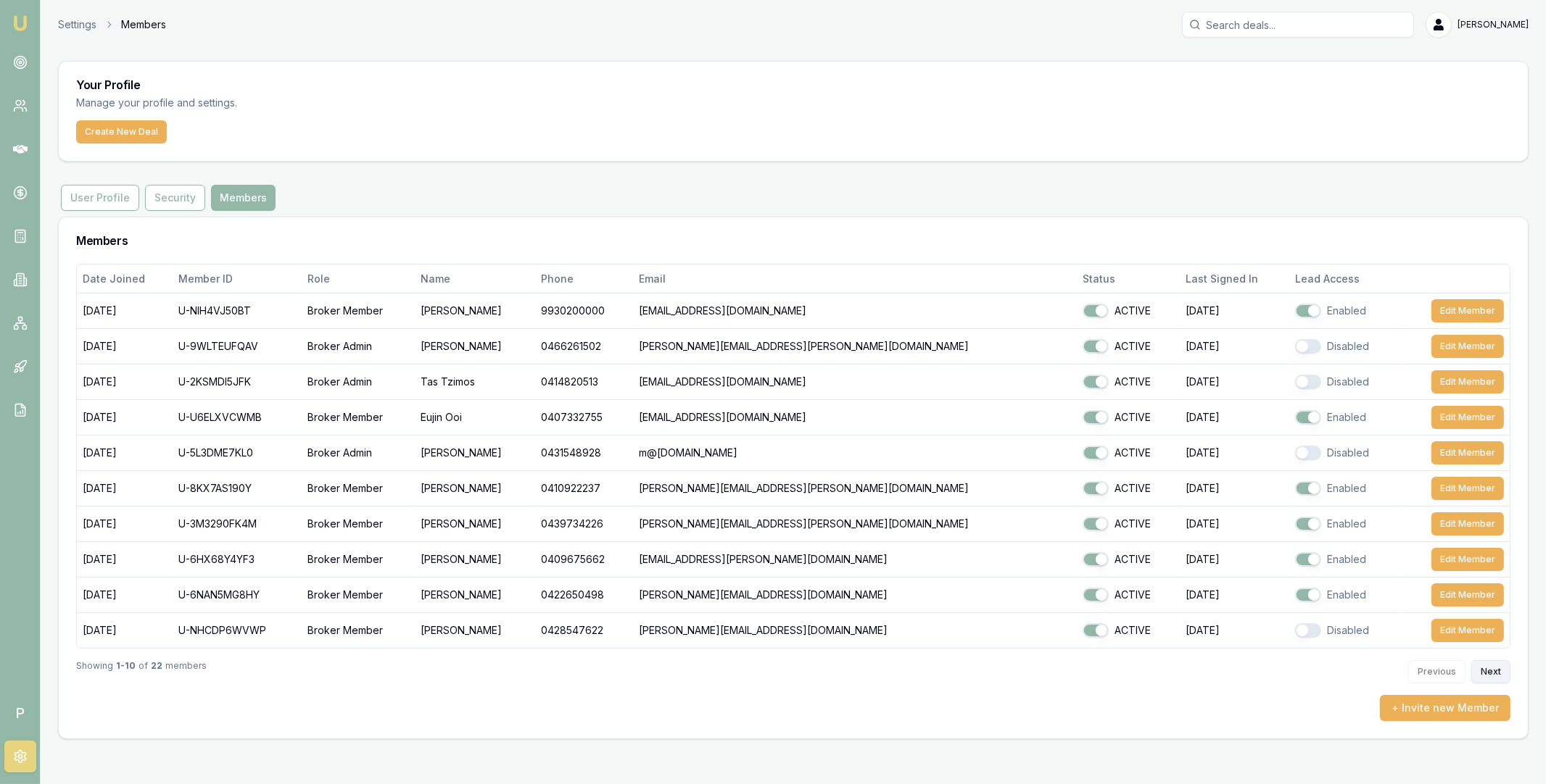
click at [1488, 672] on button "Next" at bounding box center [1491, 671] width 39 height 23
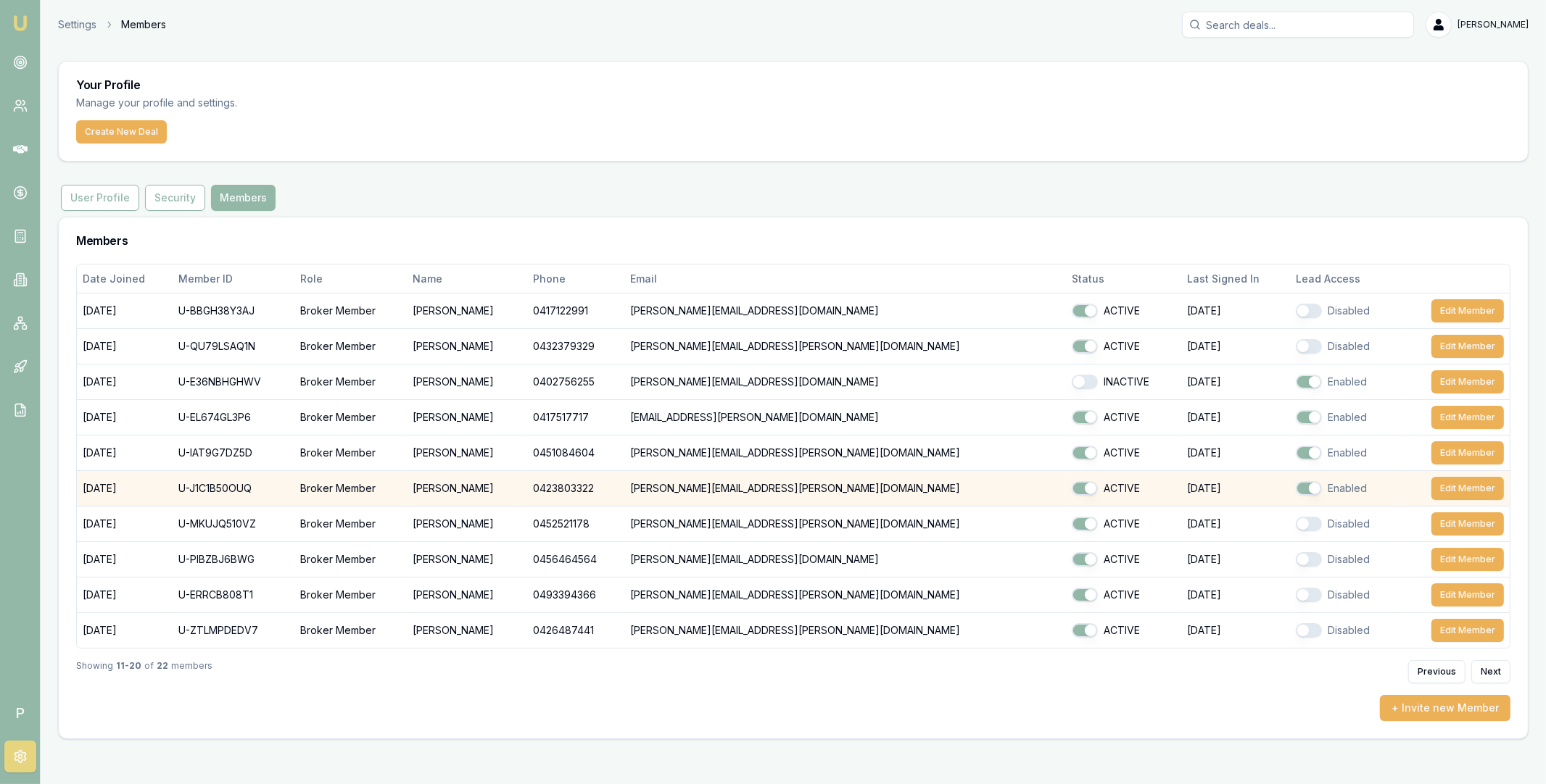
click at [1296, 488] on button "button" at bounding box center [1309, 488] width 26 height 15
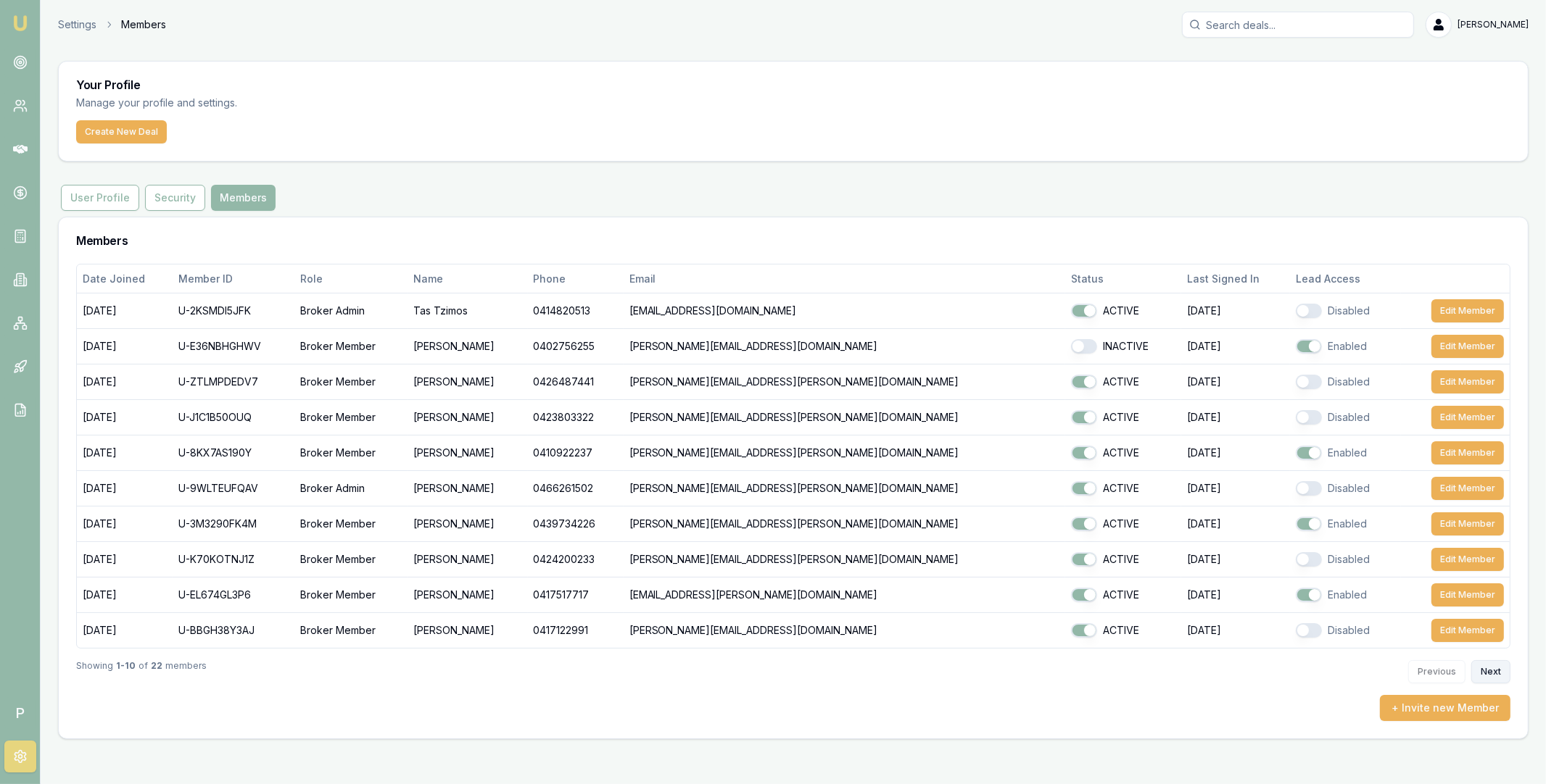
click at [1495, 671] on button "Next" at bounding box center [1491, 671] width 39 height 23
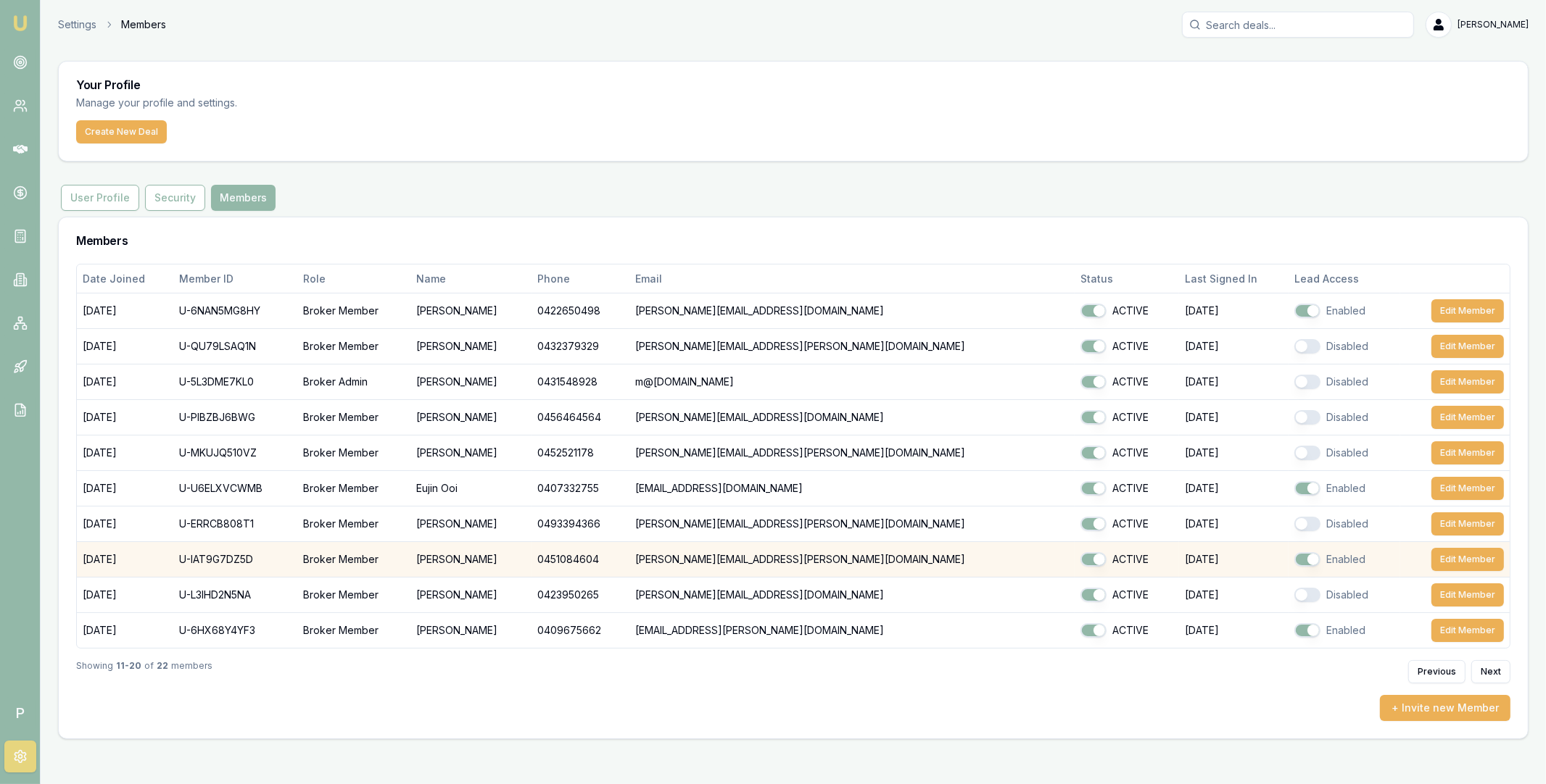
click at [1294, 560] on button "button" at bounding box center [1307, 560] width 26 height 15
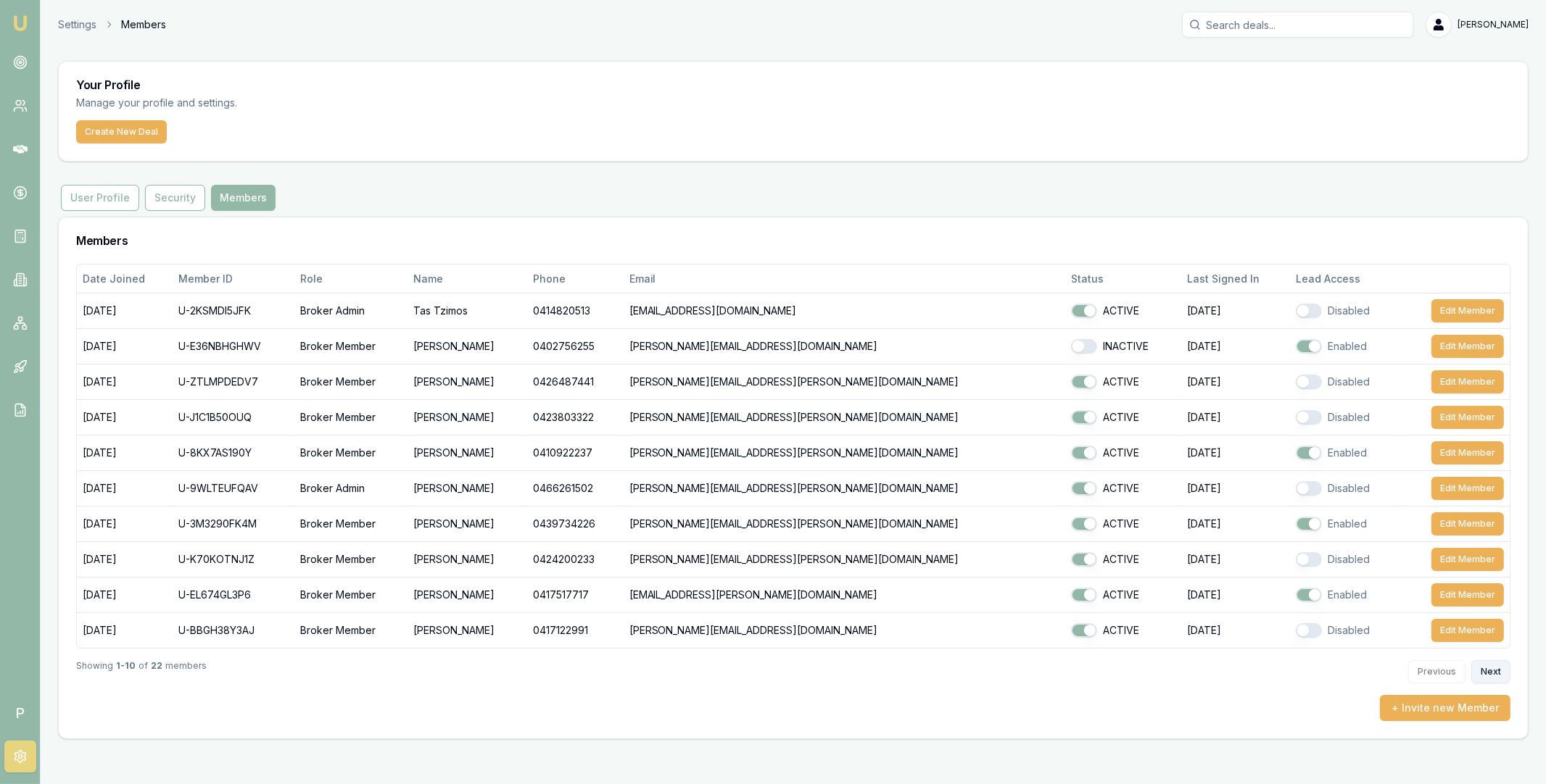
click at [1488, 673] on button "Next" at bounding box center [1491, 671] width 39 height 23
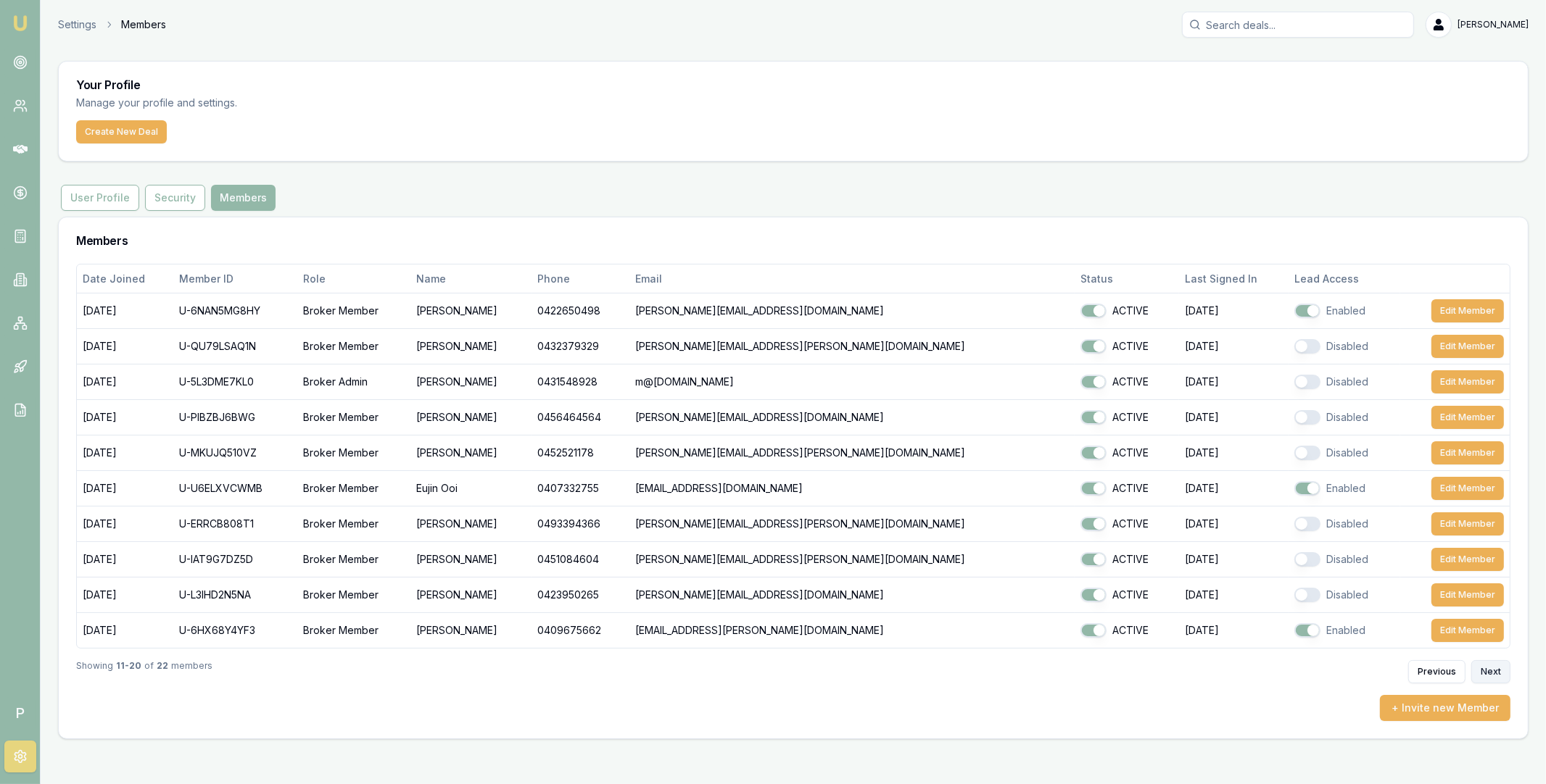
click at [1480, 672] on button "Next" at bounding box center [1491, 671] width 39 height 23
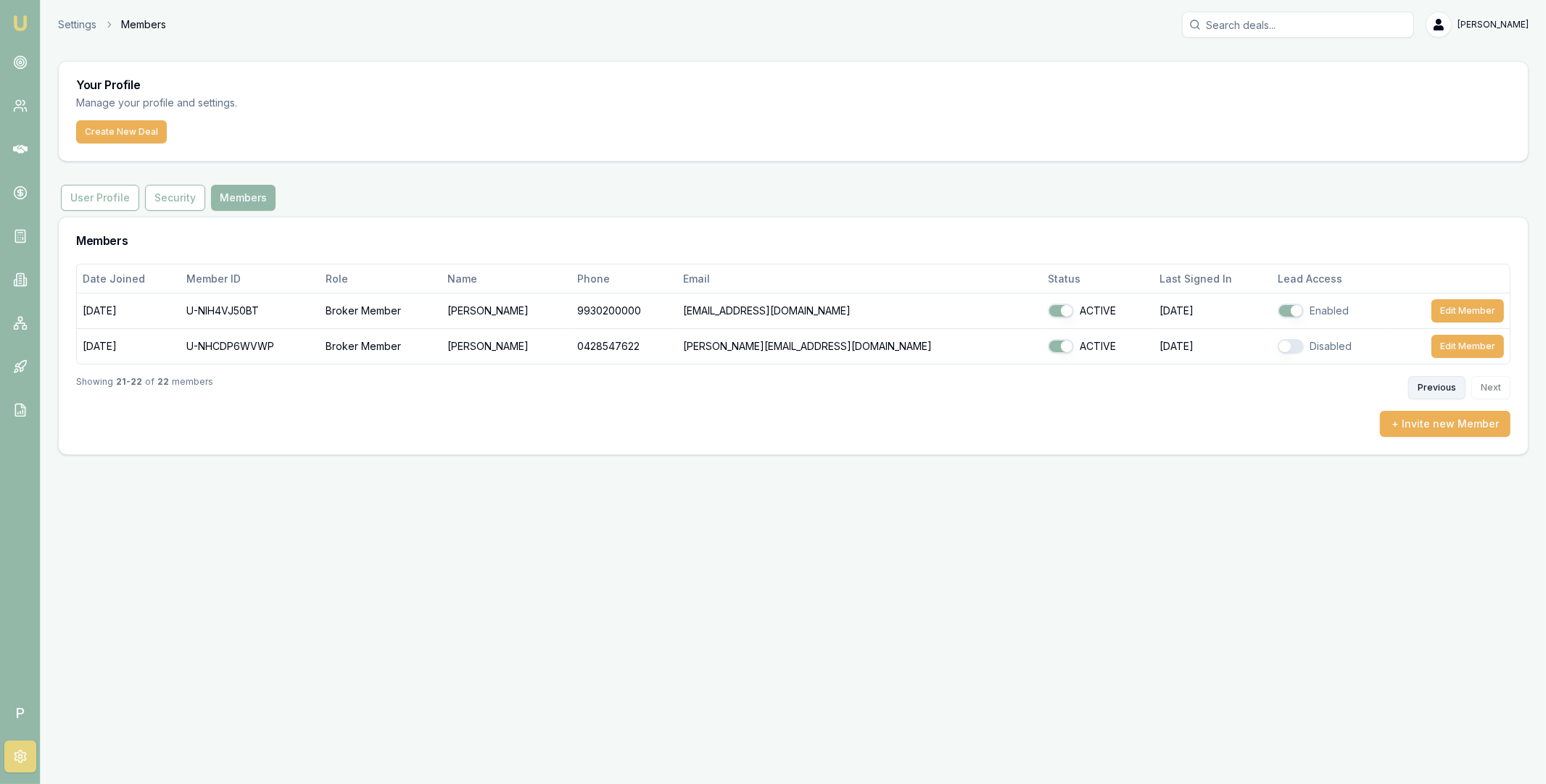
click at [1440, 395] on button "Previous" at bounding box center [1437, 387] width 58 height 23
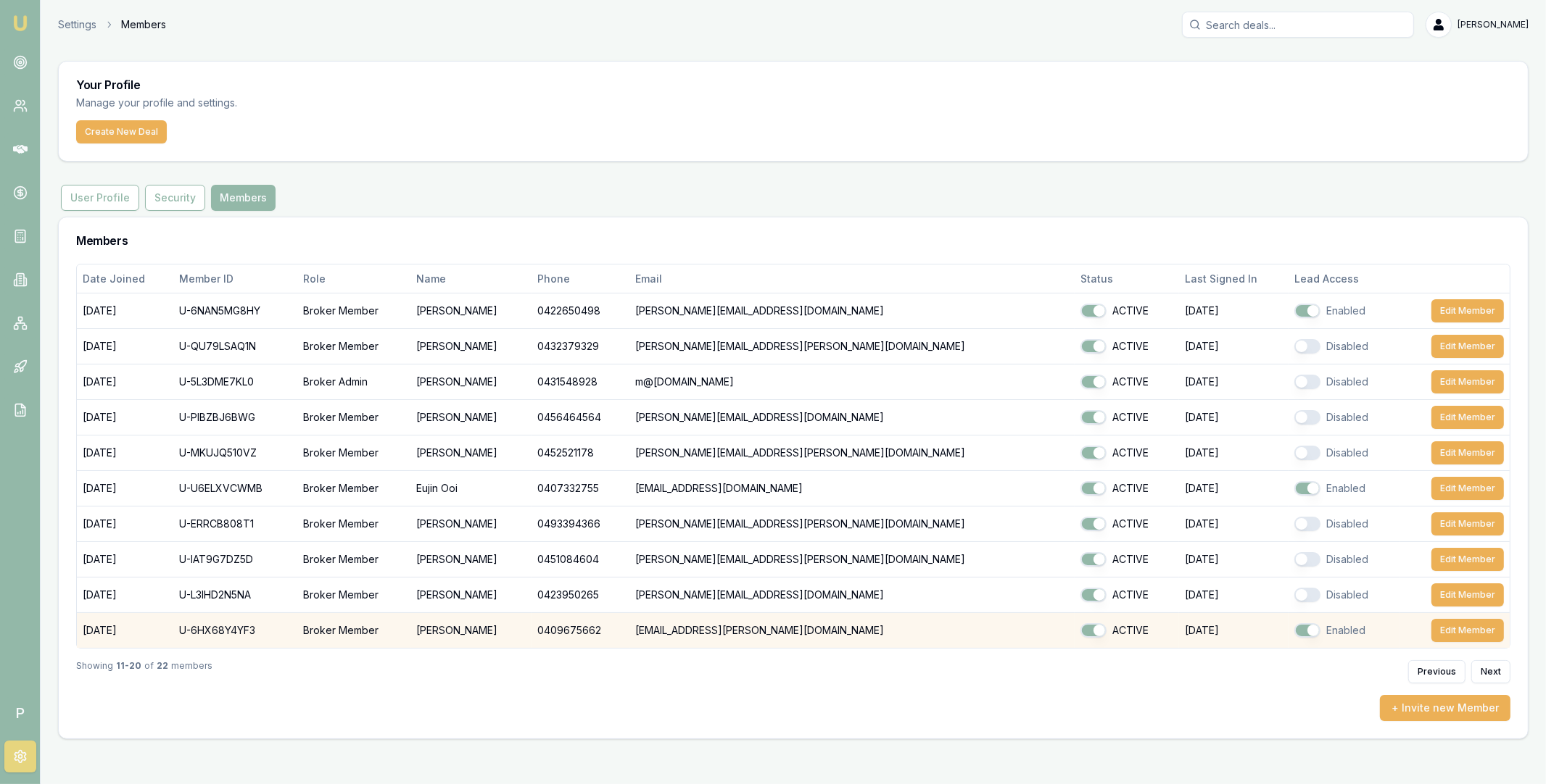
click at [1294, 630] on button "button" at bounding box center [1307, 631] width 26 height 15
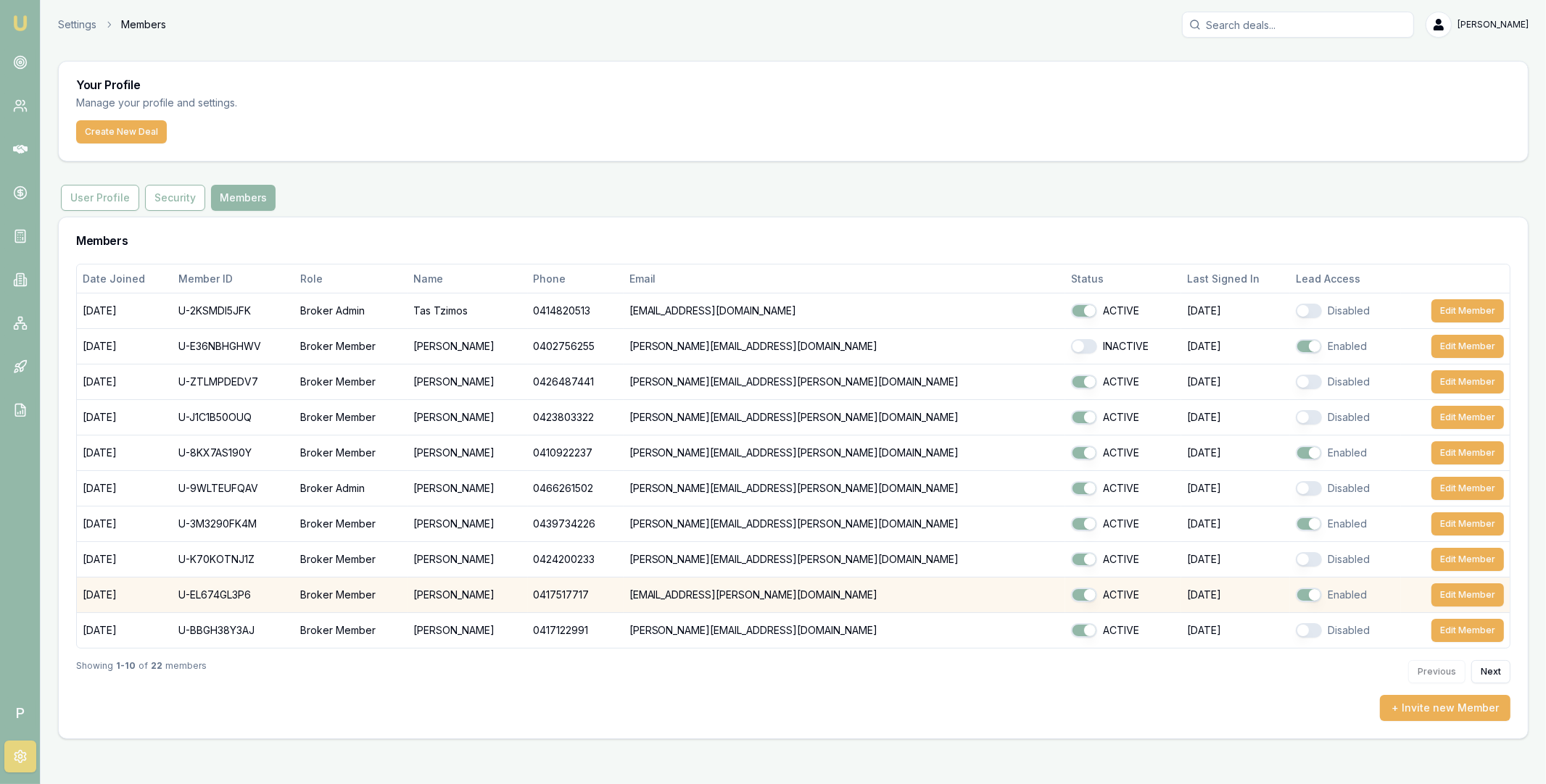
click at [1296, 593] on button "button" at bounding box center [1309, 595] width 26 height 15
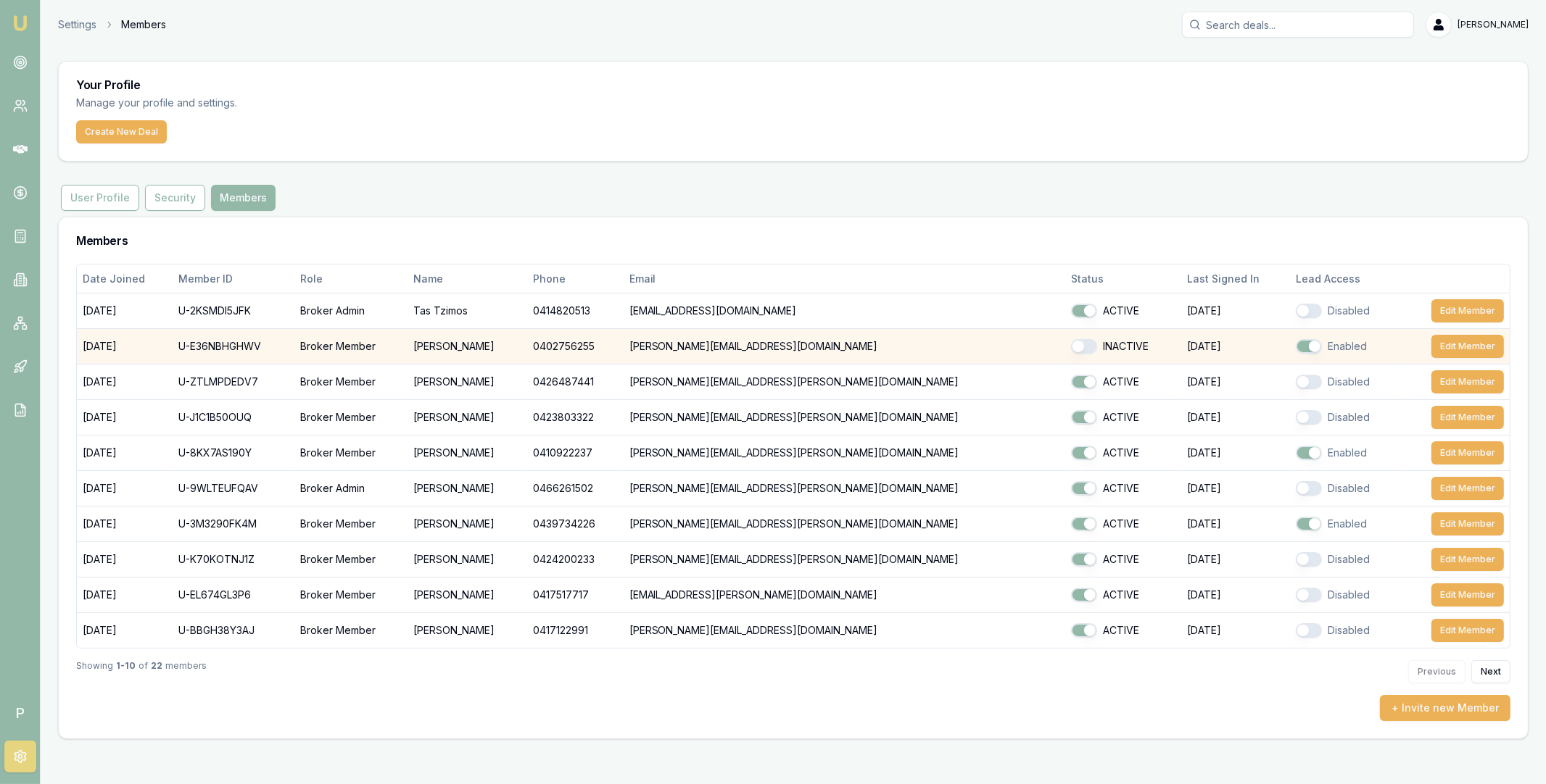
click at [1296, 347] on button "button" at bounding box center [1309, 347] width 26 height 15
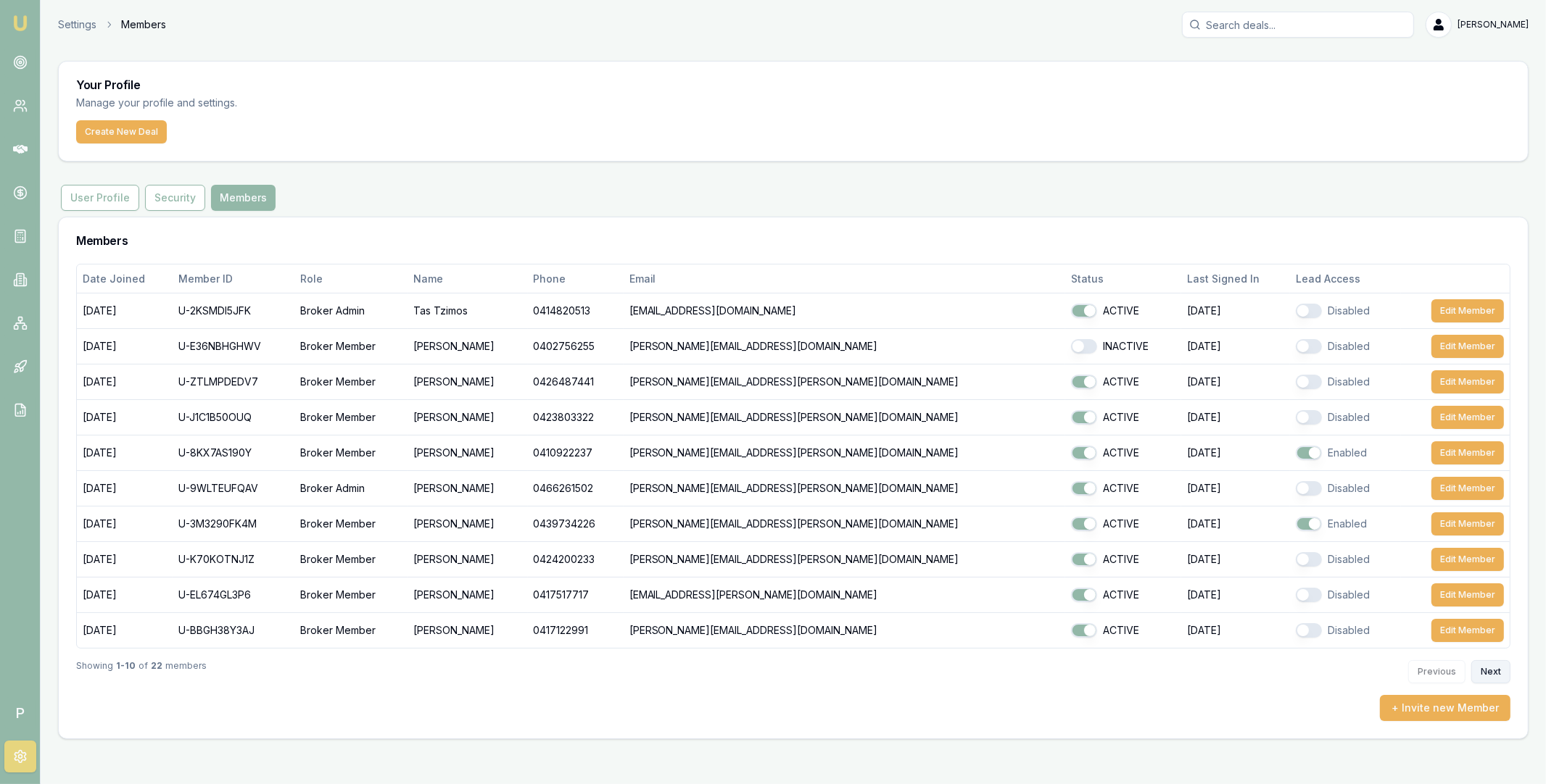
click at [1496, 673] on button "Next" at bounding box center [1491, 671] width 39 height 23
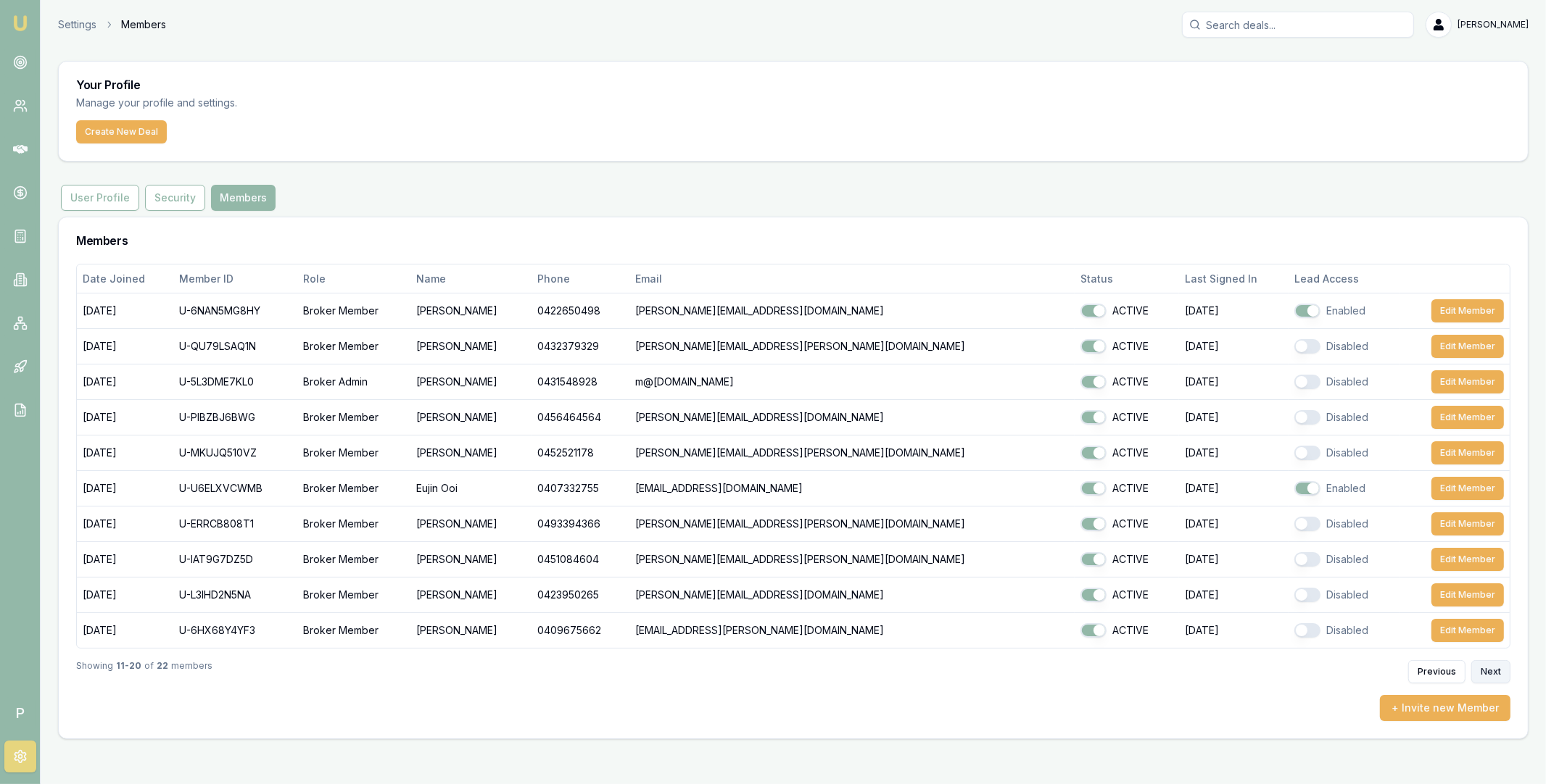
click at [1484, 666] on button "Next" at bounding box center [1491, 671] width 39 height 23
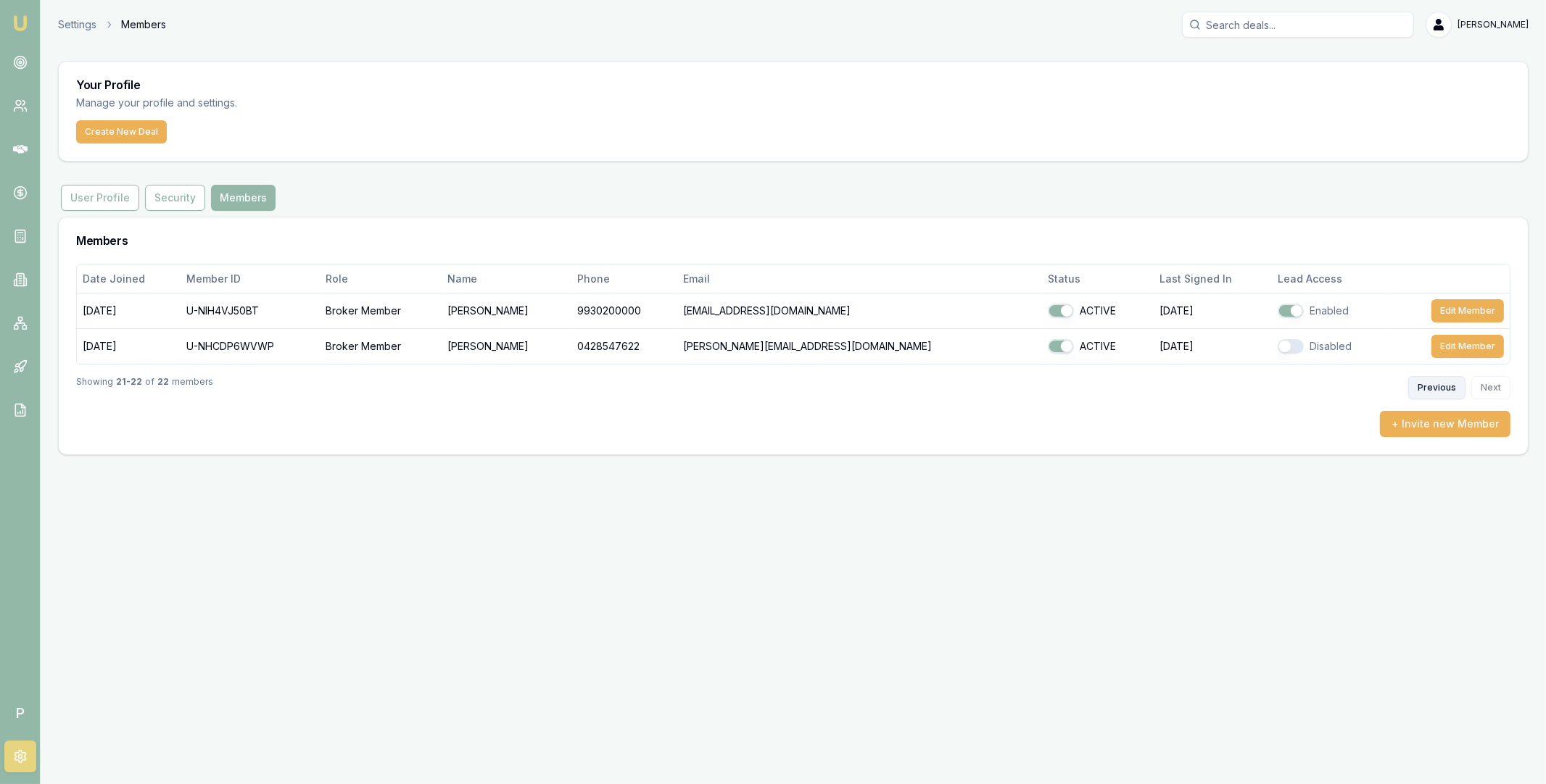
click at [1426, 388] on button "Previous" at bounding box center [1437, 387] width 58 height 23
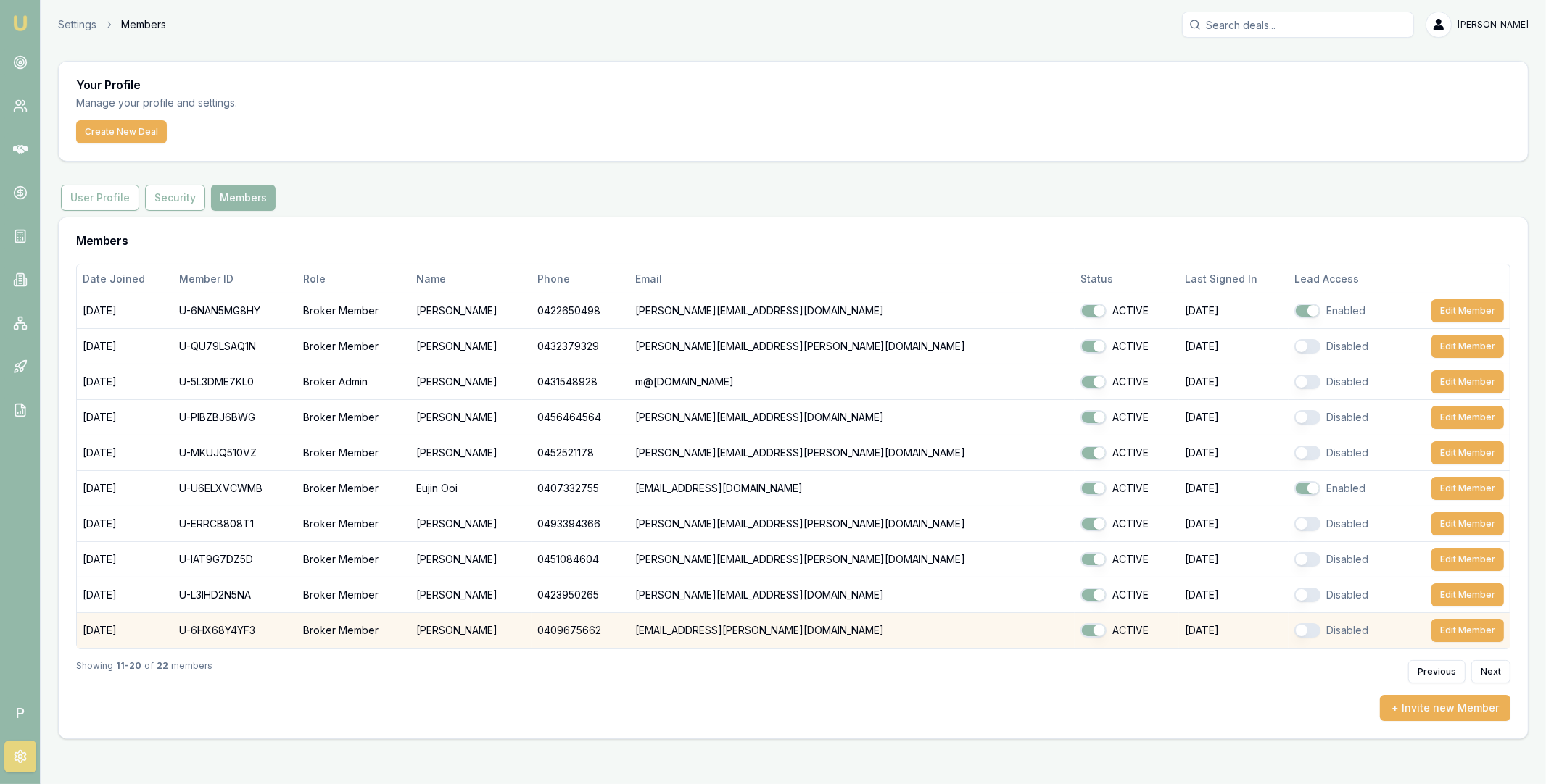
click at [1294, 629] on button "button" at bounding box center [1307, 631] width 26 height 15
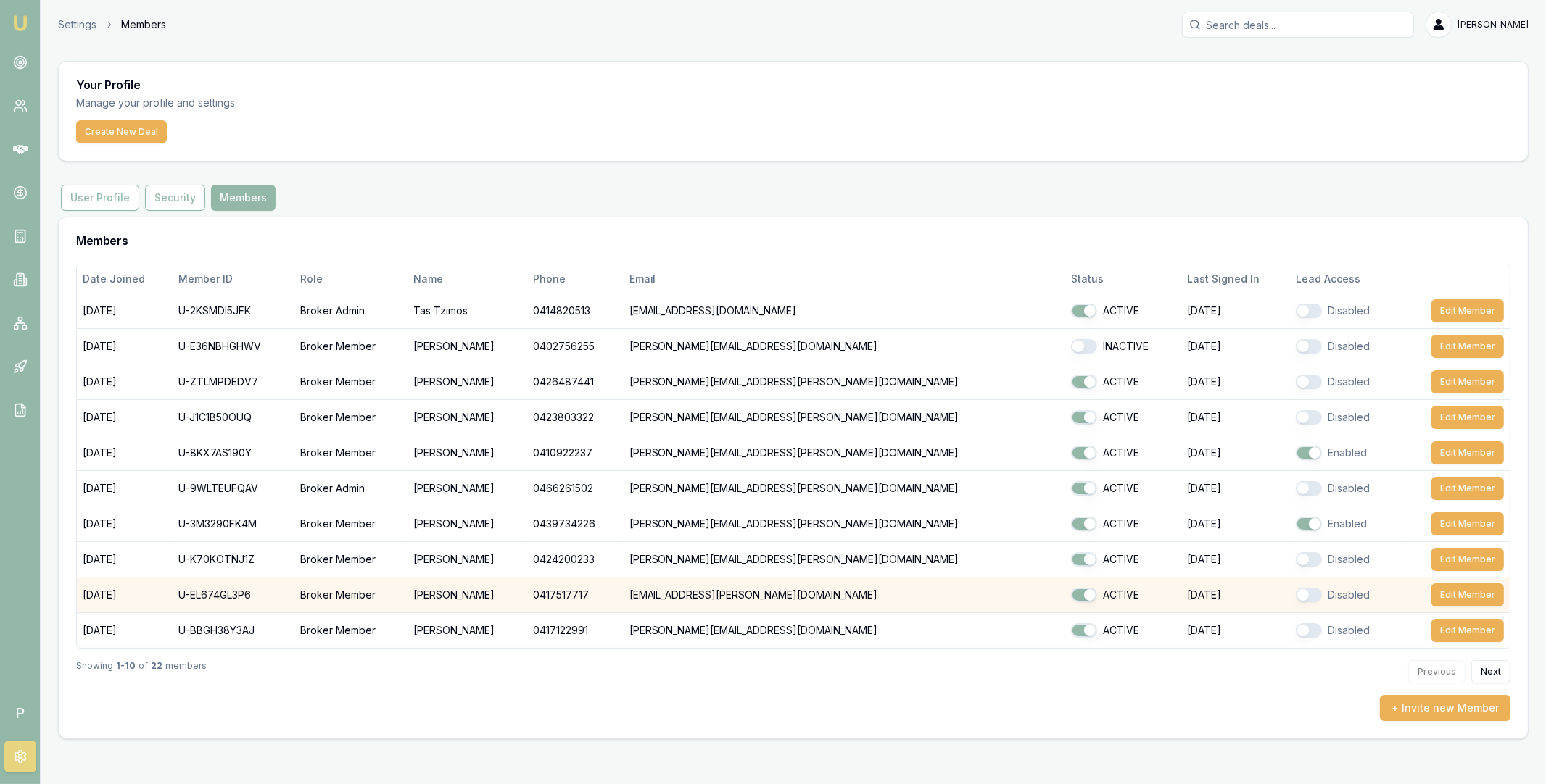
click at [1296, 596] on button "button" at bounding box center [1309, 595] width 26 height 15
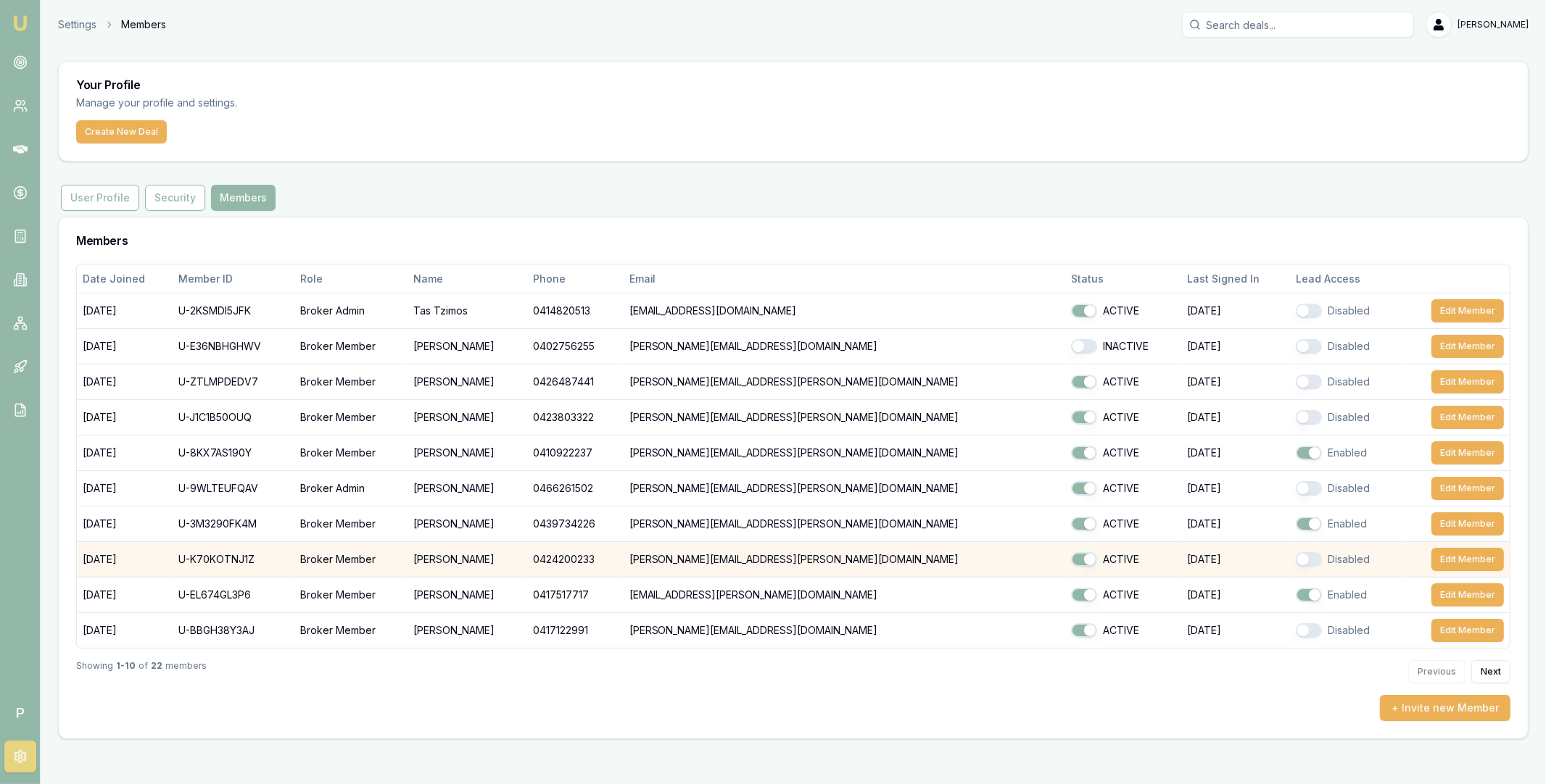
click at [1296, 560] on button "button" at bounding box center [1309, 560] width 26 height 15
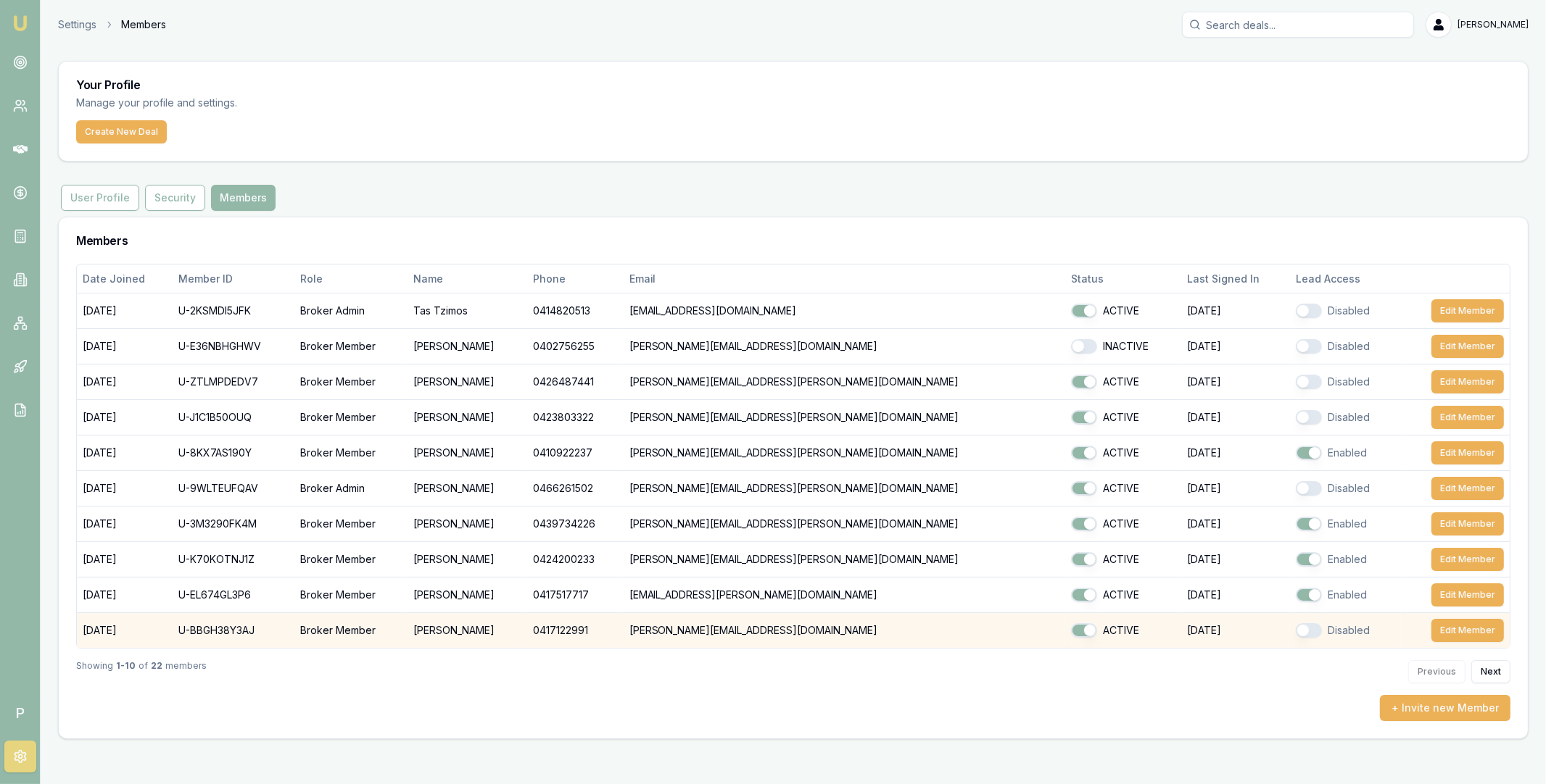
click at [1296, 631] on button "button" at bounding box center [1309, 631] width 26 height 15
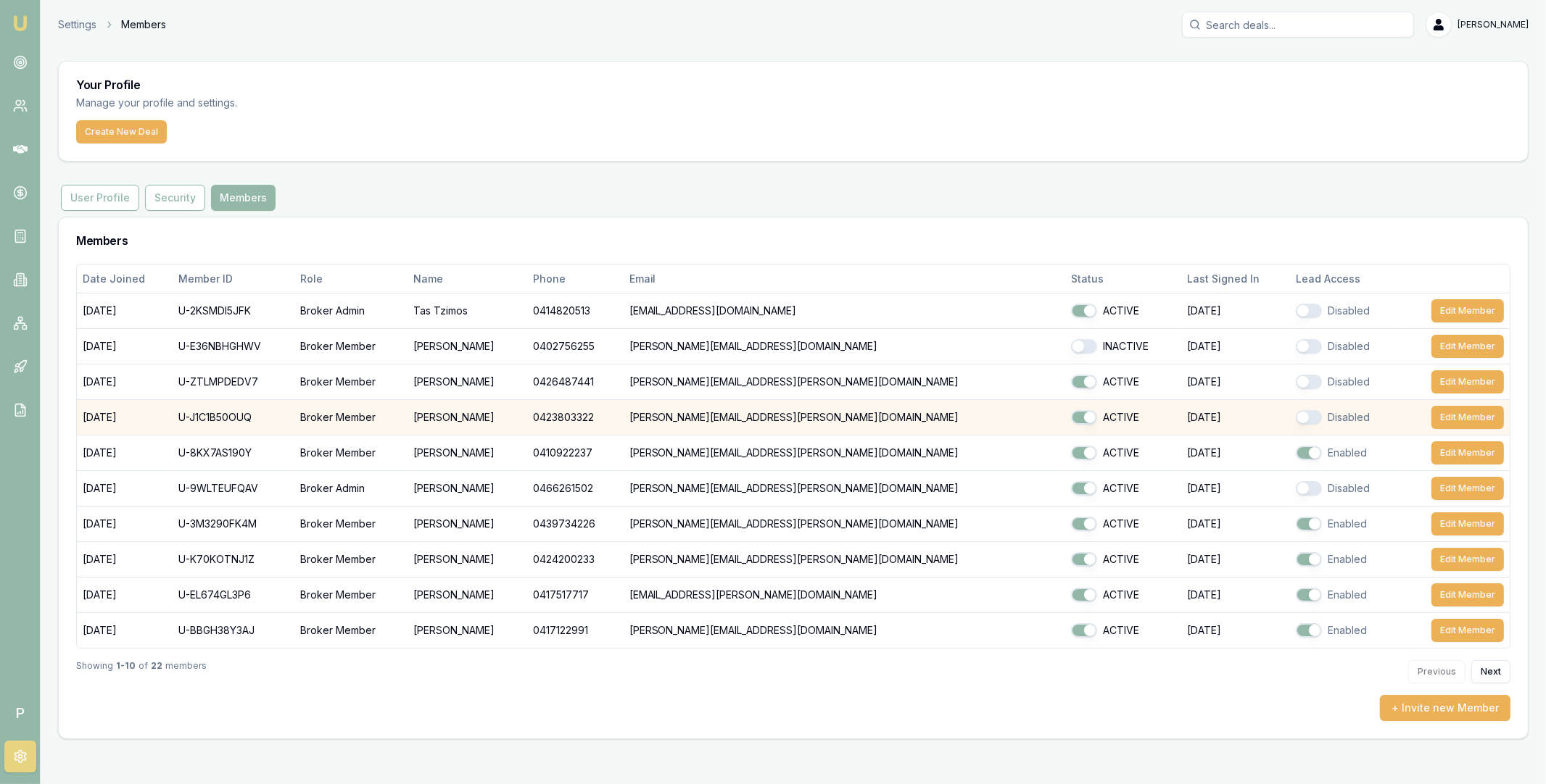
click at [1296, 416] on button "button" at bounding box center [1309, 418] width 26 height 15
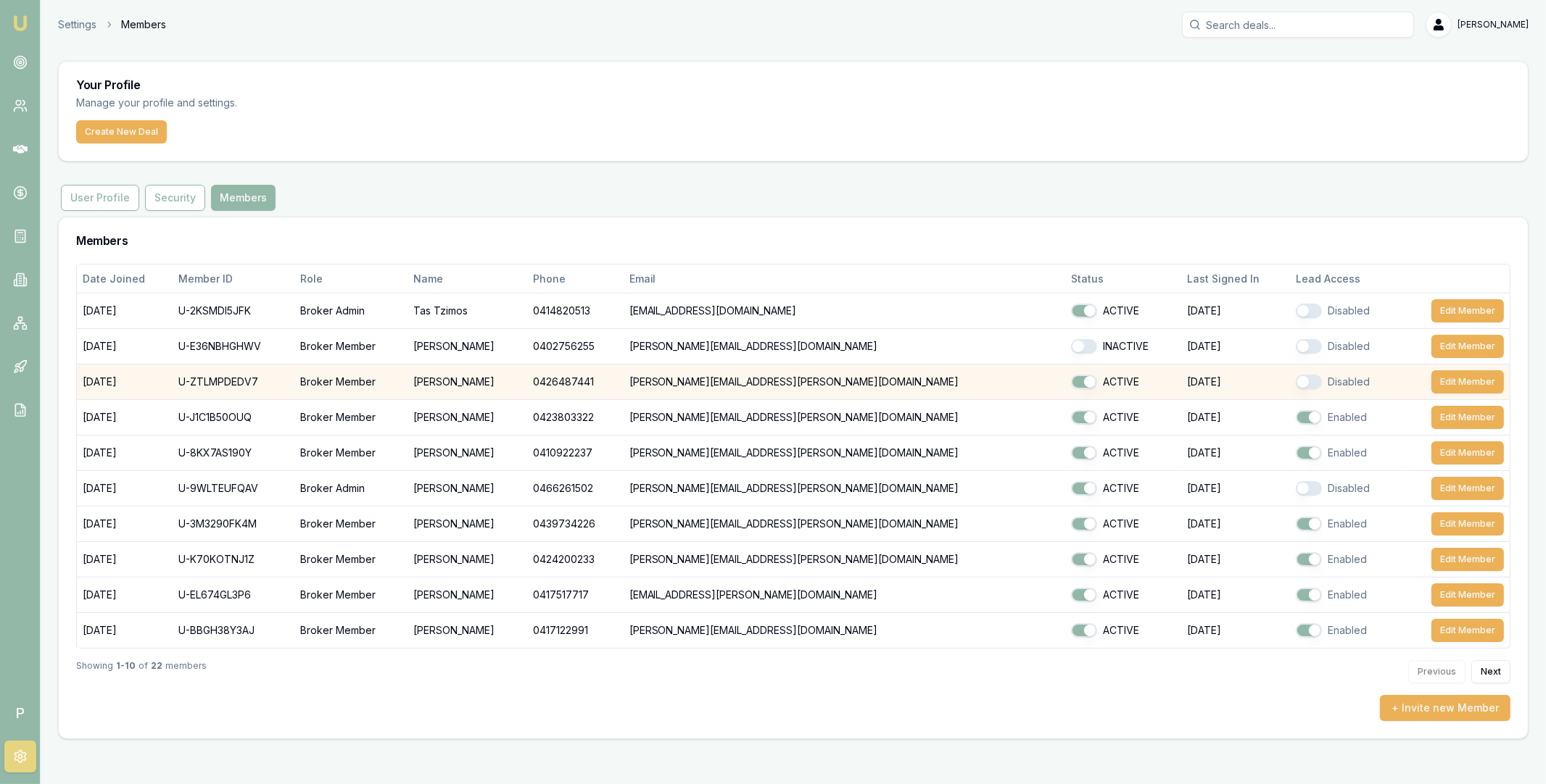
click at [1296, 382] on button "button" at bounding box center [1309, 382] width 26 height 15
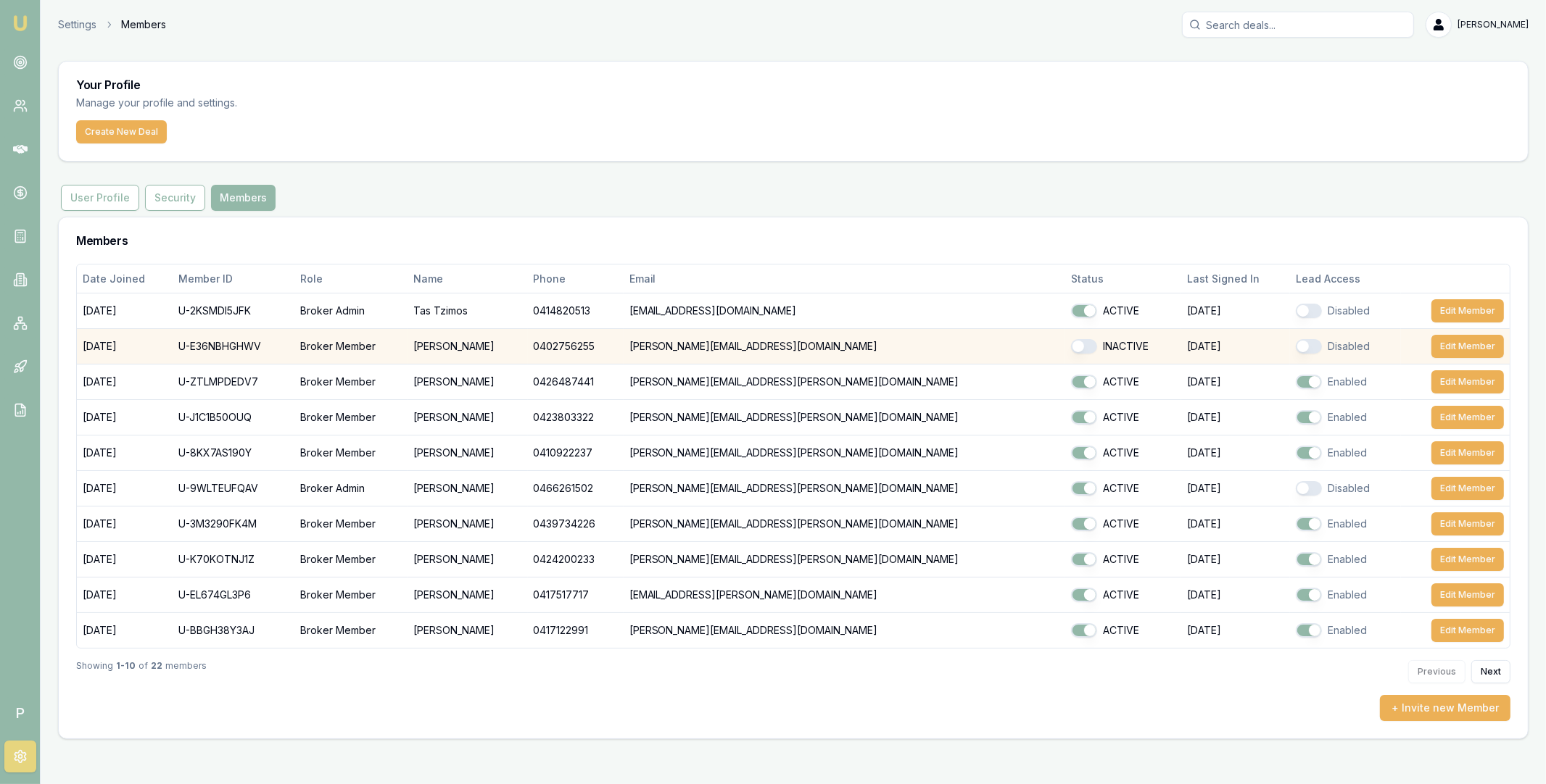
click at [1296, 351] on button "button" at bounding box center [1309, 347] width 26 height 15
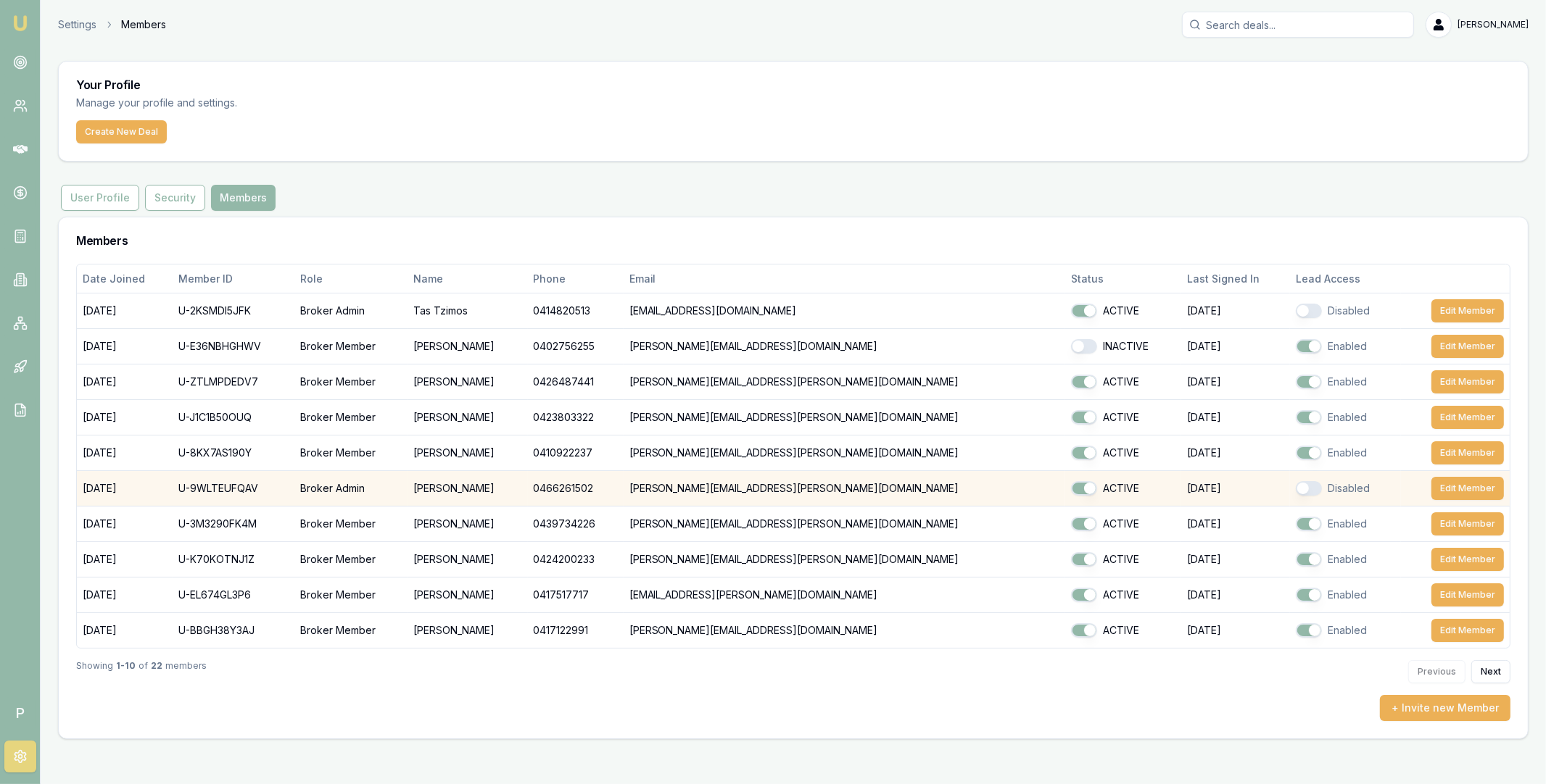
click at [1296, 487] on button "button" at bounding box center [1309, 488] width 26 height 15
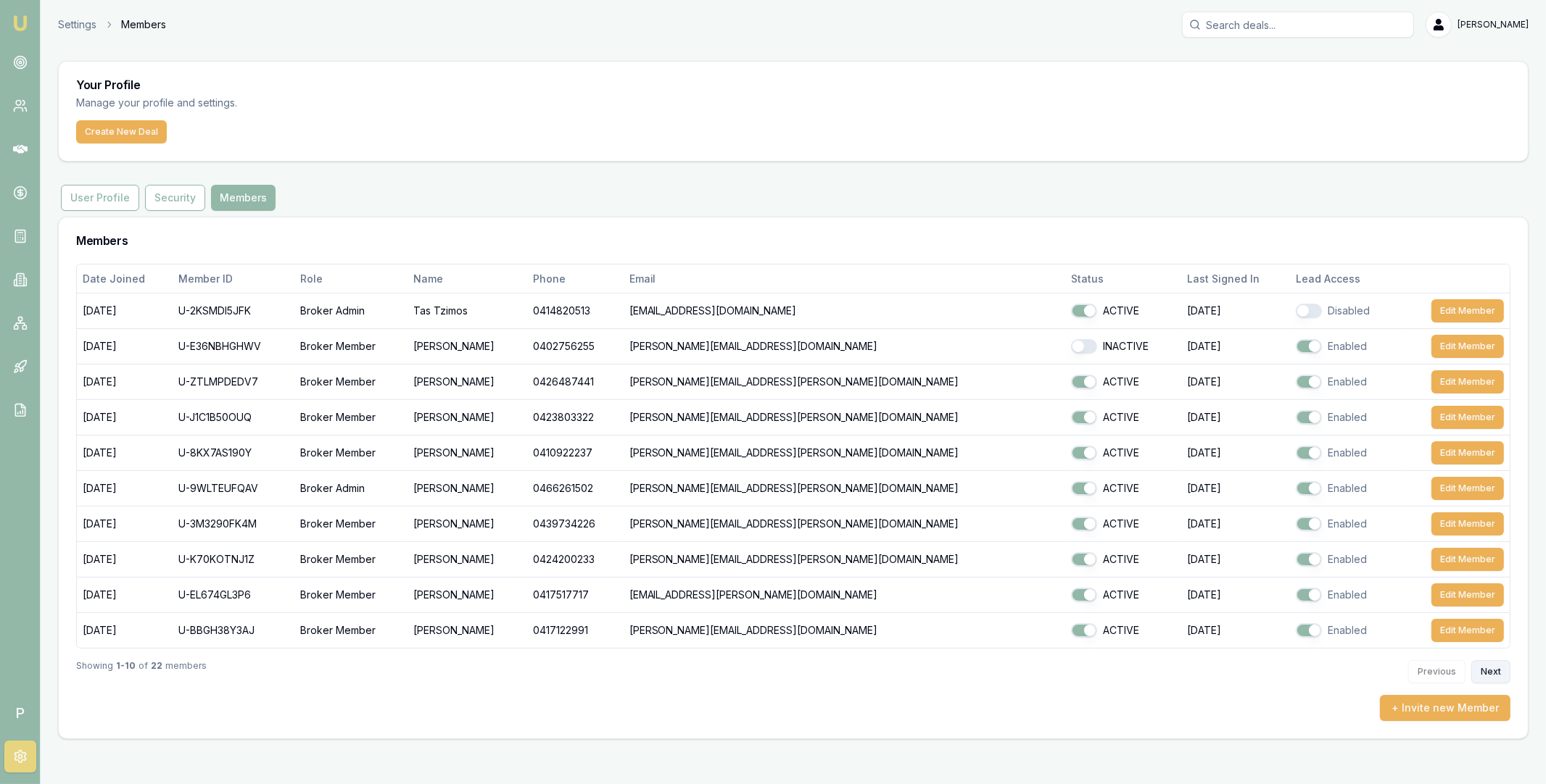
click at [1497, 671] on button "Next" at bounding box center [1491, 671] width 39 height 23
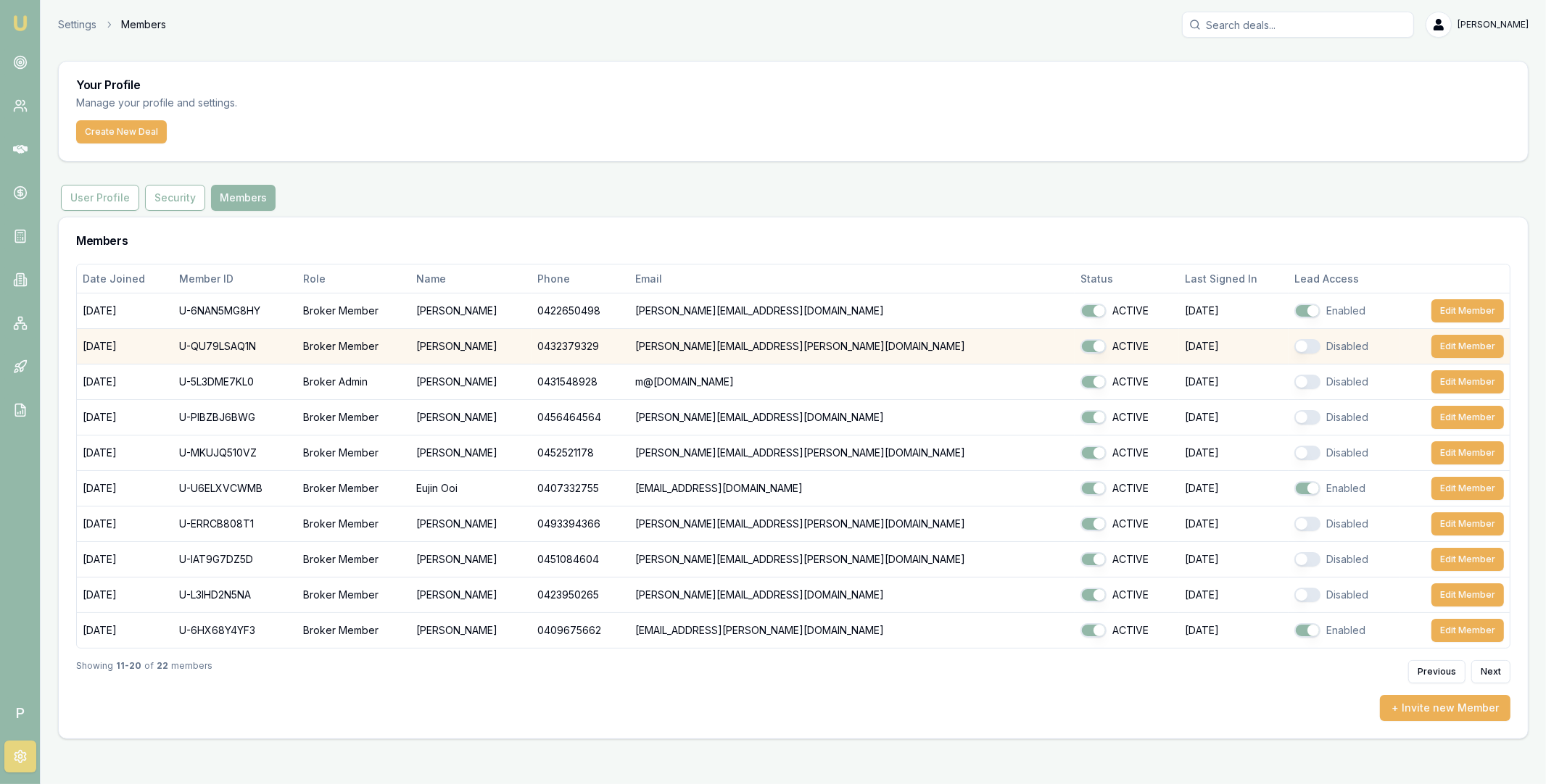
click at [1294, 350] on button "button" at bounding box center [1307, 347] width 26 height 15
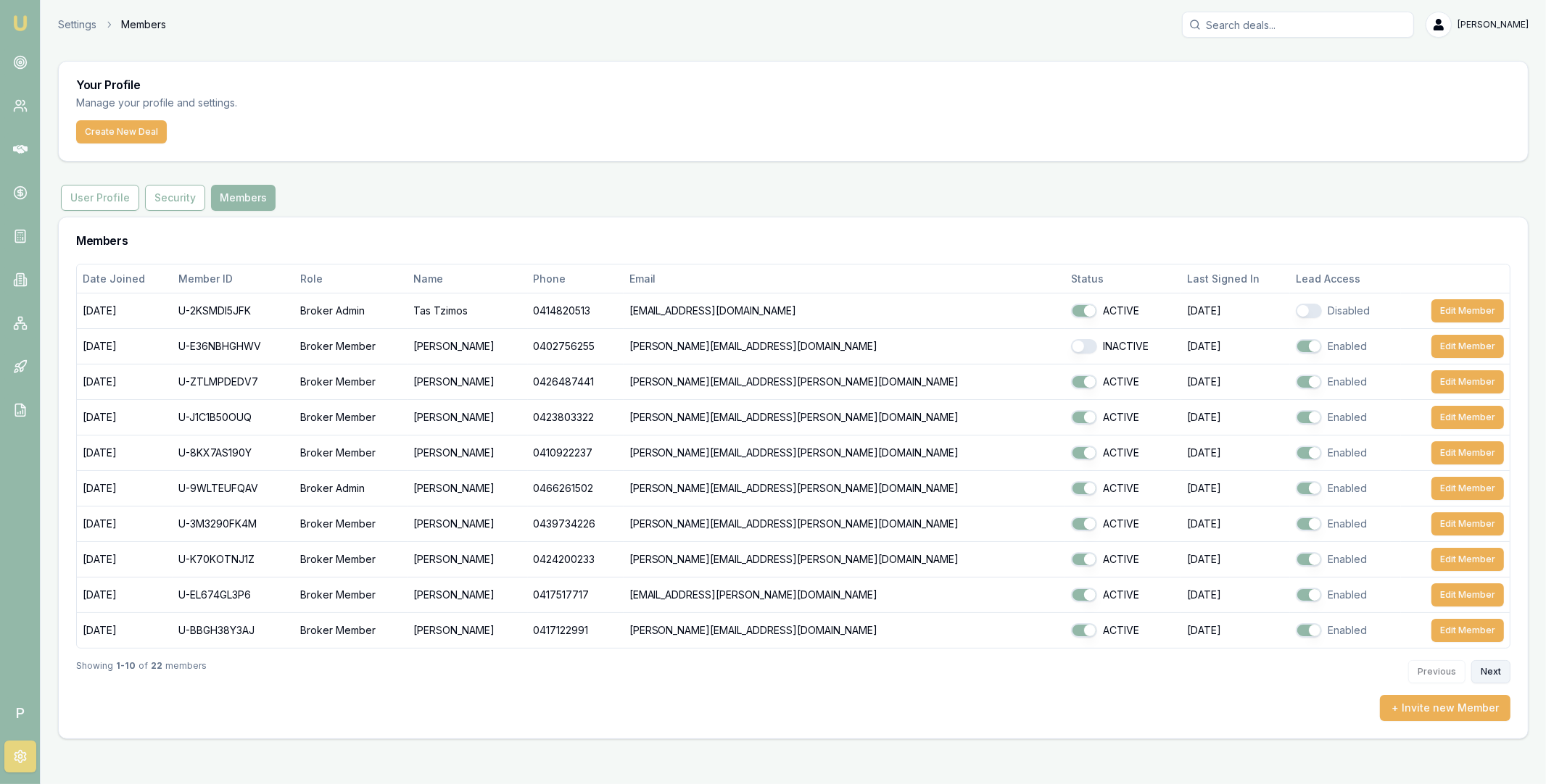
click at [1496, 665] on button "Next" at bounding box center [1491, 671] width 39 height 23
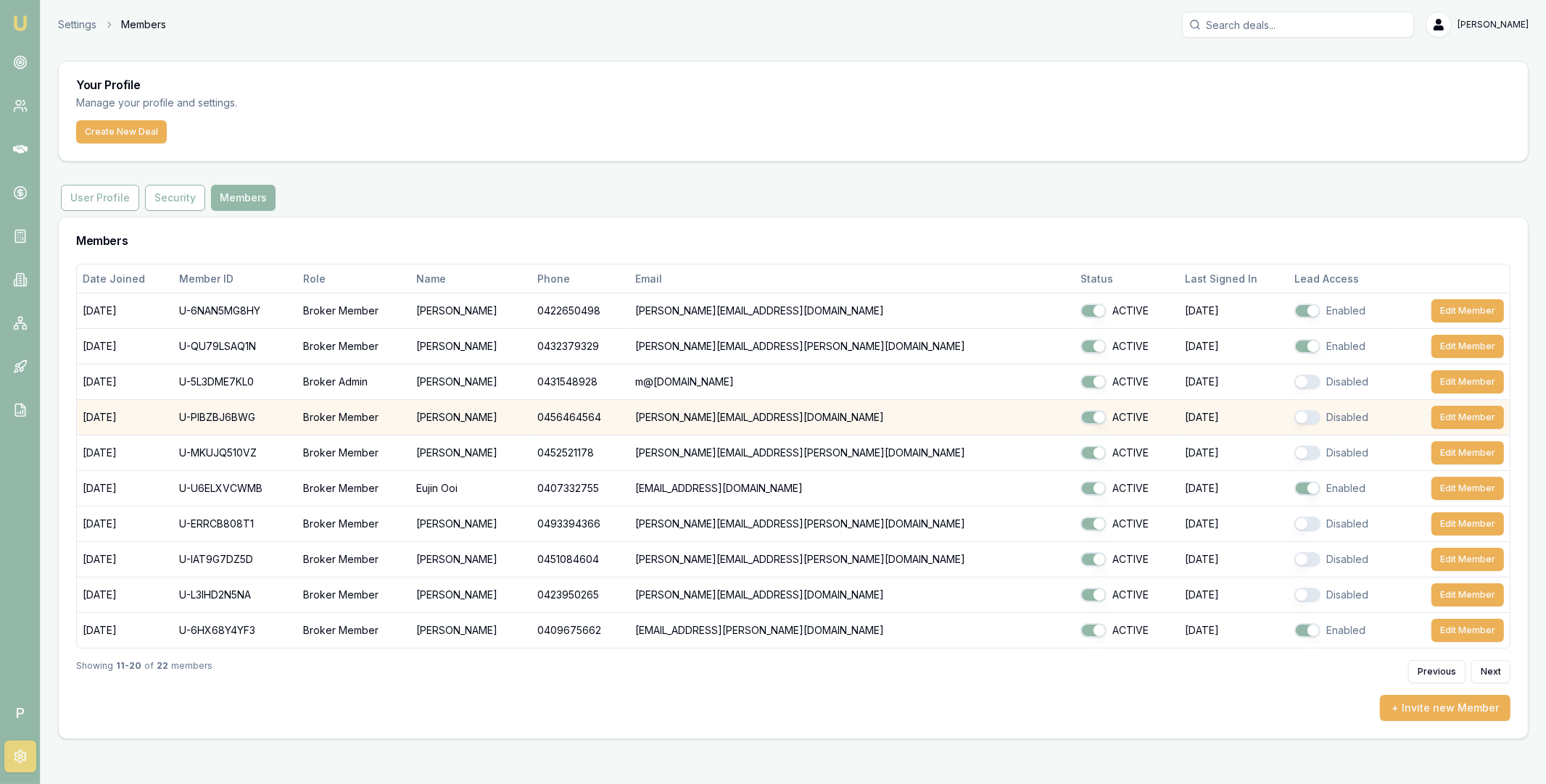
click at [1294, 417] on button "button" at bounding box center [1307, 418] width 26 height 15
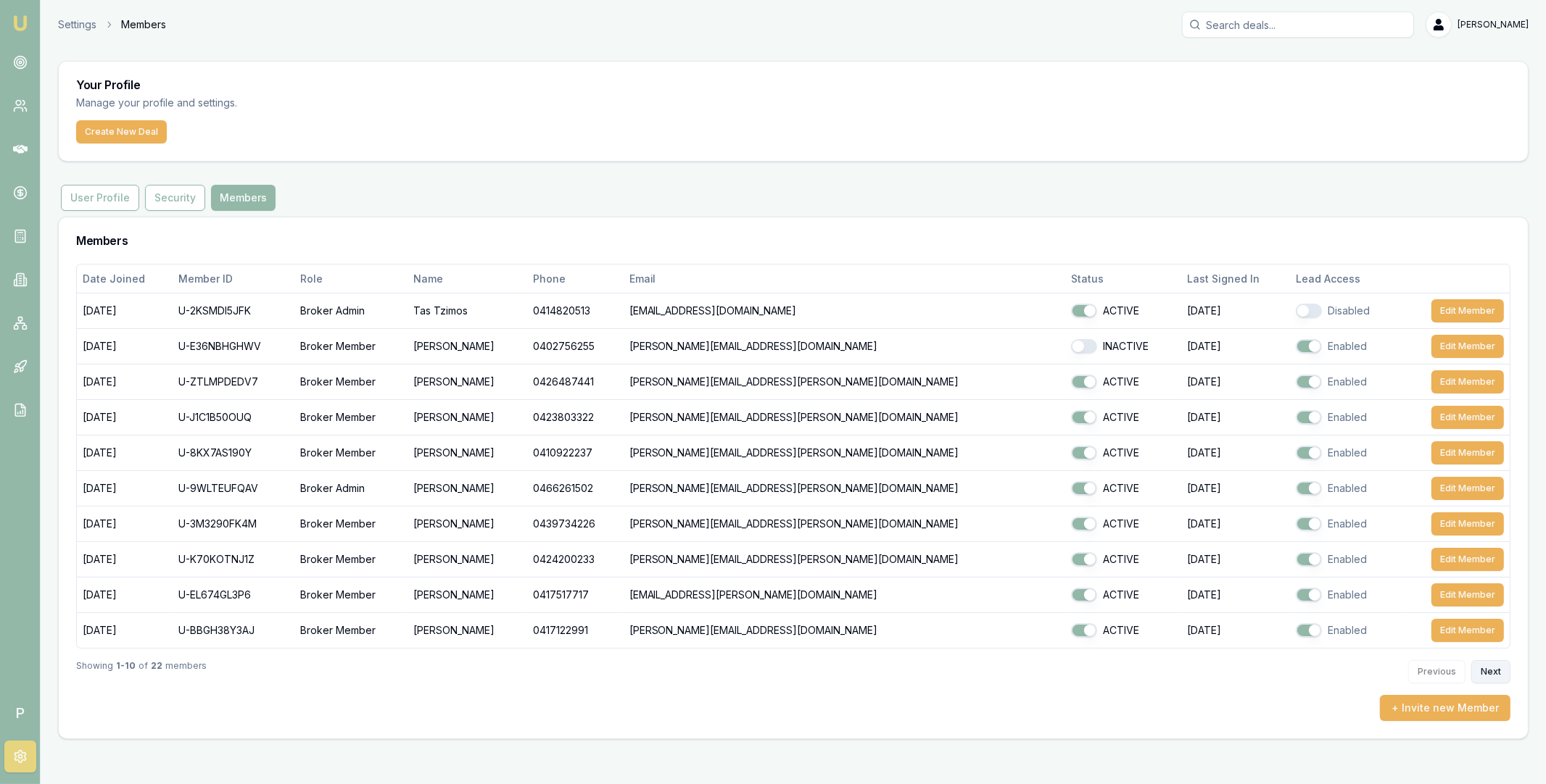
click at [1491, 675] on button "Next" at bounding box center [1491, 671] width 39 height 23
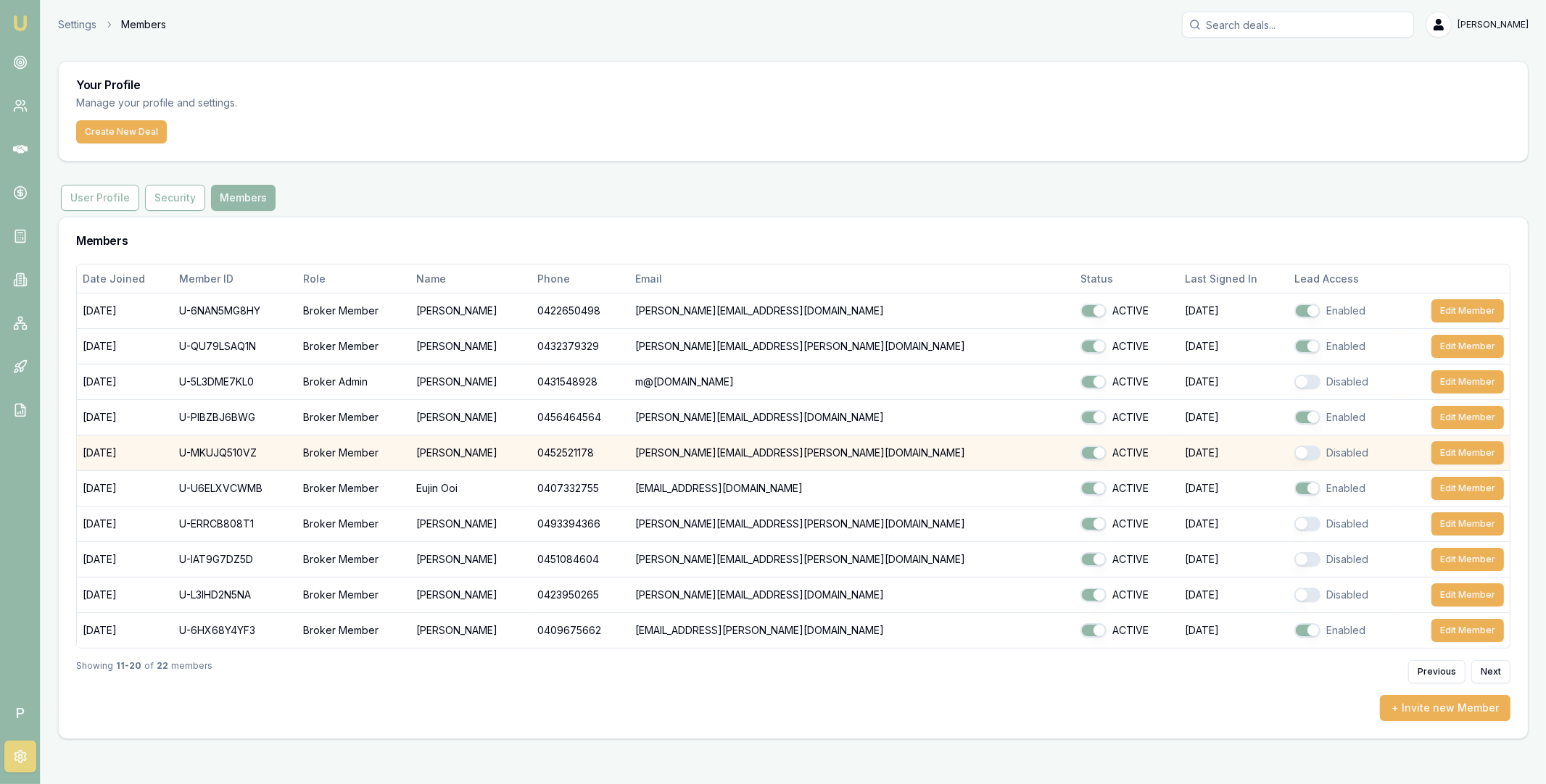
click at [1294, 457] on button "button" at bounding box center [1307, 453] width 26 height 15
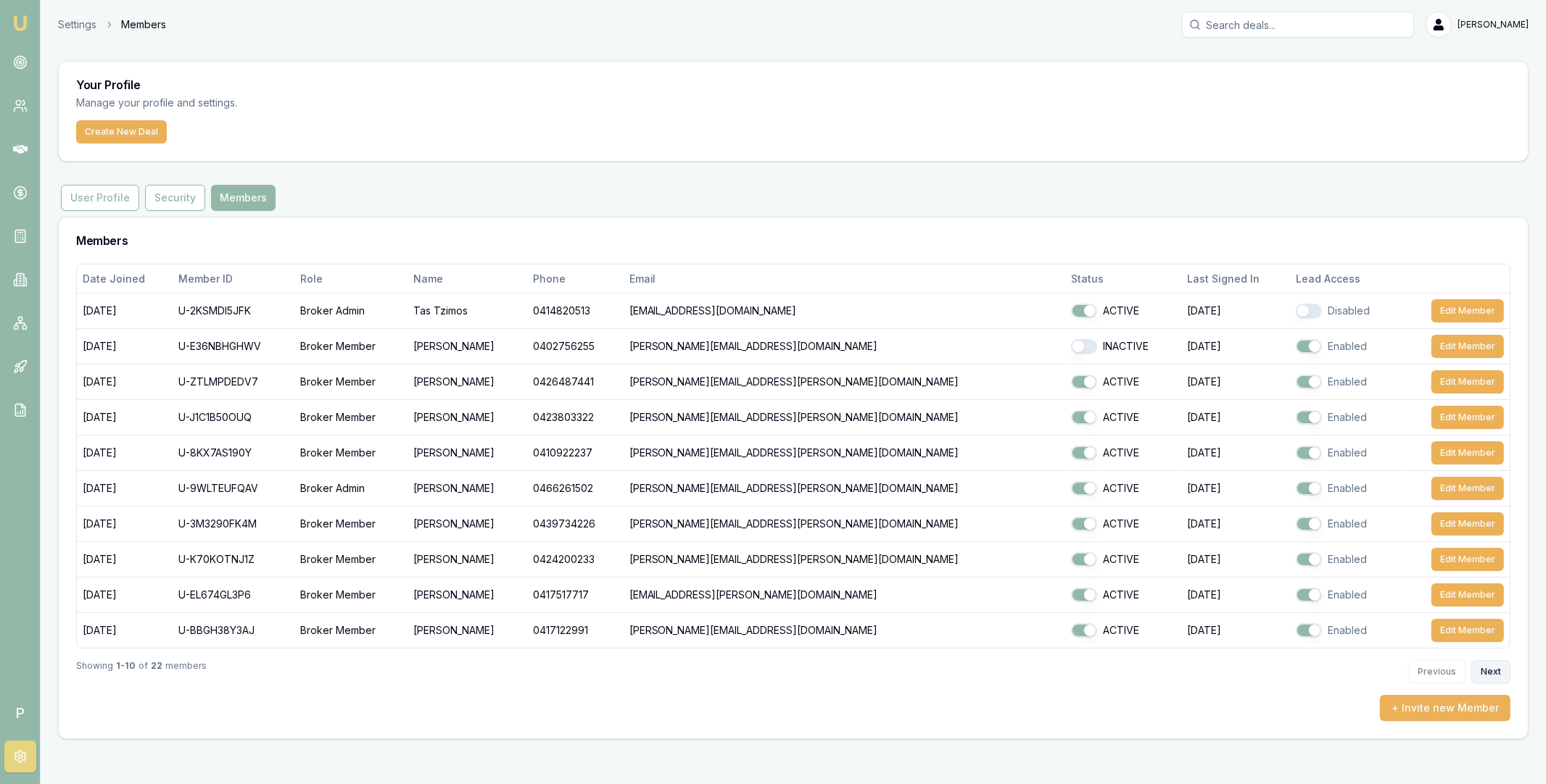
click at [1490, 668] on button "Next" at bounding box center [1491, 671] width 39 height 23
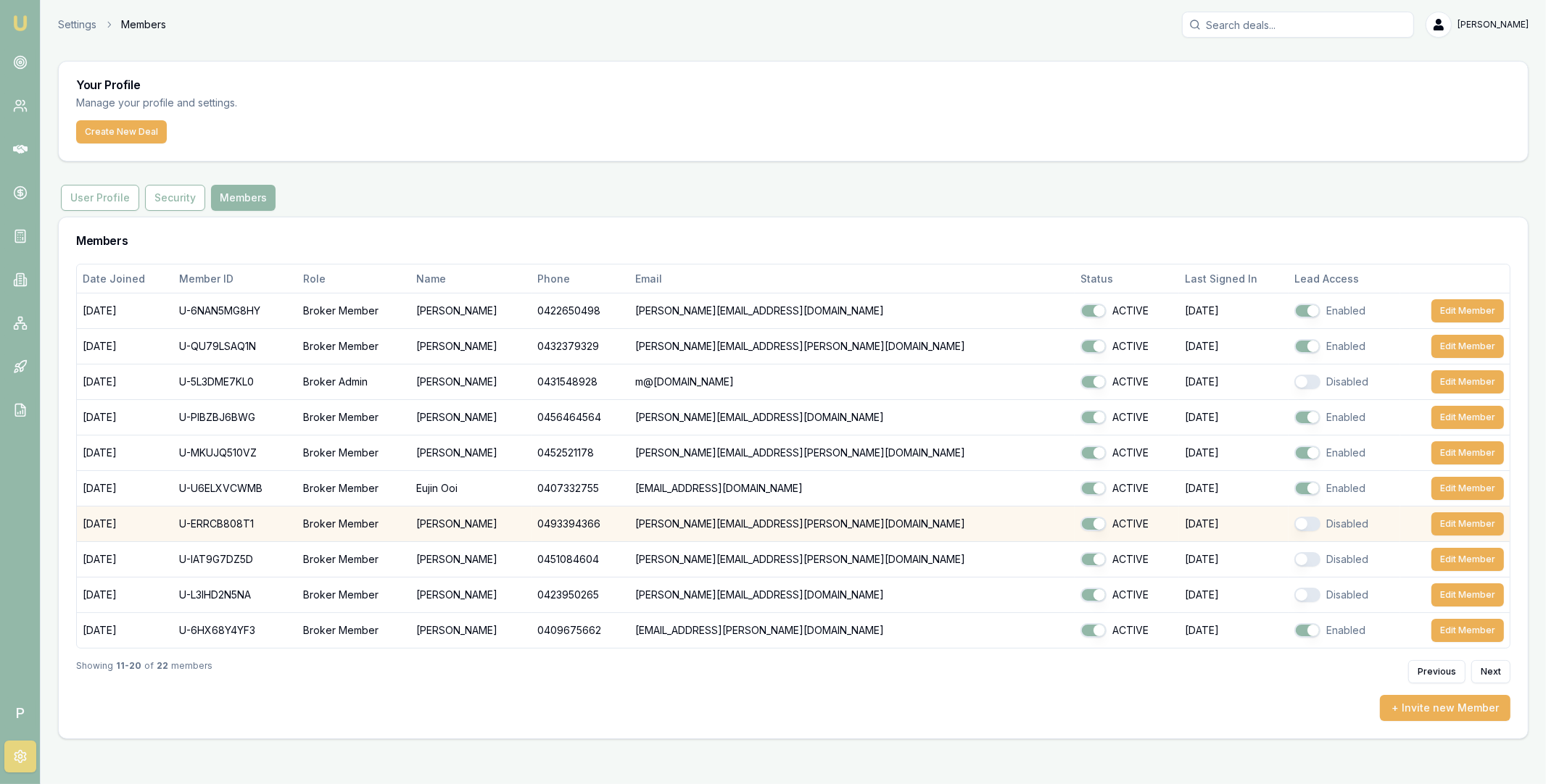
click at [1294, 525] on button "button" at bounding box center [1307, 524] width 26 height 15
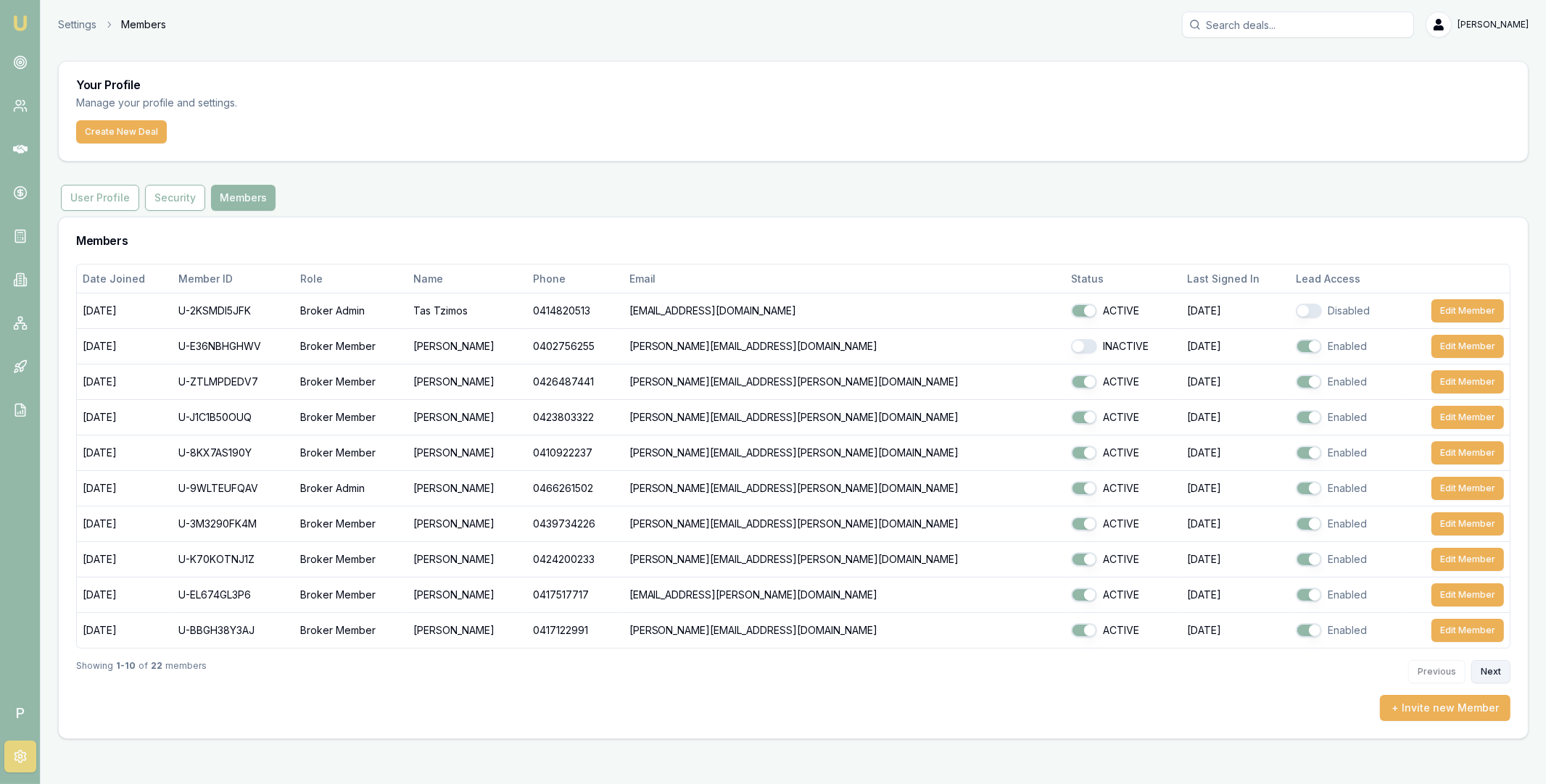
click at [1490, 675] on button "Next" at bounding box center [1491, 671] width 39 height 23
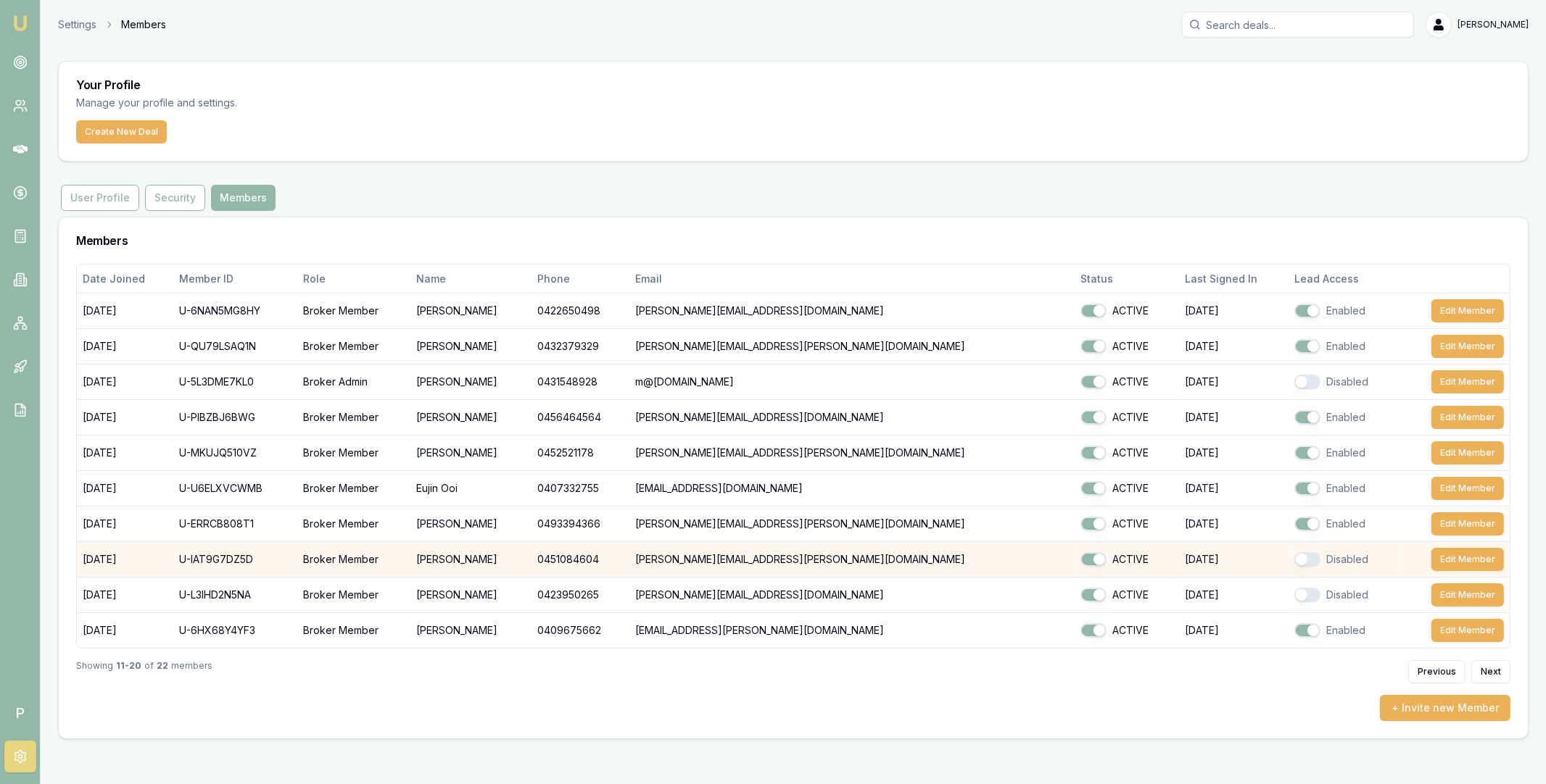
click at [1294, 558] on button "button" at bounding box center [1307, 560] width 26 height 15
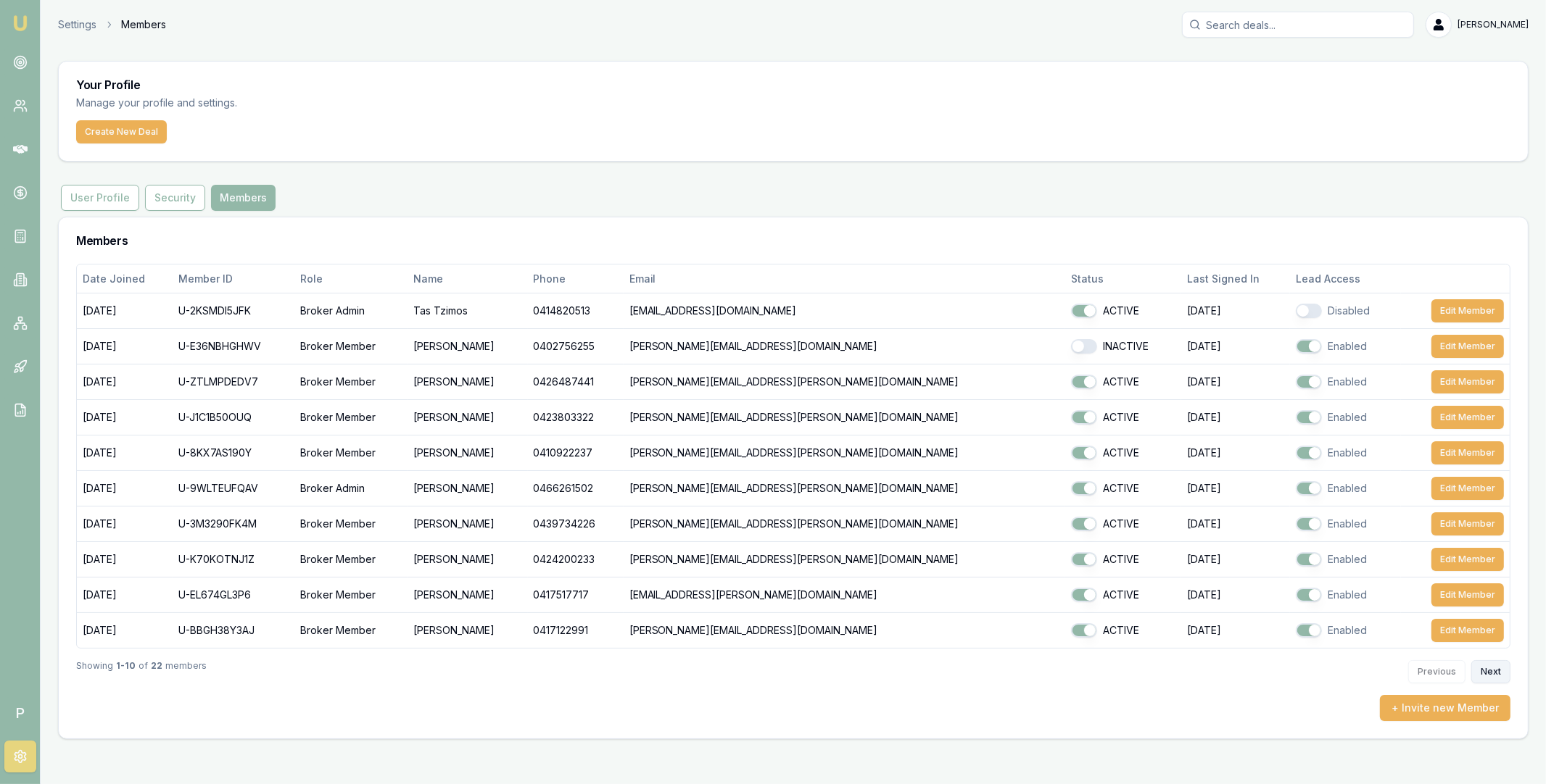
click at [1487, 672] on button "Next" at bounding box center [1491, 671] width 39 height 23
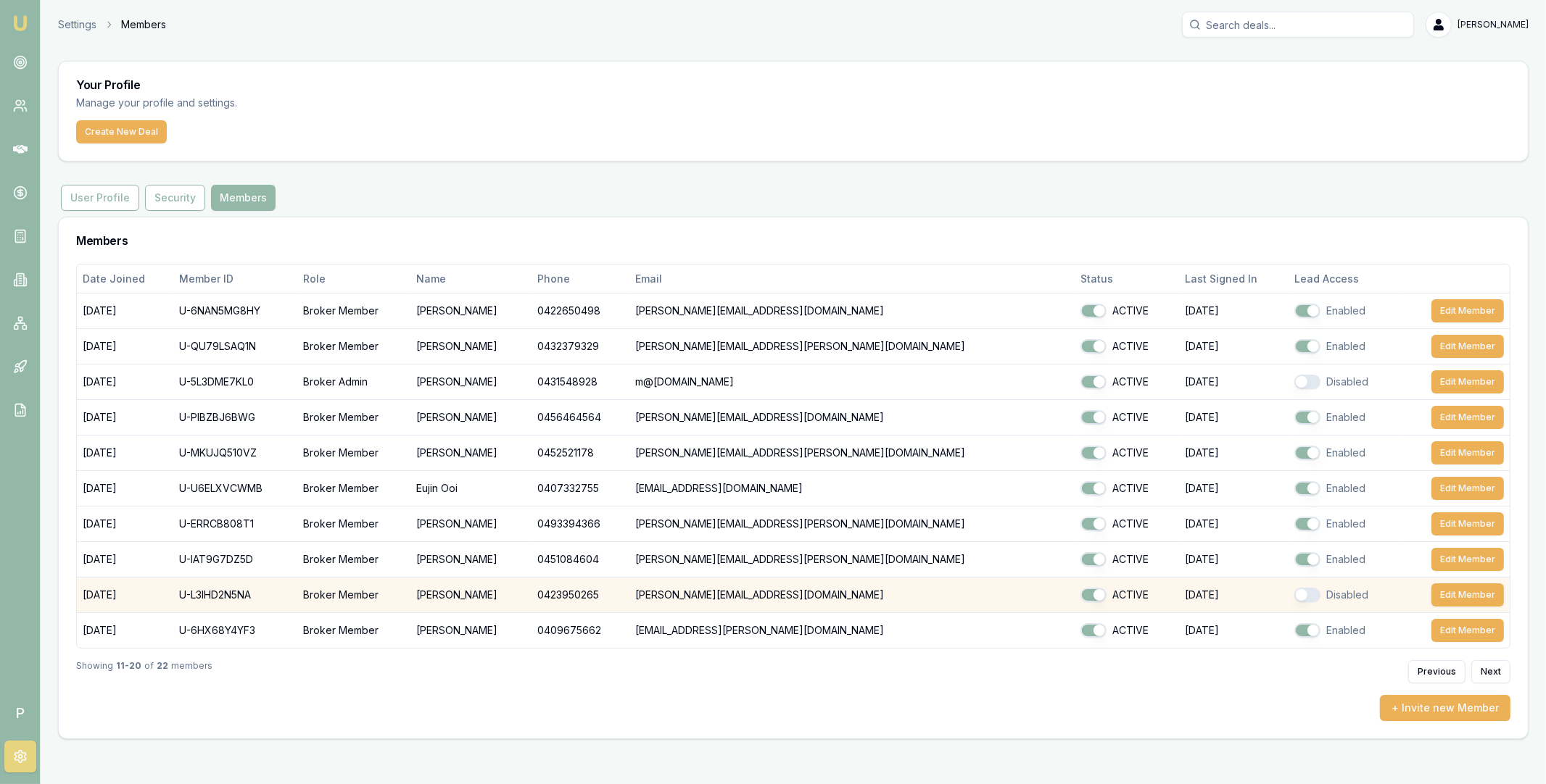
click at [1294, 593] on button "button" at bounding box center [1307, 595] width 26 height 15
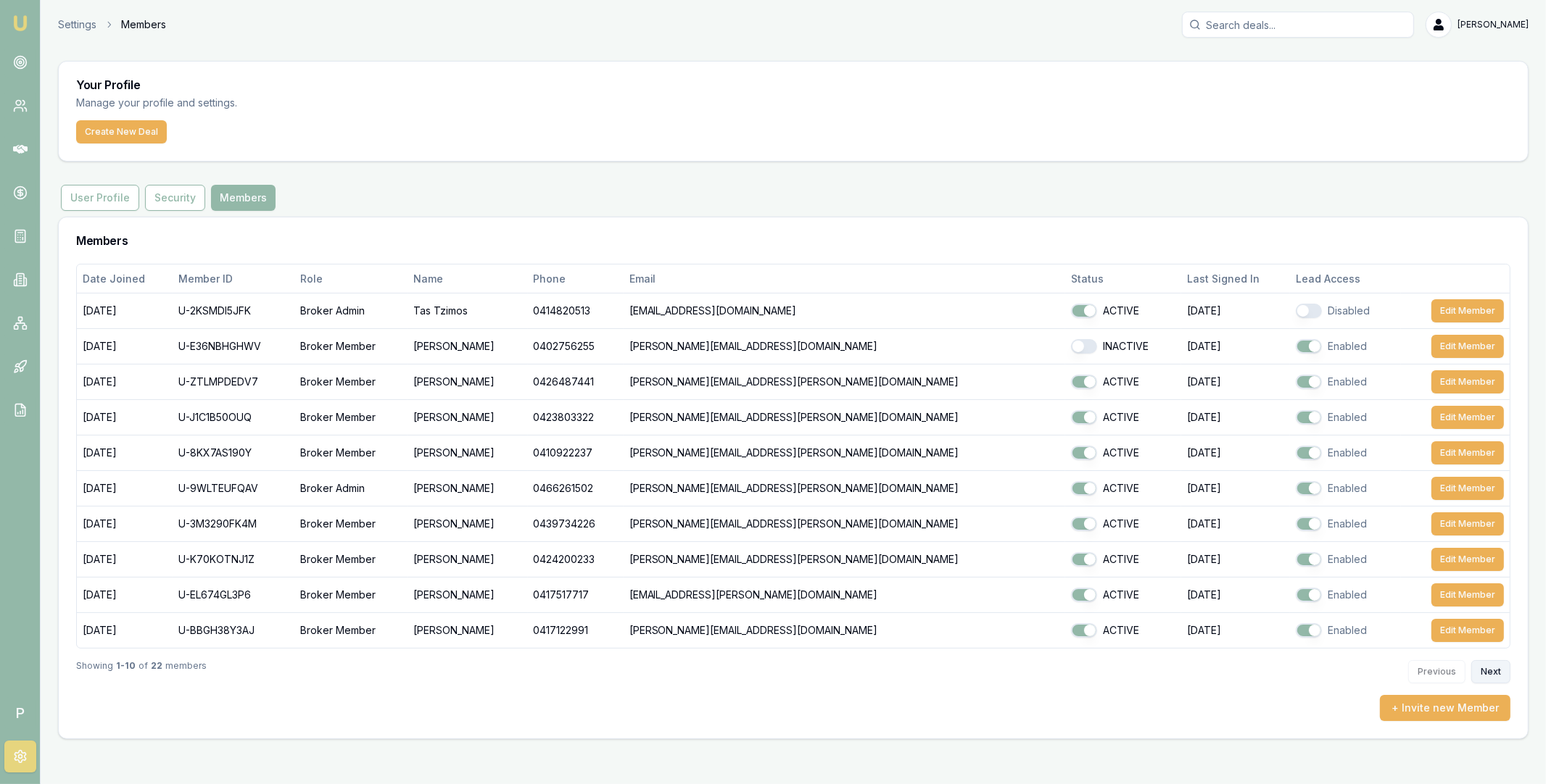
click at [1501, 675] on button "Next" at bounding box center [1491, 671] width 39 height 23
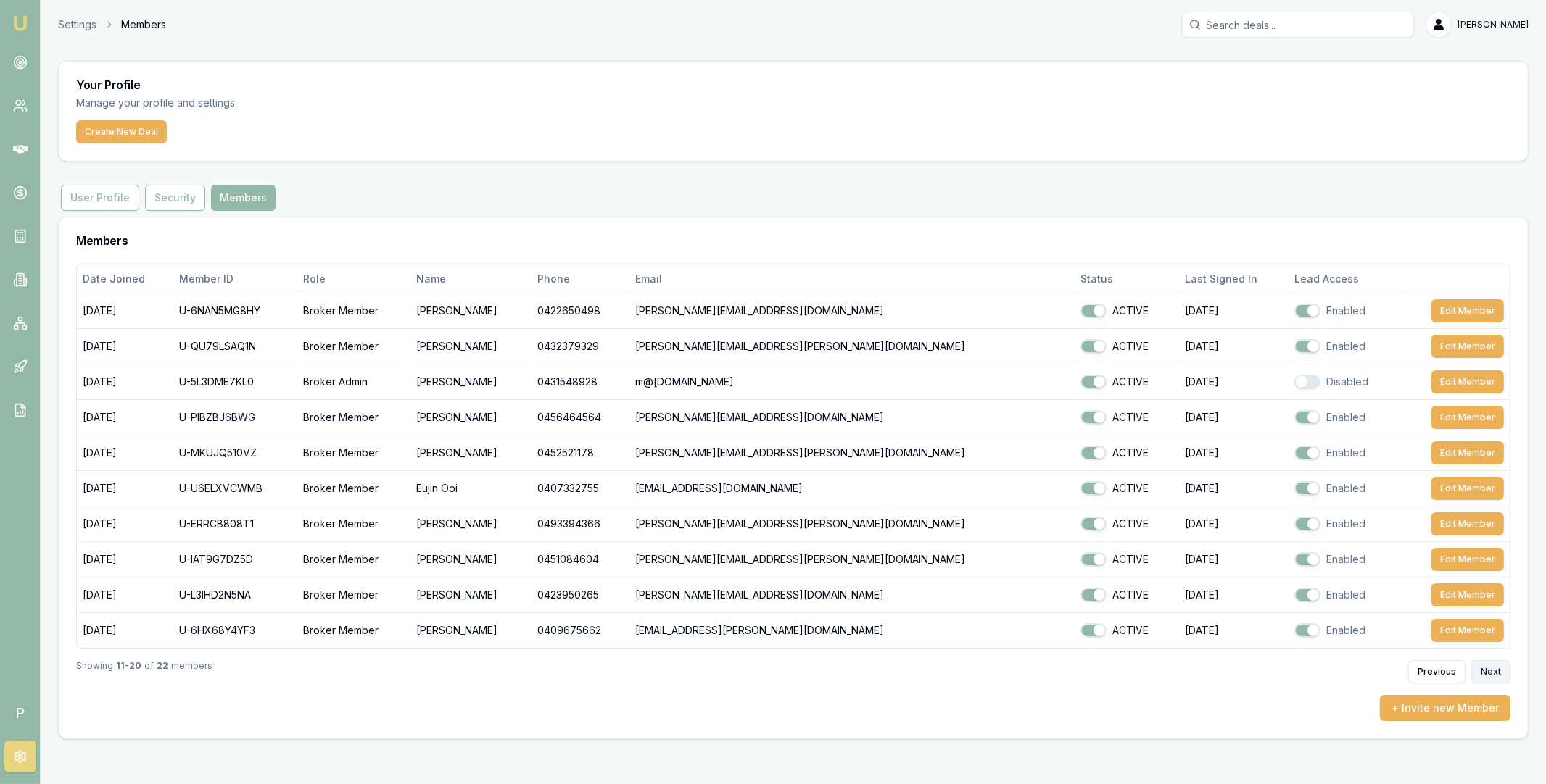
click at [1474, 667] on button "Next" at bounding box center [1491, 671] width 39 height 23
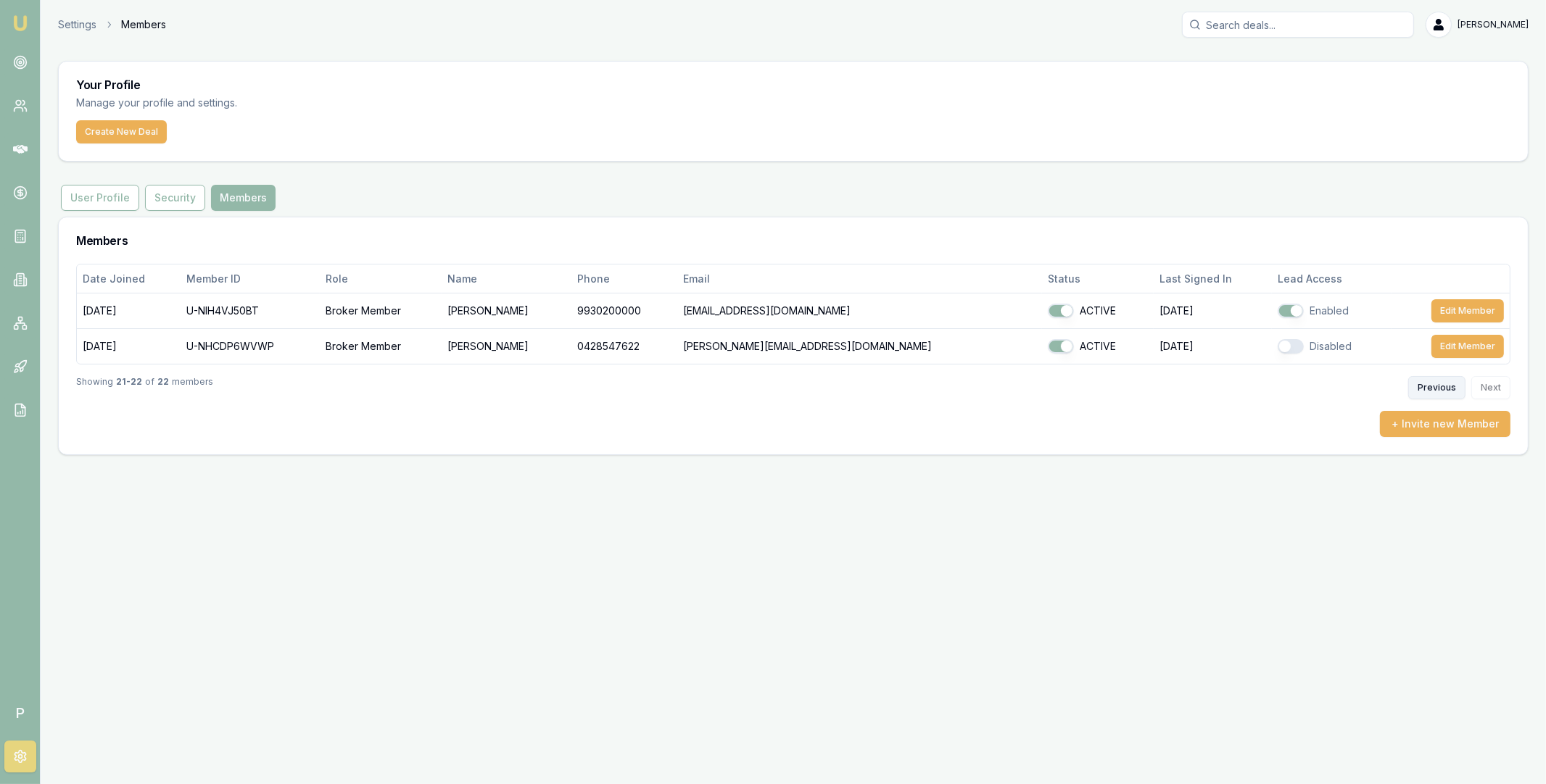
click at [1425, 388] on button "Previous" at bounding box center [1437, 387] width 58 height 23
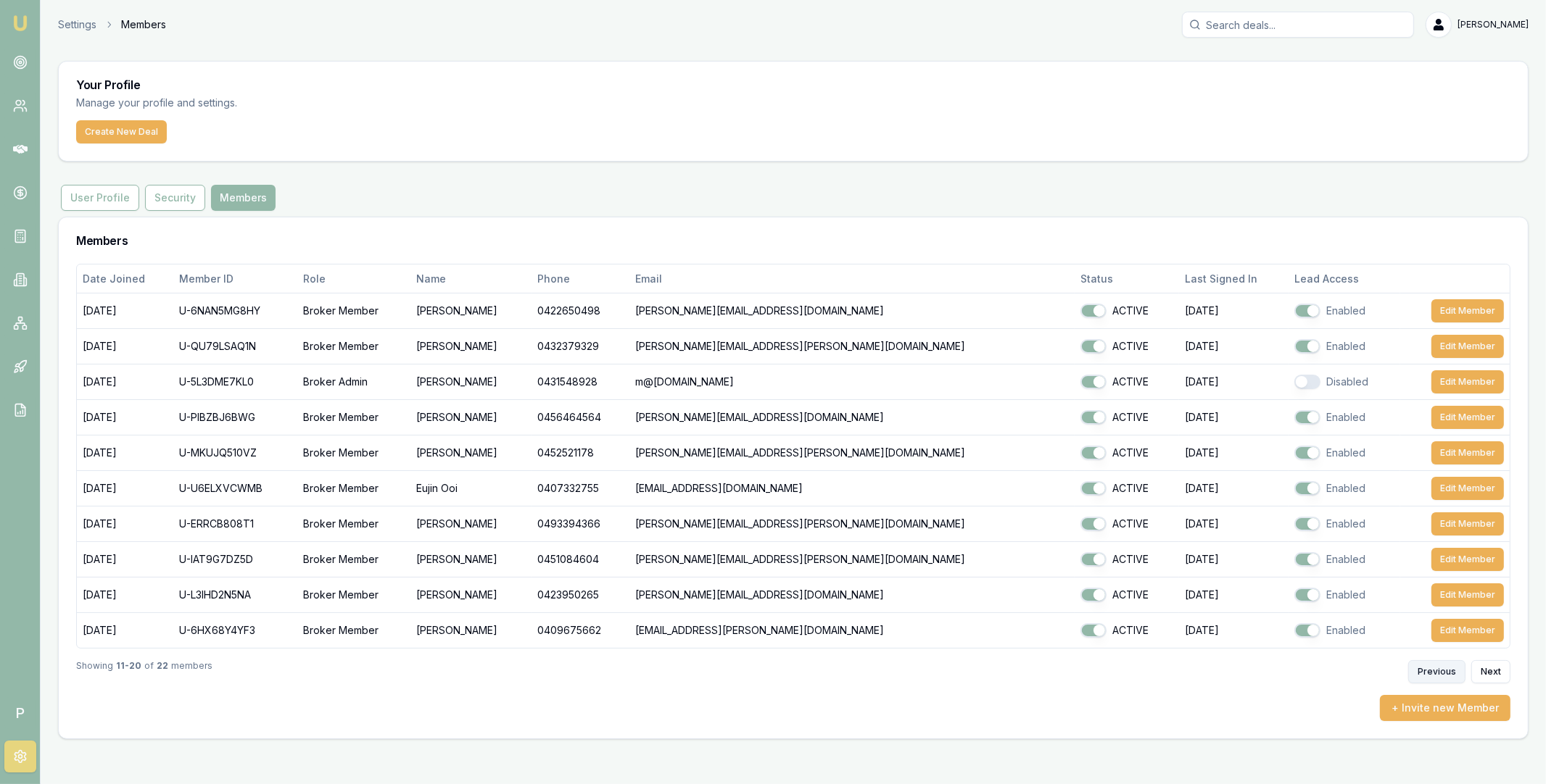
click at [1439, 672] on button "Previous" at bounding box center [1437, 671] width 58 height 23
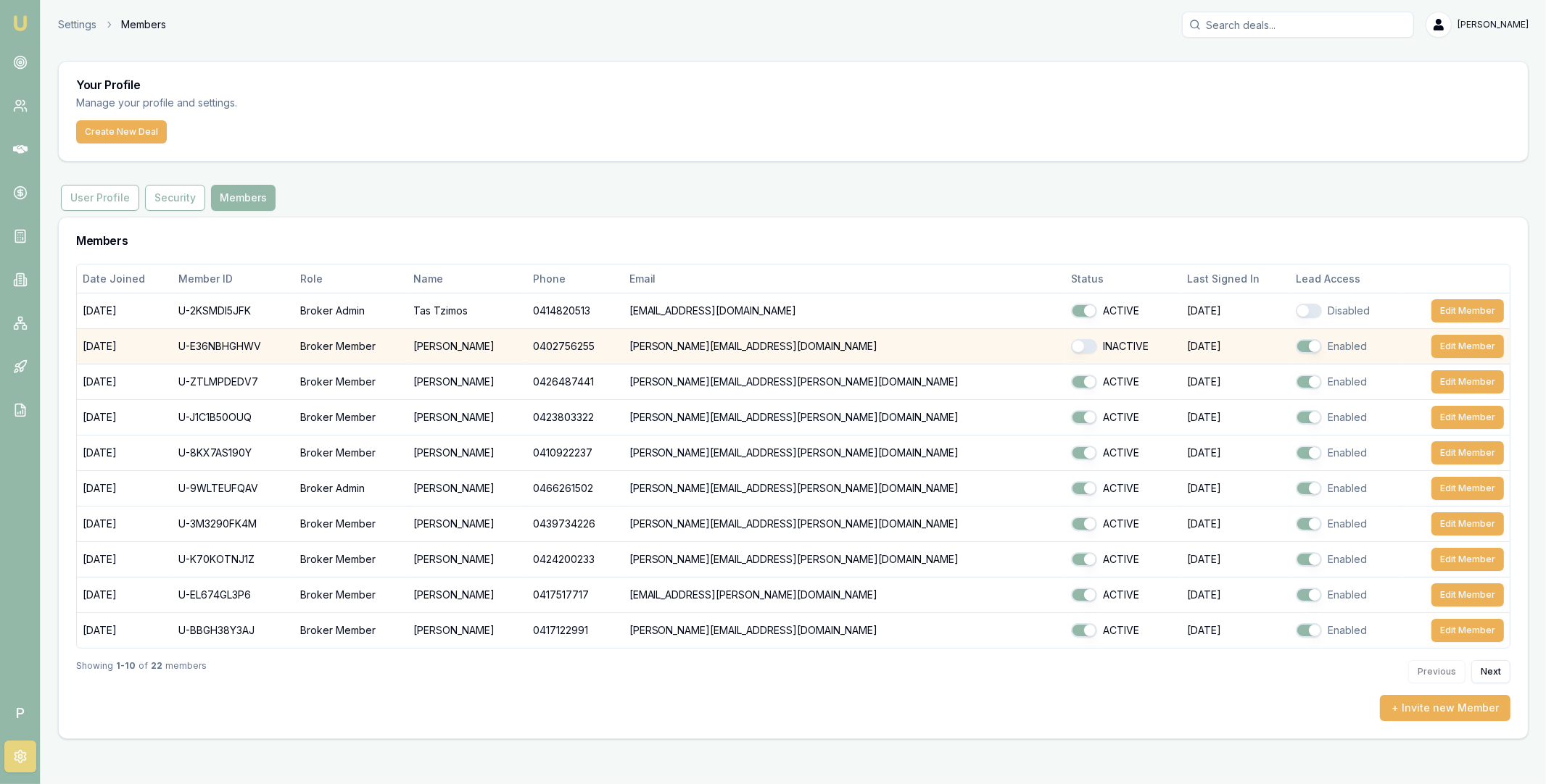
click at [1296, 343] on button "button" at bounding box center [1309, 347] width 26 height 15
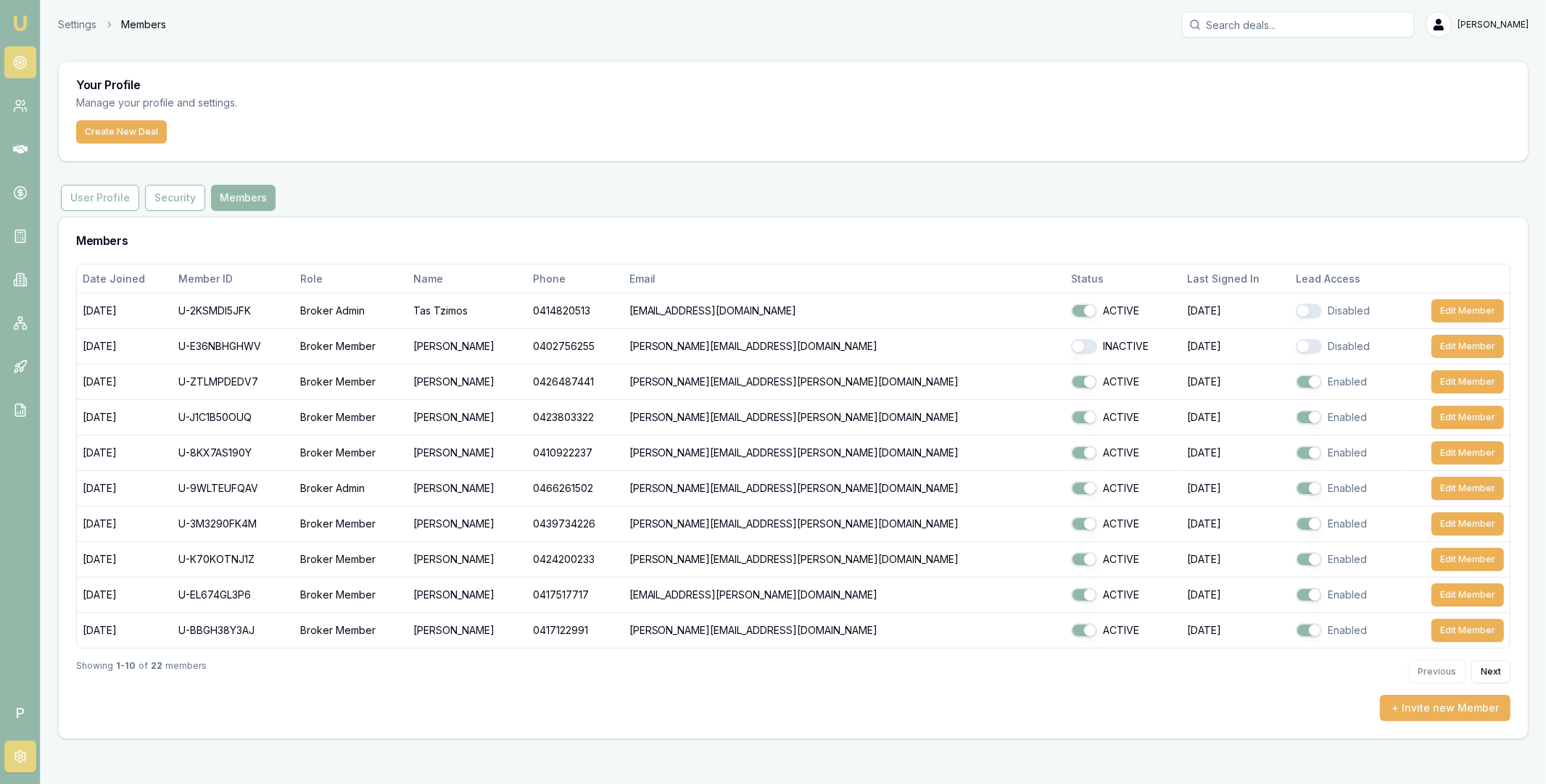
click at [19, 63] on circle at bounding box center [19, 62] width 2 height 2
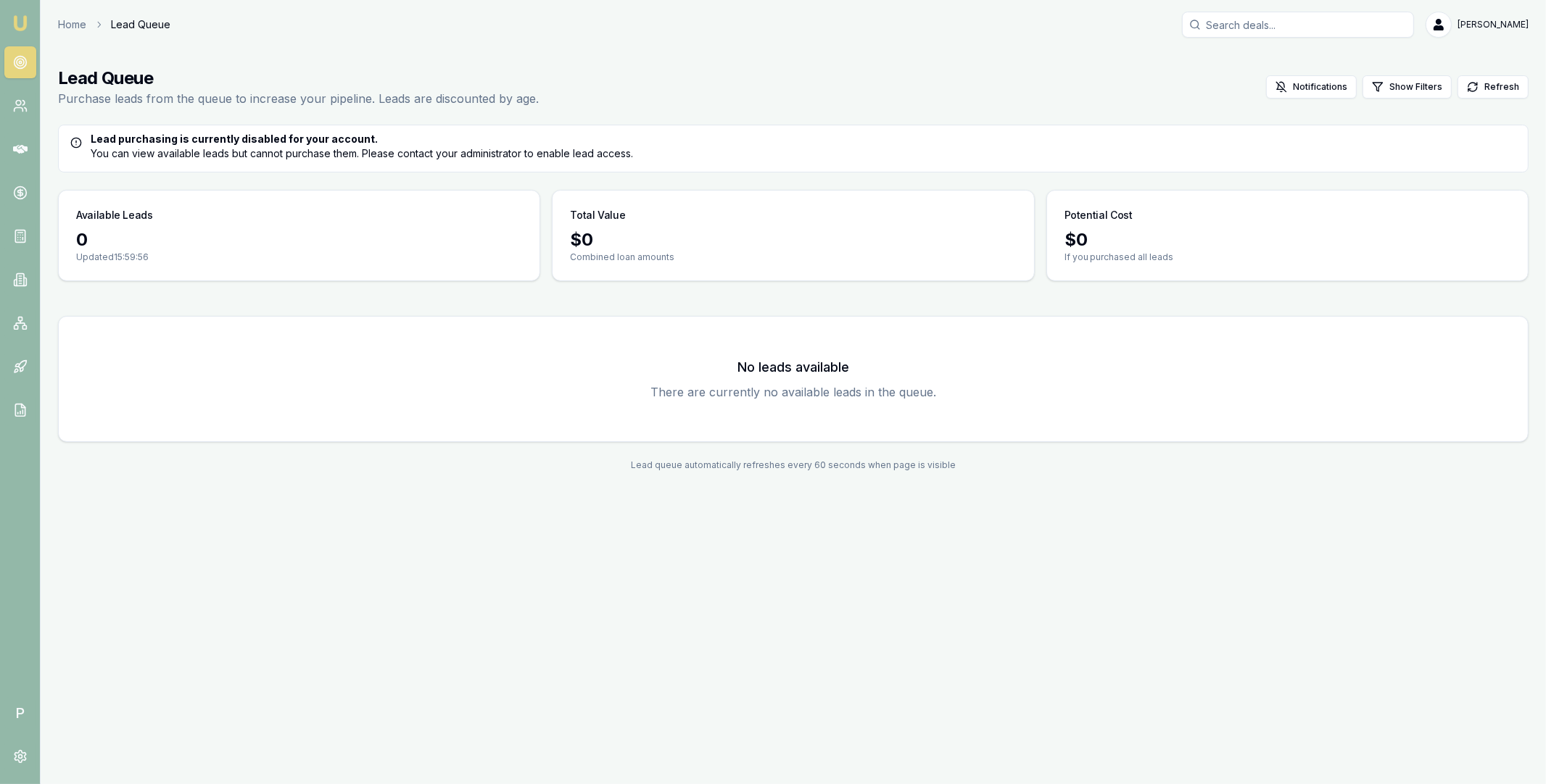
click at [1325, 100] on div "Lead Queue Purchase leads from the queue to increase your pipeline. Leads are d…" at bounding box center [793, 87] width 1471 height 40
click at [1327, 86] on button "Notifications" at bounding box center [1312, 87] width 91 height 23
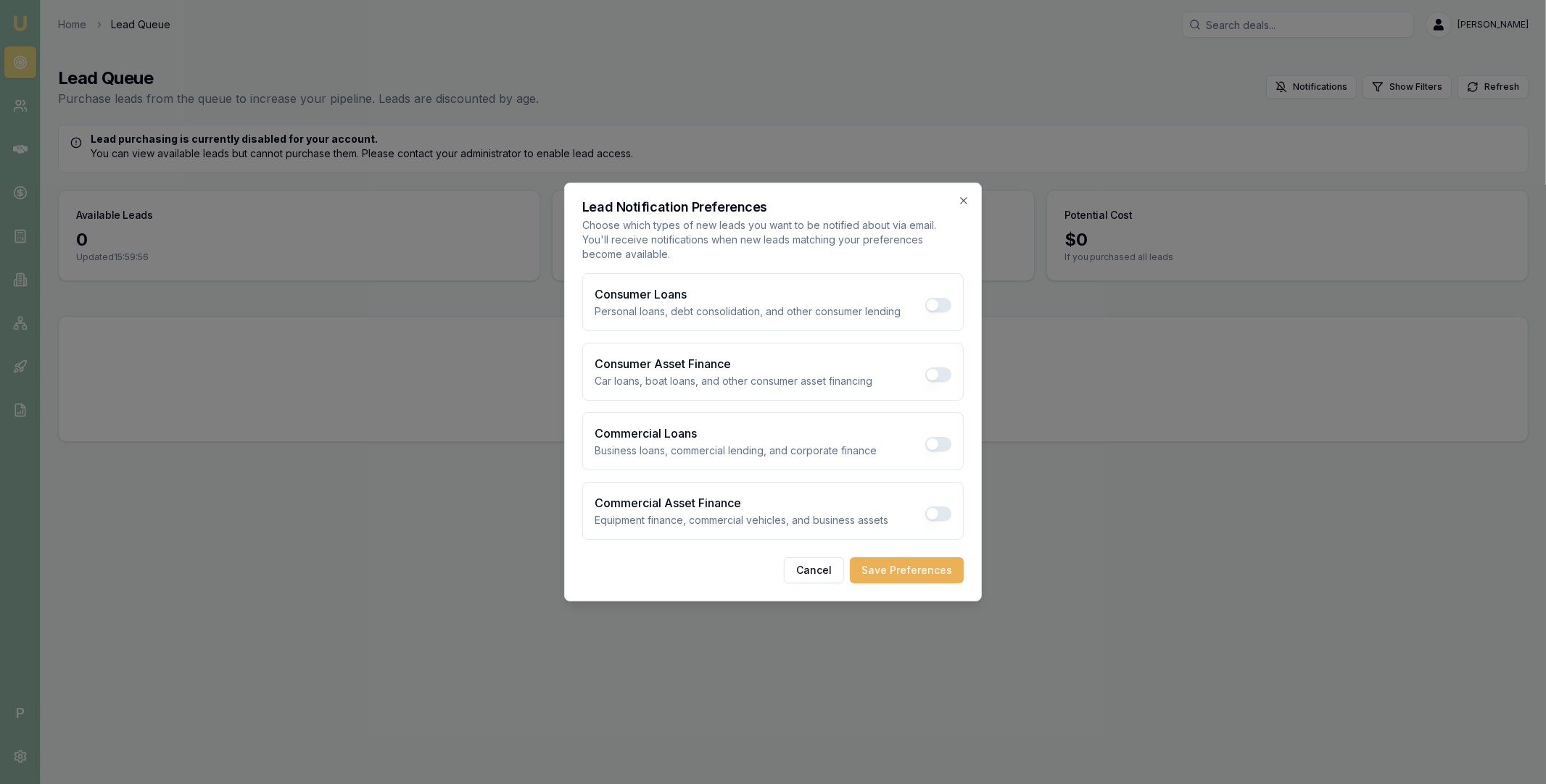
click at [940, 307] on button "Consumer Loans" at bounding box center [938, 305] width 26 height 15
checkbox input "true"
click at [938, 373] on button "Consumer Asset Finance" at bounding box center [938, 375] width 26 height 15
checkbox input "true"
click at [938, 430] on div "Commercial Loans Business loans, commercial lending, and corporate finance" at bounding box center [773, 441] width 382 height 58
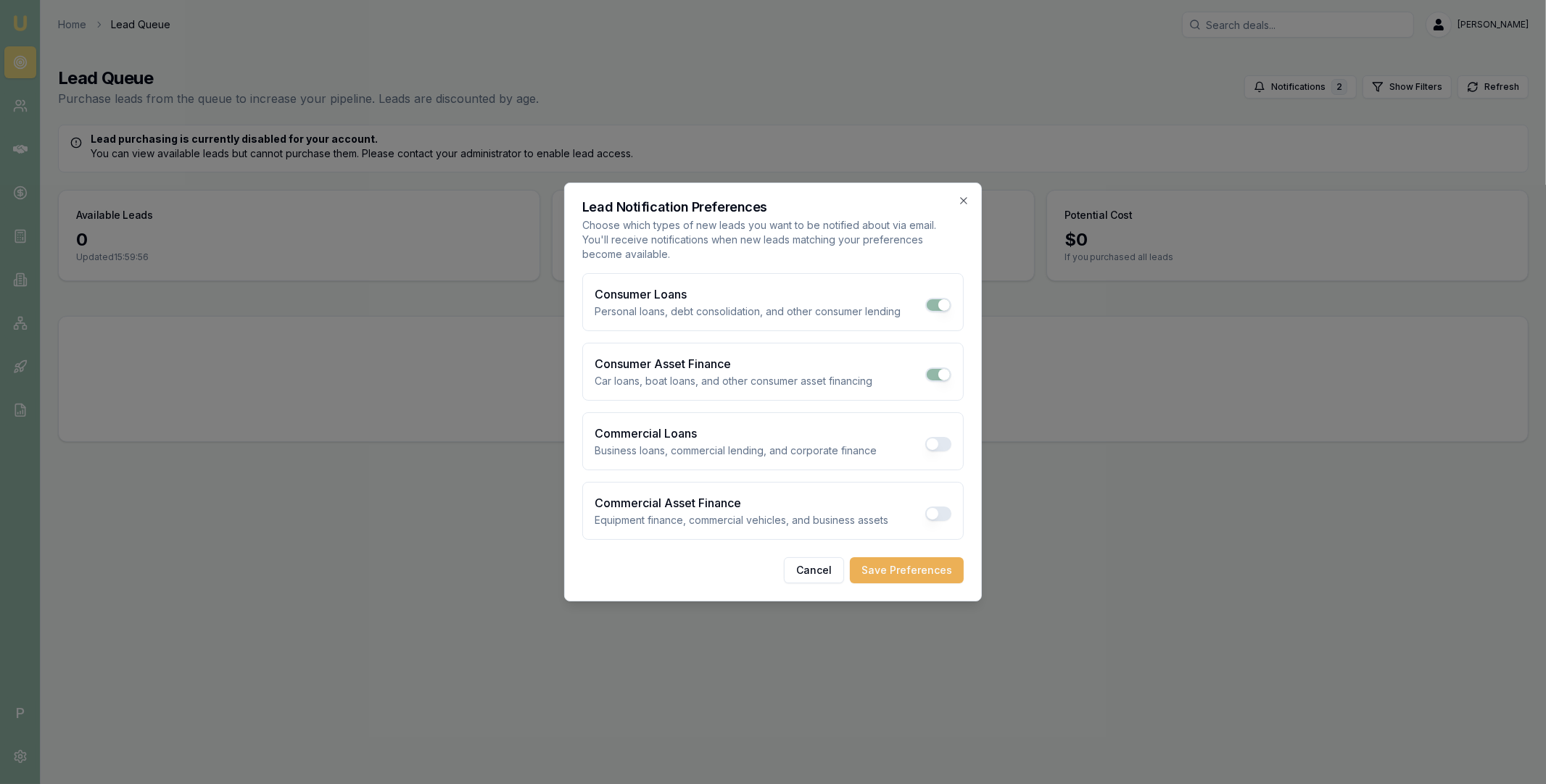
click at [937, 445] on button "Commercial Loans" at bounding box center [938, 445] width 26 height 15
checkbox input "true"
click at [938, 512] on button "Commercial Asset Finance" at bounding box center [938, 514] width 26 height 15
checkbox input "true"
click at [1057, 132] on div at bounding box center [773, 392] width 1546 height 784
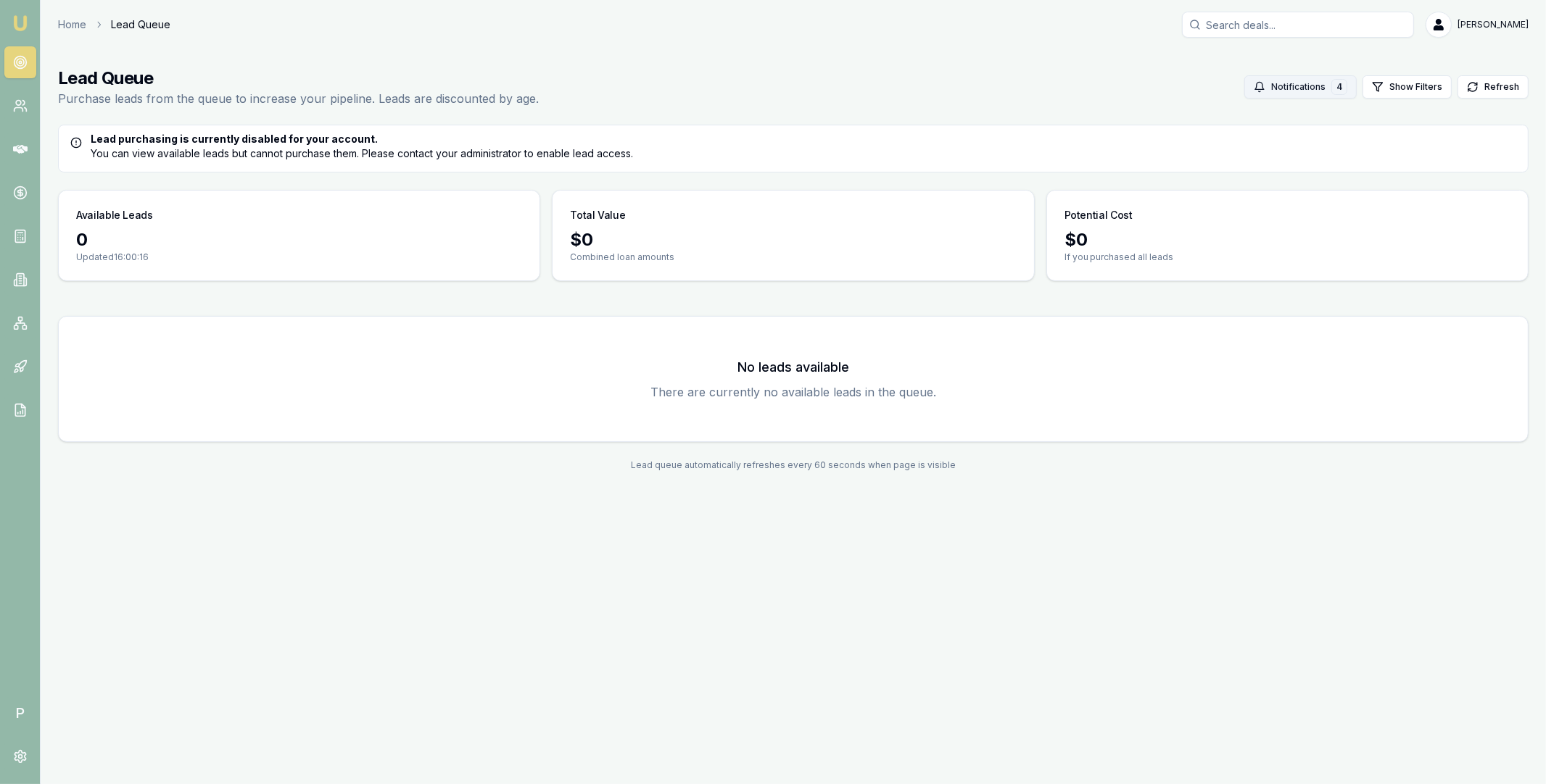
click at [1298, 93] on button "Notifications 4" at bounding box center [1300, 87] width 113 height 23
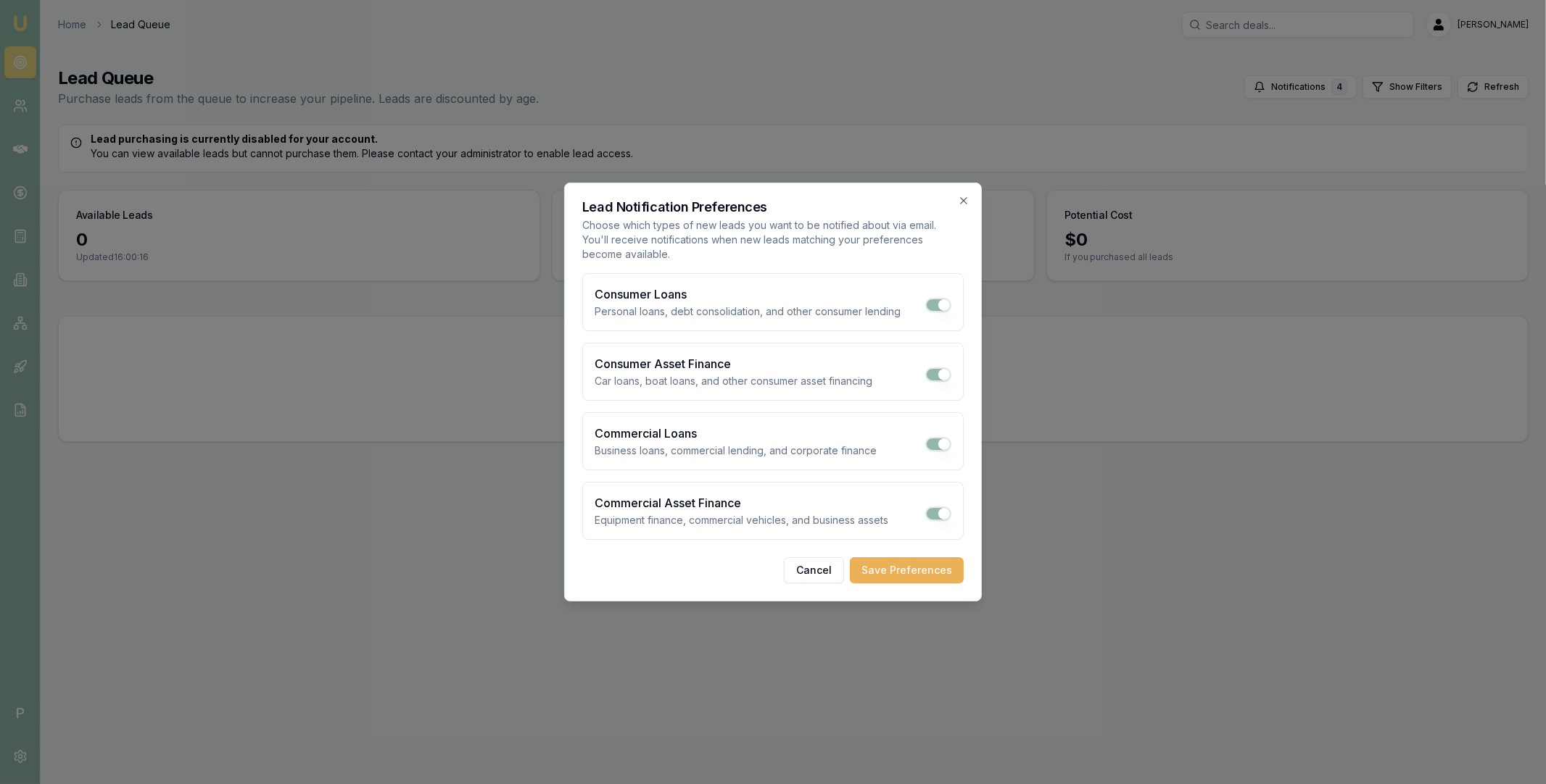
click at [933, 306] on button "Consumer Loans" at bounding box center [938, 305] width 26 height 15
checkbox input "false"
click at [935, 377] on button "Consumer Asset Finance" at bounding box center [938, 375] width 26 height 15
checkbox input "false"
click at [942, 433] on div "Commercial Loans Business loans, commercial lending, and corporate finance" at bounding box center [773, 441] width 382 height 58
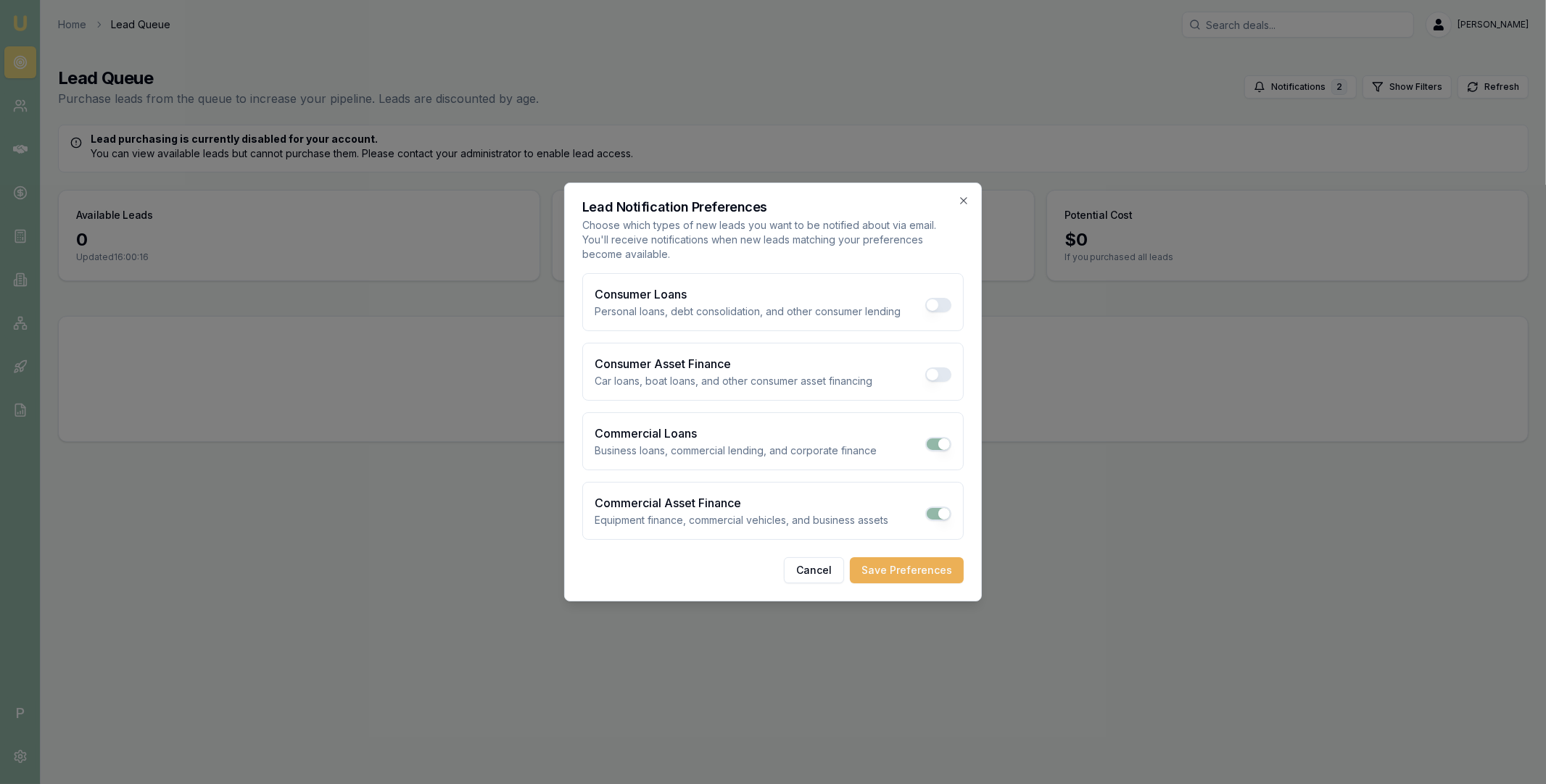
click at [939, 445] on button "Commercial Loans" at bounding box center [938, 445] width 26 height 15
checkbox input "false"
click at [937, 515] on button "Commercial Asset Finance" at bounding box center [938, 514] width 26 height 15
checkbox input "true"
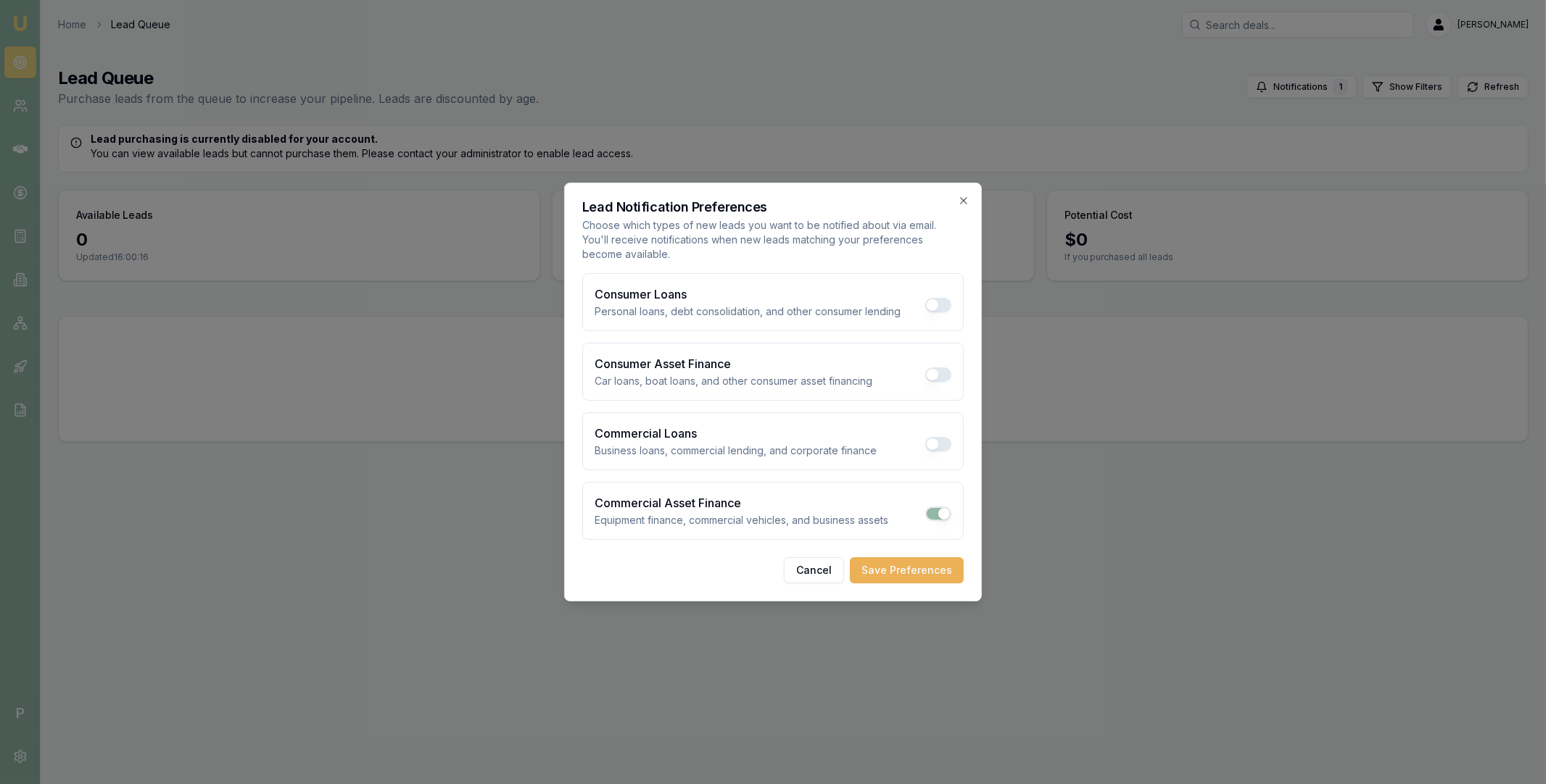
click at [943, 428] on div "Commercial Loans Business loans, commercial lending, and corporate finance" at bounding box center [773, 441] width 382 height 58
click at [941, 439] on button "Commercial Loans" at bounding box center [938, 445] width 26 height 15
checkbox input "true"
click at [942, 373] on button "Consumer Asset Finance" at bounding box center [938, 375] width 26 height 15
checkbox input "true"
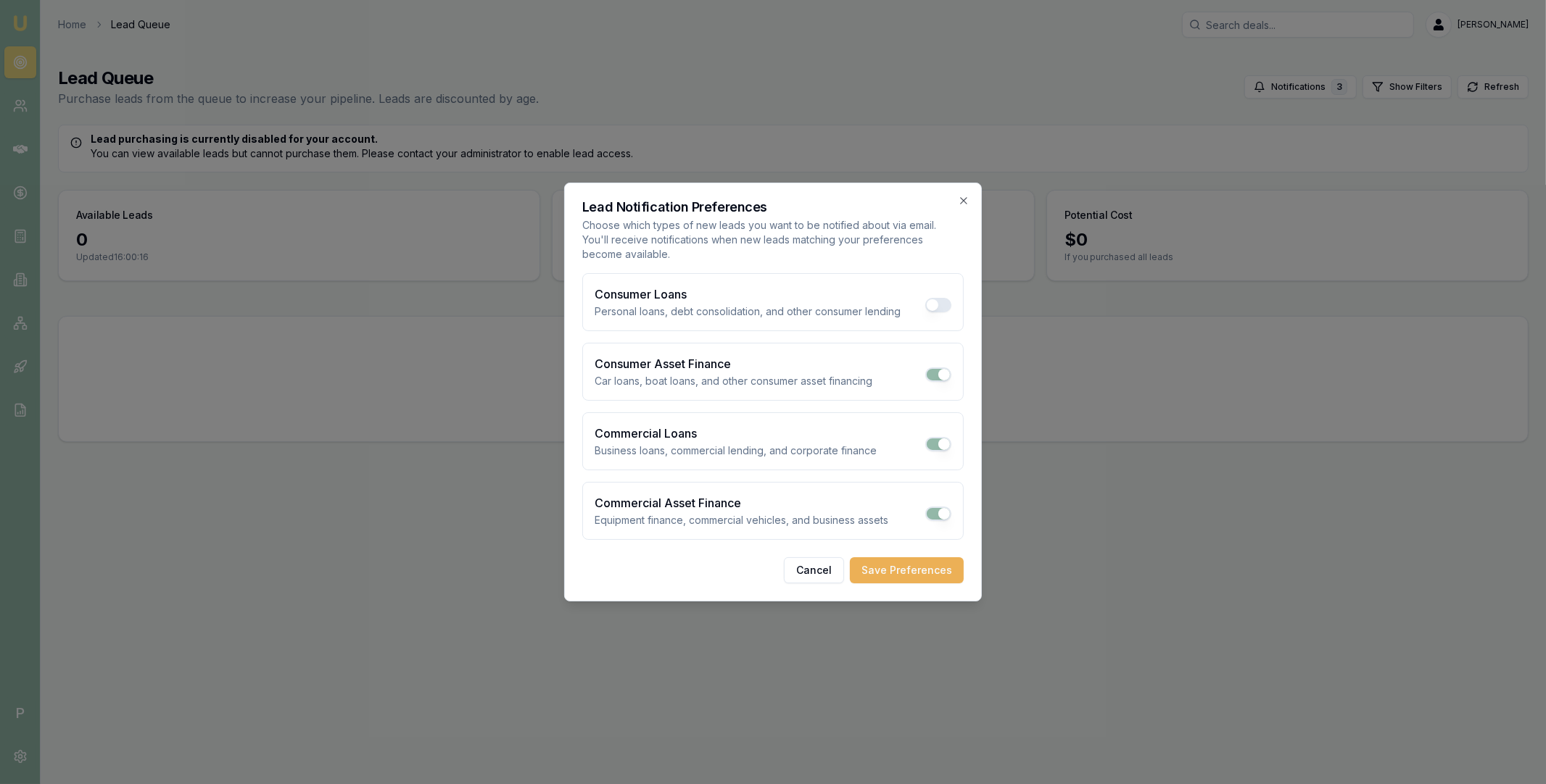
click at [931, 315] on div "Consumer Loans Personal loans, debt consolidation, and other consumer lending" at bounding box center [773, 302] width 382 height 58
click at [935, 305] on button "Consumer Loans" at bounding box center [938, 305] width 26 height 15
checkbox input "true"
click at [826, 143] on div at bounding box center [773, 392] width 1546 height 784
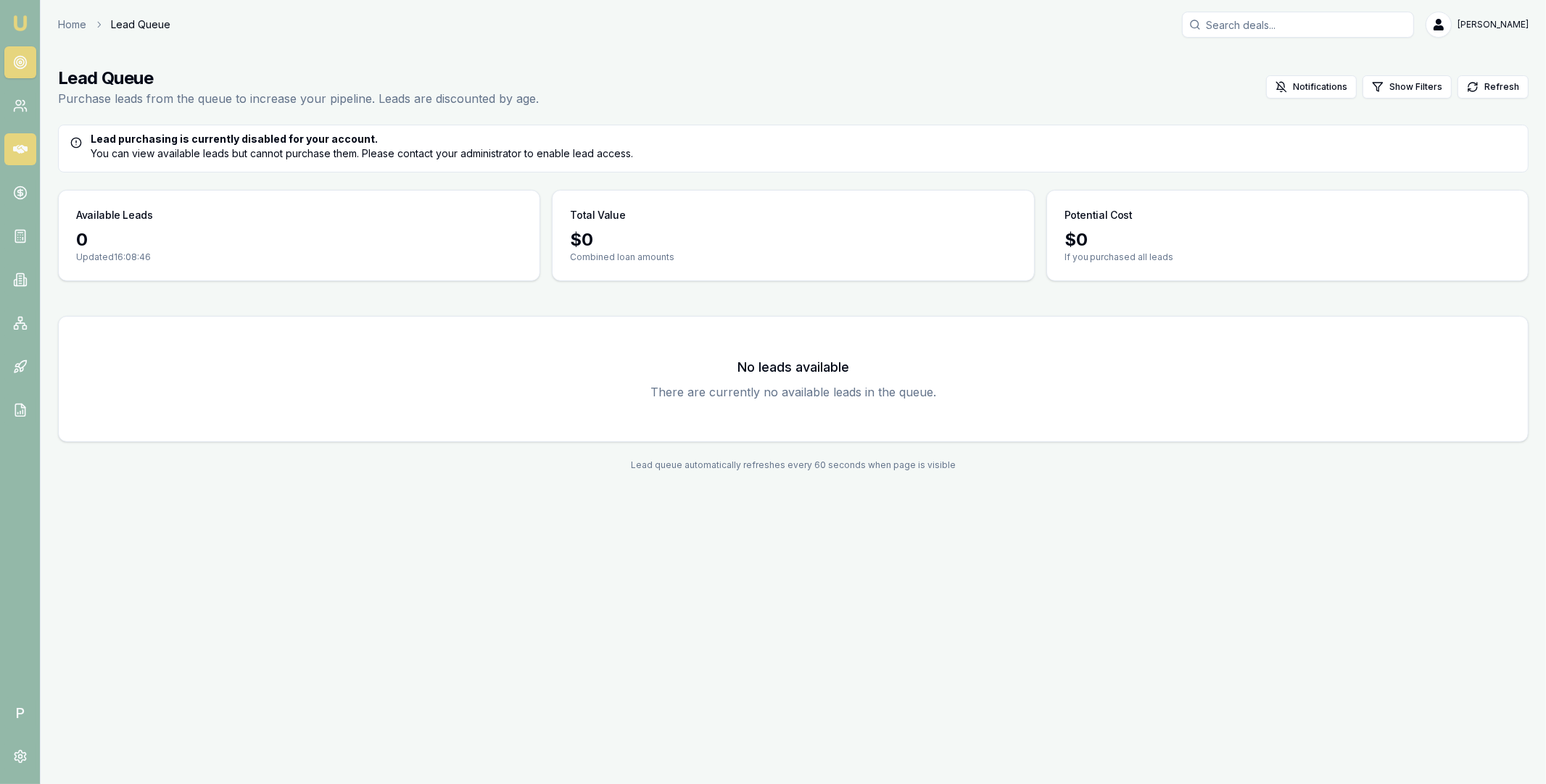
click at [25, 148] on icon at bounding box center [20, 149] width 15 height 9
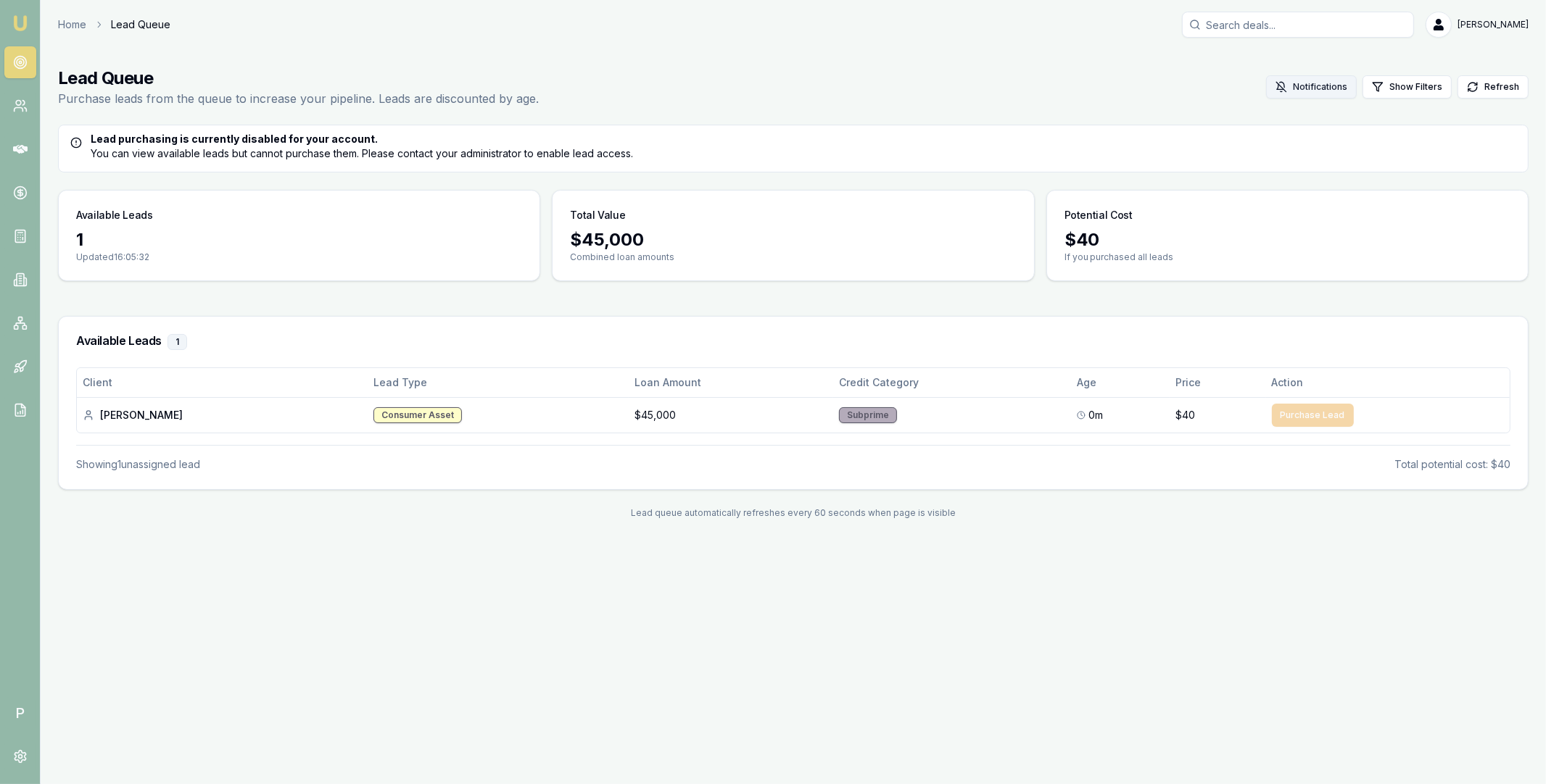
click at [1335, 83] on button "Notifications" at bounding box center [1312, 87] width 91 height 23
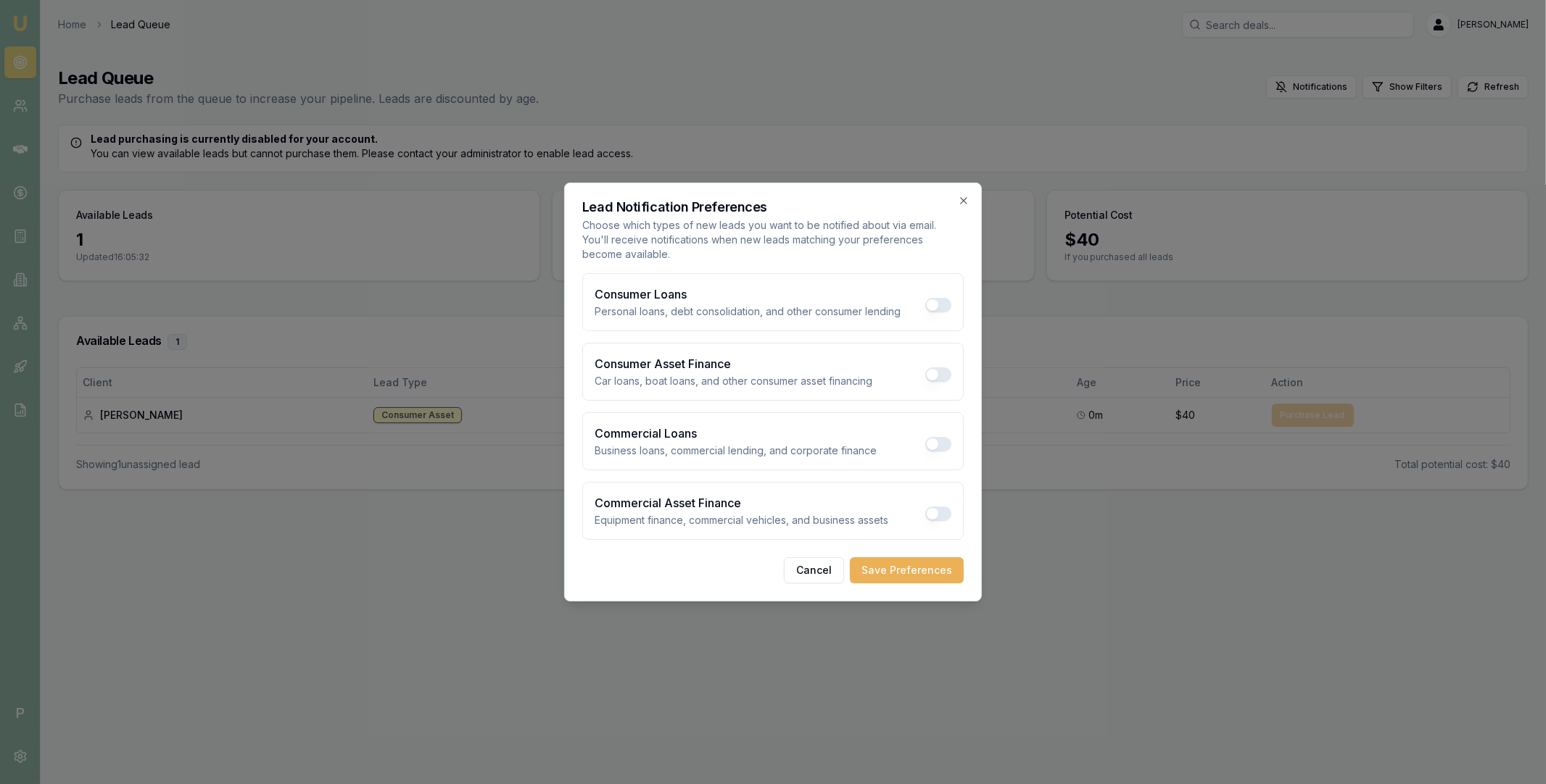
click at [933, 307] on button "Consumer Loans" at bounding box center [938, 305] width 26 height 15
checkbox input "true"
click at [933, 371] on button "Consumer Asset Finance" at bounding box center [938, 375] width 26 height 15
checkbox input "true"
click at [938, 438] on button "Commercial Loans" at bounding box center [938, 445] width 26 height 15
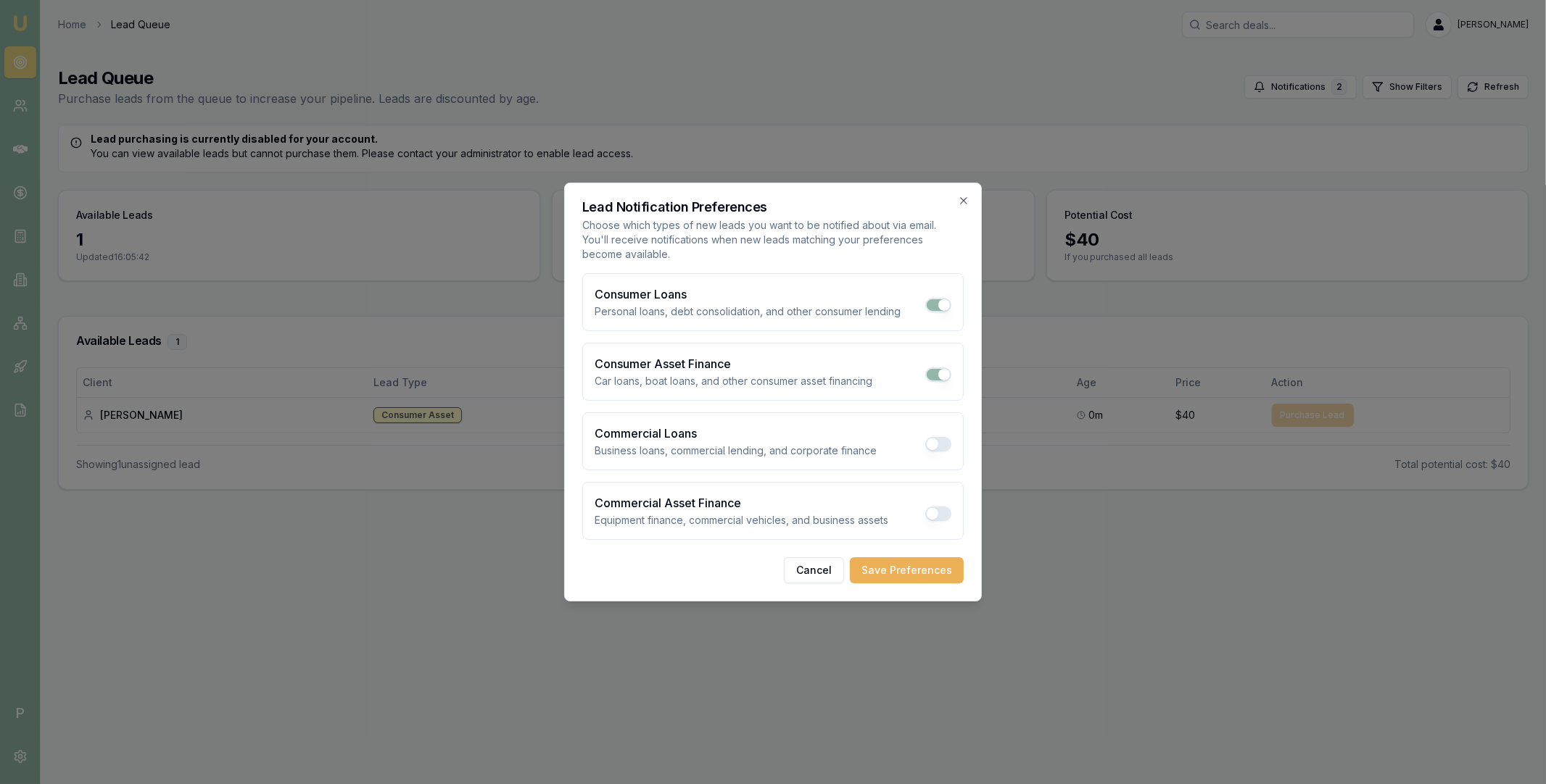
checkbox input "true"
click at [939, 513] on button "Commercial Asset Finance" at bounding box center [938, 514] width 26 height 15
checkbox input "true"
type button "on"
click at [758, 572] on div "Cancel Save Preferences" at bounding box center [773, 570] width 382 height 26
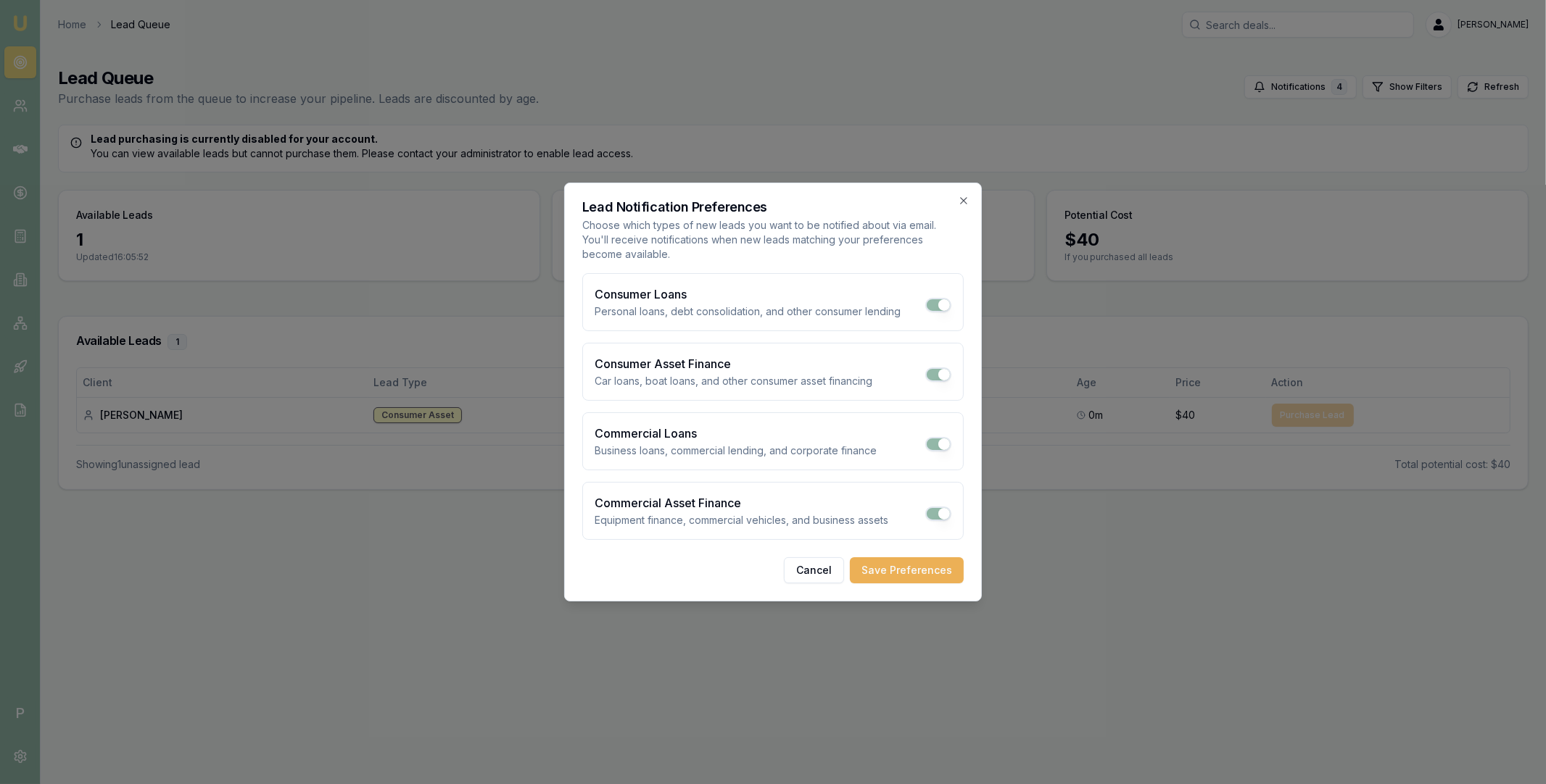
click at [138, 53] on div at bounding box center [773, 392] width 1546 height 784
